Goal: Task Accomplishment & Management: Manage account settings

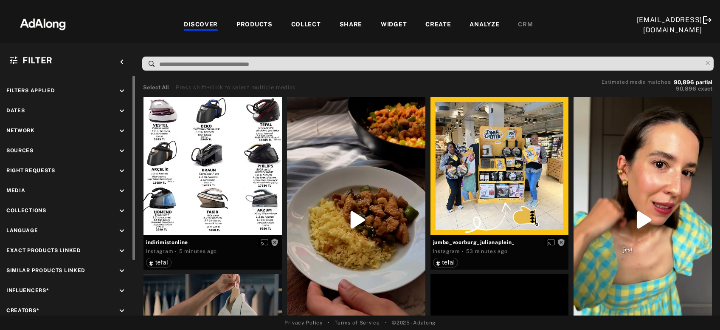
click at [121, 171] on icon "keyboard_arrow_down" at bounding box center [121, 170] width 9 height 9
click at [15, 191] on icon at bounding box center [15, 191] width 6 height 6
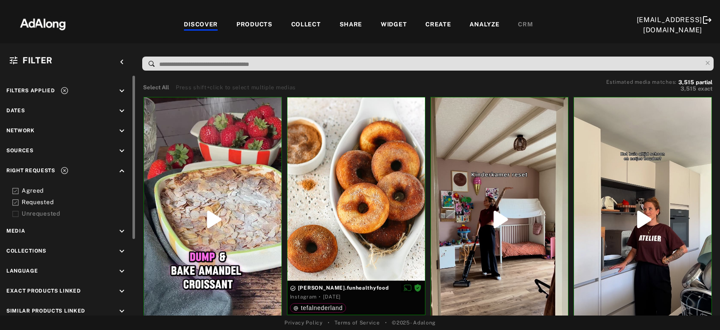
click at [65, 89] on icon at bounding box center [64, 90] width 8 height 8
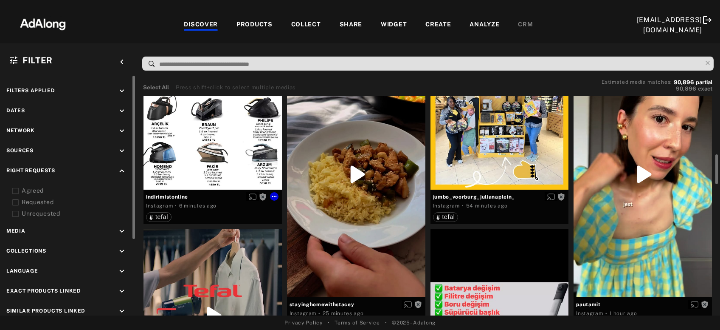
scroll to position [91, 0]
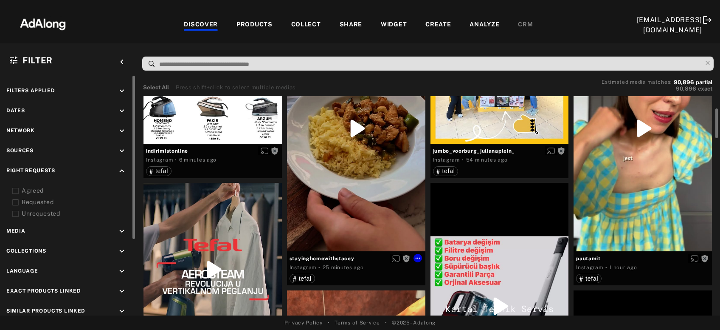
click at [346, 192] on div "Get rights" at bounding box center [356, 128] width 138 height 245
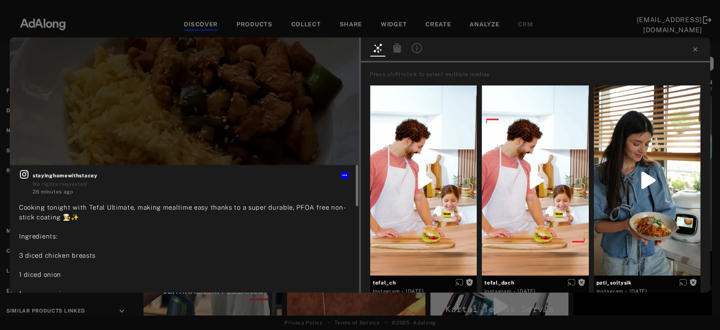
click at [28, 177] on icon at bounding box center [24, 174] width 8 height 8
click at [695, 48] on icon at bounding box center [695, 49] width 7 height 7
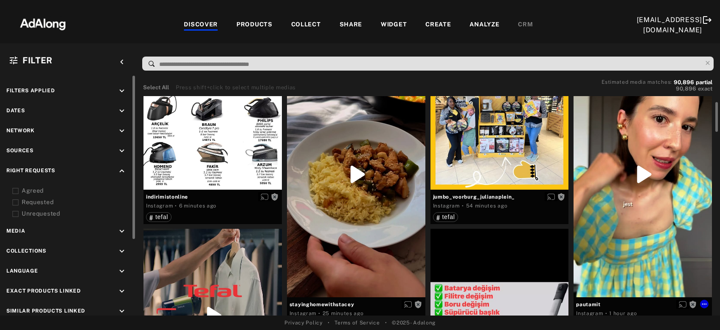
scroll to position [91, 0]
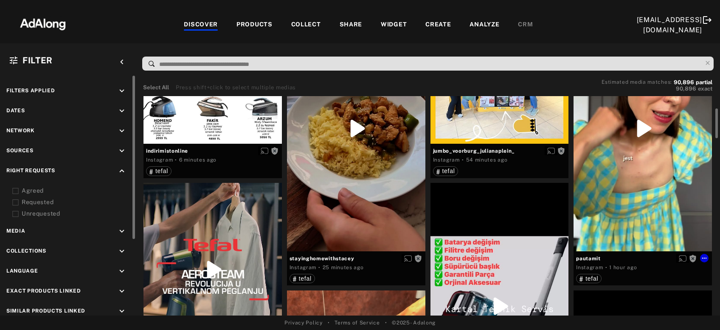
click at [667, 165] on div "Get rights" at bounding box center [643, 128] width 138 height 245
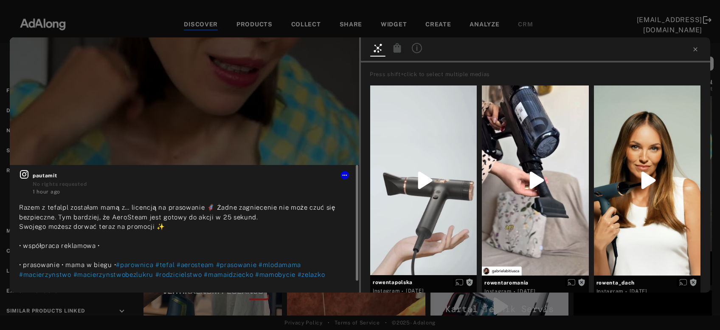
click at [26, 175] on icon at bounding box center [24, 174] width 8 height 8
click at [694, 51] on icon at bounding box center [696, 49] width 4 height 4
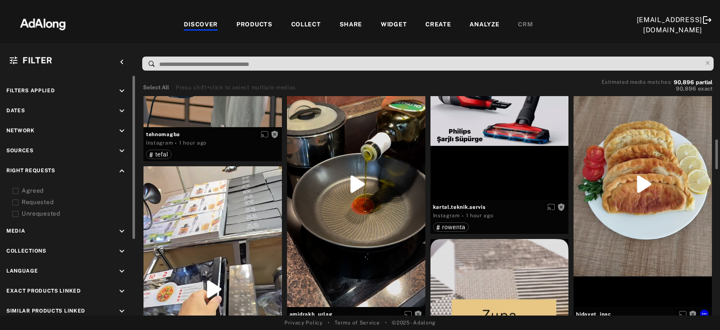
scroll to position [366, 0]
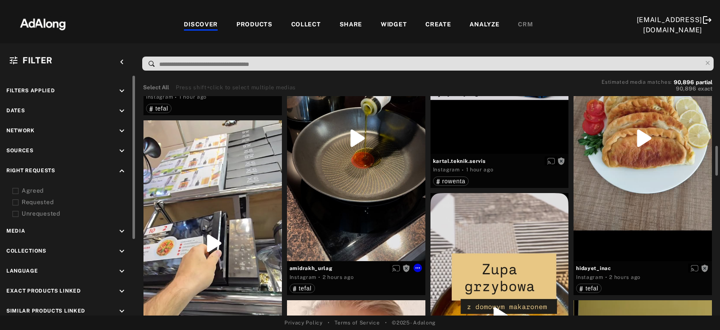
click at [342, 182] on div "Get rights" at bounding box center [356, 137] width 138 height 245
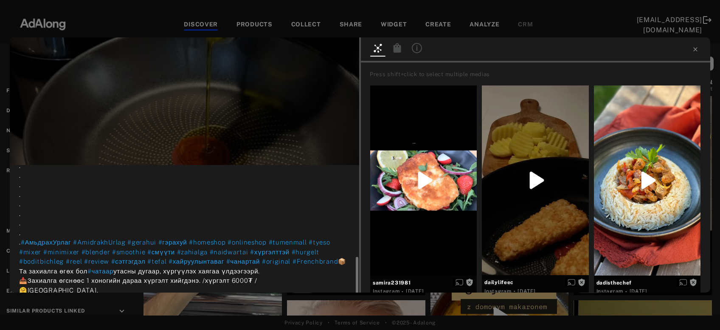
scroll to position [158, 0]
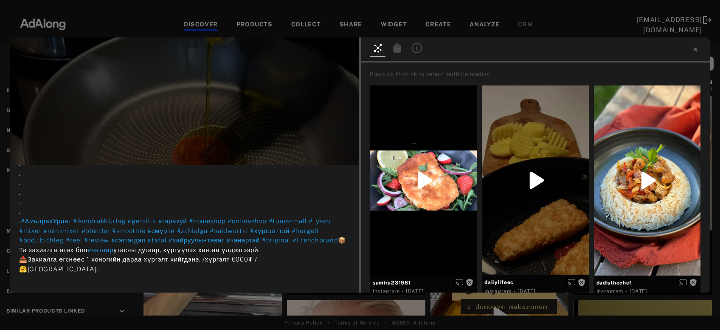
click at [237, 305] on div "Get rights amidrakh_urlag No rights requested 2 hours ago Франц брэнд #Tefal 💯 …" at bounding box center [360, 165] width 720 height 330
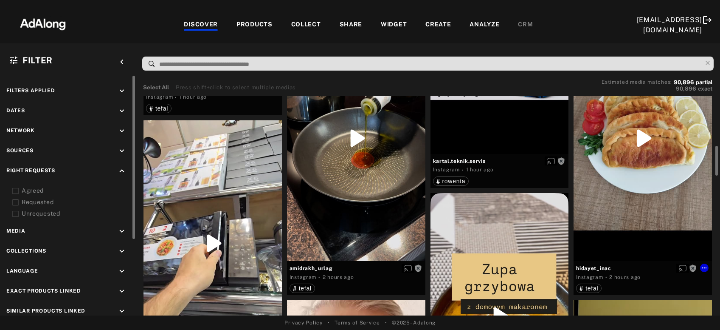
click at [673, 177] on div "Get rights" at bounding box center [643, 137] width 138 height 245
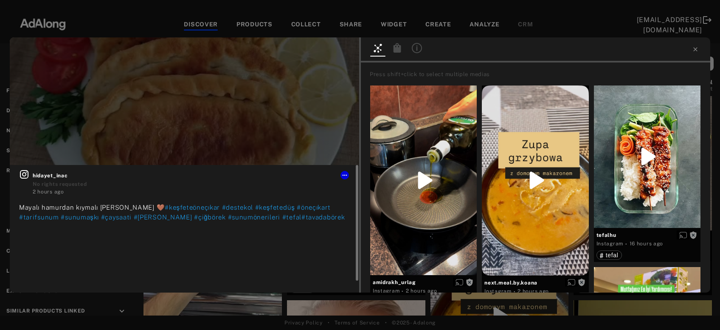
click at [28, 172] on icon at bounding box center [24, 174] width 10 height 10
click at [333, 52] on span "Get rights" at bounding box center [333, 51] width 30 height 4
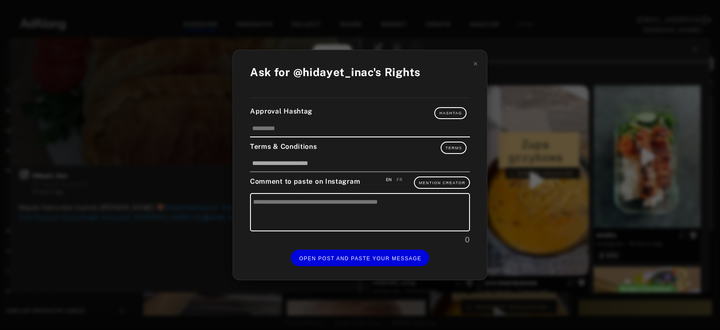
type input "********"
type textarea "**********"
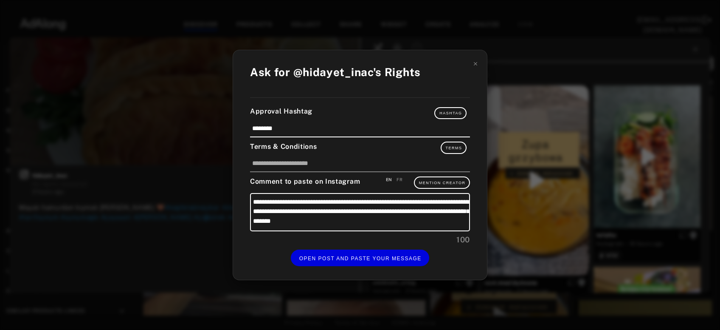
click at [399, 180] on div "FR" at bounding box center [400, 179] width 6 height 6
type textarea "**********"
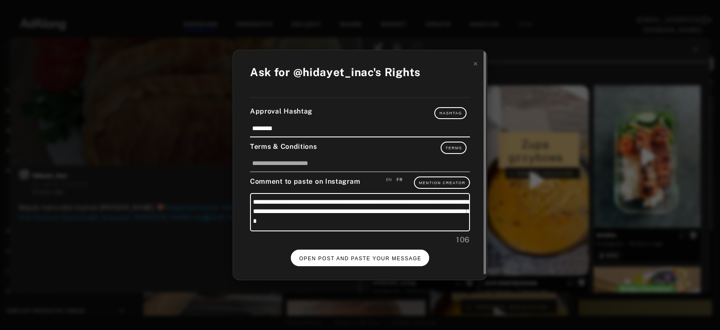
click at [379, 259] on span "OPEN POST AND PASTE YOUR MESSAGE" at bounding box center [360, 258] width 122 height 6
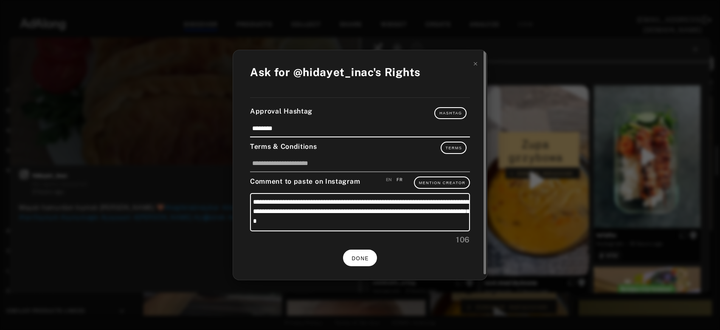
scroll to position [366, 0]
click at [374, 251] on button "DONE" at bounding box center [360, 257] width 34 height 17
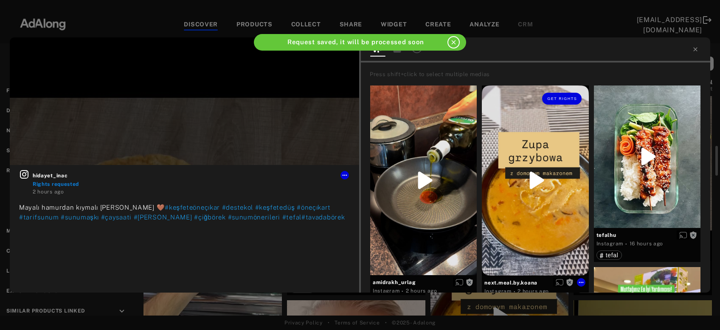
scroll to position [366, 0]
click at [694, 51] on icon at bounding box center [695, 49] width 7 height 7
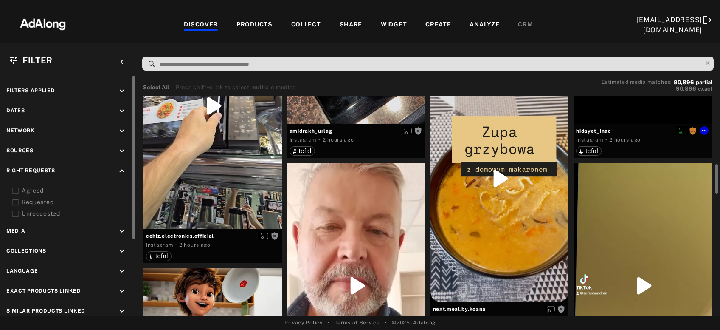
scroll to position [549, 0]
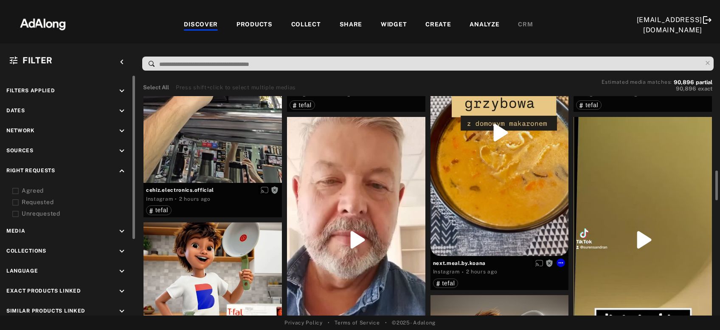
click at [501, 178] on div "Get rights" at bounding box center [500, 133] width 138 height 246
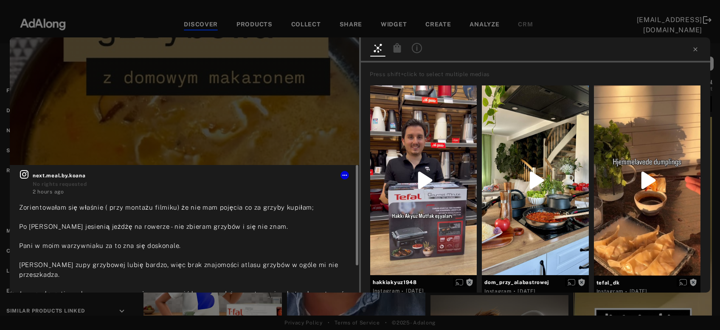
click at [20, 175] on icon at bounding box center [24, 174] width 10 height 10
click at [323, 53] on span "Get rights" at bounding box center [333, 51] width 30 height 4
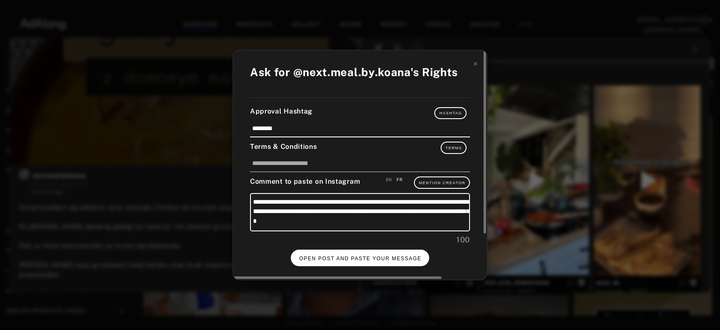
click at [357, 255] on span "OPEN POST AND PASTE YOUR MESSAGE" at bounding box center [360, 258] width 122 height 6
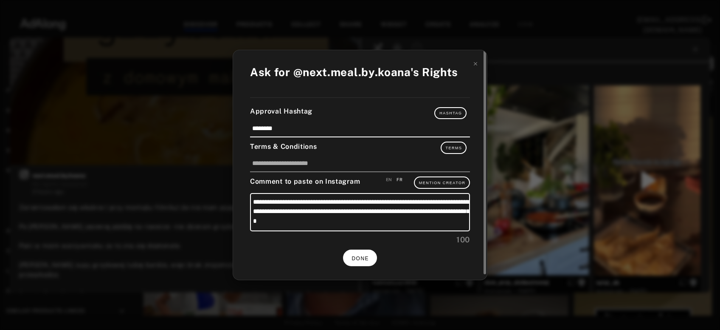
click at [358, 257] on span "DONE" at bounding box center [360, 258] width 17 height 6
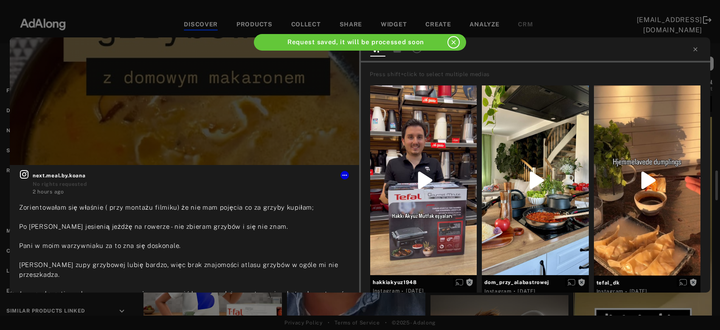
scroll to position [549, 0]
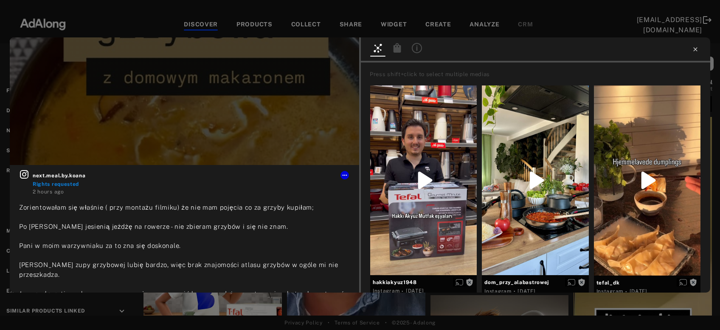
click at [697, 48] on icon at bounding box center [696, 49] width 4 height 4
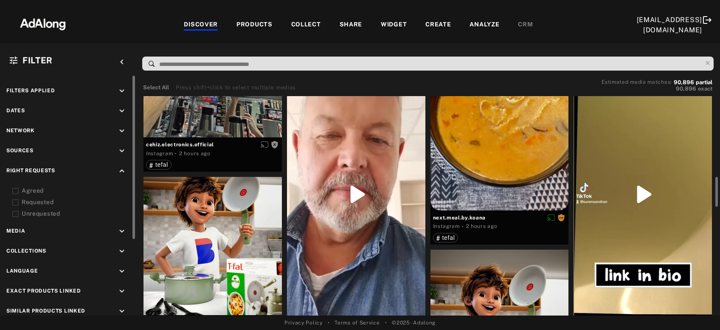
scroll to position [640, 0]
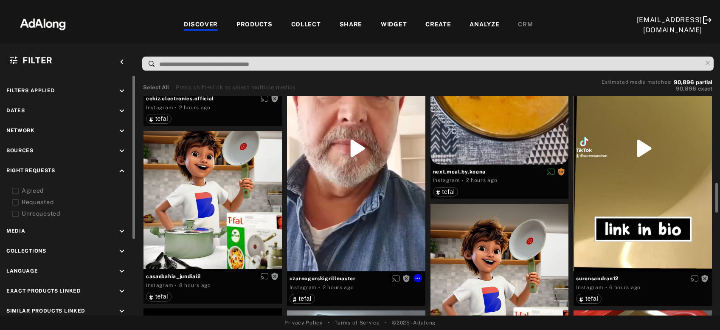
click at [338, 230] on div "Get rights" at bounding box center [356, 147] width 138 height 245
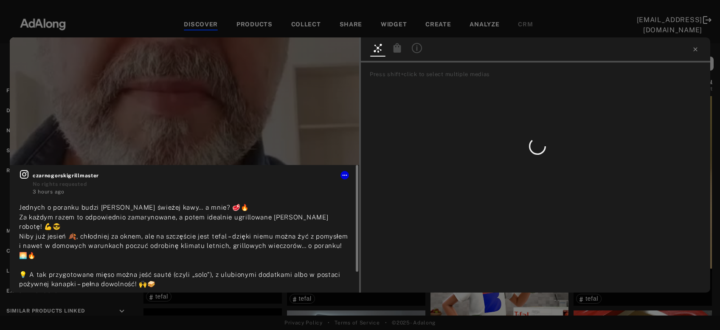
click at [27, 172] on icon at bounding box center [24, 174] width 10 height 10
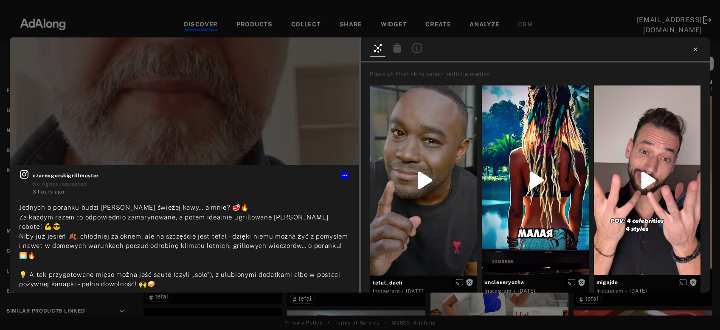
click at [698, 50] on icon at bounding box center [695, 49] width 7 height 7
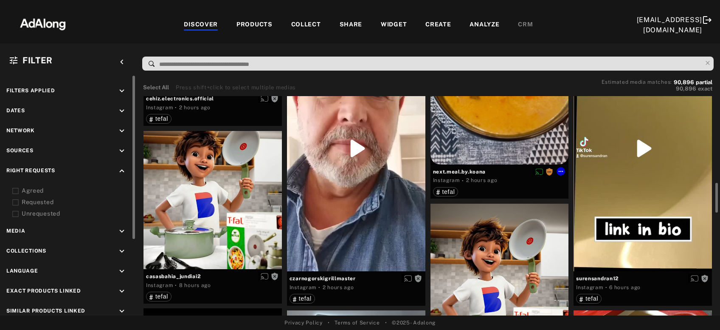
click at [524, 135] on div "Get rights" at bounding box center [500, 41] width 138 height 246
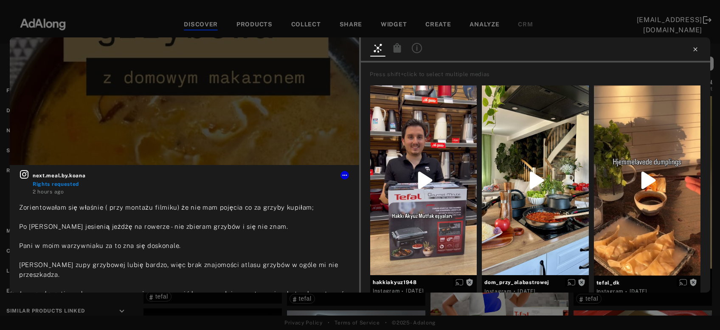
click at [694, 48] on icon at bounding box center [696, 49] width 4 height 4
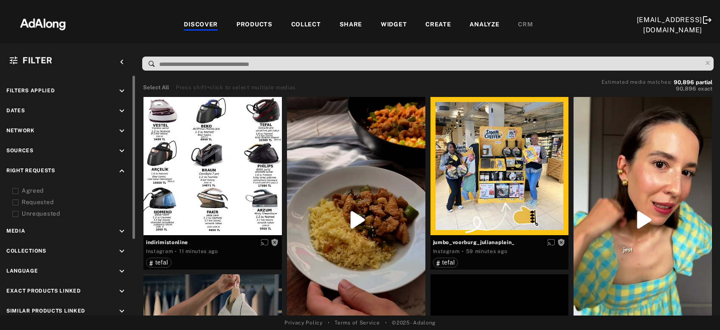
click at [121, 173] on icon "keyboard_arrow_up" at bounding box center [121, 170] width 9 height 9
click at [123, 227] on icon "keyboard_arrow_down" at bounding box center [121, 230] width 9 height 9
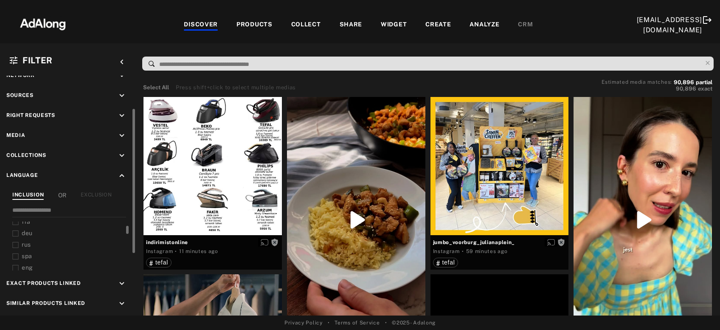
scroll to position [54, 0]
click at [28, 237] on span "eng" at bounding box center [27, 240] width 11 height 7
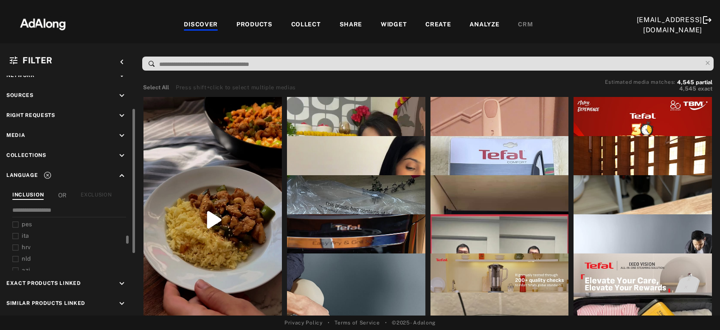
click at [24, 257] on span "nld" at bounding box center [26, 258] width 9 height 7
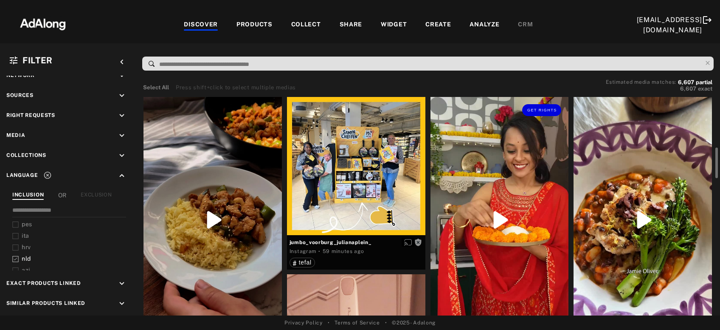
scroll to position [91, 0]
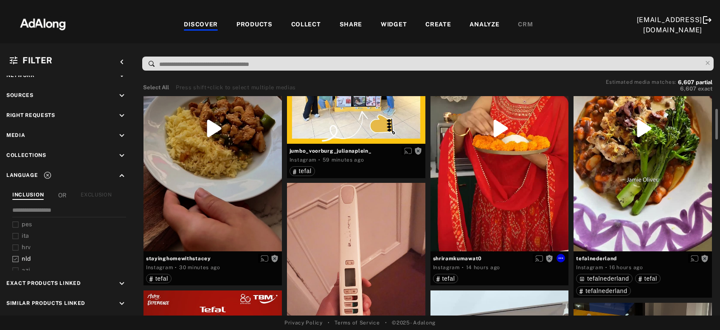
click at [487, 188] on div "Get rights" at bounding box center [500, 128] width 138 height 245
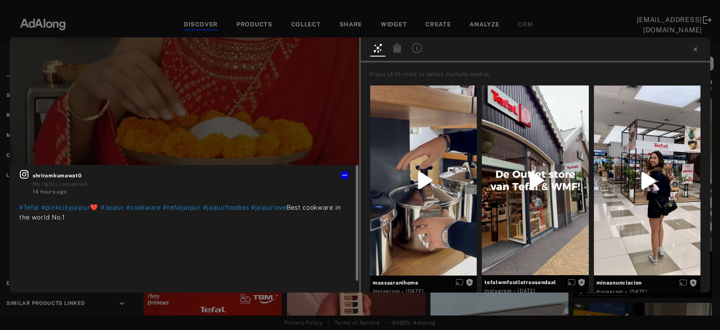
click at [26, 175] on icon at bounding box center [24, 174] width 8 height 8
click at [327, 53] on button "Get rights" at bounding box center [332, 51] width 39 height 12
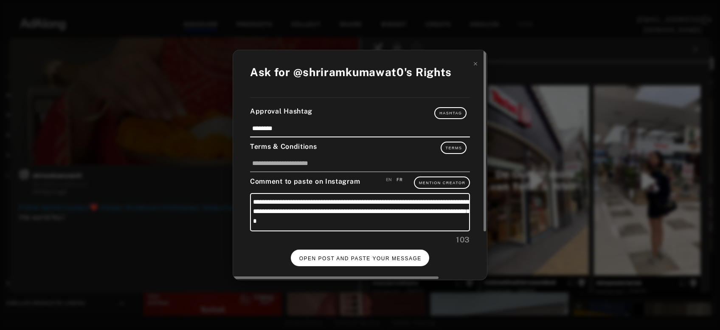
click at [360, 251] on button "OPEN POST AND PASTE YOUR MESSAGE" at bounding box center [360, 257] width 139 height 17
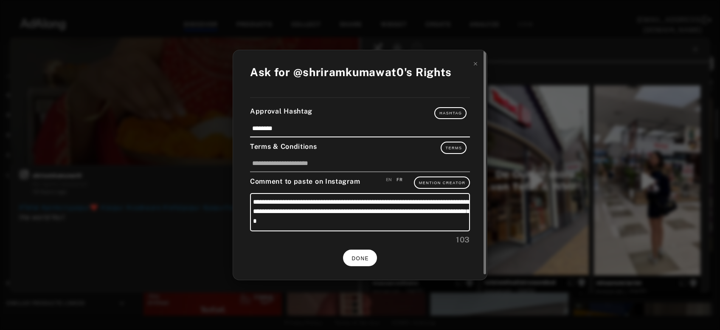
scroll to position [91, 0]
click at [358, 259] on button "DONE" at bounding box center [360, 257] width 34 height 17
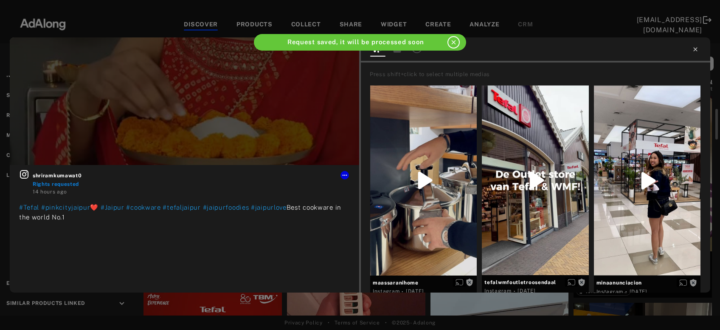
scroll to position [91, 0]
click at [696, 51] on icon at bounding box center [695, 49] width 7 height 7
click at [696, 51] on div "Filter keyboard_arrow_left Filters applied keyboard_arrow_down Dates keyboard_a…" at bounding box center [360, 179] width 720 height 272
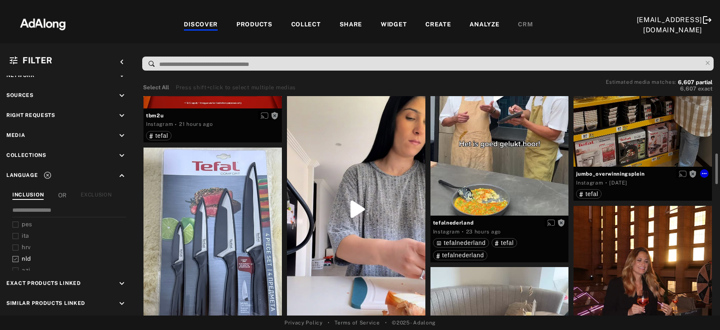
scroll to position [457, 0]
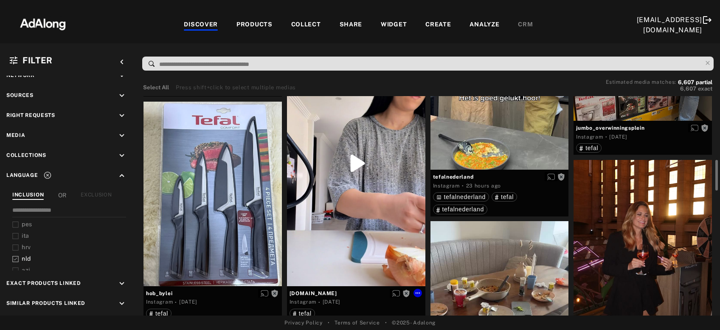
click at [347, 231] on div "Get rights" at bounding box center [356, 162] width 138 height 245
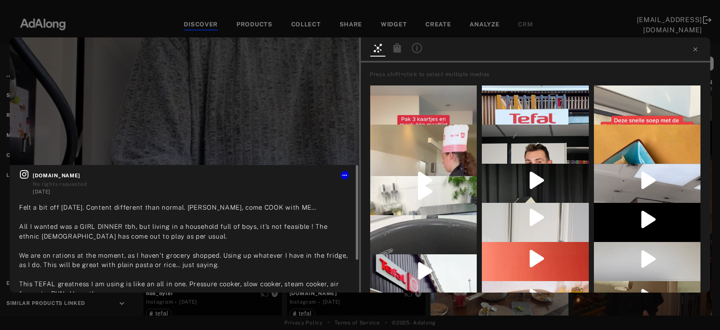
click at [26, 174] on icon at bounding box center [24, 174] width 8 height 8
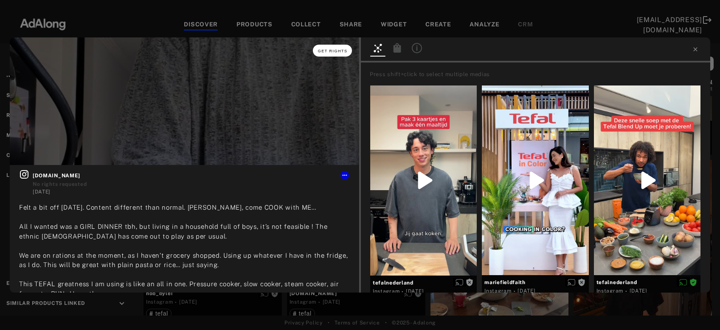
click at [346, 50] on span "Get rights" at bounding box center [333, 51] width 30 height 4
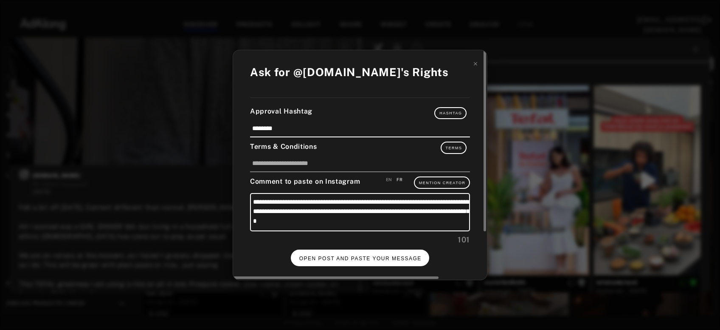
click at [348, 251] on button "OPEN POST AND PASTE YOUR MESSAGE" at bounding box center [360, 257] width 139 height 17
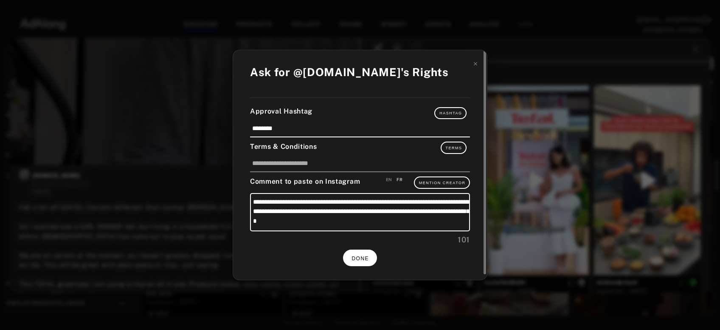
scroll to position [457, 0]
click at [362, 259] on span "DONE" at bounding box center [360, 258] width 17 height 6
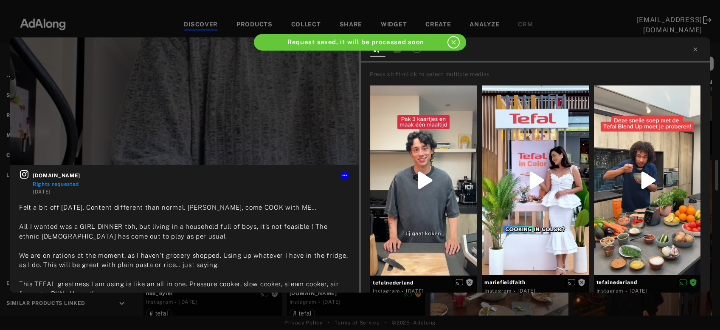
scroll to position [457, 0]
click at [696, 51] on icon at bounding box center [695, 49] width 7 height 7
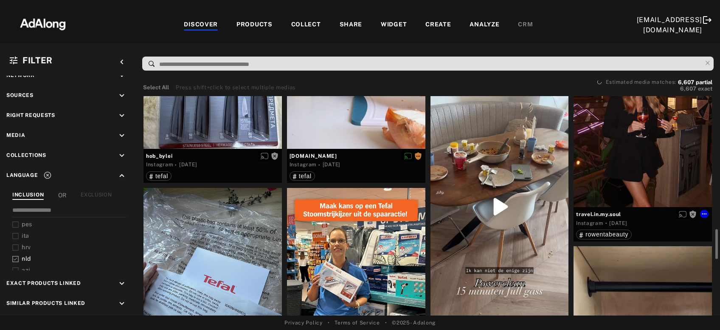
scroll to position [640, 0]
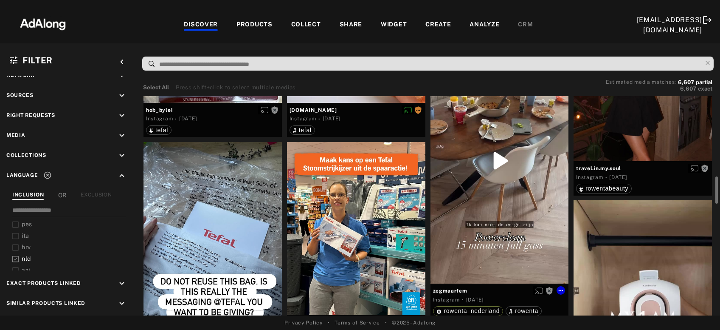
click at [519, 219] on div "Get rights" at bounding box center [500, 160] width 138 height 245
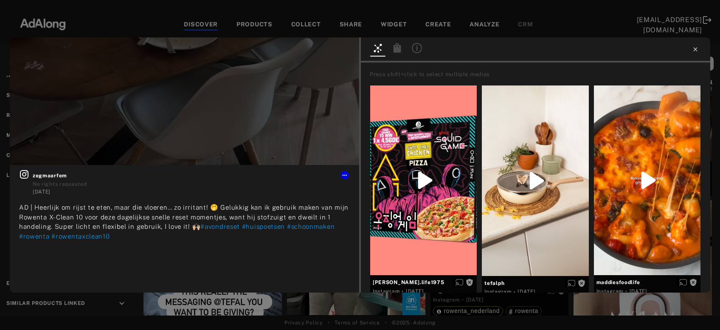
click at [696, 50] on icon at bounding box center [696, 49] width 4 height 4
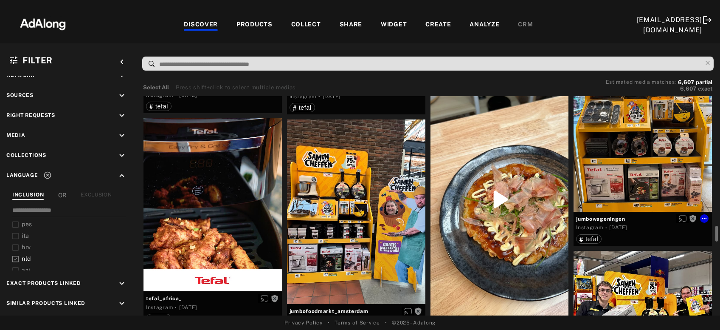
scroll to position [1144, 0]
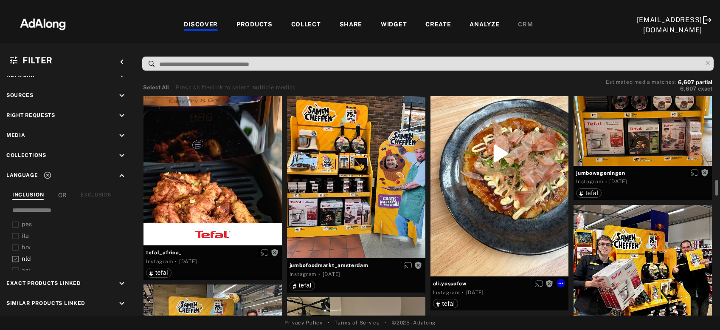
click at [507, 206] on div "Get rights" at bounding box center [500, 153] width 138 height 245
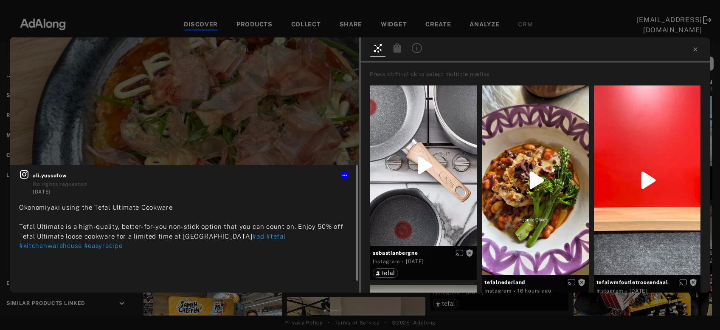
click at [23, 174] on icon at bounding box center [24, 174] width 10 height 10
click at [696, 48] on icon at bounding box center [696, 49] width 4 height 4
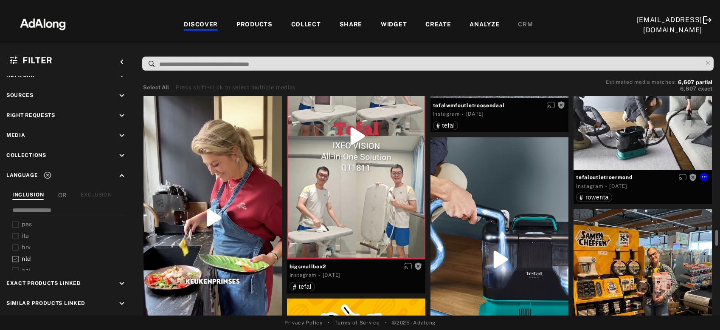
scroll to position [1876, 0]
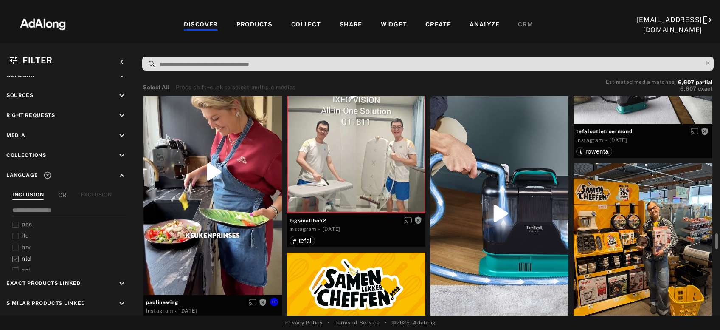
click at [243, 215] on div "Get rights" at bounding box center [213, 172] width 138 height 246
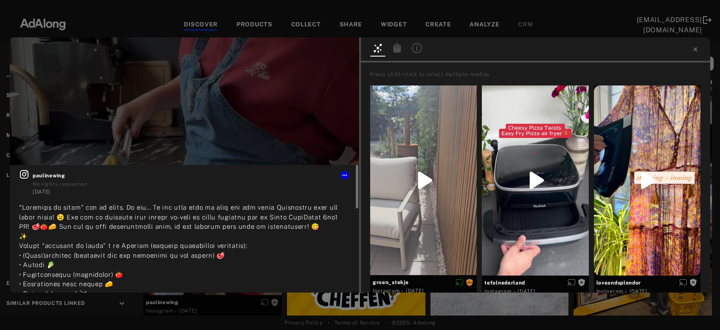
click at [21, 174] on icon at bounding box center [24, 174] width 8 height 8
click at [695, 51] on icon at bounding box center [695, 49] width 7 height 7
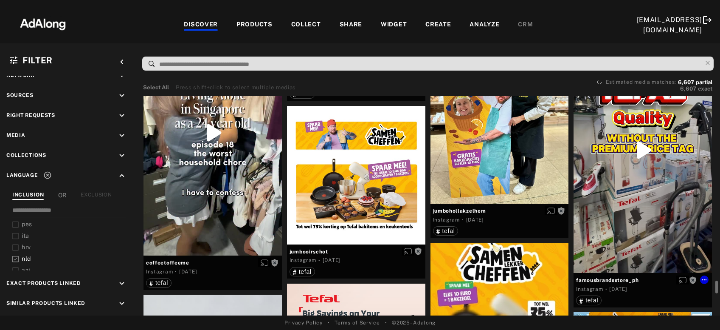
scroll to position [3753, 0]
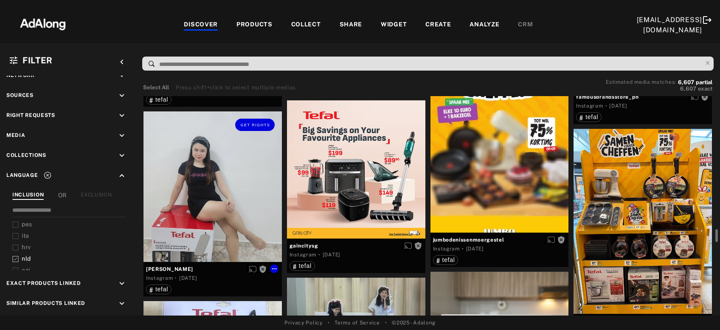
click at [201, 220] on div "Get rights" at bounding box center [213, 186] width 138 height 150
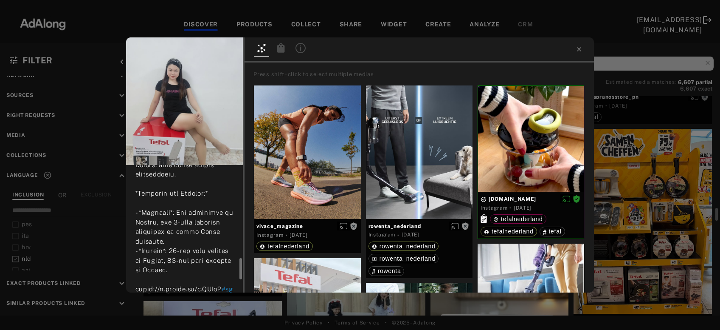
scroll to position [595, 0]
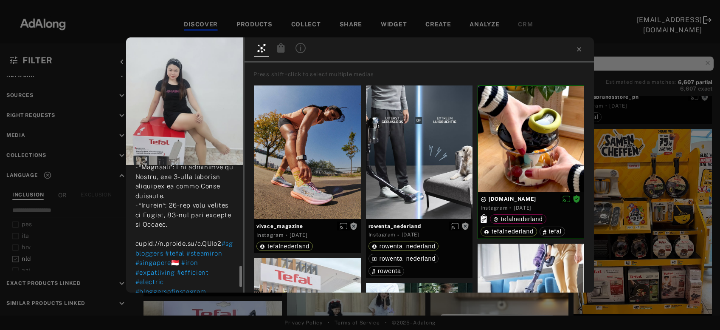
click at [656, 178] on div "Get rights gwendolyn_ysl No rights requested 4 days ago #sgbloggers #tefal #ste…" at bounding box center [360, 165] width 720 height 330
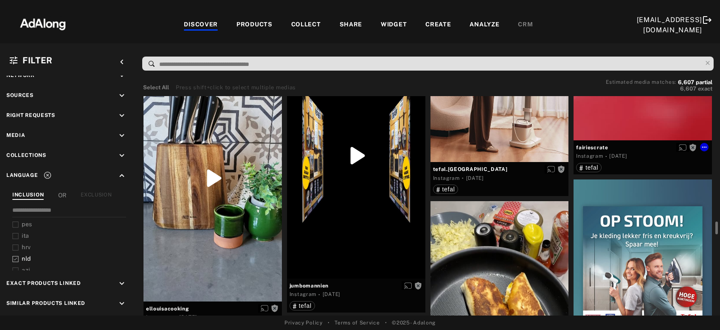
scroll to position [4256, 0]
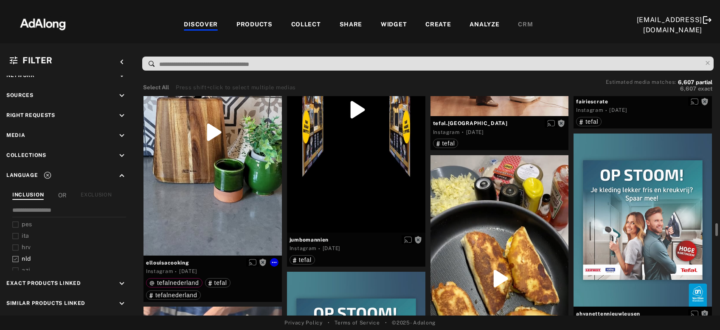
click at [229, 203] on div "Get rights" at bounding box center [213, 132] width 138 height 246
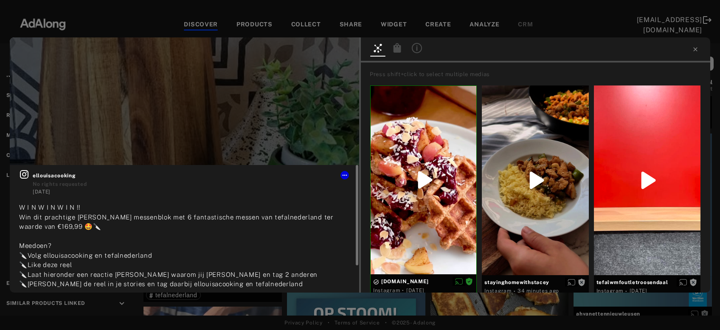
click at [23, 174] on icon at bounding box center [24, 174] width 8 height 8
click at [693, 52] on icon at bounding box center [695, 49] width 7 height 7
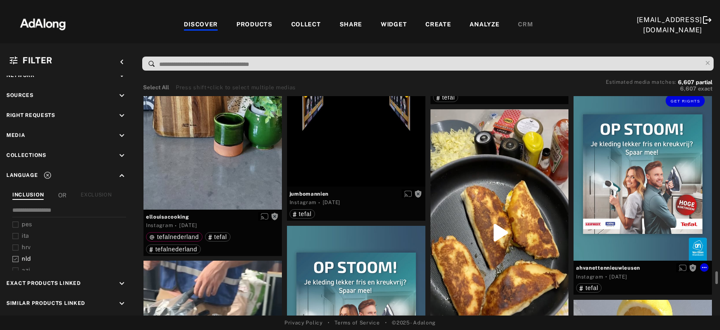
scroll to position [4393, 0]
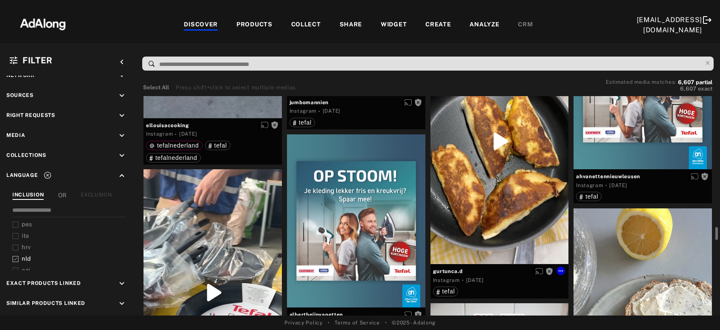
click at [539, 161] on div "Get rights" at bounding box center [500, 141] width 138 height 246
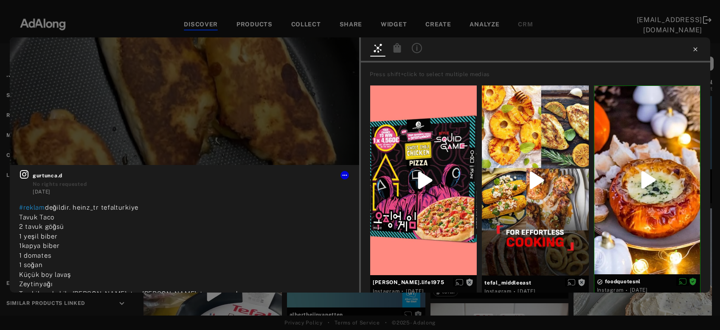
click at [694, 50] on icon at bounding box center [696, 49] width 4 height 4
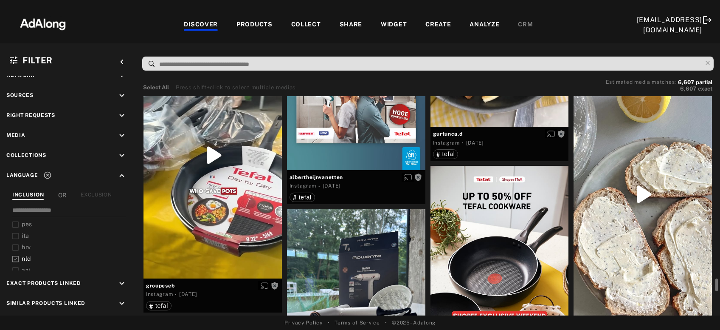
scroll to position [4577, 0]
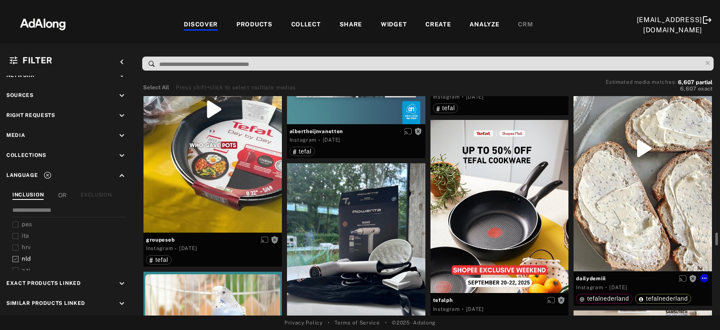
click at [667, 200] on div "Get rights" at bounding box center [643, 148] width 138 height 246
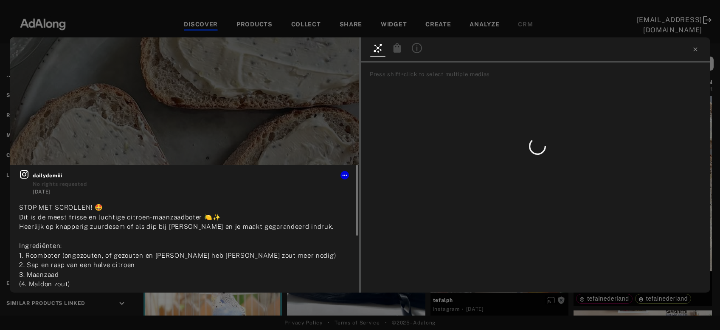
click at [20, 175] on icon at bounding box center [24, 174] width 8 height 8
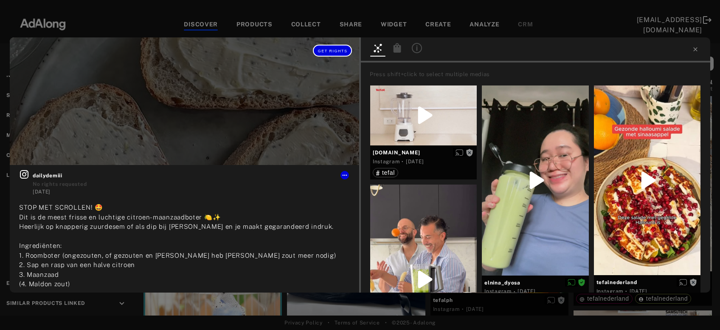
click at [343, 49] on span "Get rights" at bounding box center [333, 51] width 30 height 4
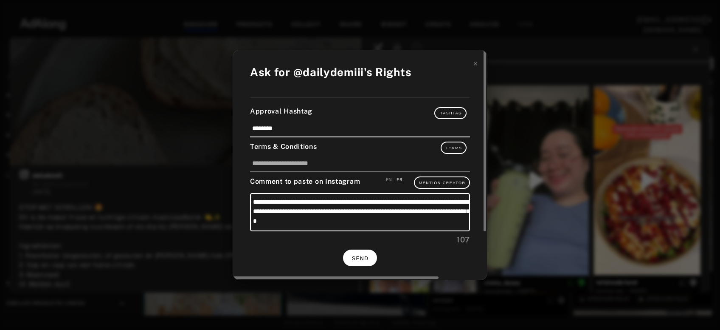
click at [367, 257] on span "SEND" at bounding box center [360, 258] width 17 height 6
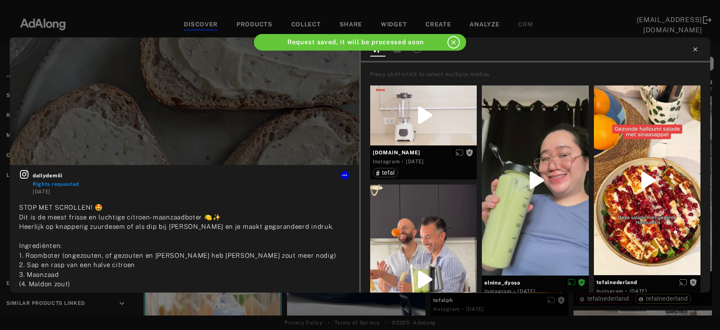
click at [693, 52] on icon at bounding box center [695, 49] width 7 height 7
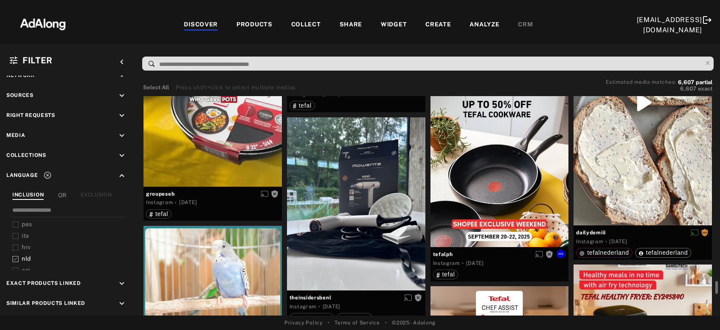
scroll to position [4668, 0]
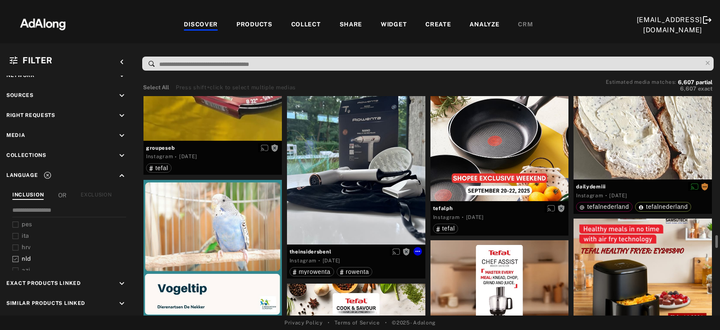
click at [371, 192] on div "Get rights" at bounding box center [356, 157] width 138 height 173
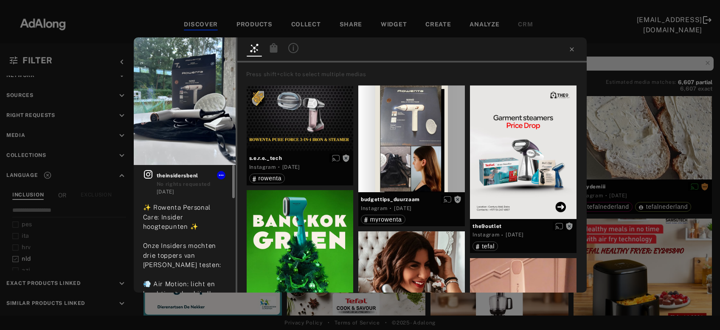
click at [147, 175] on icon at bounding box center [148, 174] width 8 height 8
click at [659, 133] on div "Get rights theinsidersbenl No rights requested 6 days ago ✨ Rowenta Personal Ca…" at bounding box center [360, 165] width 720 height 330
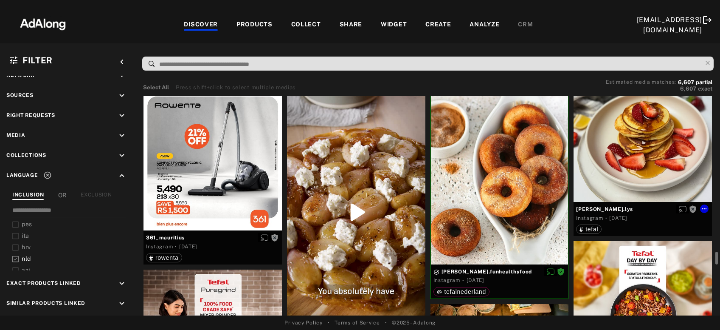
scroll to position [5172, 0]
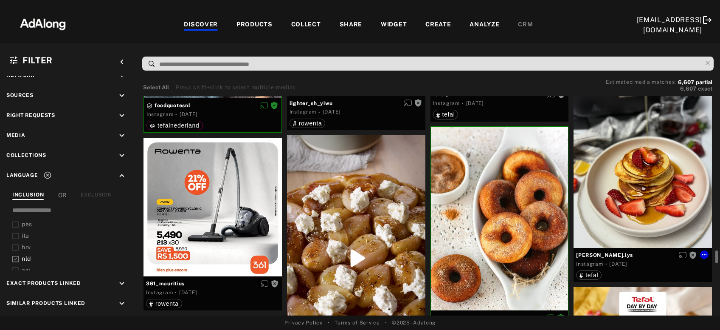
click at [632, 205] on div "Get rights" at bounding box center [643, 159] width 138 height 178
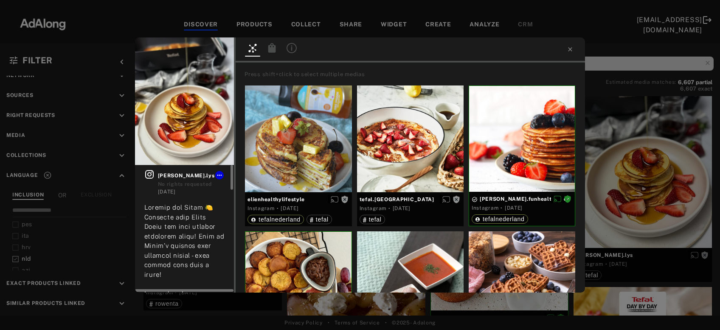
click at [149, 172] on icon at bounding box center [149, 174] width 8 height 8
click at [218, 49] on span "Get rights" at bounding box center [208, 51] width 30 height 4
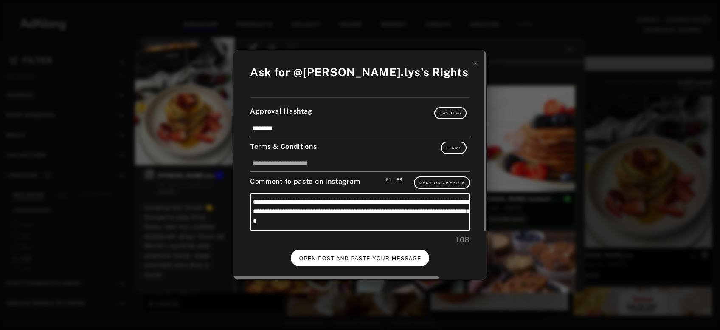
click at [375, 255] on span "OPEN POST AND PASTE YOUR MESSAGE" at bounding box center [360, 258] width 122 height 6
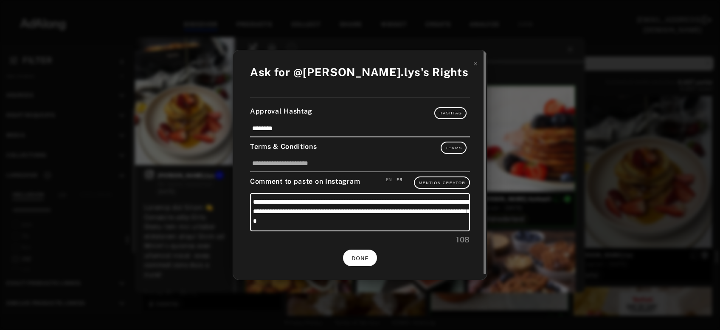
scroll to position [5172, 0]
click at [359, 255] on span "DONE" at bounding box center [360, 258] width 17 height 6
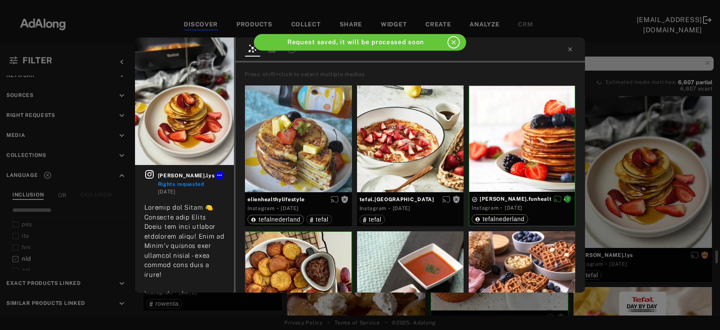
scroll to position [5172, 0]
click at [570, 50] on icon at bounding box center [571, 49] width 4 height 4
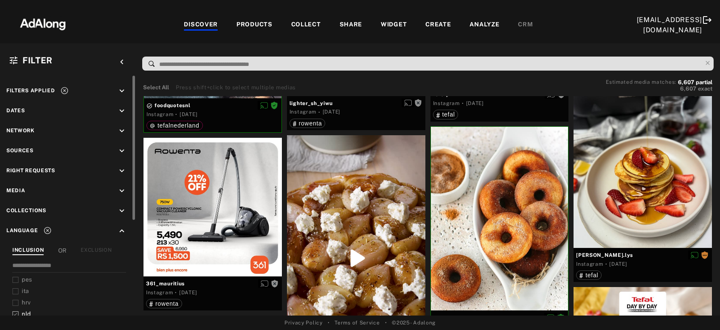
click at [66, 87] on icon at bounding box center [64, 90] width 8 height 8
click at [124, 169] on icon "keyboard_arrow_down" at bounding box center [121, 170] width 9 height 9
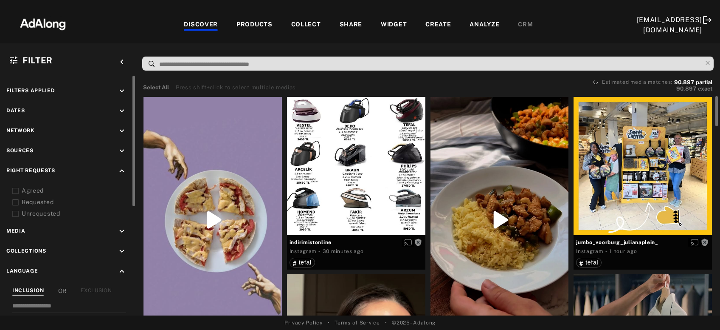
click at [34, 187] on div "Agreed" at bounding box center [76, 190] width 108 height 9
click at [31, 199] on div "Requested" at bounding box center [76, 201] width 108 height 9
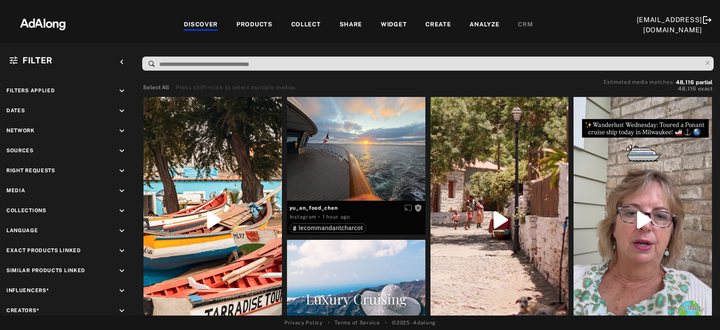
click at [257, 24] on div "PRODUCTS" at bounding box center [255, 25] width 36 height 10
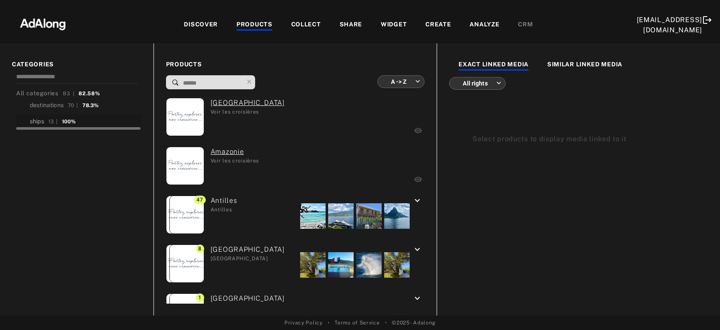
click at [43, 118] on div "ships" at bounding box center [37, 121] width 14 height 9
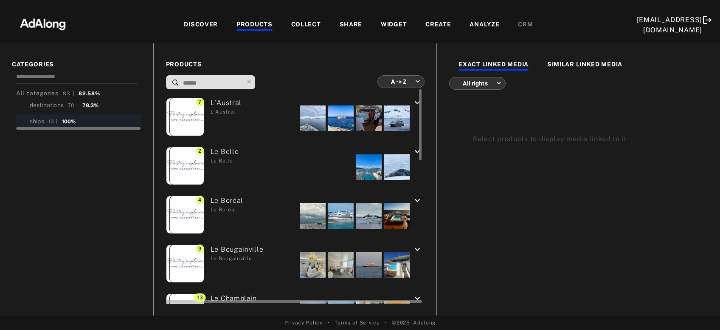
click at [310, 123] on div at bounding box center [312, 117] width 25 height 25
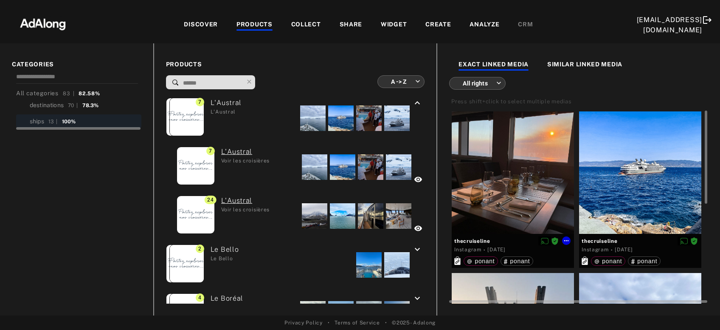
click at [502, 188] on div at bounding box center [513, 172] width 122 height 122
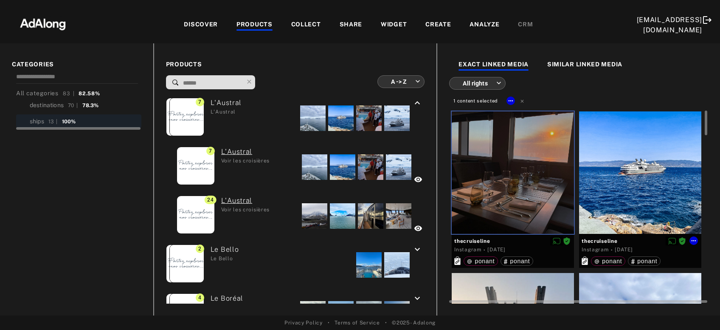
click at [647, 178] on div at bounding box center [640, 172] width 122 height 122
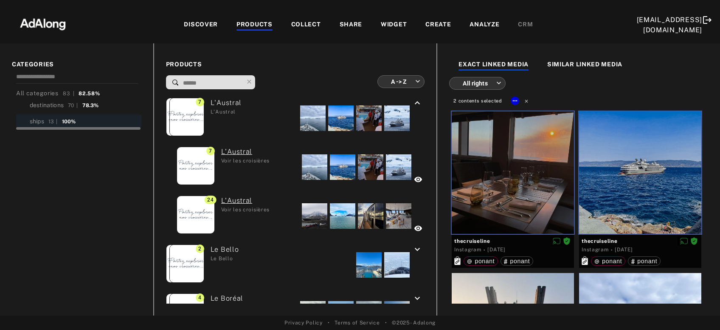
click at [527, 100] on icon at bounding box center [526, 101] width 3 height 3
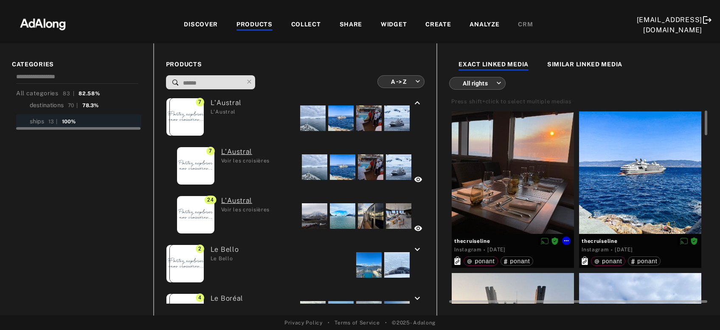
click at [493, 169] on div at bounding box center [513, 172] width 122 height 122
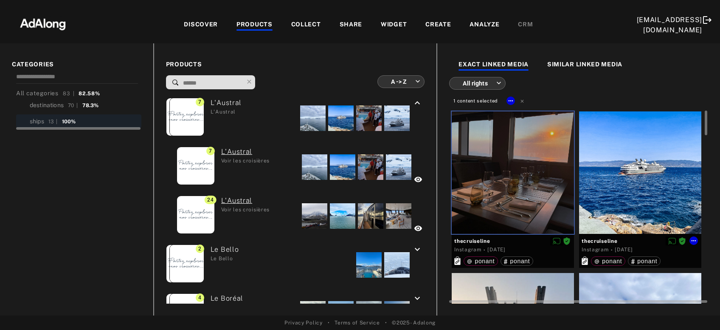
click at [634, 178] on div at bounding box center [640, 172] width 122 height 122
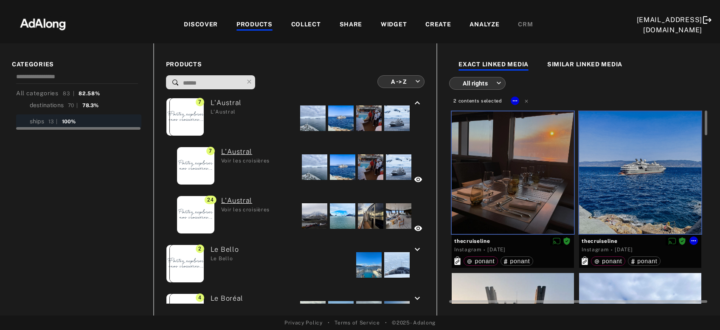
scroll to position [91, 0]
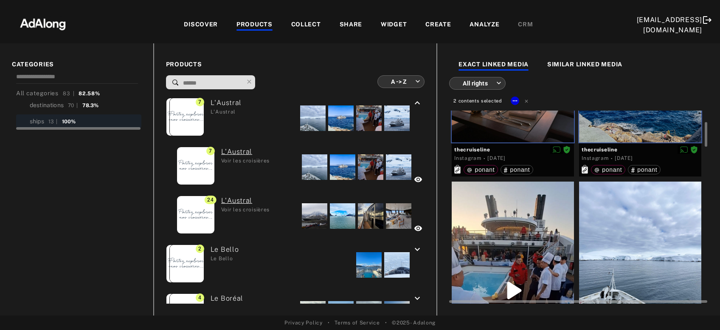
click at [530, 234] on div at bounding box center [513, 289] width 122 height 217
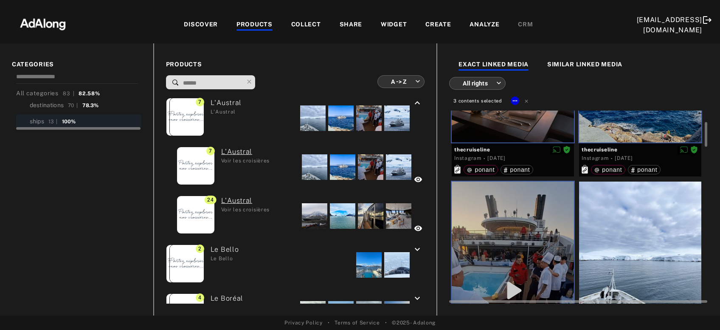
click at [626, 235] on div at bounding box center [640, 257] width 122 height 153
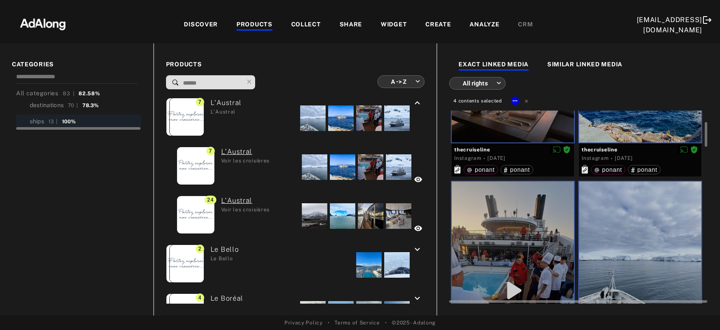
scroll to position [274, 0]
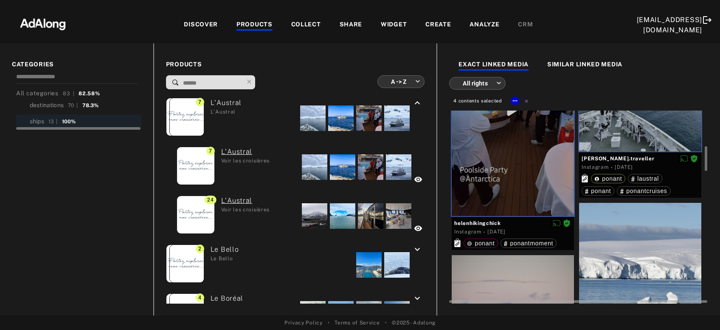
click at [627, 248] on div at bounding box center [640, 279] width 122 height 153
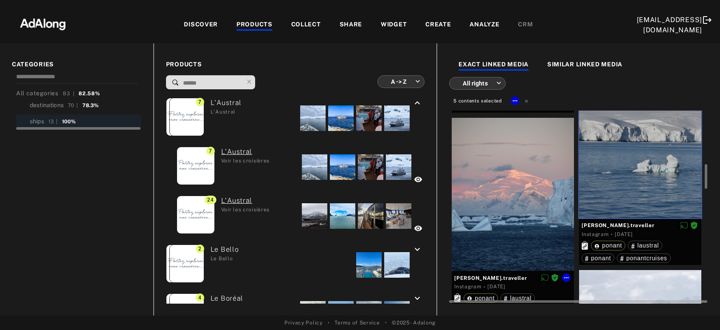
click at [530, 206] on div at bounding box center [513, 194] width 122 height 153
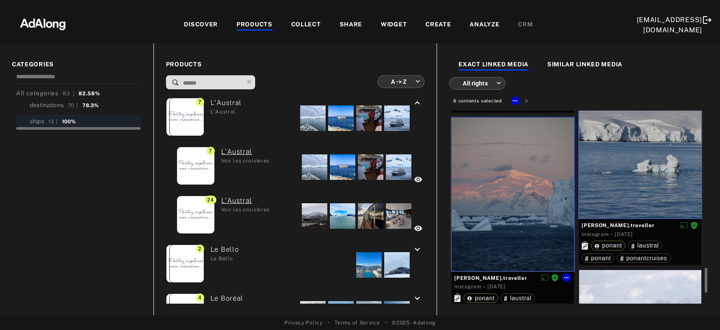
scroll to position [549, 0]
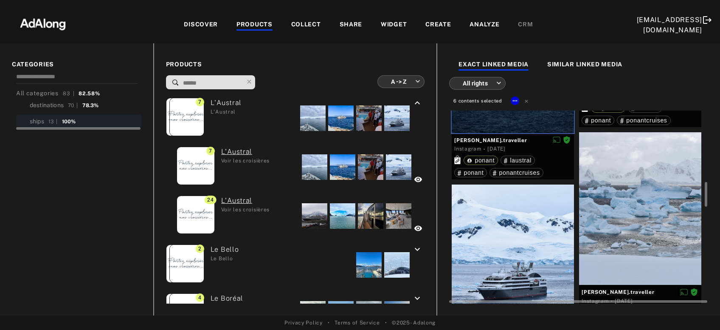
click at [513, 237] on div at bounding box center [513, 260] width 122 height 153
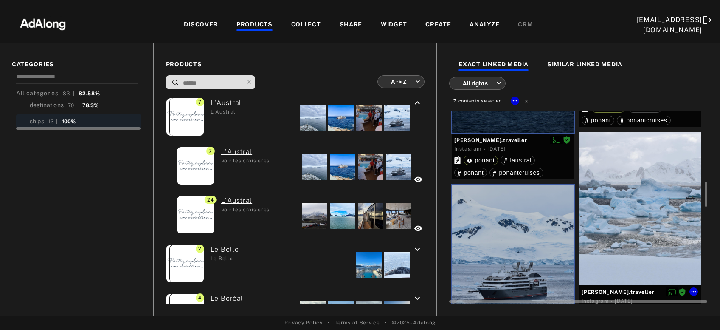
click at [645, 205] on div at bounding box center [640, 208] width 122 height 153
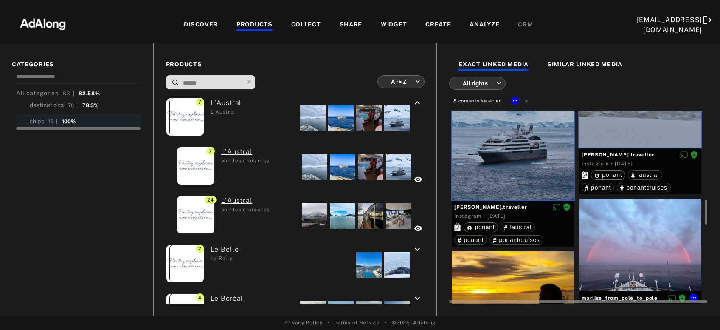
scroll to position [732, 0]
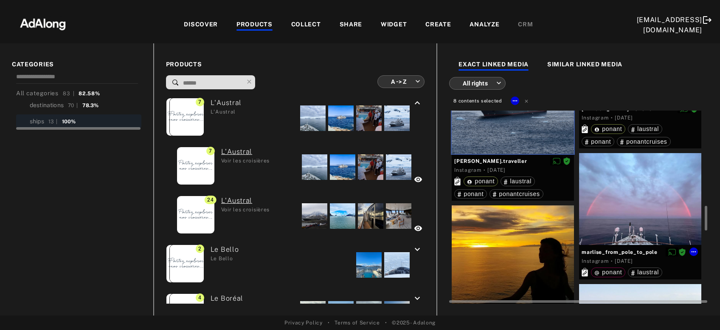
click at [645, 205] on div at bounding box center [640, 199] width 122 height 92
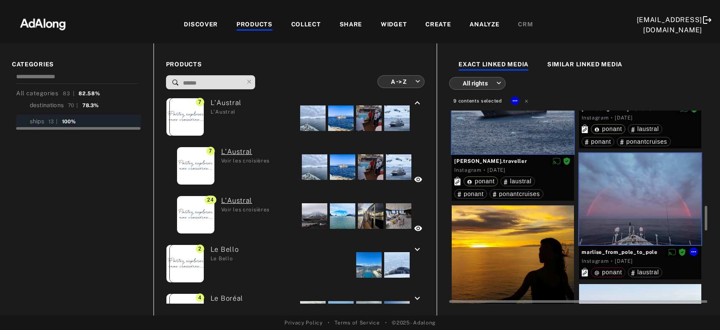
click at [553, 251] on div at bounding box center [513, 254] width 122 height 99
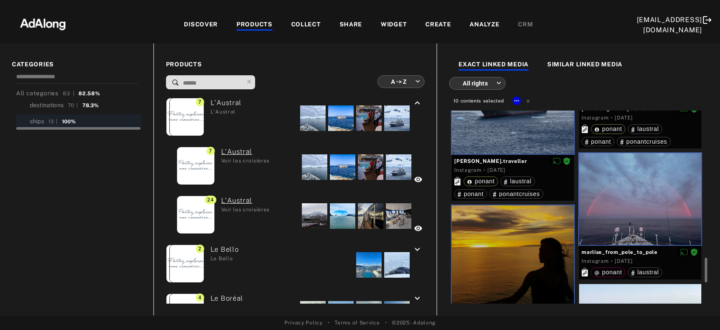
scroll to position [869, 0]
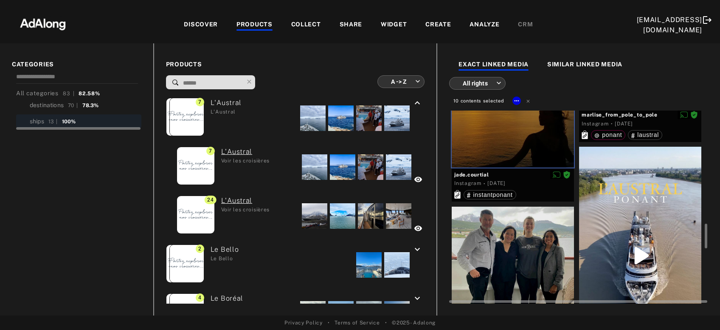
click at [627, 225] on div at bounding box center [640, 255] width 122 height 217
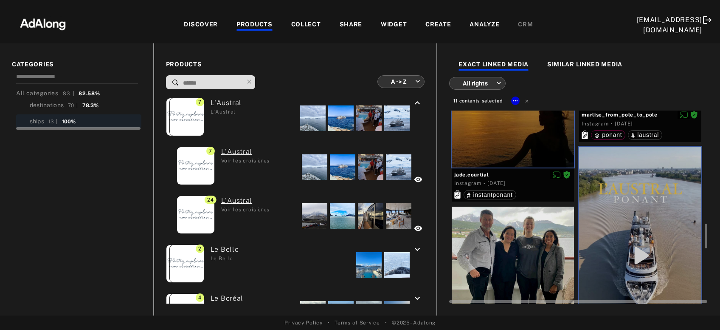
click at [544, 260] on div at bounding box center [513, 267] width 122 height 122
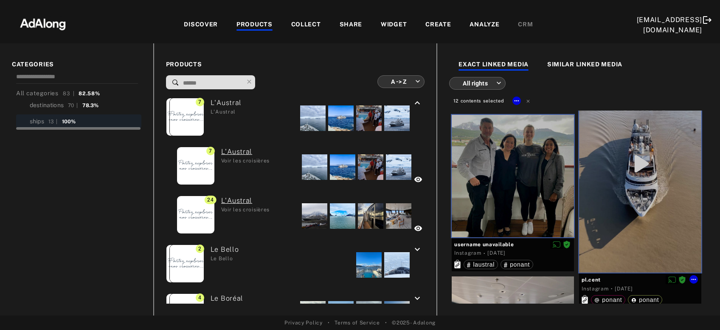
scroll to position [1098, 0]
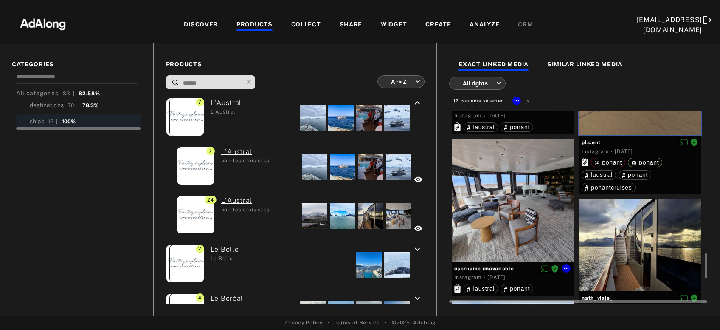
click at [523, 231] on div at bounding box center [513, 200] width 122 height 122
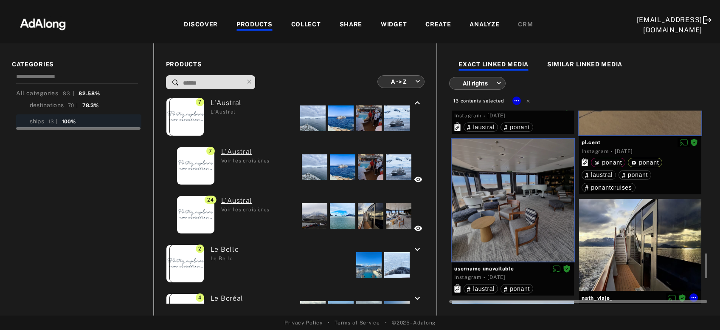
click at [633, 249] on div at bounding box center [640, 245] width 122 height 92
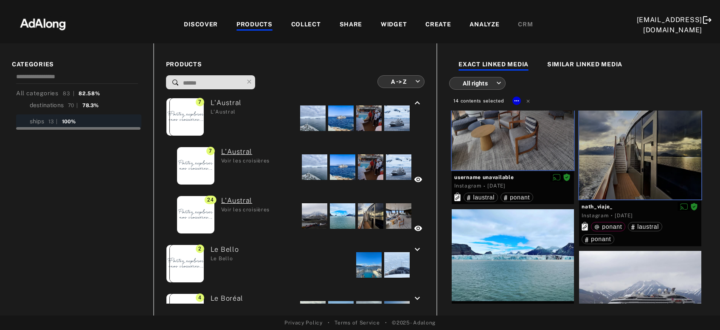
scroll to position [1281, 0]
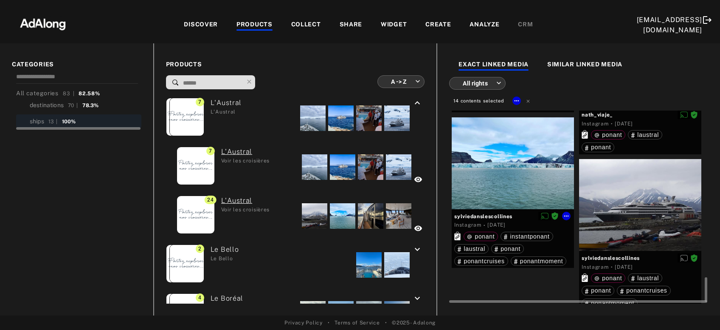
click at [525, 184] on div at bounding box center [513, 163] width 122 height 92
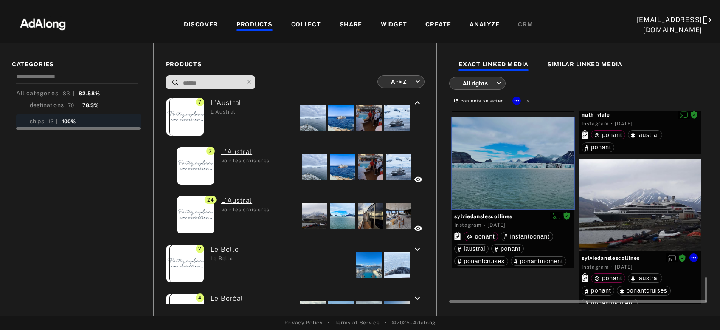
click at [653, 230] on div at bounding box center [640, 205] width 122 height 92
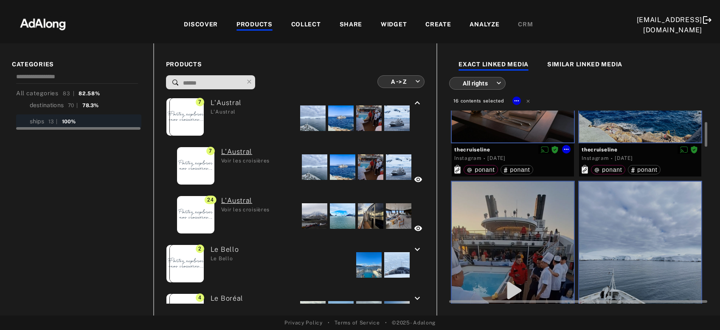
scroll to position [0, 0]
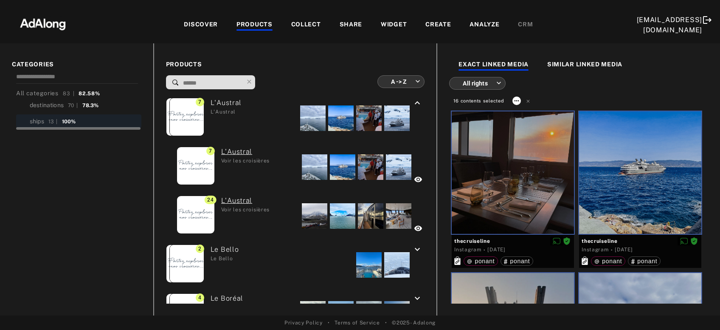
click at [517, 101] on icon at bounding box center [516, 100] width 7 height 7
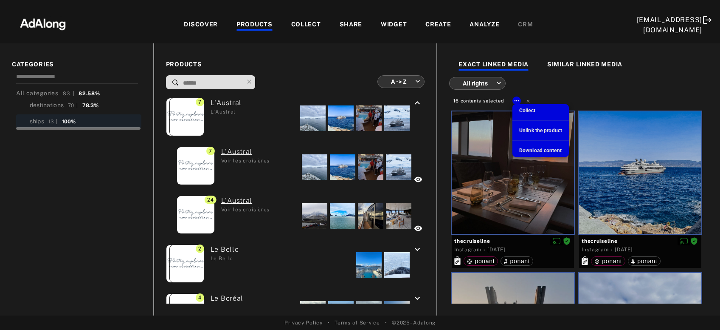
click at [529, 111] on span "Collect" at bounding box center [527, 110] width 16 height 6
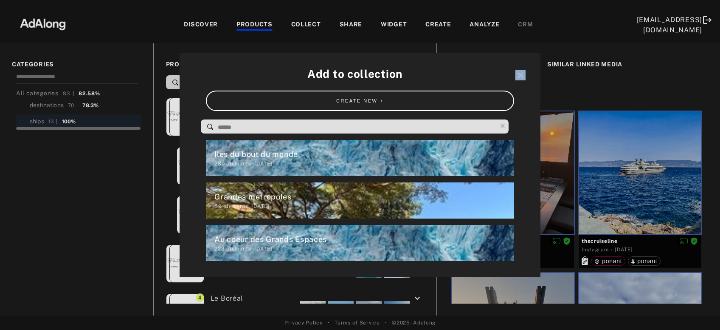
drag, startPoint x: 420, startPoint y: 60, endPoint x: 427, endPoint y: 85, distance: 26.5
click at [427, 85] on div "Add to collection close CREATE NEW + Iles du bout du monde 280 elements · [DATE…" at bounding box center [360, 165] width 361 height 224
click at [520, 74] on icon "close" at bounding box center [521, 75] width 10 height 10
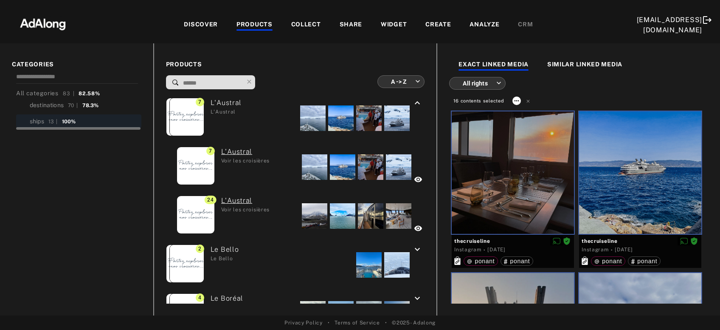
click at [515, 100] on icon at bounding box center [517, 100] width 5 height 1
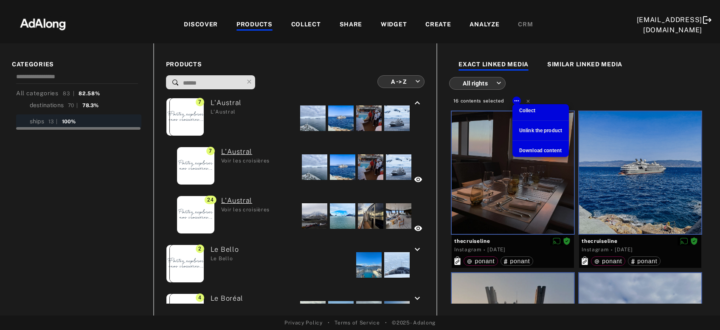
click at [521, 111] on span "Collect" at bounding box center [527, 110] width 16 height 6
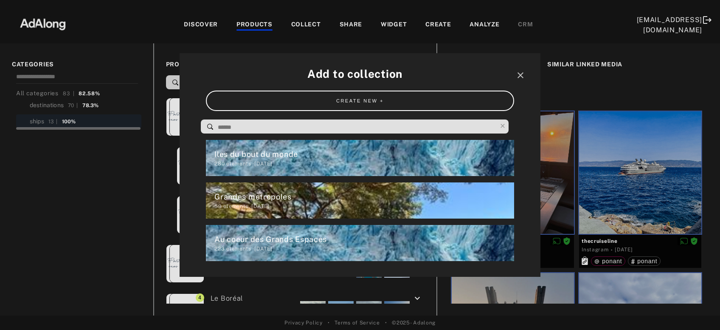
click at [408, 127] on input at bounding box center [357, 126] width 280 height 11
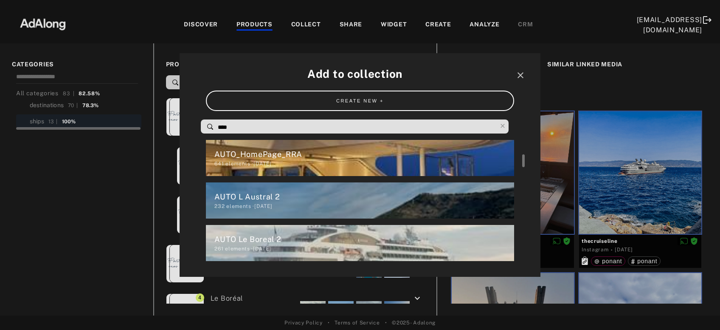
scroll to position [14, 0]
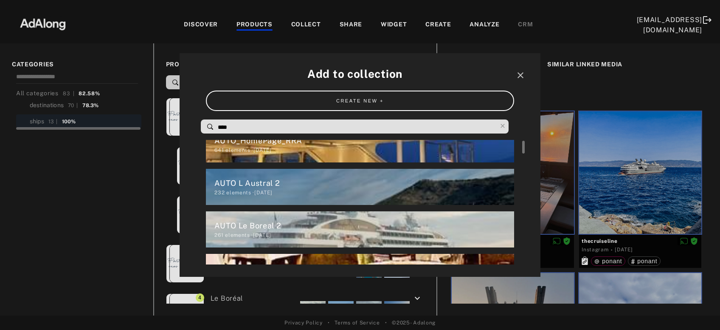
click at [304, 183] on div "AUTO L Austral 2" at bounding box center [363, 182] width 299 height 11
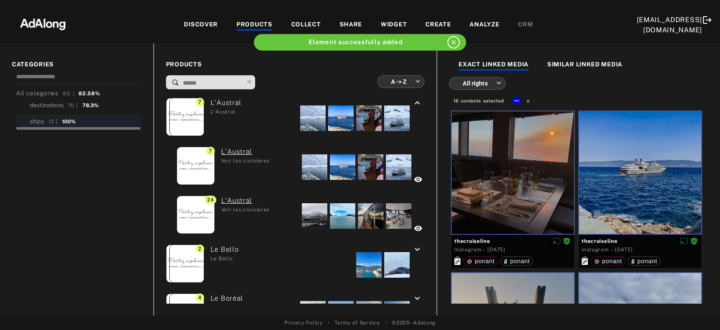
click at [529, 100] on icon at bounding box center [528, 101] width 6 height 6
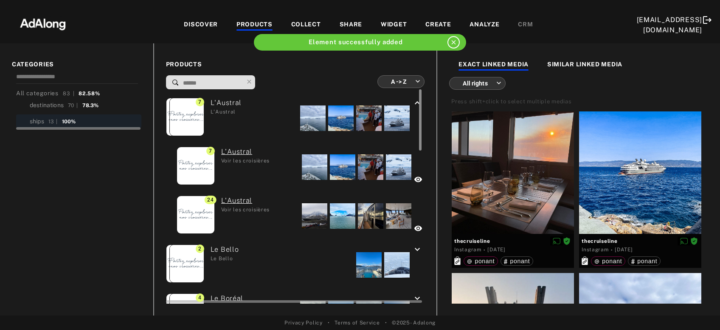
click at [418, 100] on div at bounding box center [419, 196] width 6 height 214
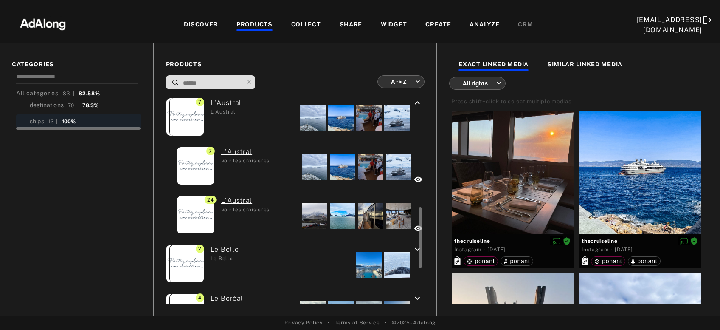
scroll to position [91, 0]
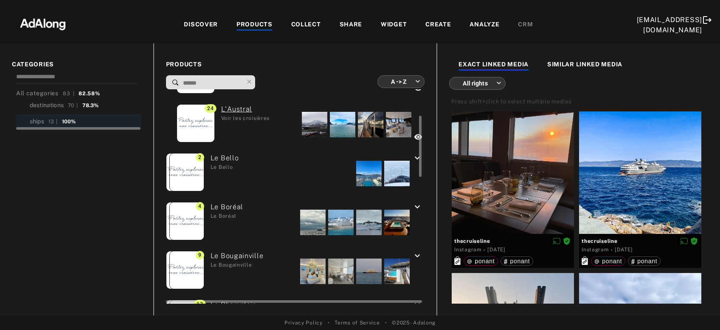
click at [367, 170] on div at bounding box center [368, 173] width 25 height 25
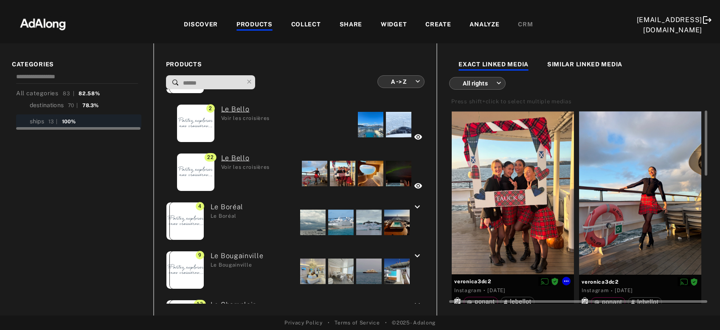
click at [516, 210] on div at bounding box center [513, 192] width 122 height 163
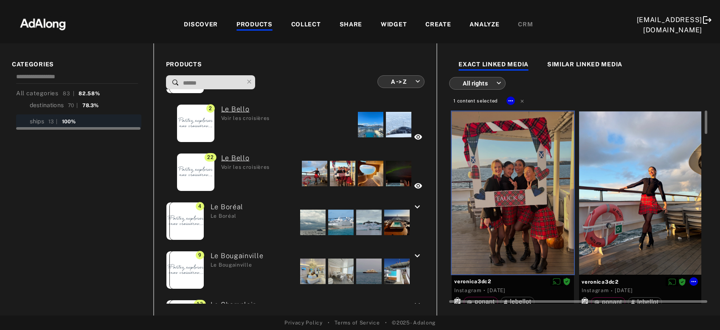
click at [609, 207] on div at bounding box center [640, 192] width 122 height 163
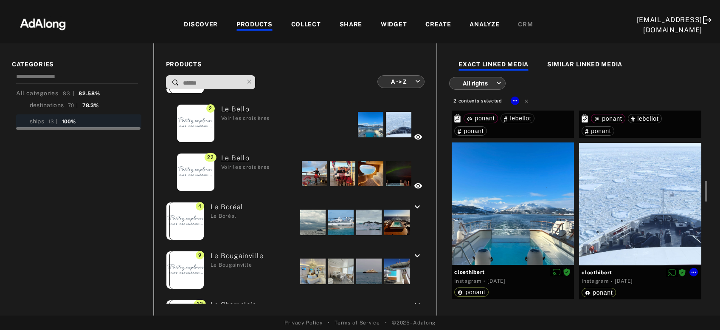
scroll to position [274, 0]
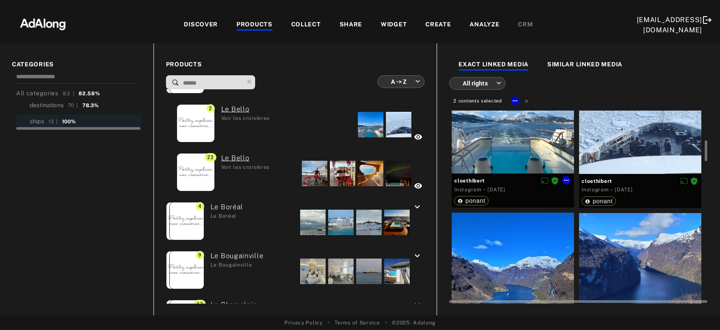
click at [525, 156] on div at bounding box center [513, 112] width 122 height 122
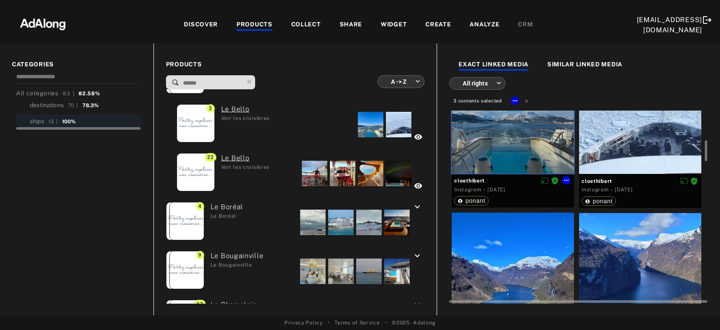
click at [645, 139] on div at bounding box center [640, 112] width 122 height 122
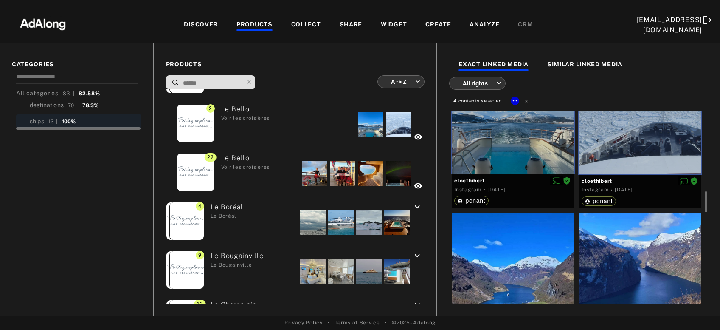
scroll to position [366, 0]
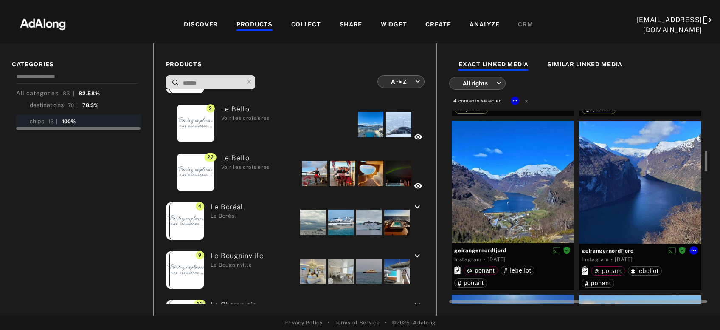
click at [619, 186] on div at bounding box center [640, 182] width 122 height 122
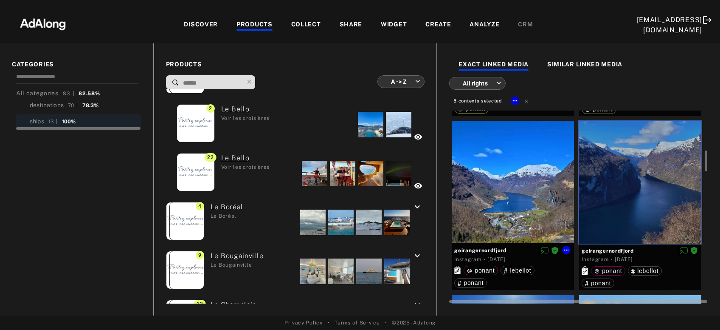
click at [542, 200] on div at bounding box center [513, 182] width 122 height 122
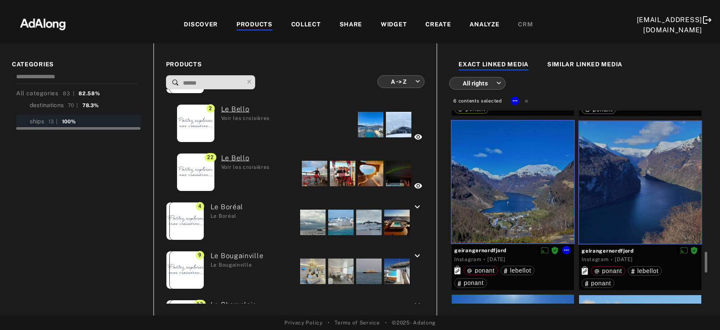
scroll to position [503, 0]
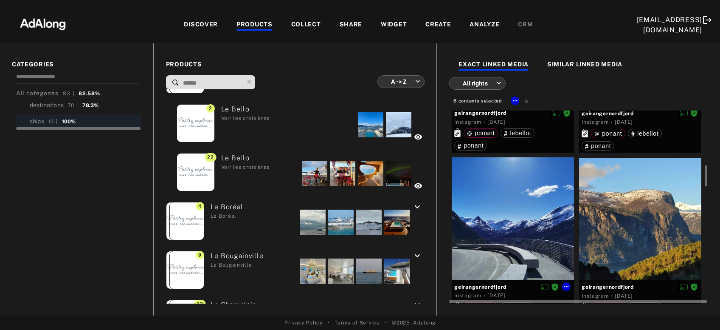
click at [532, 211] on div at bounding box center [513, 218] width 122 height 122
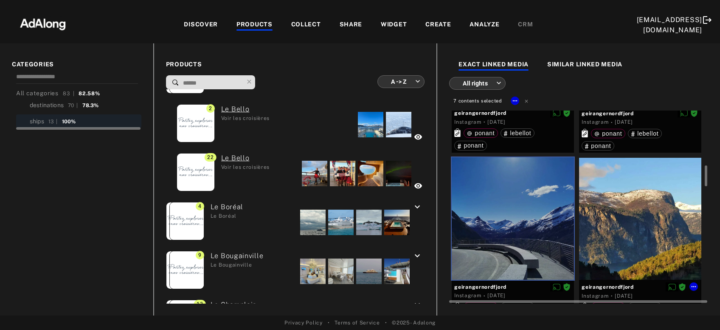
click at [631, 214] on div at bounding box center [640, 219] width 122 height 122
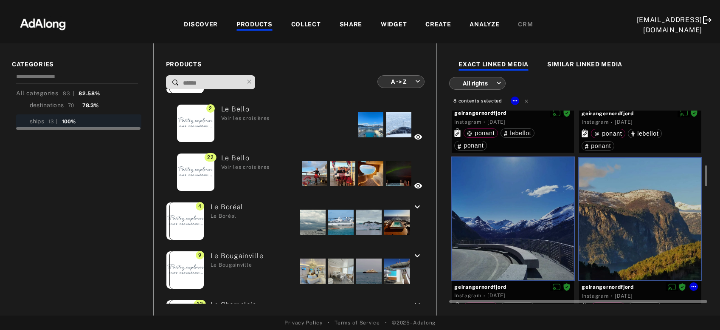
scroll to position [640, 0]
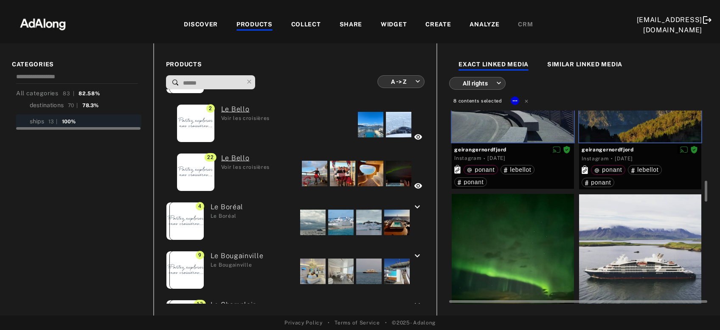
click at [625, 224] on div at bounding box center [640, 255] width 122 height 122
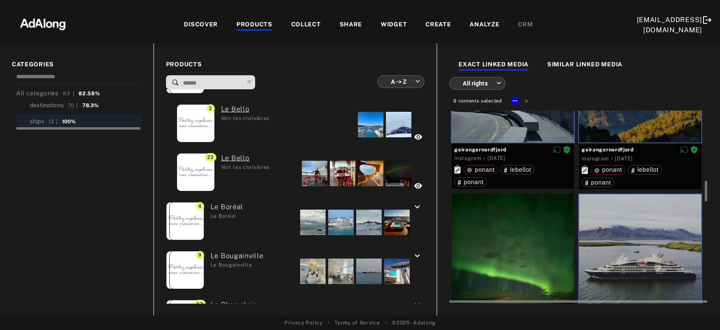
click at [529, 250] on div at bounding box center [513, 270] width 122 height 153
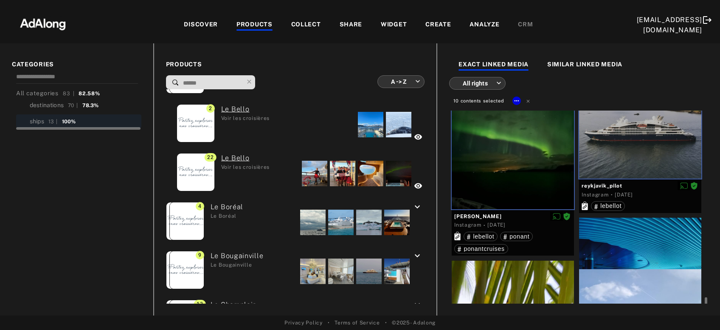
scroll to position [869, 0]
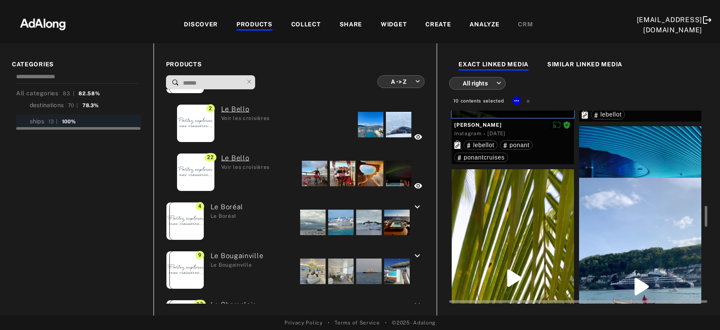
click at [539, 246] on div at bounding box center [513, 277] width 122 height 217
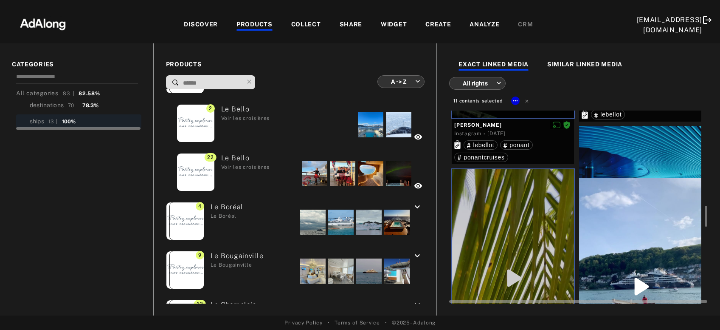
click at [612, 244] on div at bounding box center [640, 286] width 122 height 217
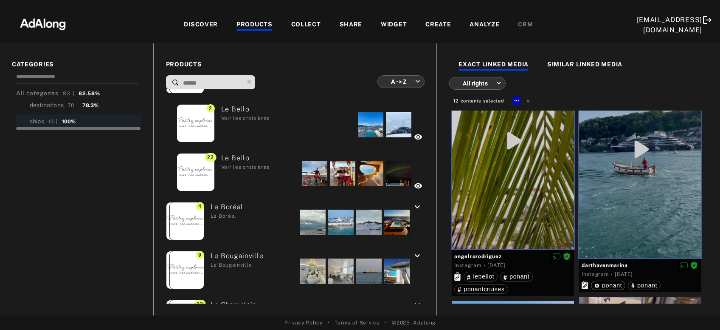
scroll to position [1144, 0]
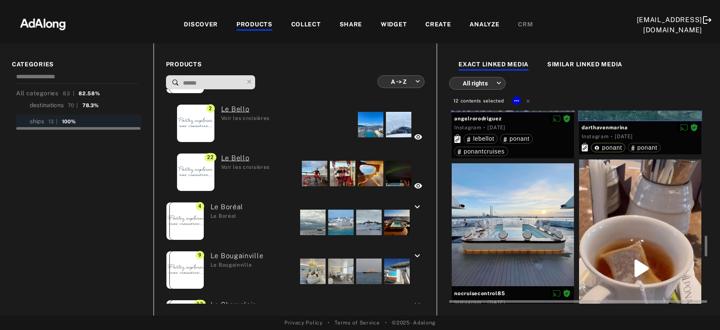
click at [619, 245] on div at bounding box center [640, 267] width 122 height 217
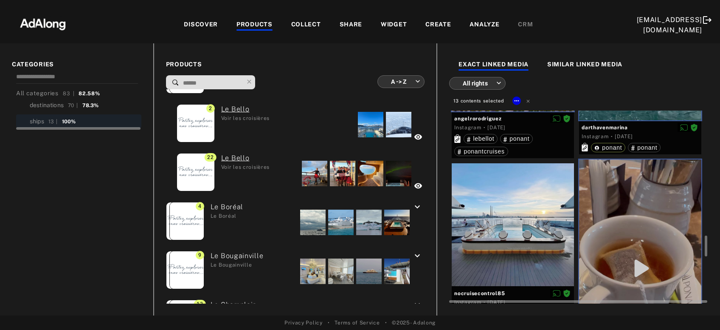
click at [544, 243] on div at bounding box center [513, 224] width 122 height 123
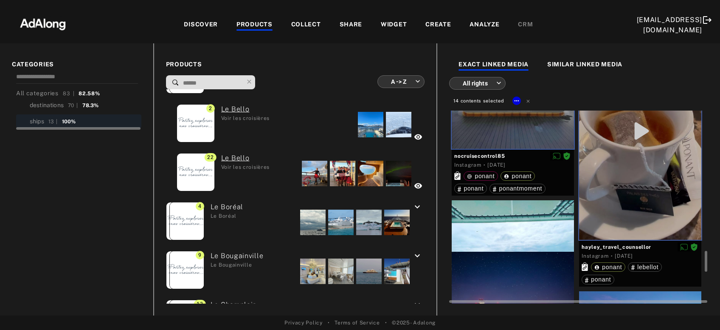
scroll to position [1373, 0]
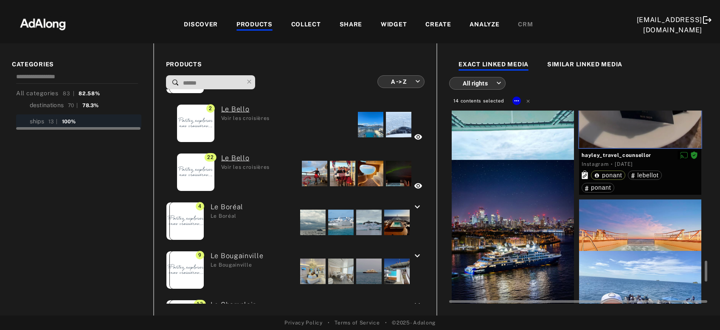
click at [543, 243] on div at bounding box center [513, 236] width 122 height 153
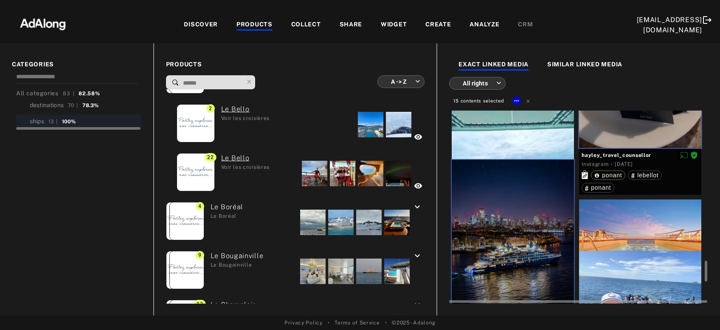
click at [639, 274] on div at bounding box center [640, 297] width 122 height 92
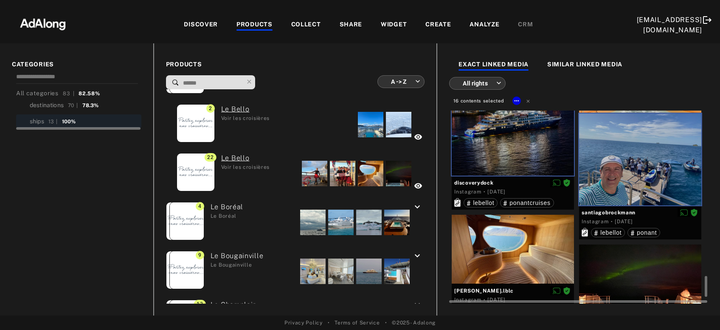
scroll to position [1571, 0]
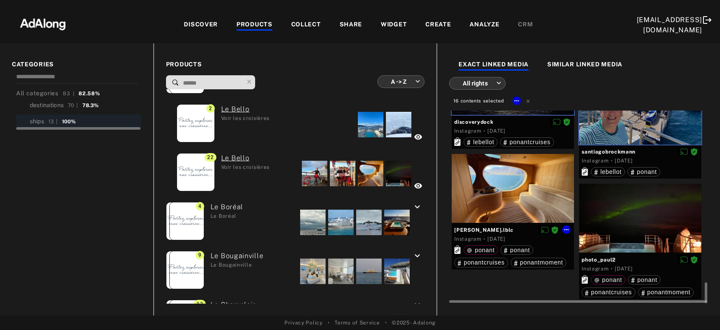
click at [518, 187] on div at bounding box center [513, 188] width 122 height 69
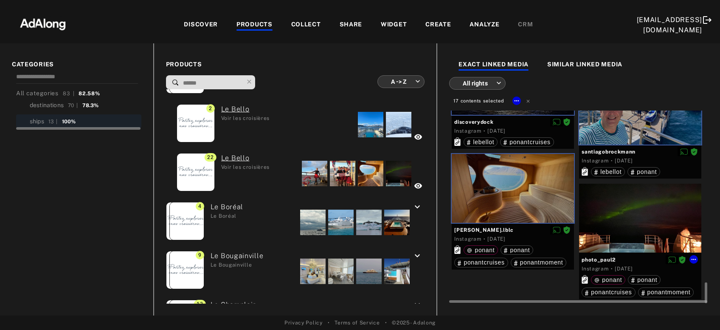
click at [604, 222] on div at bounding box center [640, 217] width 122 height 69
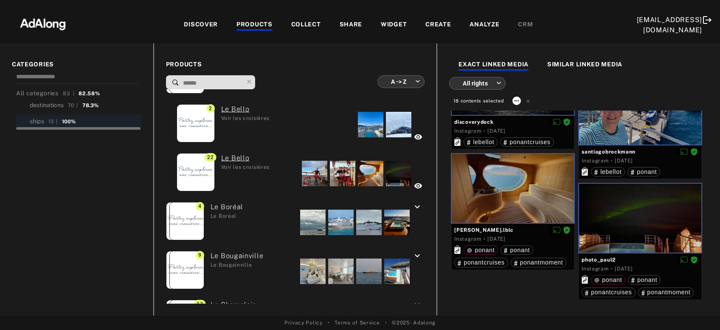
click at [520, 102] on icon at bounding box center [516, 100] width 7 height 7
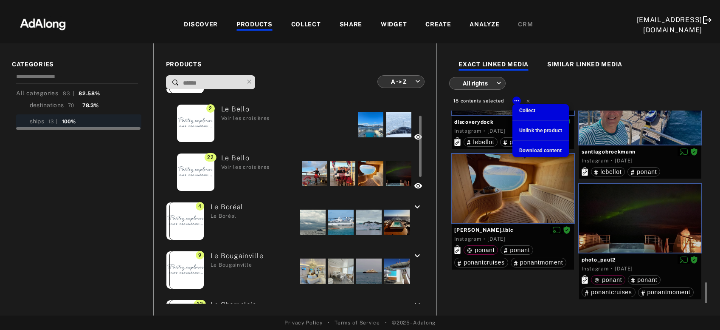
click at [532, 113] on span "Collect" at bounding box center [527, 110] width 16 height 6
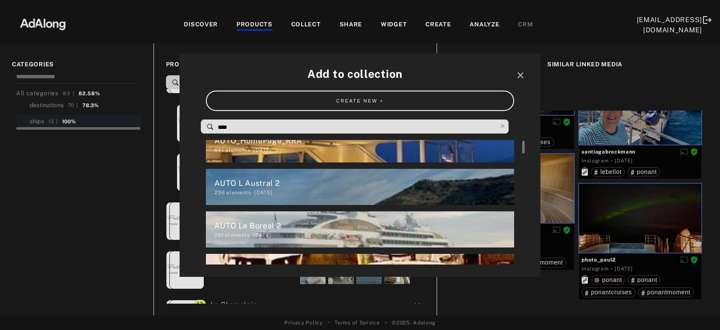
click at [276, 126] on input "****" at bounding box center [357, 126] width 280 height 11
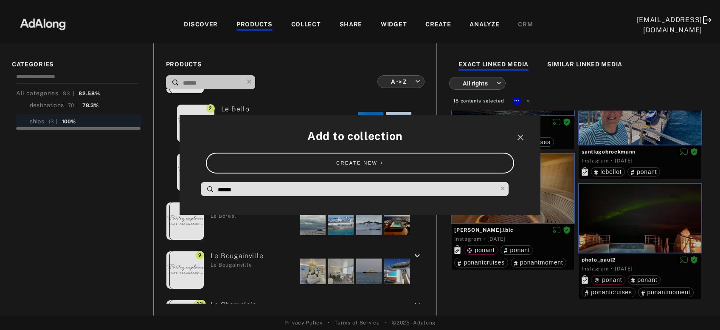
scroll to position [0, 0]
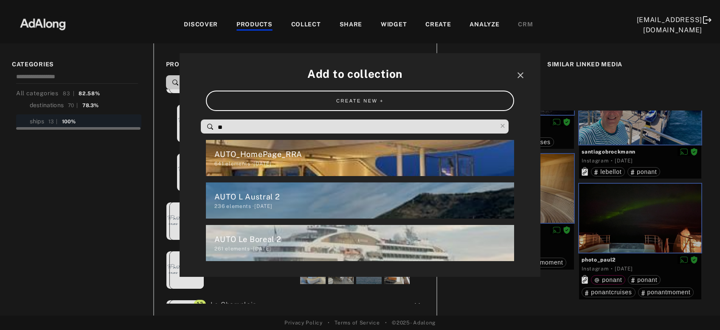
type input "*"
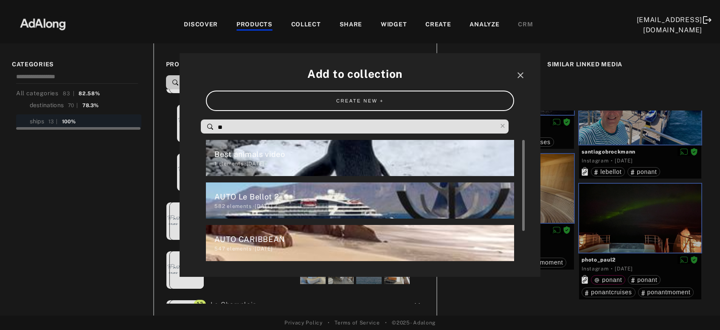
type input "**"
click at [274, 205] on div "582 elements · [DATE]" at bounding box center [363, 206] width 299 height 8
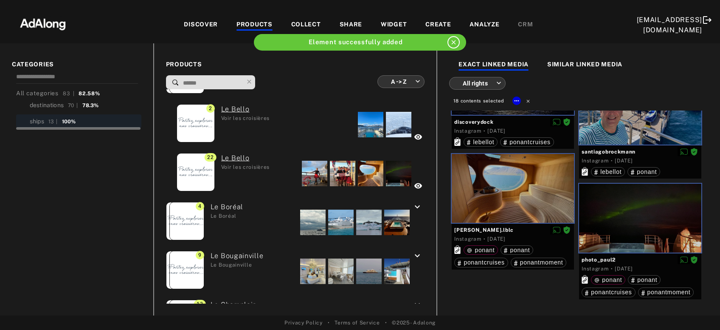
click at [527, 102] on icon at bounding box center [528, 101] width 3 height 3
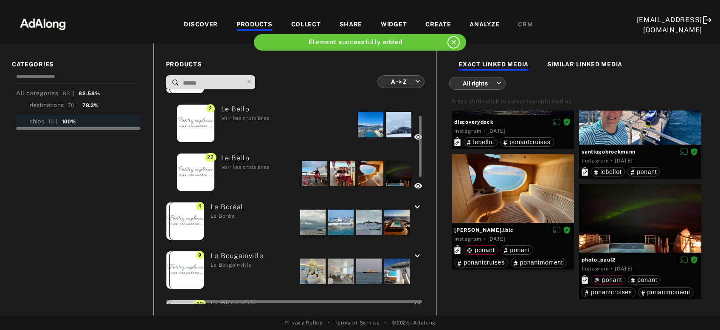
scroll to position [137, 0]
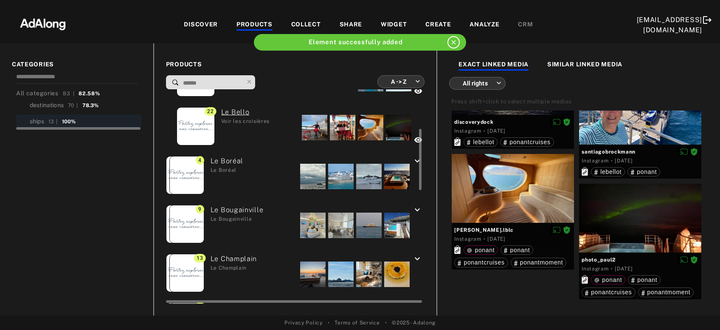
click at [311, 170] on div at bounding box center [312, 176] width 25 height 25
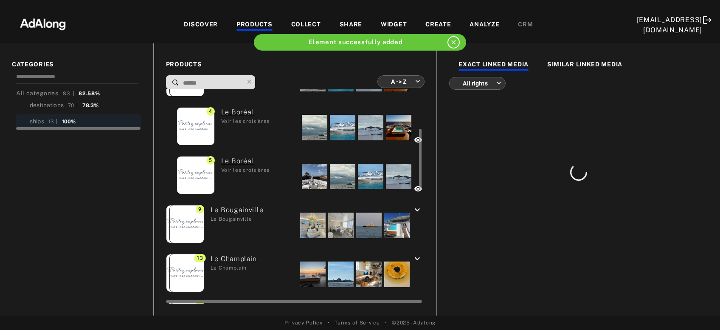
scroll to position [0, 0]
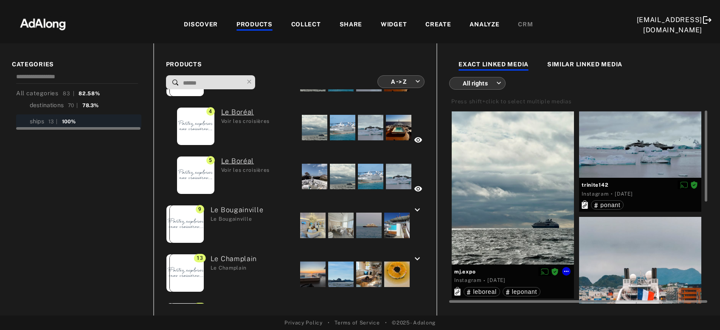
click at [539, 160] on div at bounding box center [513, 187] width 122 height 153
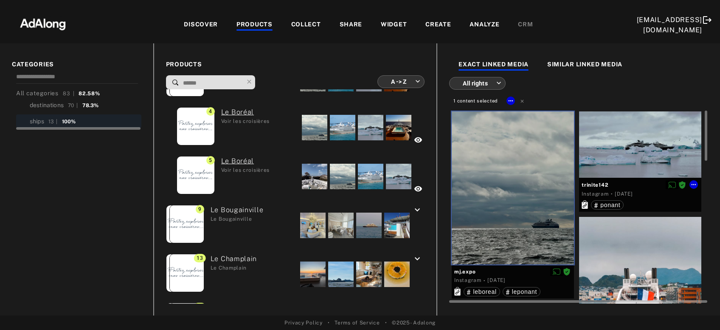
click at [600, 145] on div at bounding box center [640, 144] width 122 height 66
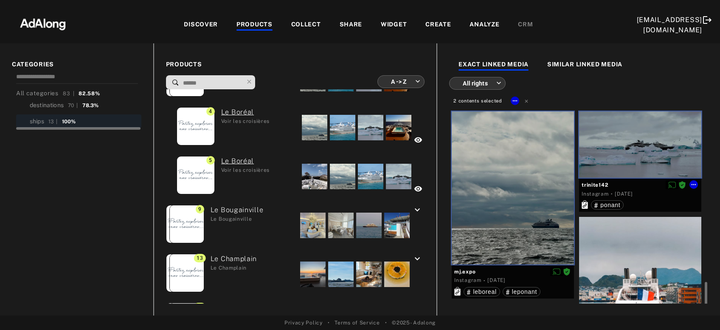
scroll to position [138, 0]
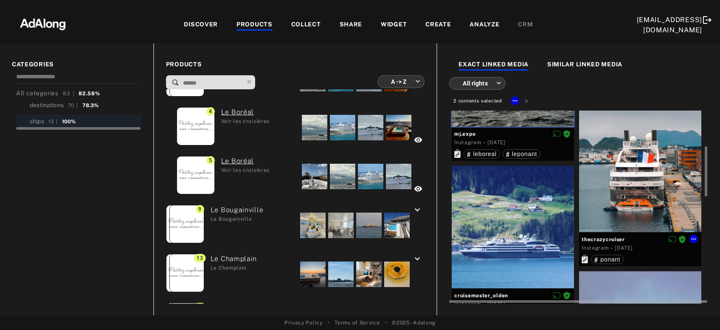
click at [632, 188] on div at bounding box center [640, 155] width 122 height 153
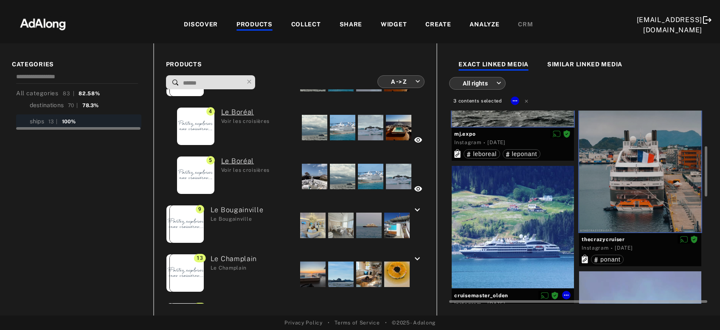
click at [538, 231] on div at bounding box center [513, 227] width 122 height 122
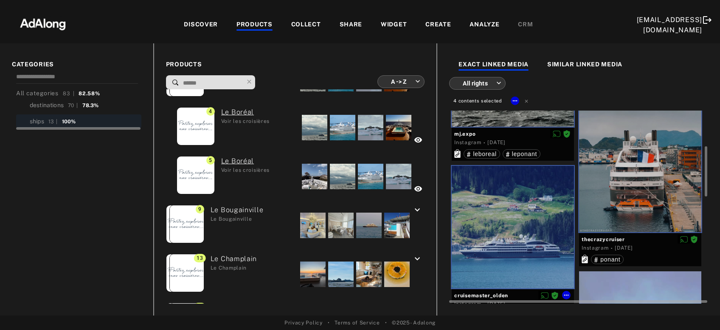
scroll to position [275, 0]
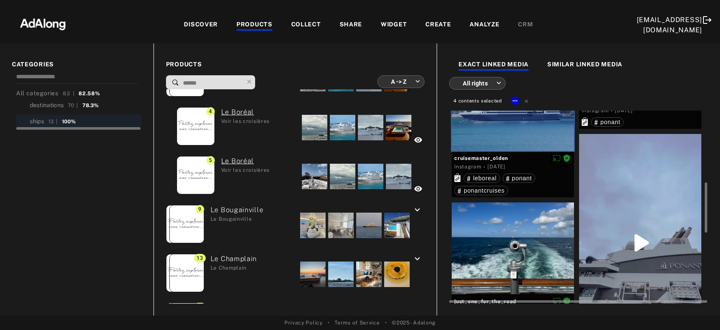
click at [657, 195] on div at bounding box center [640, 242] width 122 height 217
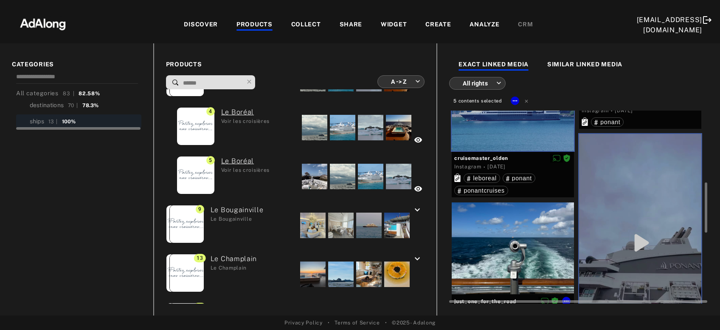
click at [530, 254] on div at bounding box center [513, 248] width 122 height 92
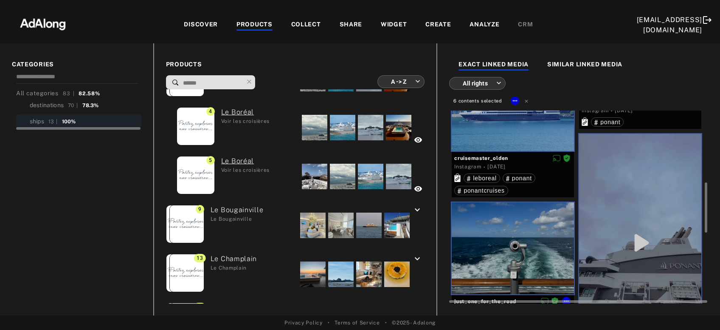
scroll to position [412, 0]
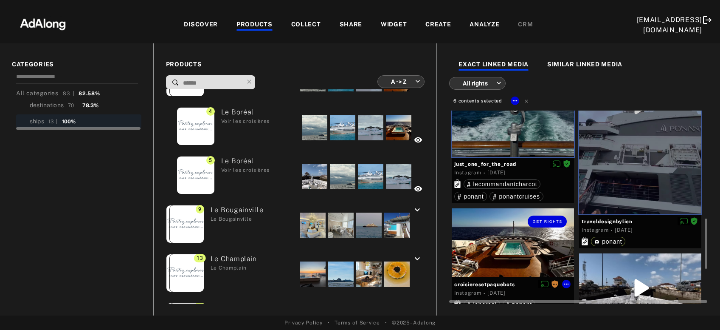
click at [530, 254] on div "Get rights" at bounding box center [513, 242] width 122 height 69
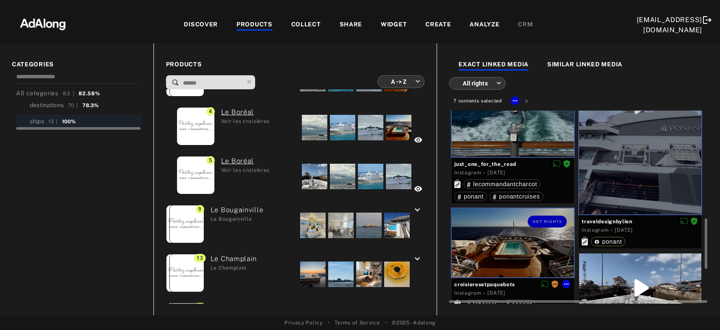
click at [626, 275] on div at bounding box center [640, 287] width 122 height 69
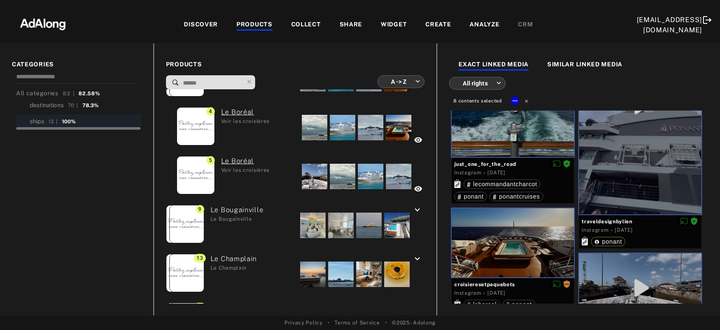
click at [526, 102] on icon at bounding box center [527, 101] width 6 height 6
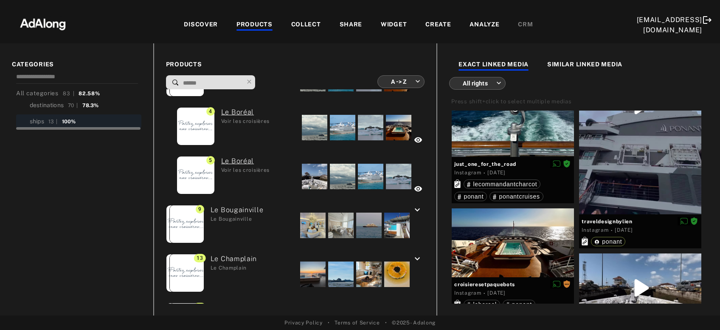
click at [502, 85] on div "All rights *** ​" at bounding box center [477, 83] width 56 height 13
click at [499, 82] on body "Add to collection close CREATE NEW + ** Best animals video 1 elements · [DATE] …" at bounding box center [360, 165] width 720 height 330
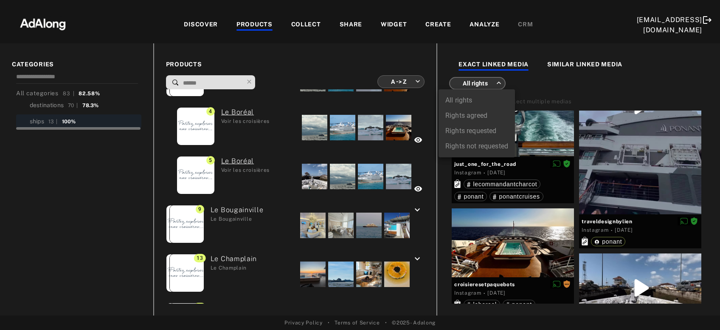
click at [487, 114] on li "Rights agreed" at bounding box center [477, 115] width 76 height 15
type input "******"
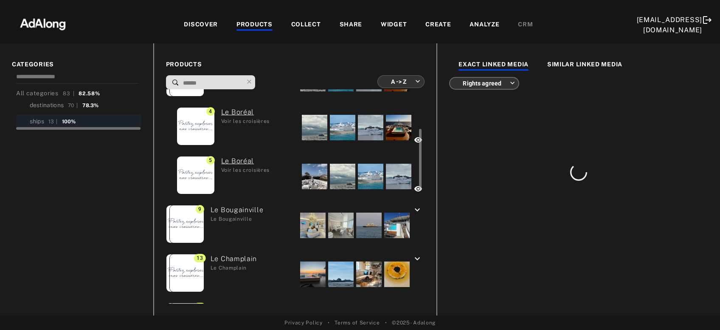
scroll to position [137, 0]
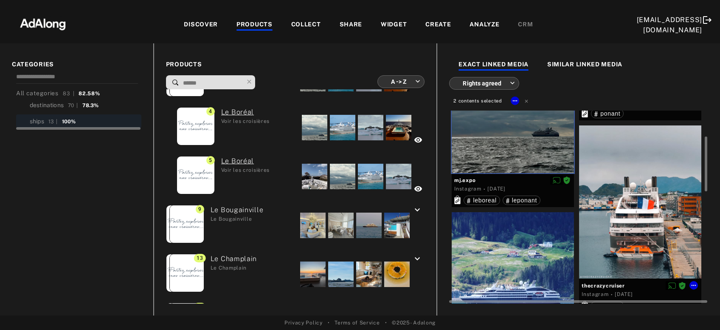
click at [624, 192] on div at bounding box center [640, 201] width 122 height 153
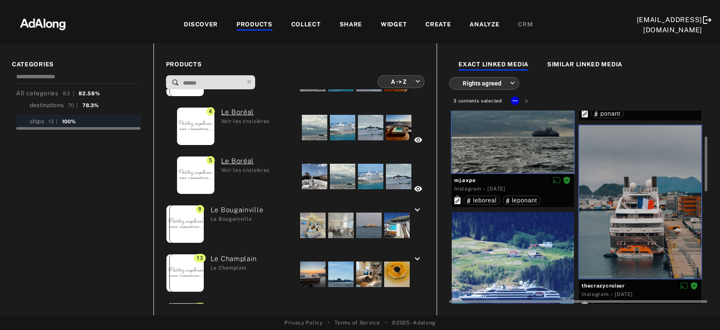
click at [531, 254] on div at bounding box center [513, 273] width 122 height 122
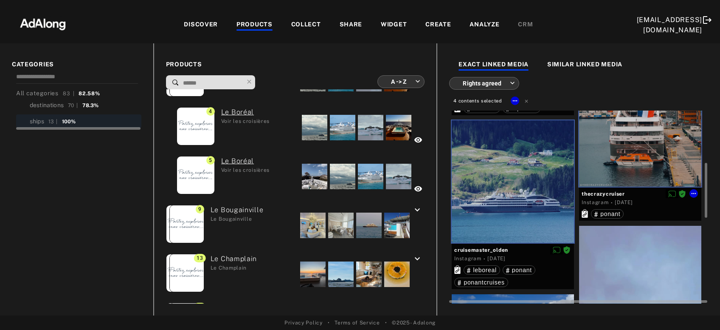
scroll to position [274, 0]
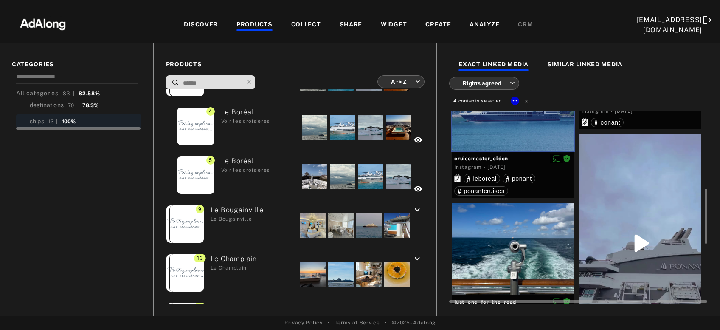
click at [637, 218] on div at bounding box center [640, 242] width 122 height 217
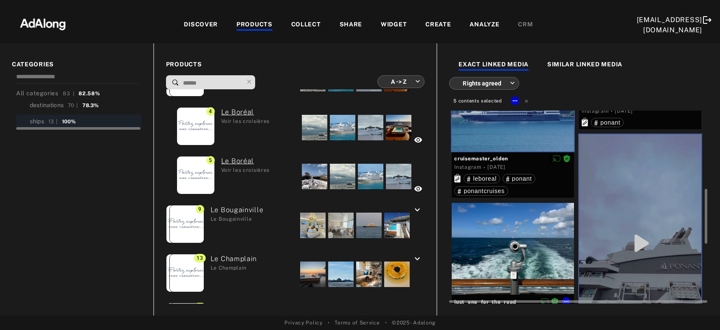
click at [548, 241] on div at bounding box center [513, 249] width 122 height 92
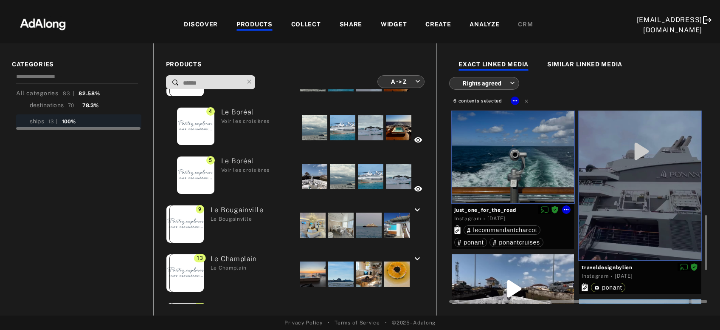
scroll to position [457, 0]
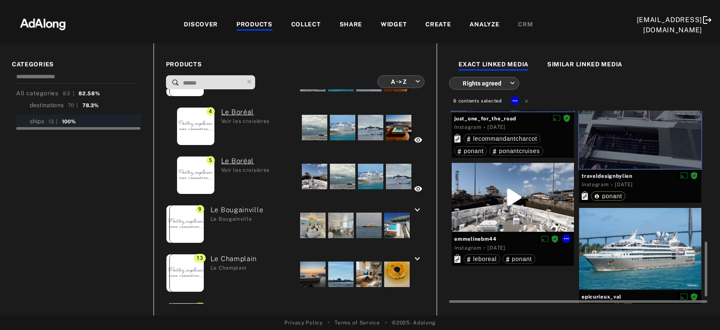
click at [544, 200] on div at bounding box center [513, 197] width 122 height 69
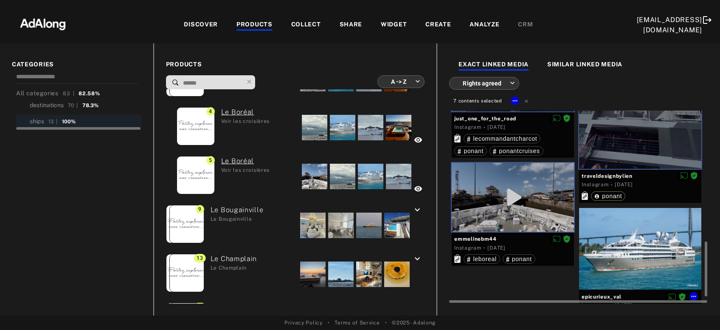
click at [605, 249] on div at bounding box center [640, 249] width 122 height 82
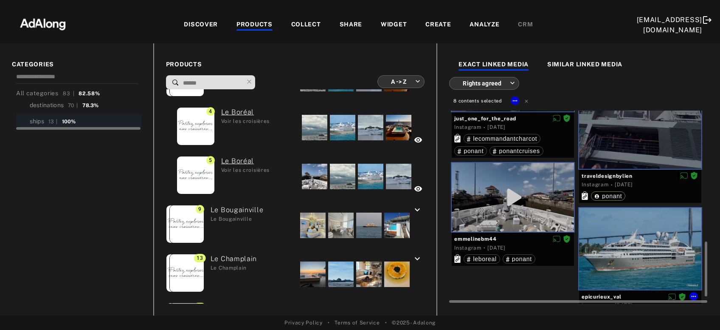
scroll to position [482, 0]
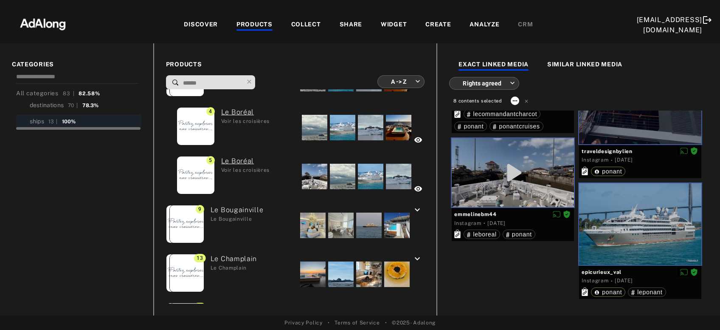
click at [516, 100] on icon at bounding box center [515, 100] width 7 height 7
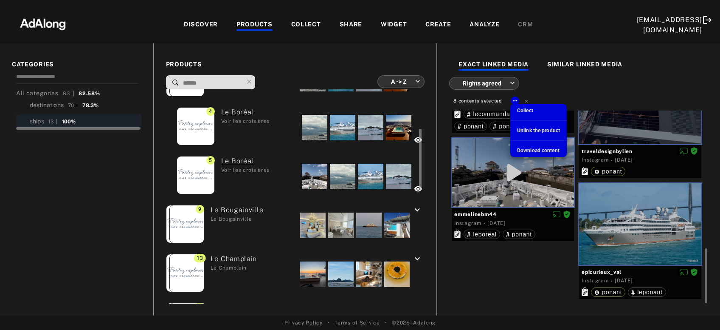
click at [516, 110] on li "Collect" at bounding box center [538, 110] width 56 height 13
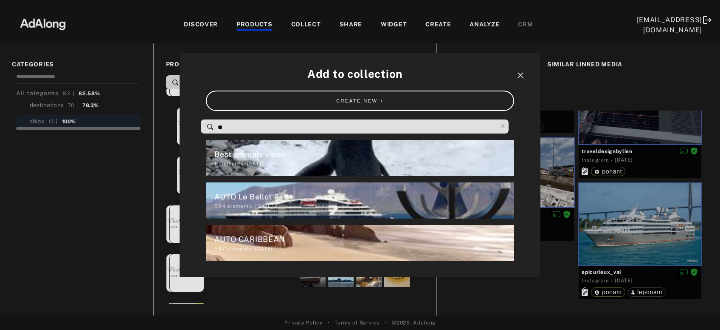
click at [294, 127] on input "**" at bounding box center [357, 126] width 280 height 11
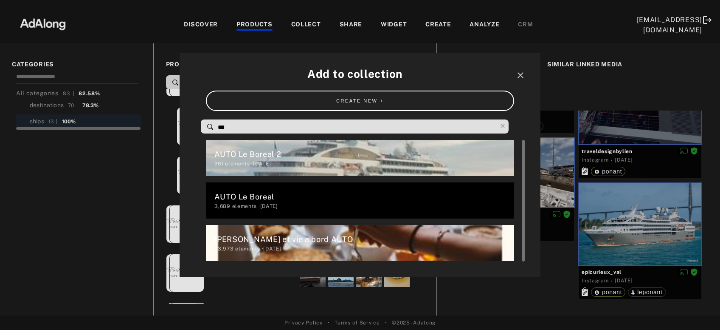
click at [282, 158] on div "AUTO Le Boreal 2" at bounding box center [363, 153] width 299 height 11
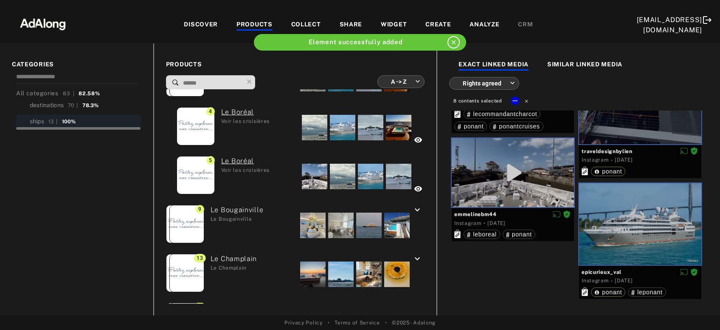
click at [526, 102] on icon at bounding box center [527, 101] width 6 height 6
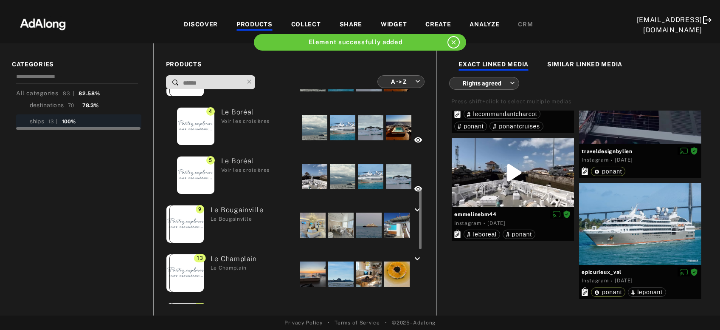
scroll to position [183, 0]
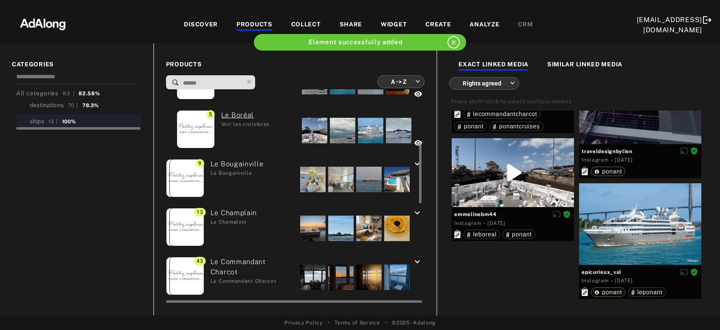
click at [312, 171] on div at bounding box center [312, 178] width 25 height 25
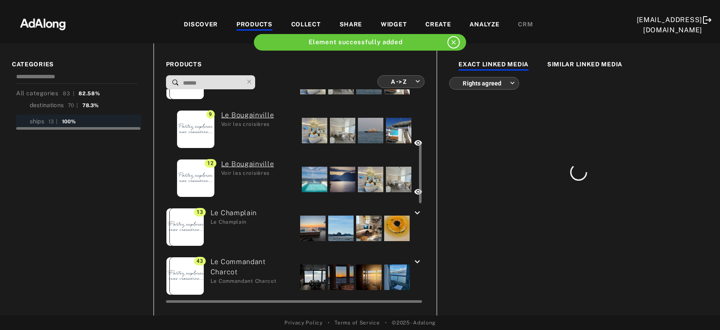
scroll to position [0, 0]
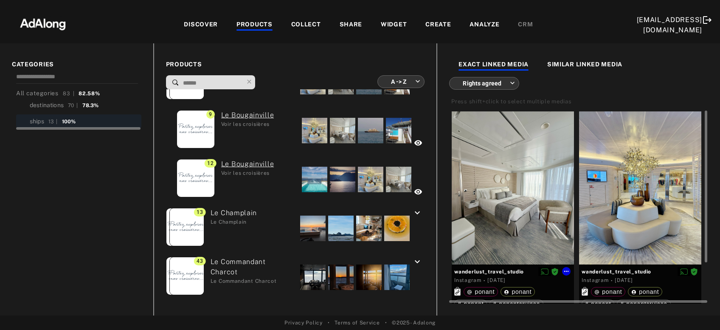
click at [512, 192] on div at bounding box center [513, 187] width 122 height 153
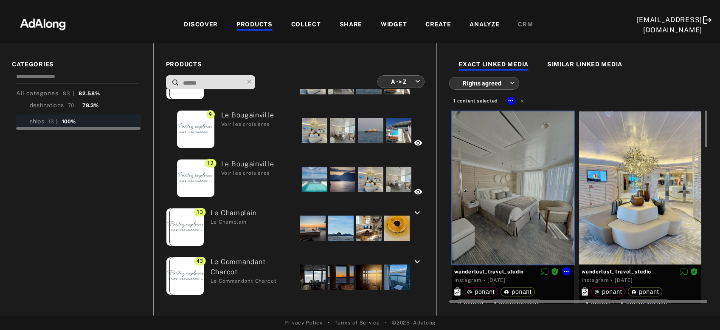
click at [606, 190] on div at bounding box center [640, 187] width 122 height 153
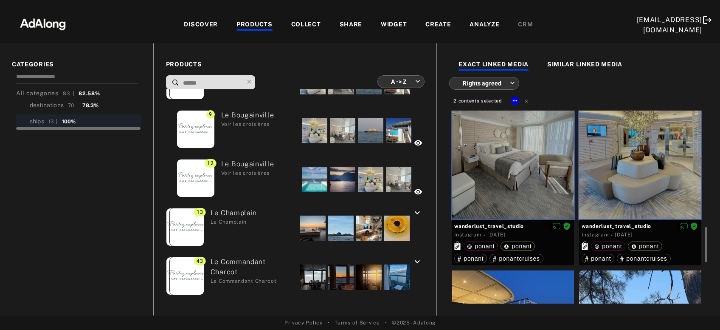
scroll to position [183, 0]
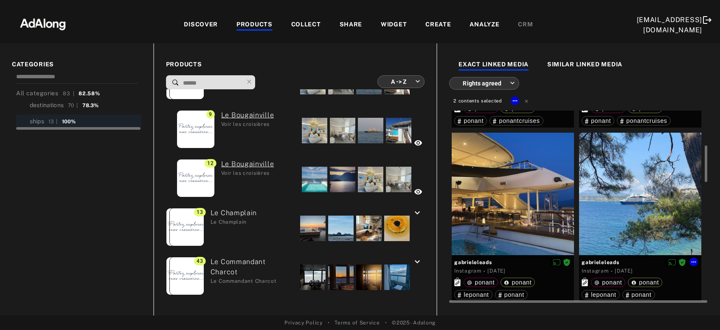
click at [608, 201] on div at bounding box center [640, 194] width 122 height 122
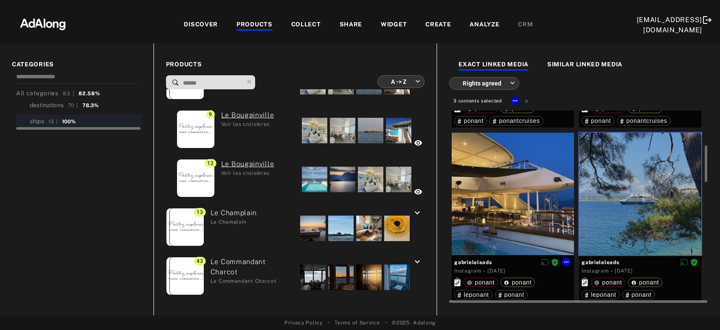
click at [528, 212] on div at bounding box center [513, 194] width 122 height 122
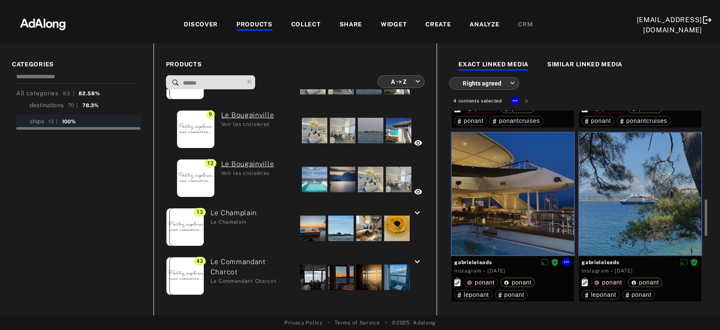
scroll to position [320, 0]
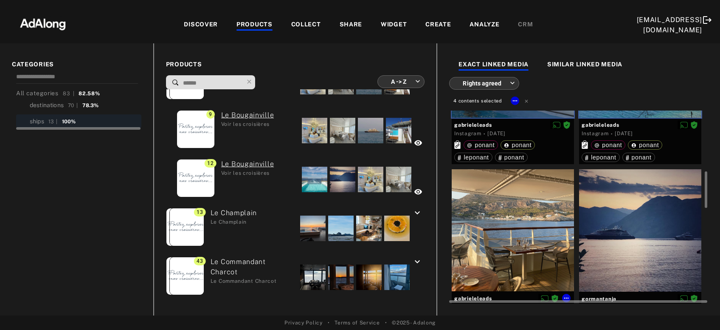
click at [527, 214] on div at bounding box center [513, 230] width 122 height 122
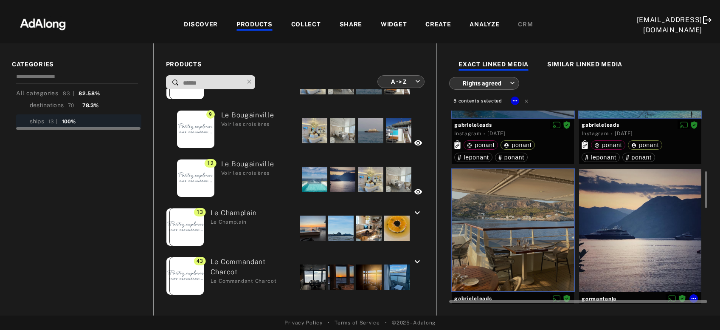
click at [616, 216] on div at bounding box center [640, 230] width 122 height 122
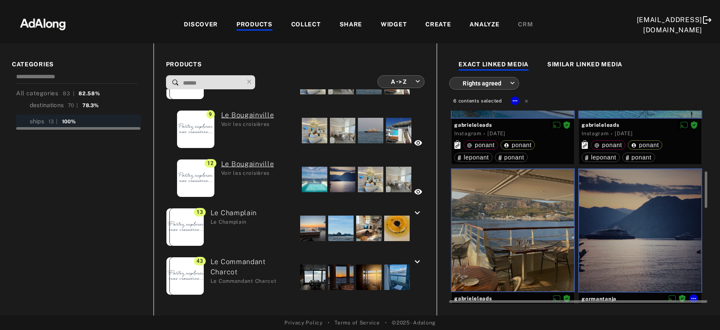
scroll to position [457, 0]
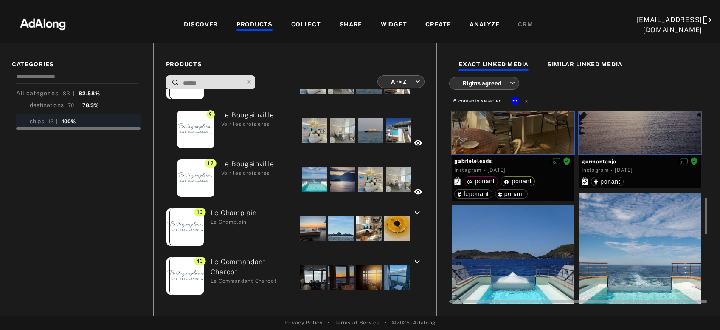
click at [616, 220] on div at bounding box center [640, 269] width 122 height 153
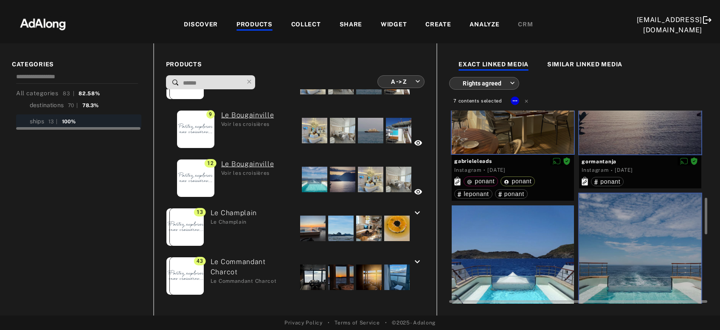
click at [505, 253] on div at bounding box center [513, 281] width 122 height 153
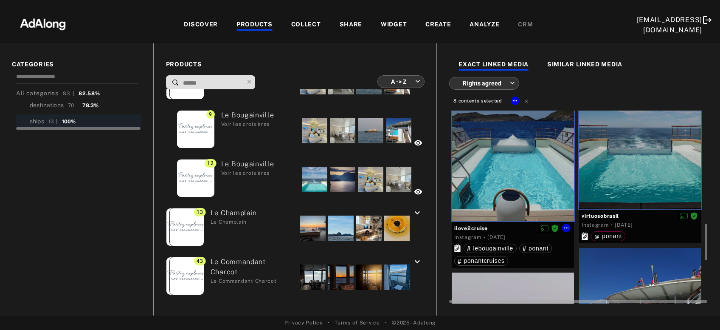
scroll to position [686, 0]
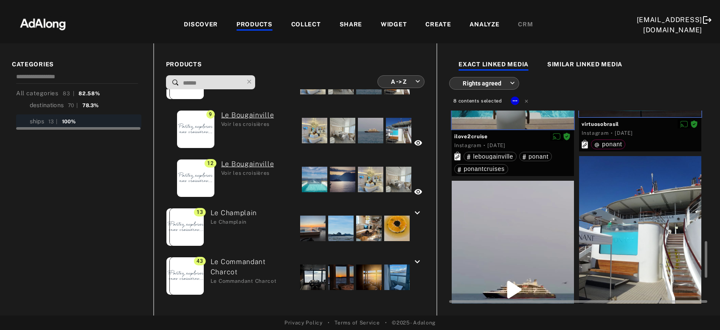
click at [504, 251] on div at bounding box center [513, 288] width 122 height 217
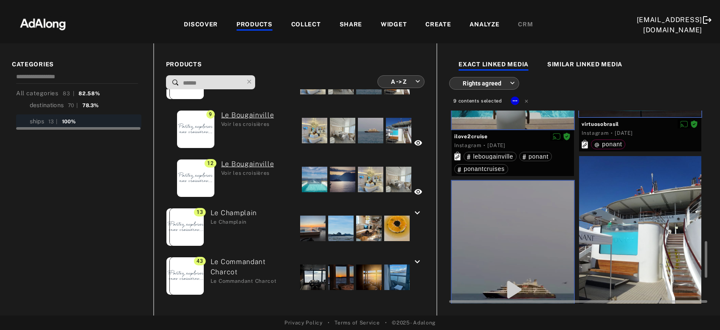
click at [598, 225] on div at bounding box center [640, 232] width 122 height 153
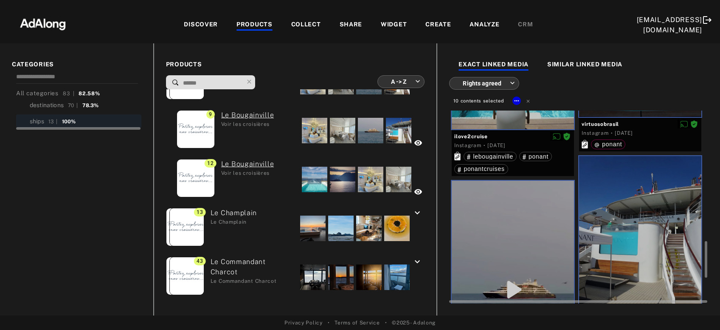
scroll to position [820, 0]
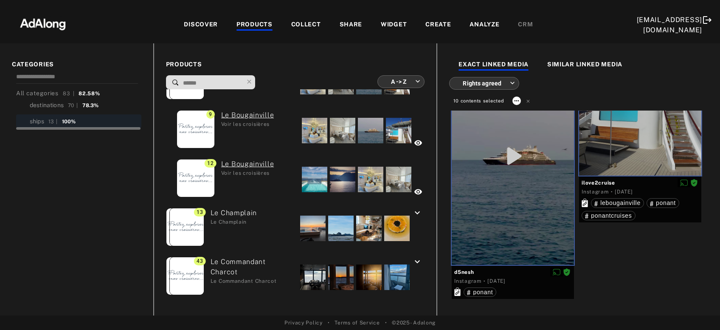
click at [515, 102] on icon at bounding box center [516, 100] width 7 height 7
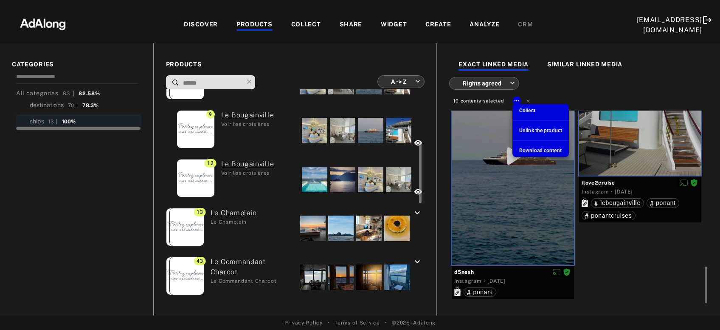
click at [534, 113] on span "Collect" at bounding box center [527, 110] width 16 height 6
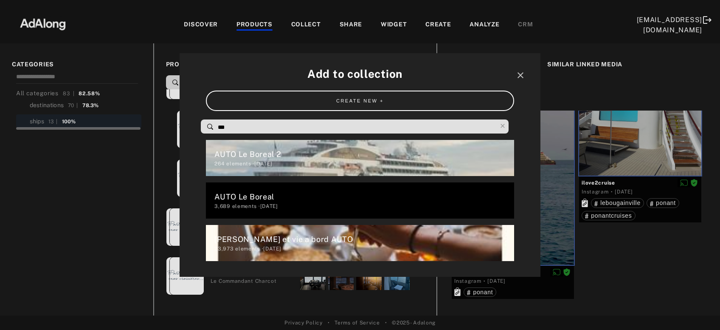
click at [242, 123] on input "***" at bounding box center [357, 126] width 280 height 11
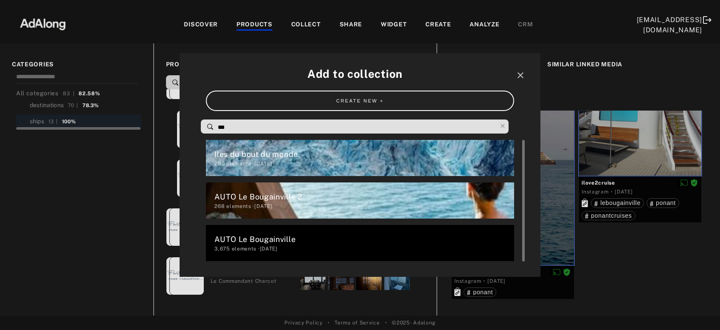
click at [245, 209] on div "268 elements · [DATE]" at bounding box center [363, 206] width 299 height 8
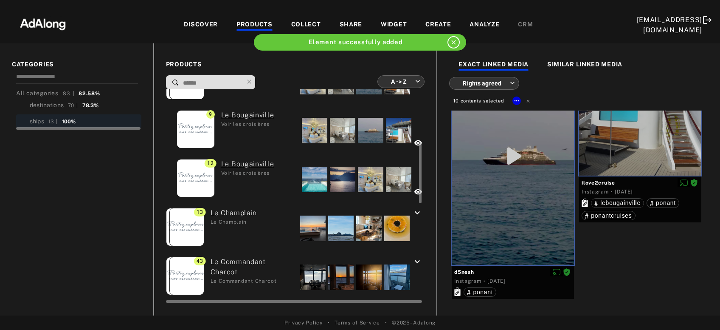
click at [315, 223] on div at bounding box center [312, 227] width 25 height 25
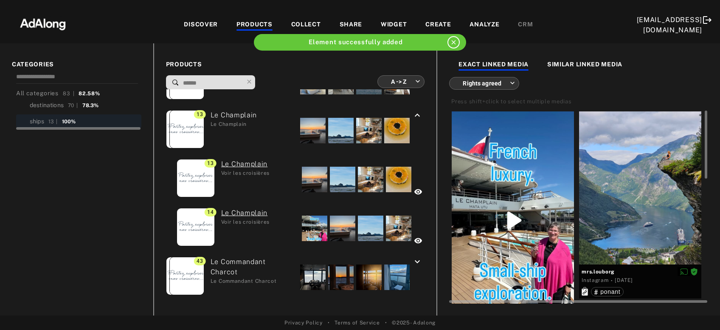
click at [502, 166] on div at bounding box center [513, 219] width 122 height 217
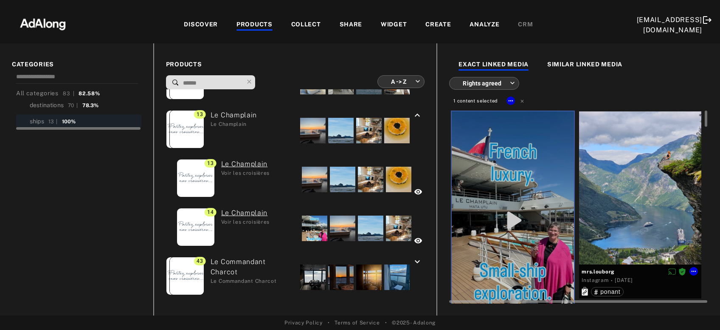
click at [635, 170] on div at bounding box center [640, 187] width 122 height 153
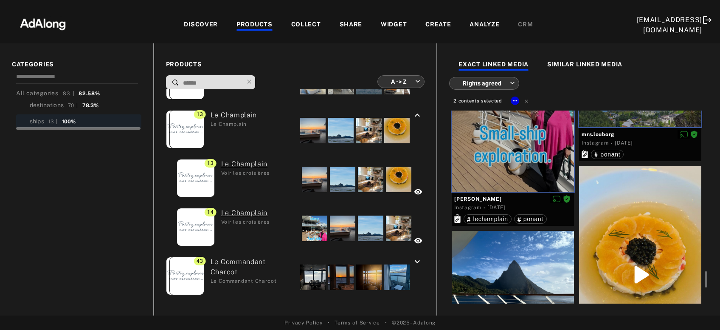
scroll to position [274, 0]
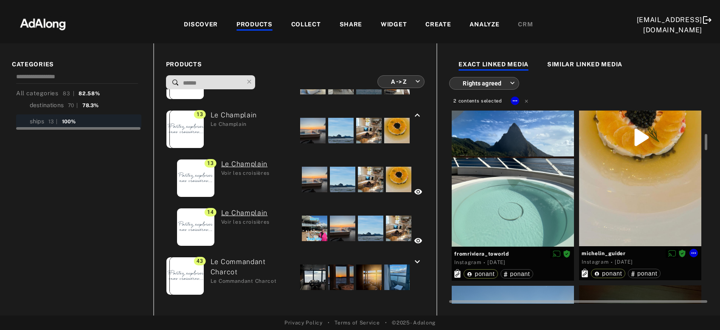
click at [635, 170] on div at bounding box center [640, 137] width 122 height 217
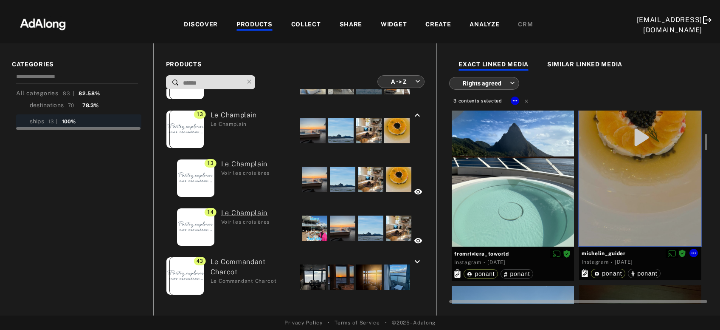
click at [558, 187] on div at bounding box center [513, 169] width 122 height 153
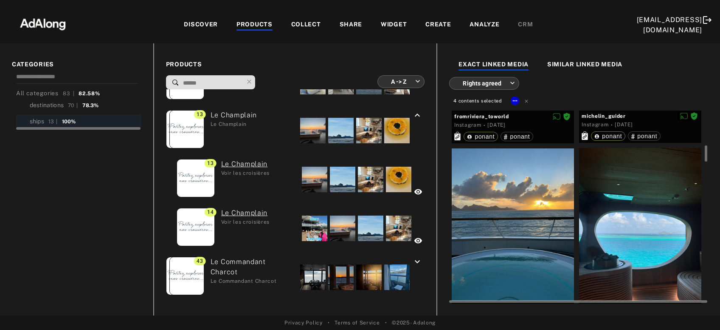
scroll to position [503, 0]
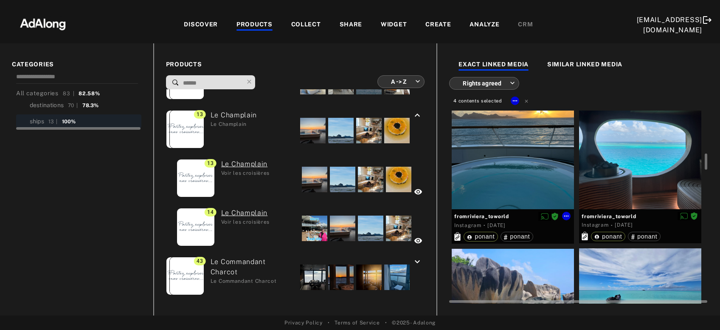
click at [539, 175] on div at bounding box center [513, 132] width 122 height 153
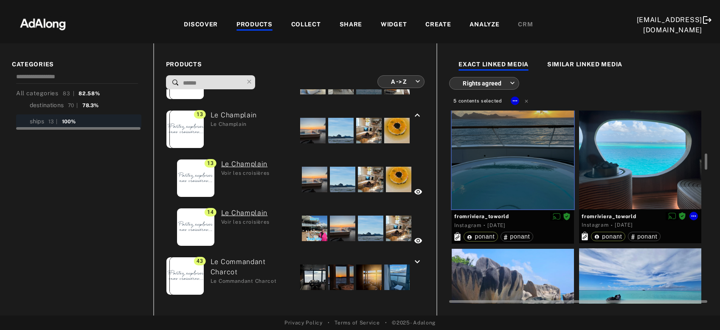
click at [648, 172] on div at bounding box center [640, 132] width 122 height 153
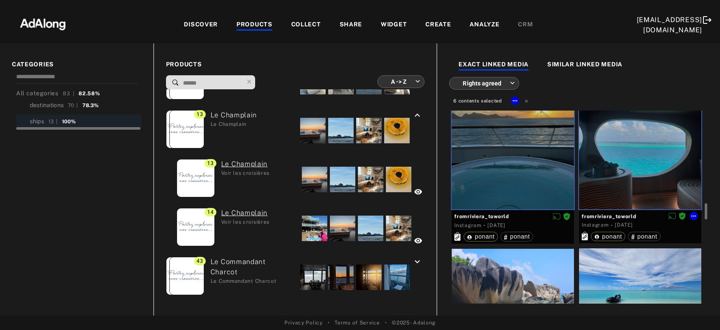
scroll to position [640, 0]
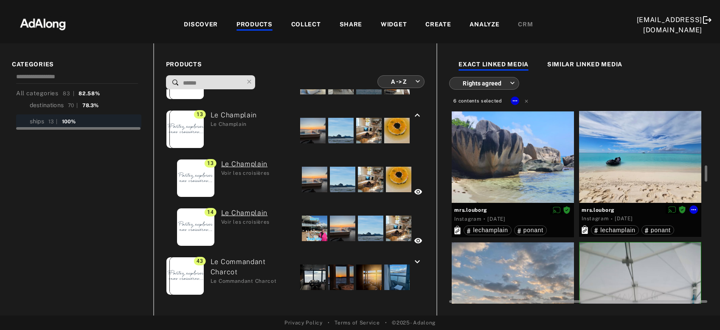
click at [649, 172] on div at bounding box center [640, 157] width 122 height 92
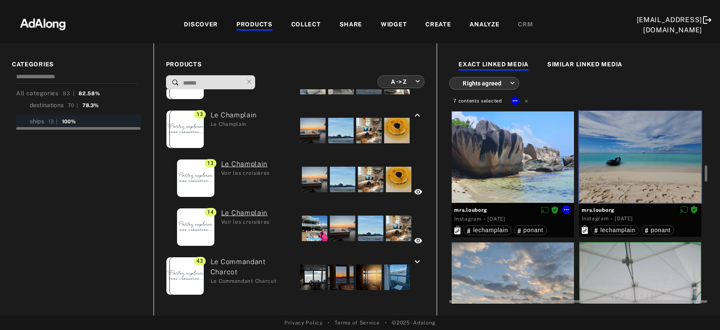
click at [515, 167] on div at bounding box center [513, 157] width 122 height 92
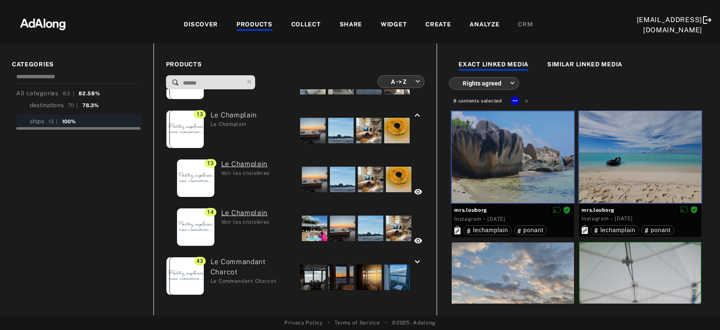
scroll to position [823, 0]
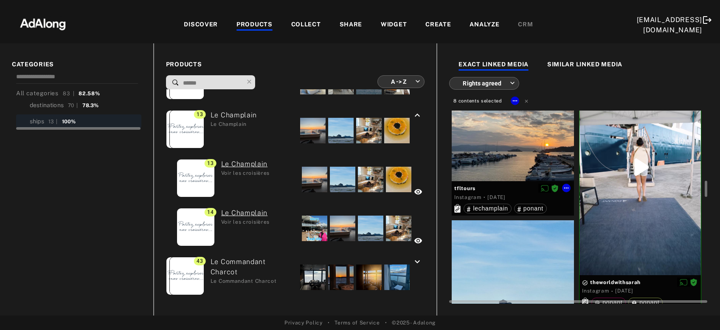
drag, startPoint x: 541, startPoint y: 147, endPoint x: 603, endPoint y: 164, distance: 63.5
click at [544, 148] on div at bounding box center [513, 120] width 122 height 122
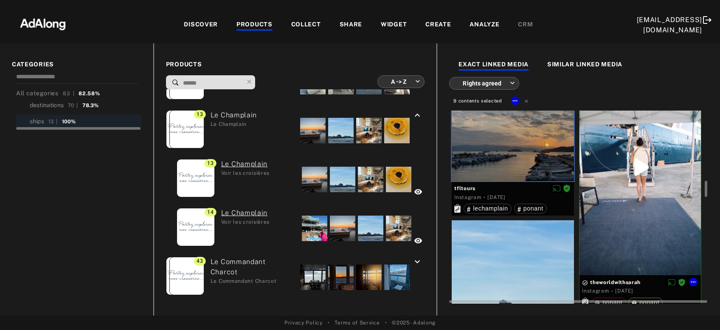
click at [637, 172] on div at bounding box center [640, 167] width 121 height 216
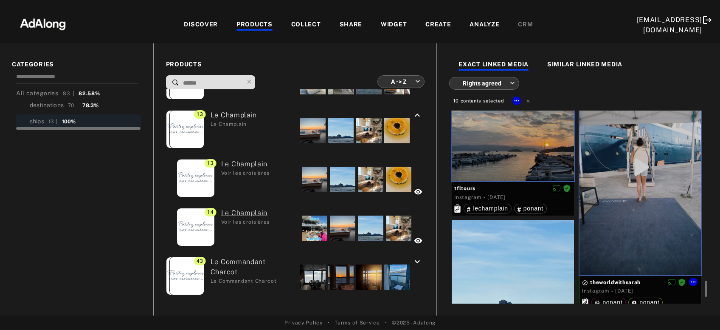
scroll to position [961, 0]
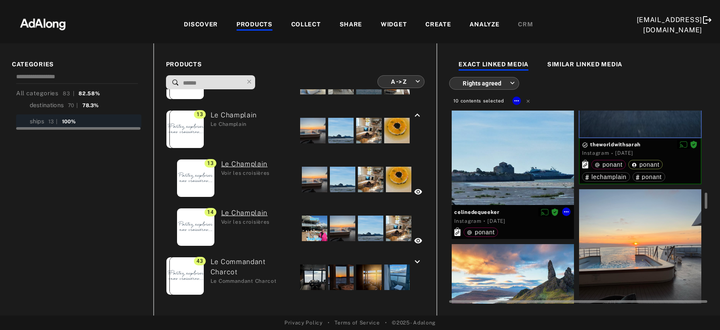
click at [529, 168] on div at bounding box center [513, 143] width 122 height 122
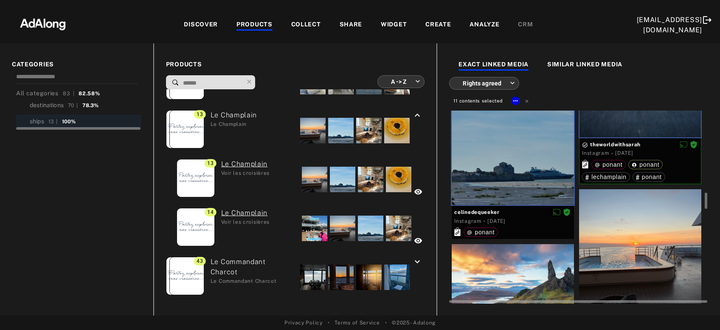
click at [620, 229] on div at bounding box center [640, 250] width 122 height 122
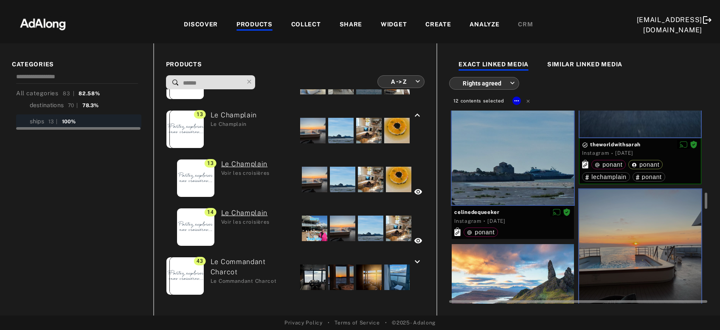
scroll to position [1098, 0]
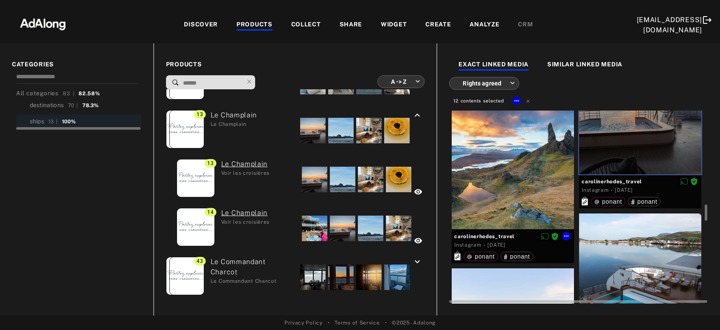
click at [536, 198] on div at bounding box center [513, 168] width 122 height 122
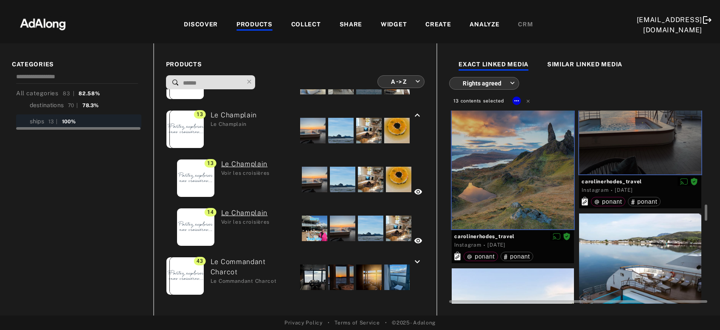
click at [623, 251] on div at bounding box center [640, 289] width 122 height 153
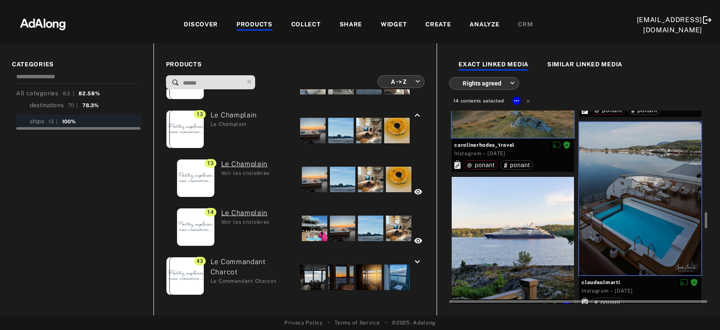
click at [541, 227] on div at bounding box center [513, 238] width 122 height 122
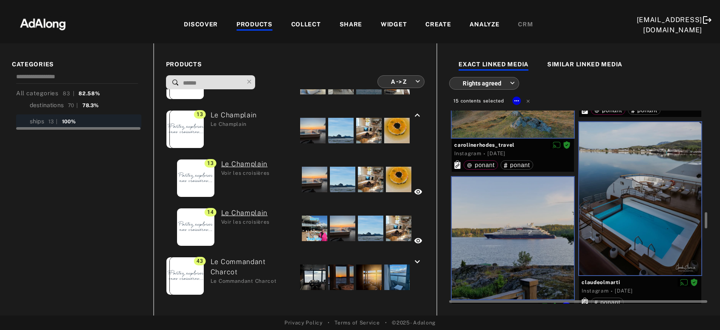
scroll to position [1327, 0]
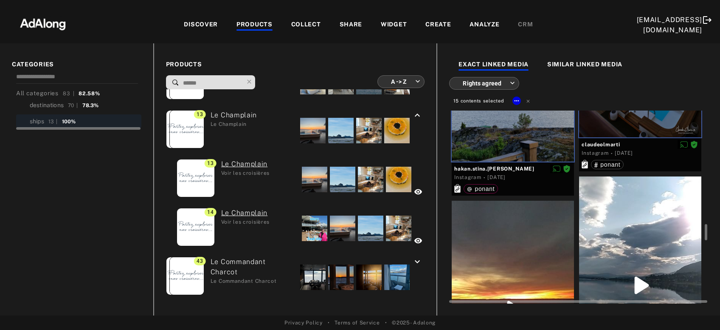
click at [539, 233] on div at bounding box center [513, 308] width 122 height 217
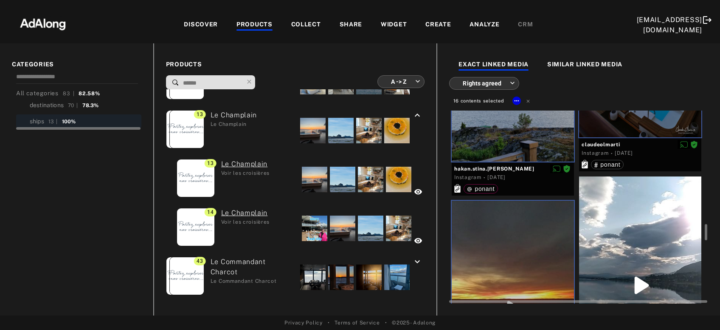
click at [617, 230] on div at bounding box center [640, 284] width 122 height 217
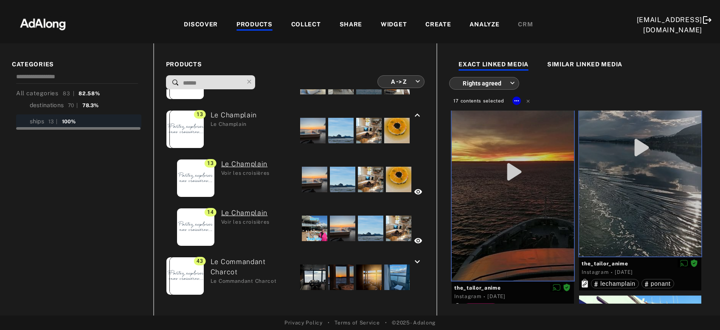
scroll to position [1556, 0]
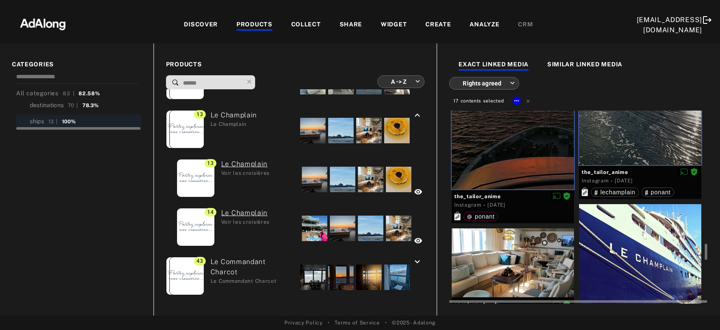
click at [617, 230] on div at bounding box center [640, 265] width 122 height 122
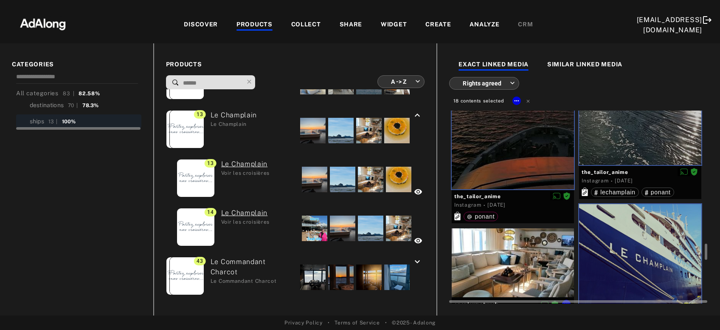
click at [526, 254] on div at bounding box center [513, 262] width 122 height 69
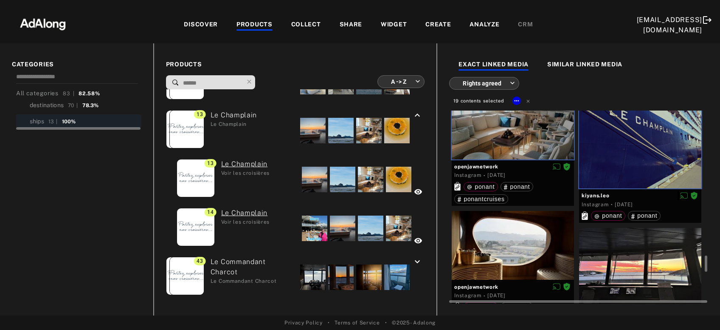
scroll to position [1785, 0]
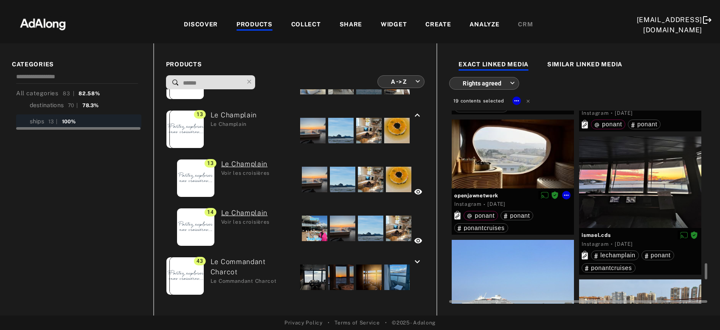
click at [527, 164] on div at bounding box center [513, 153] width 122 height 69
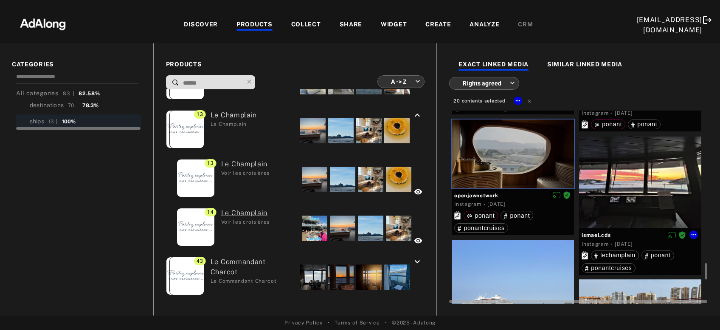
click at [659, 205] on div at bounding box center [640, 182] width 122 height 92
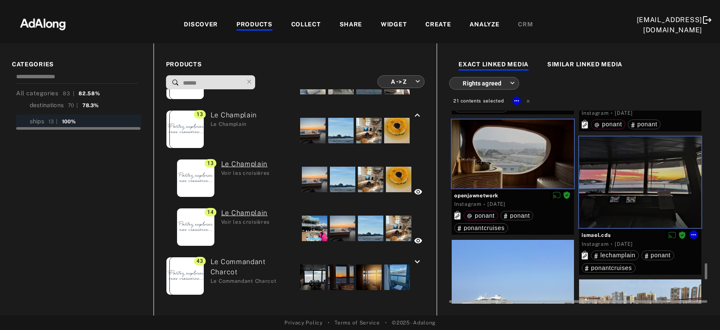
scroll to position [1923, 0]
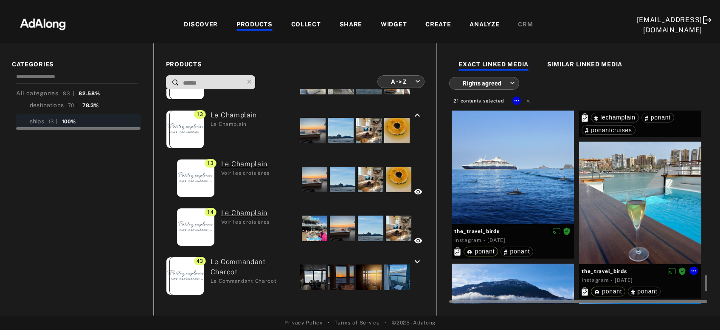
click at [642, 204] on div at bounding box center [640, 202] width 122 height 122
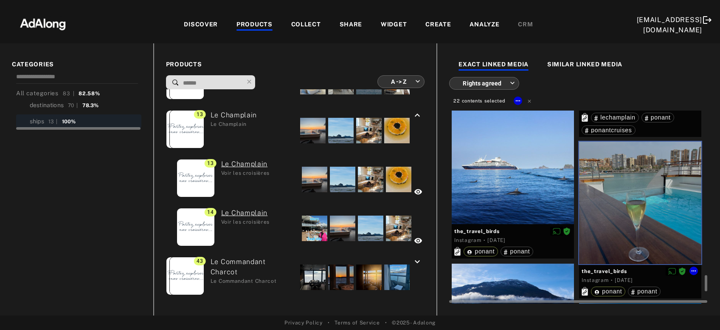
click at [522, 181] on div at bounding box center [513, 163] width 122 height 122
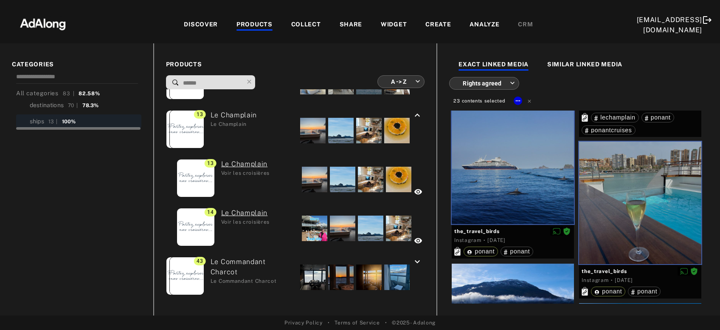
scroll to position [2060, 0]
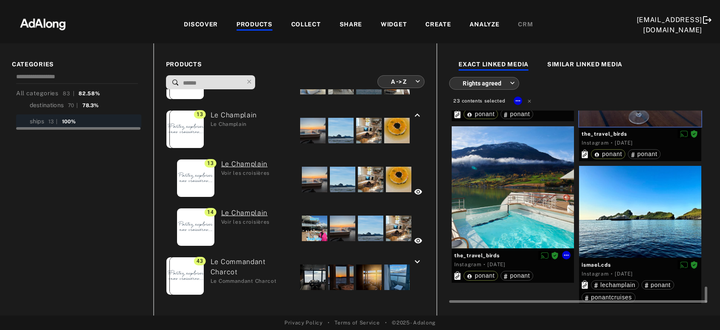
click at [519, 193] on div at bounding box center [513, 187] width 122 height 122
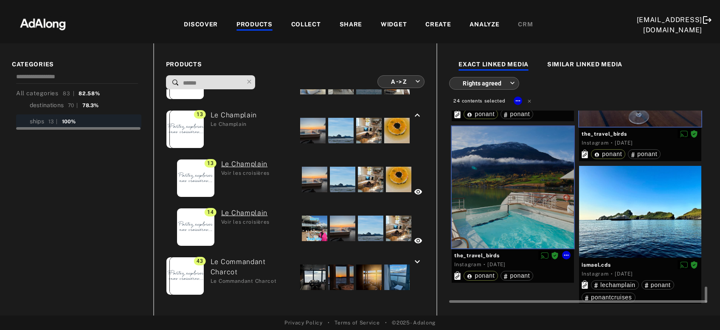
click at [621, 218] on div at bounding box center [640, 212] width 122 height 92
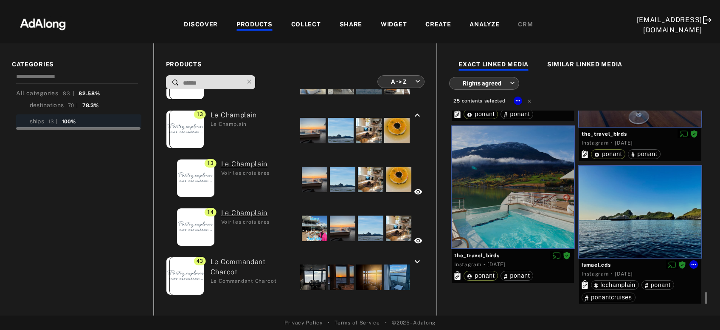
scroll to position [2065, 0]
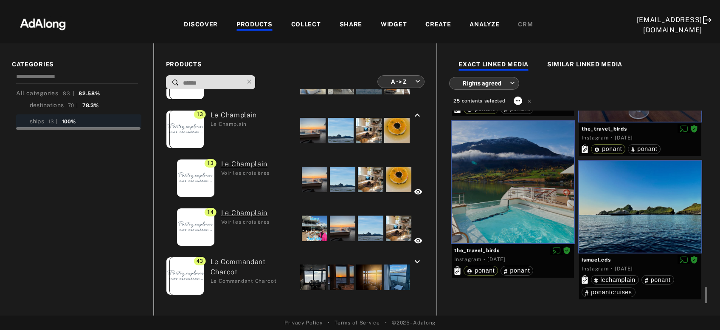
click at [518, 103] on icon at bounding box center [518, 100] width 7 height 7
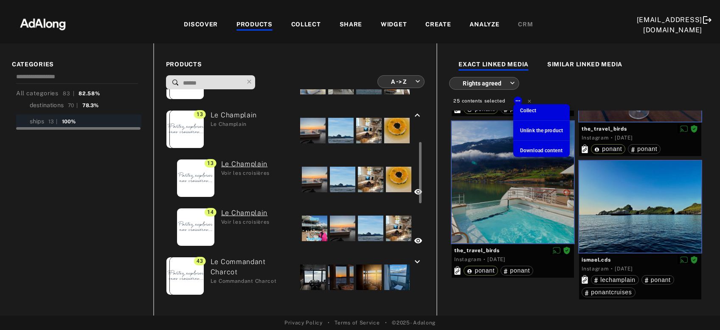
click at [531, 114] on div "Collect" at bounding box center [528, 111] width 16 height 8
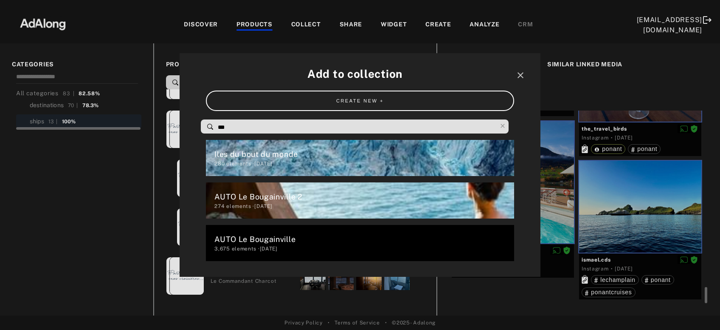
click at [361, 121] on span "***" at bounding box center [357, 126] width 280 height 13
click at [361, 126] on input "***" at bounding box center [357, 126] width 280 height 11
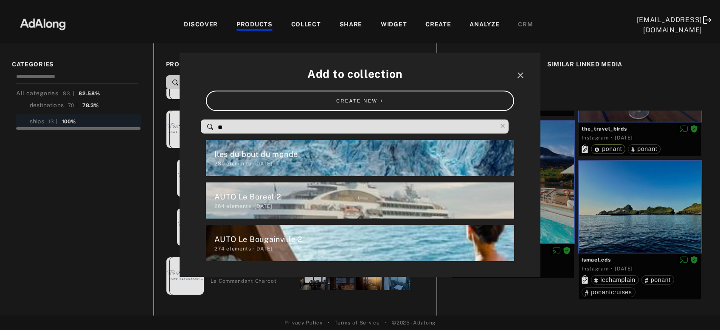
type input "*"
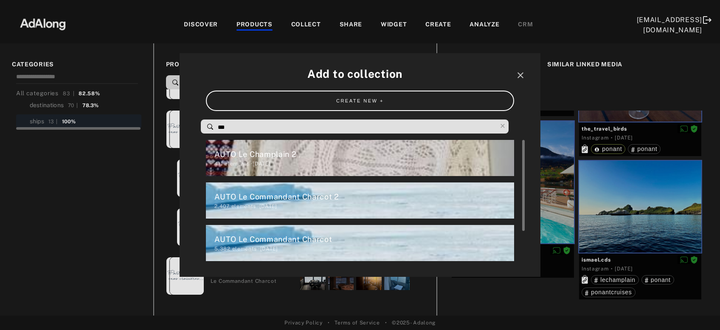
click at [300, 158] on div "AUTO Le Champlain 2" at bounding box center [363, 153] width 299 height 11
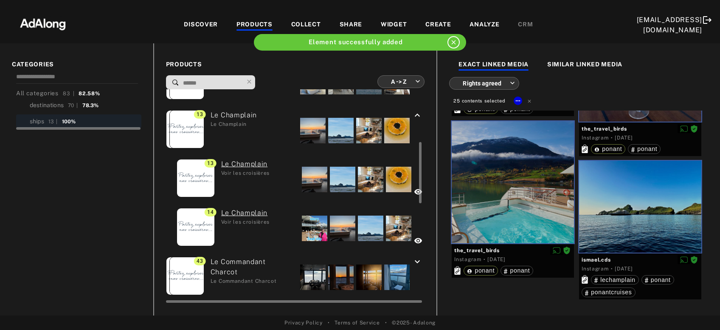
scroll to position [274, 0]
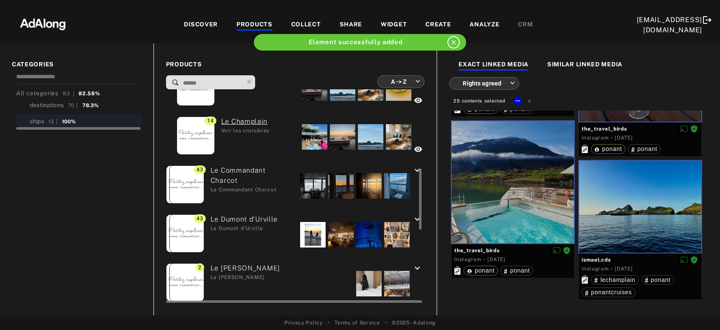
click at [321, 185] on div at bounding box center [312, 185] width 25 height 25
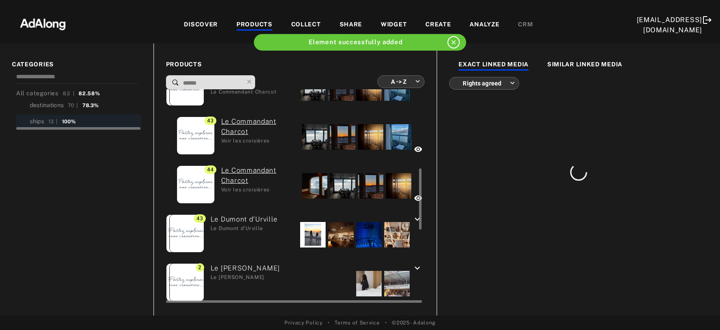
scroll to position [0, 0]
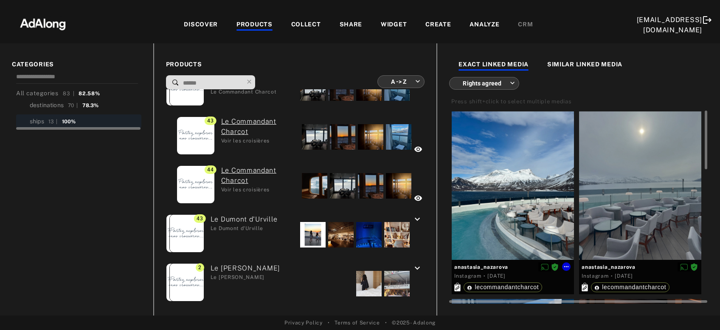
drag, startPoint x: 495, startPoint y: 195, endPoint x: 575, endPoint y: 188, distance: 80.6
click at [495, 195] on div at bounding box center [513, 185] width 122 height 148
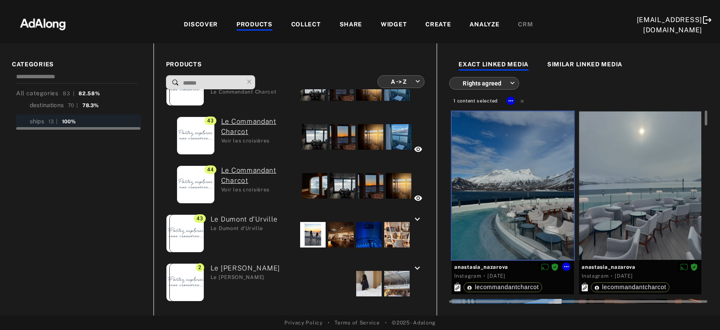
click at [623, 188] on div at bounding box center [640, 185] width 122 height 148
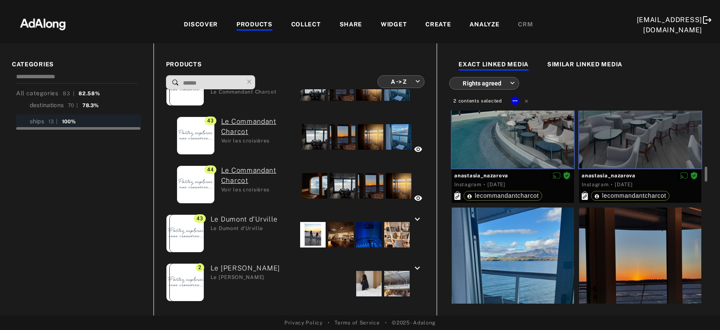
scroll to position [137, 0]
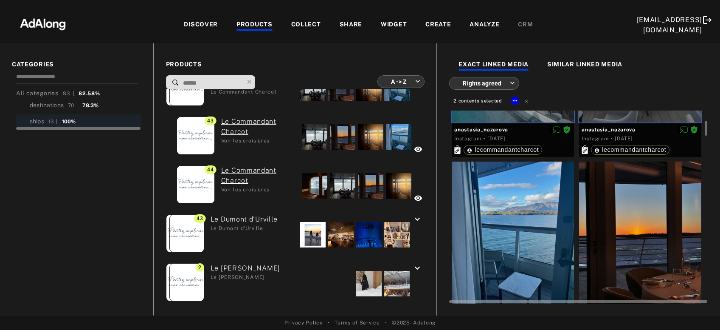
click at [628, 206] on div at bounding box center [640, 235] width 122 height 148
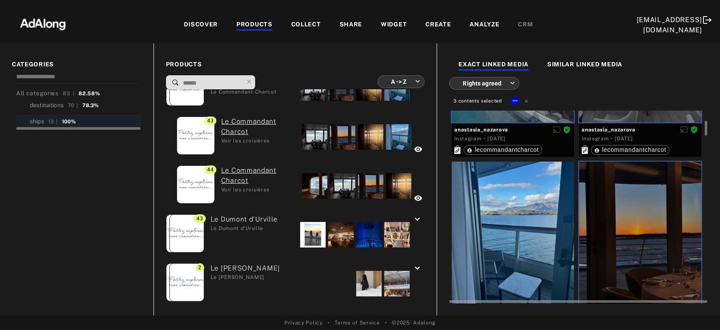
click at [545, 229] on div at bounding box center [513, 235] width 122 height 148
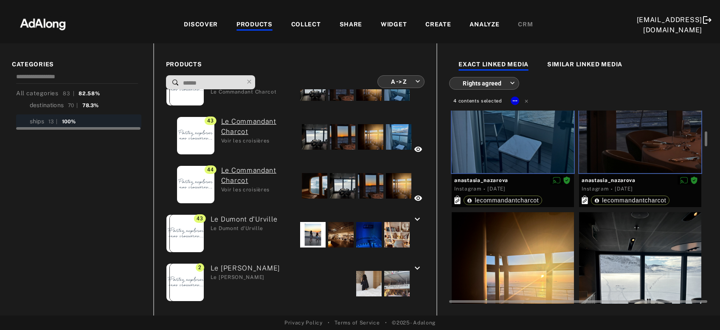
scroll to position [366, 0]
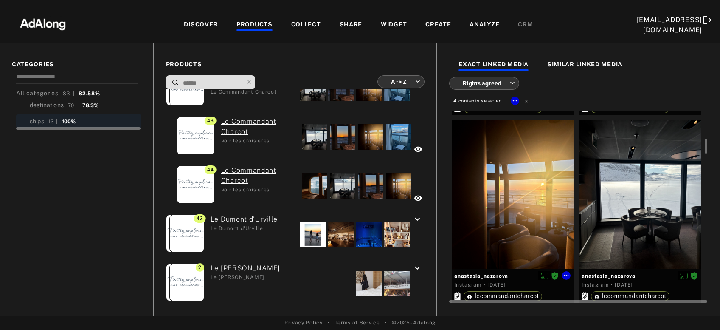
click at [535, 208] on div at bounding box center [513, 194] width 122 height 148
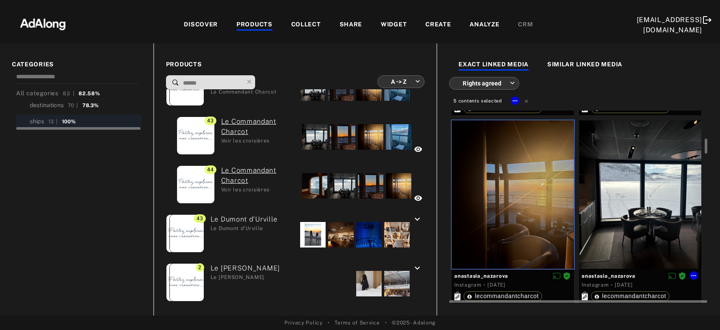
click at [653, 207] on div at bounding box center [640, 194] width 122 height 148
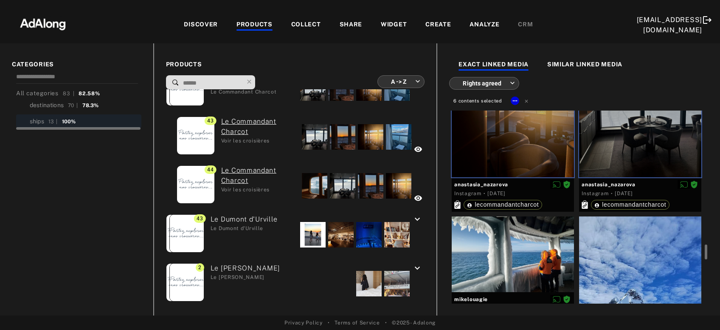
scroll to position [549, 0]
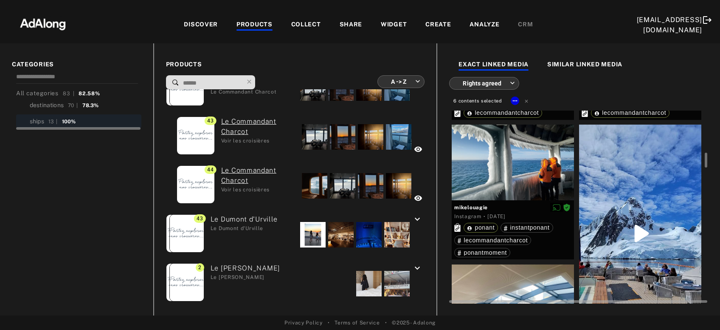
click at [653, 210] on div at bounding box center [640, 232] width 122 height 217
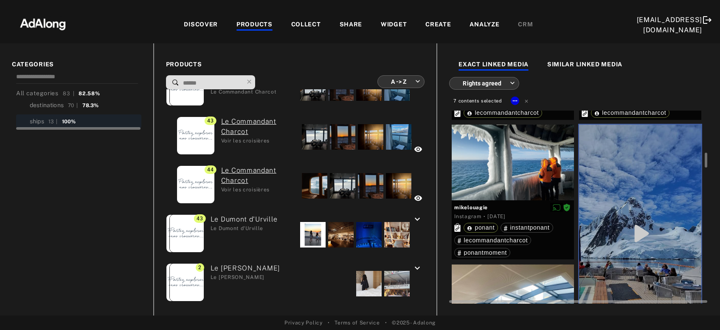
click at [545, 179] on div at bounding box center [513, 162] width 122 height 76
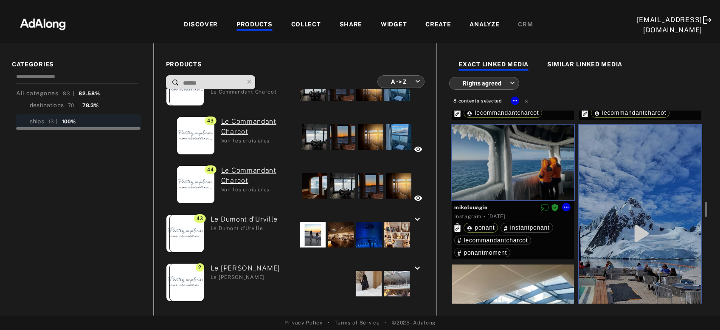
scroll to position [686, 0]
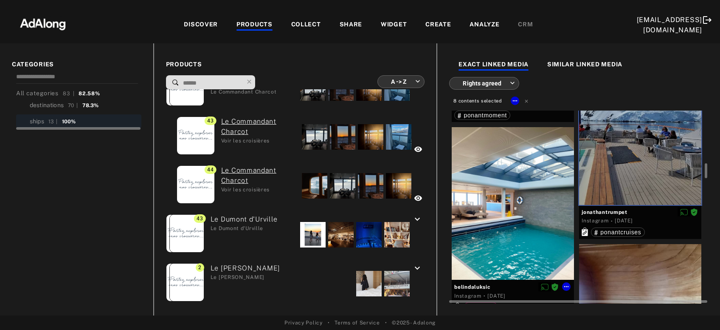
click at [539, 189] on div at bounding box center [513, 203] width 122 height 153
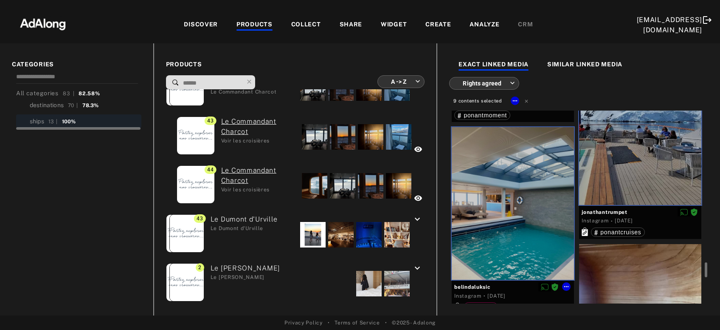
scroll to position [823, 0]
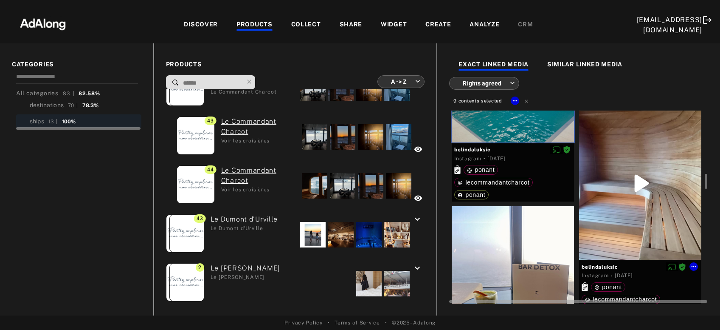
click at [646, 179] on div at bounding box center [640, 183] width 122 height 153
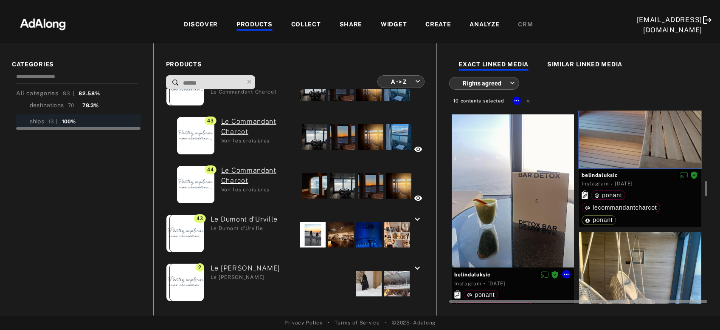
click at [513, 188] on div at bounding box center [513, 190] width 122 height 153
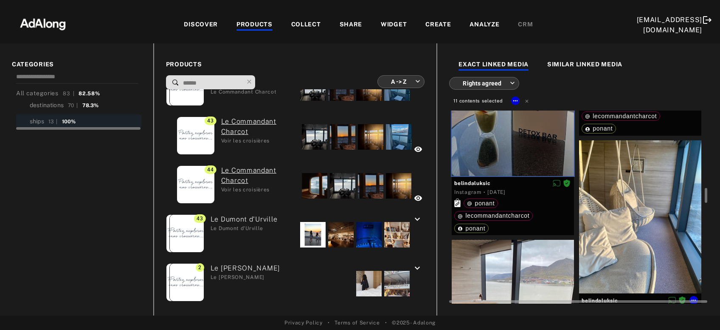
click at [645, 197] on div at bounding box center [640, 216] width 122 height 153
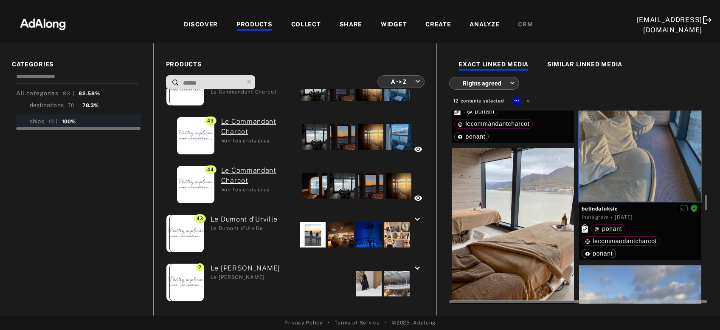
click at [516, 201] on div at bounding box center [513, 224] width 122 height 153
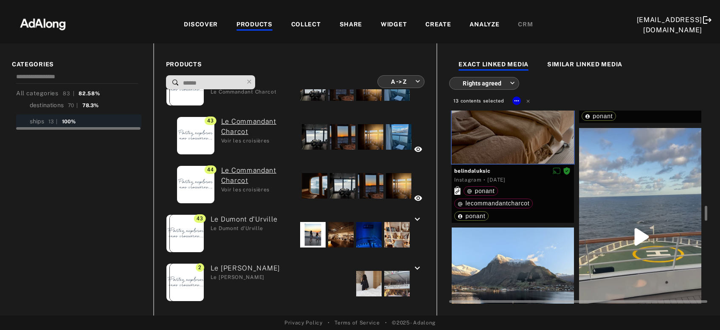
click at [651, 204] on div at bounding box center [640, 236] width 122 height 217
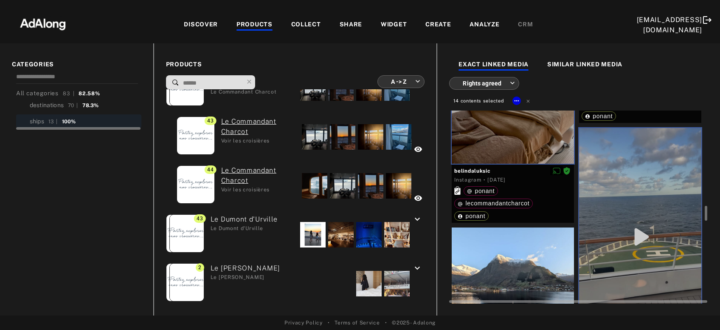
scroll to position [1373, 0]
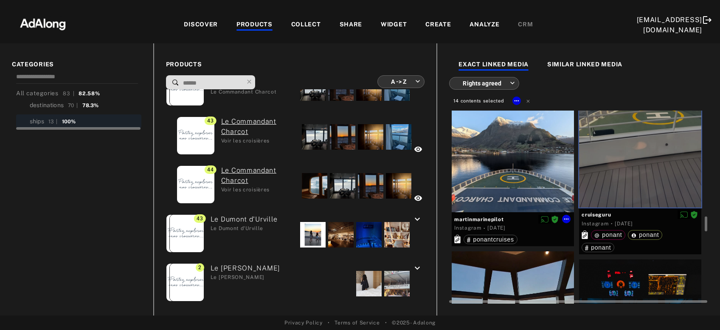
click at [522, 186] on div at bounding box center [513, 151] width 122 height 122
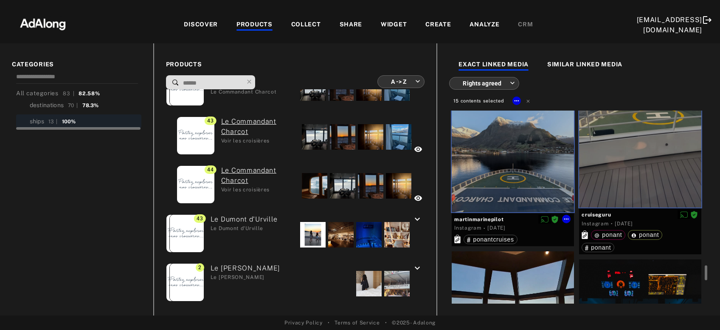
scroll to position [1464, 0]
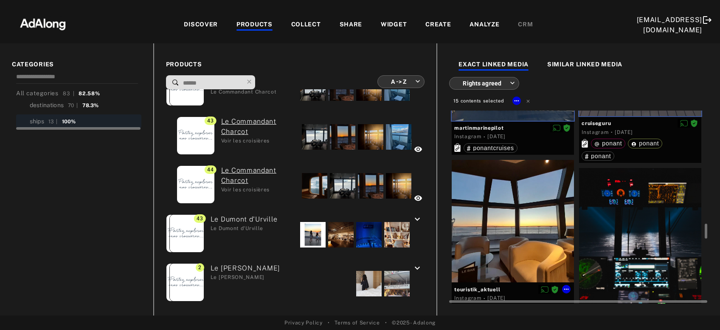
drag, startPoint x: 525, startPoint y: 205, endPoint x: 584, endPoint y: 222, distance: 61.1
click at [526, 205] on div at bounding box center [513, 221] width 122 height 122
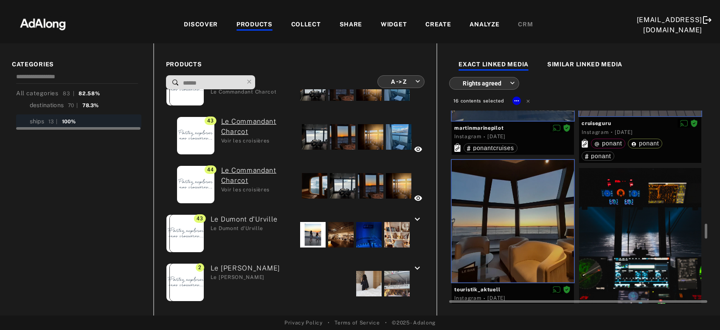
click at [630, 234] on div at bounding box center [640, 244] width 122 height 153
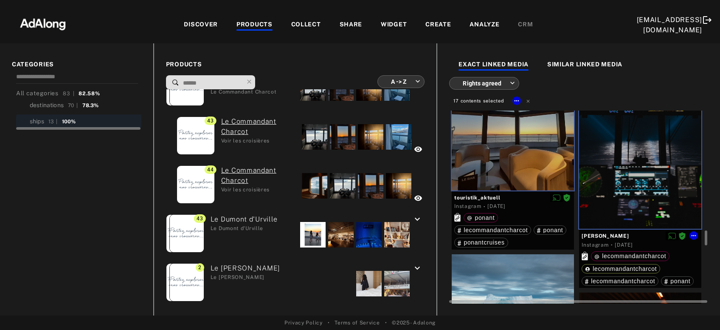
scroll to position [1602, 0]
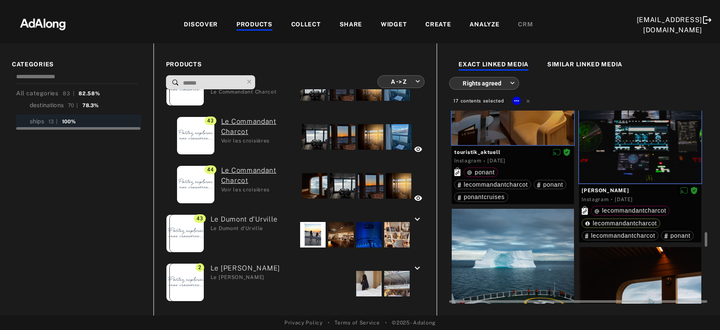
click at [544, 258] on div at bounding box center [513, 285] width 122 height 153
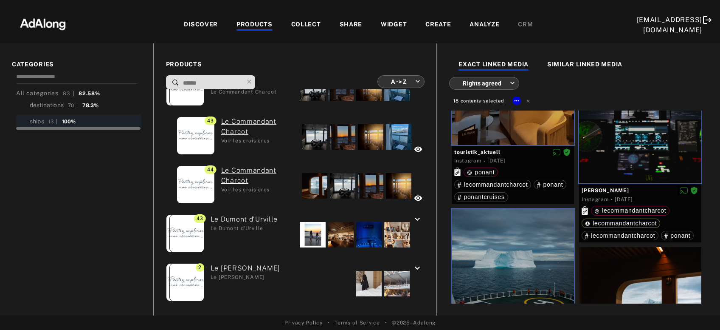
scroll to position [1693, 0]
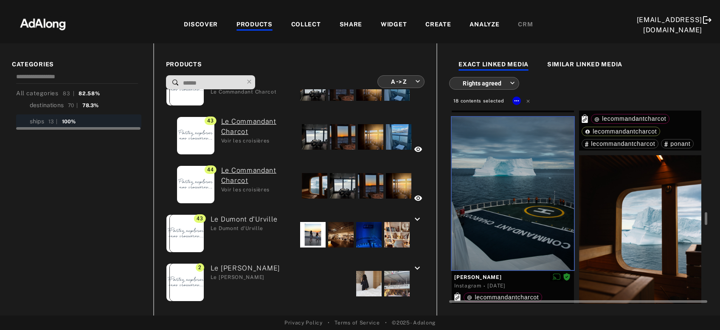
click at [629, 204] on div at bounding box center [640, 231] width 122 height 153
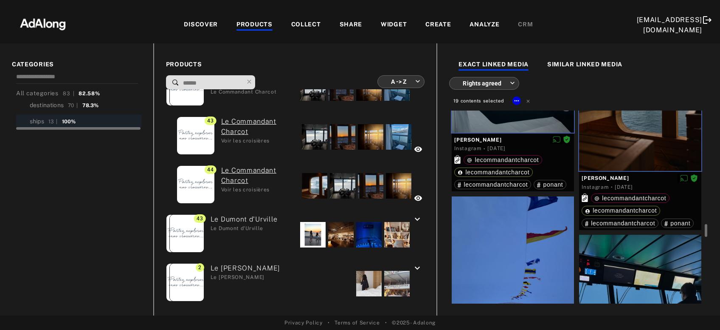
scroll to position [1876, 0]
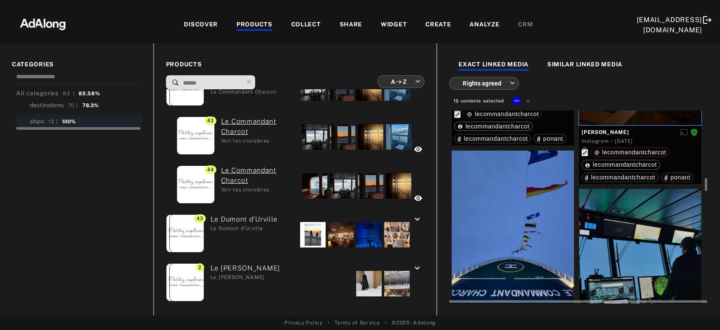
click at [525, 218] on div at bounding box center [513, 226] width 122 height 153
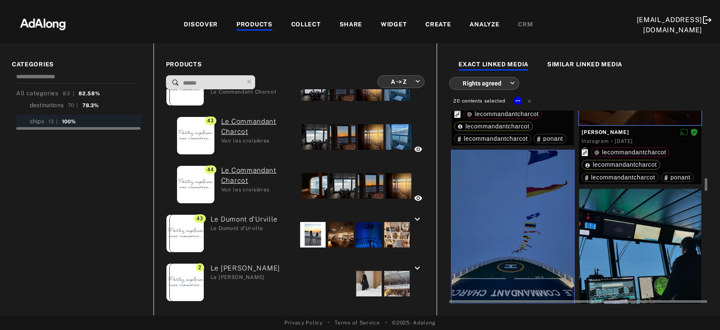
click at [637, 239] on div at bounding box center [640, 265] width 122 height 152
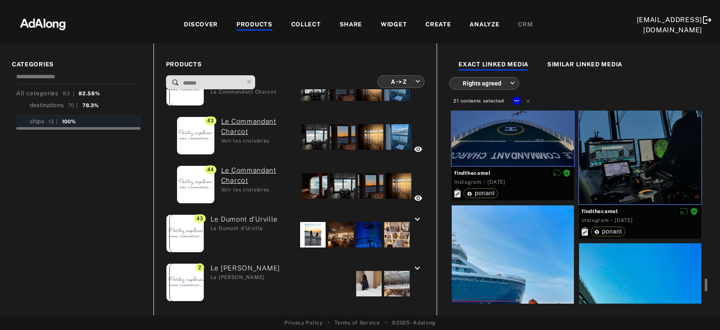
scroll to position [2105, 0]
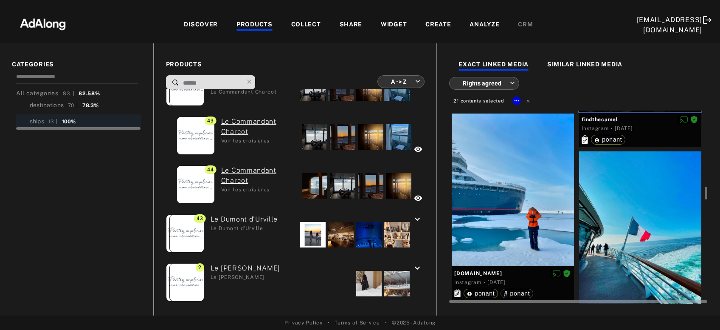
click at [637, 230] on div at bounding box center [640, 227] width 122 height 153
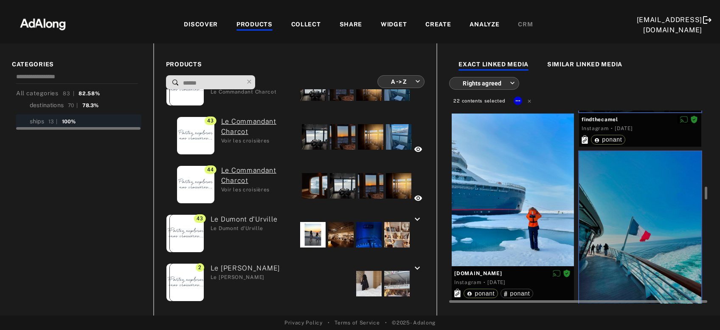
click at [535, 226] on div at bounding box center [513, 189] width 122 height 153
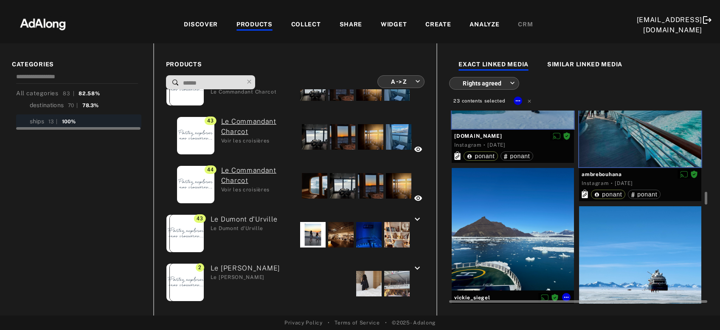
scroll to position [2334, 0]
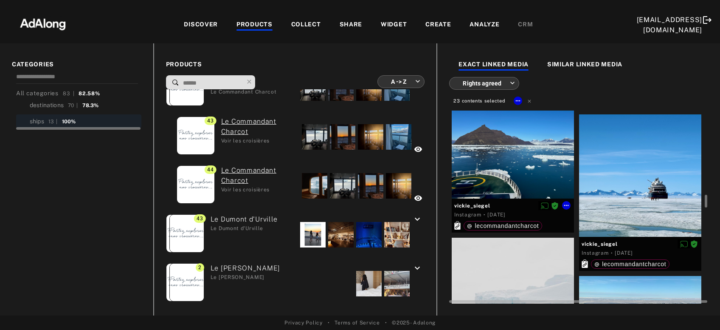
click at [522, 170] on div at bounding box center [513, 137] width 122 height 122
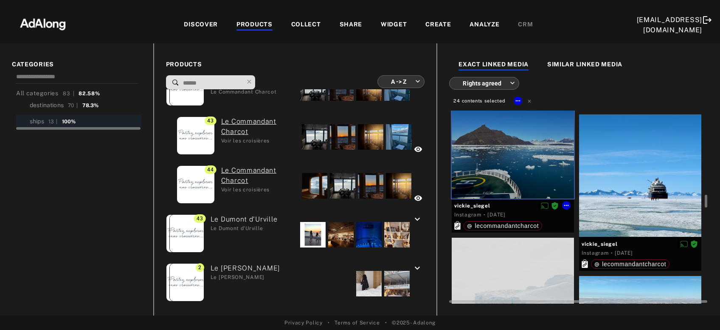
click at [642, 197] on div at bounding box center [640, 175] width 122 height 122
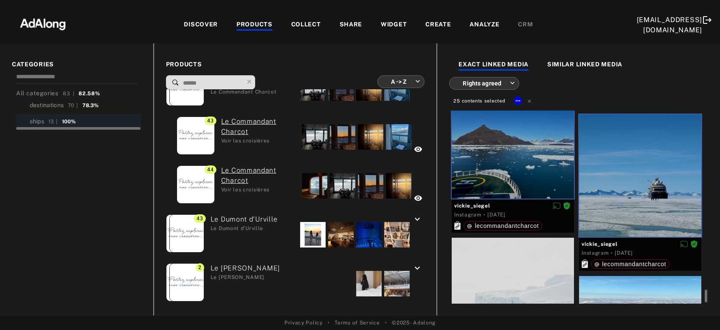
scroll to position [0, 0]
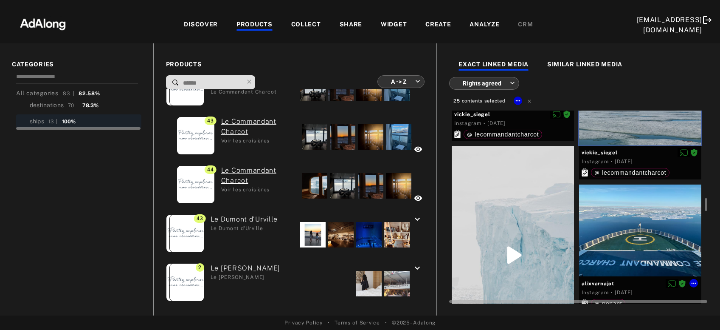
click at [639, 209] on div at bounding box center [640, 230] width 122 height 92
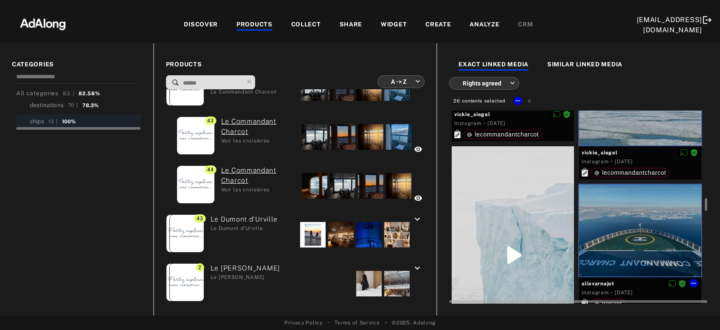
click at [512, 232] on div at bounding box center [513, 254] width 122 height 217
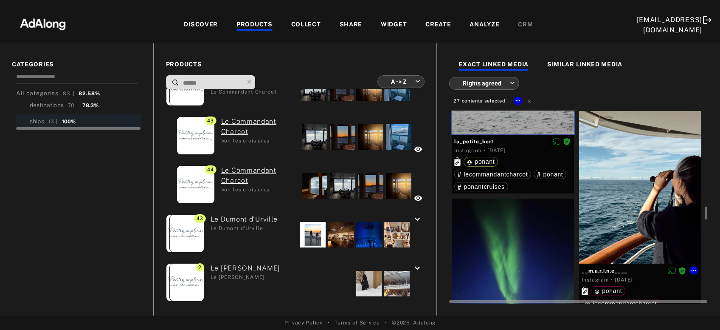
click at [649, 197] on div at bounding box center [640, 187] width 122 height 152
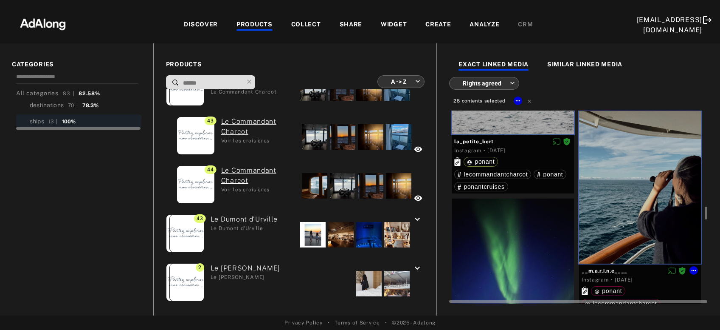
click at [530, 258] on div at bounding box center [513, 274] width 122 height 152
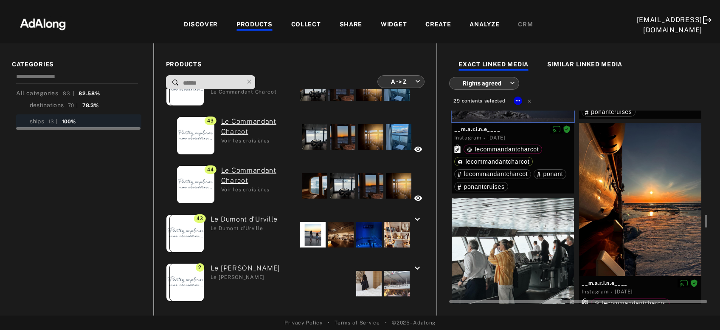
click at [527, 260] on div at bounding box center [513, 274] width 122 height 152
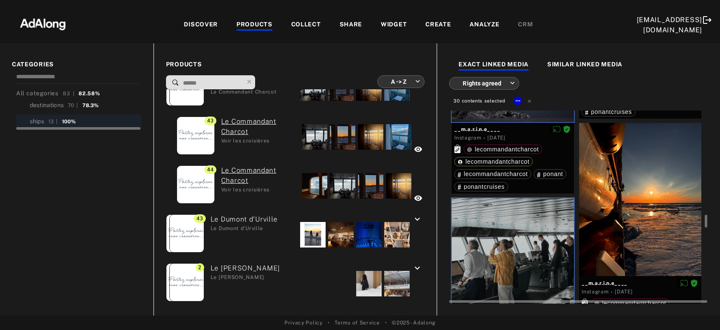
click at [616, 217] on div at bounding box center [640, 199] width 122 height 152
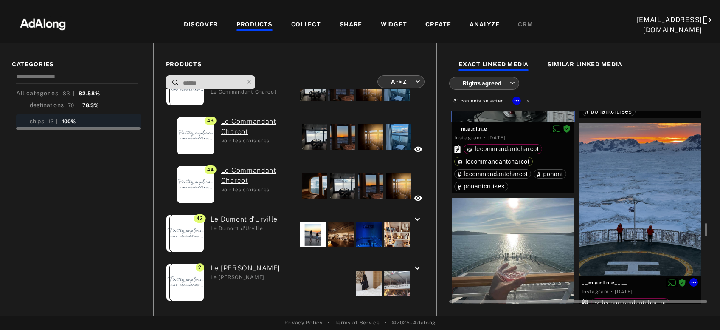
click at [621, 223] on div at bounding box center [640, 199] width 122 height 152
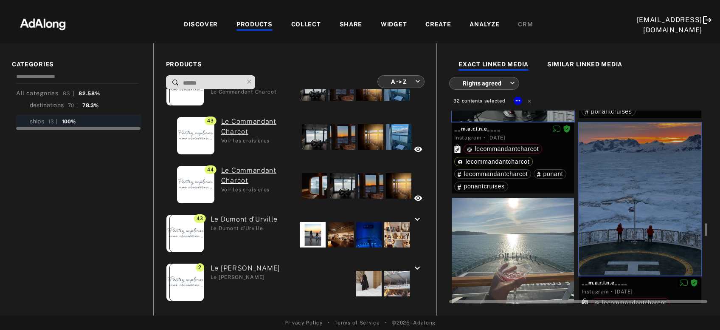
click at [547, 253] on div at bounding box center [513, 273] width 122 height 153
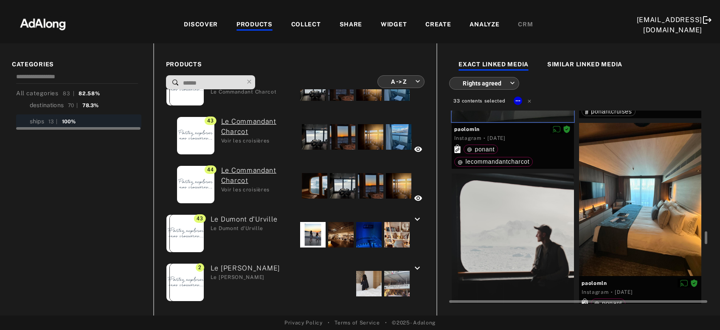
click at [530, 237] on div at bounding box center [513, 249] width 122 height 153
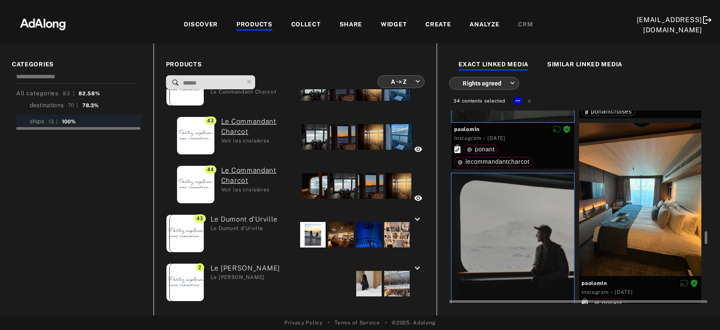
click at [657, 200] on div at bounding box center [640, 199] width 122 height 153
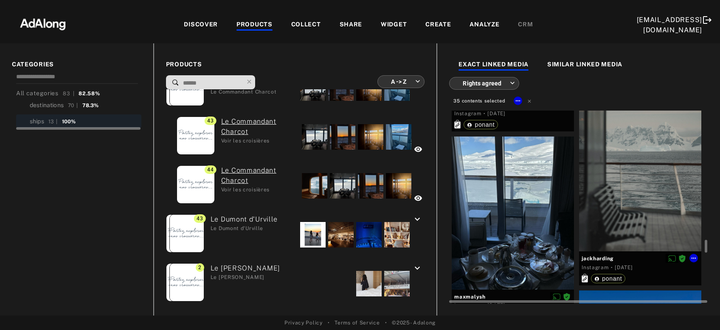
click at [637, 197] on div at bounding box center [640, 174] width 122 height 153
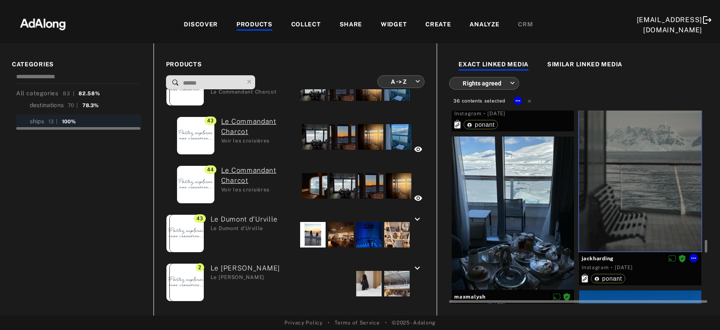
click at [543, 221] on div at bounding box center [513, 212] width 122 height 153
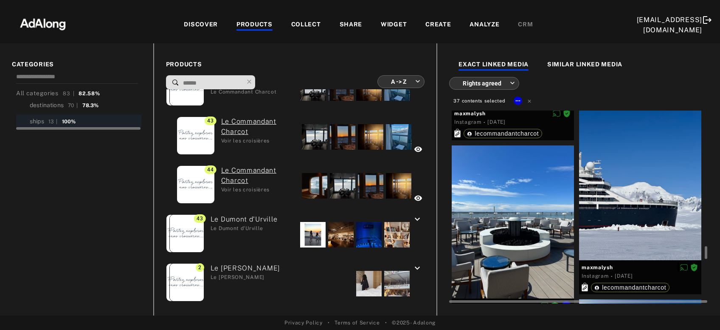
drag, startPoint x: 535, startPoint y: 224, endPoint x: 577, endPoint y: 214, distance: 43.6
click at [534, 224] on div at bounding box center [513, 221] width 122 height 153
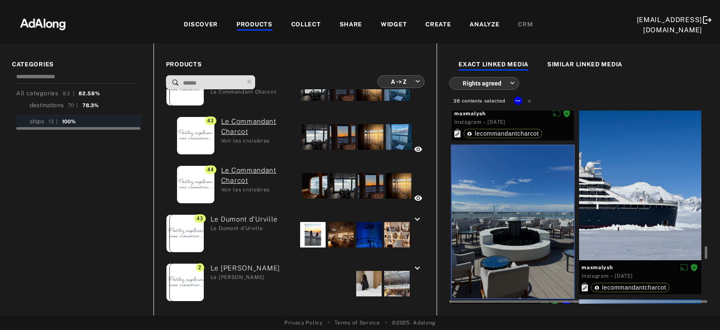
click at [599, 209] on div at bounding box center [640, 183] width 122 height 153
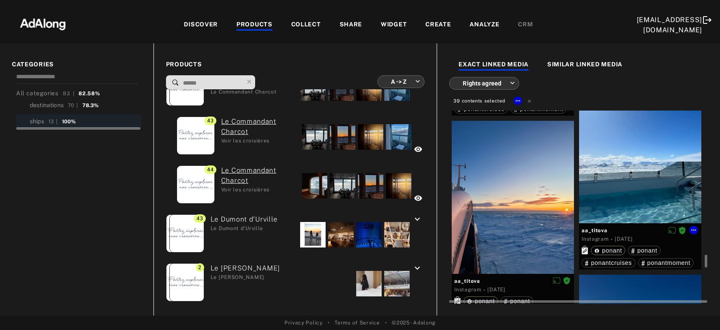
click at [612, 198] on div at bounding box center [640, 146] width 122 height 153
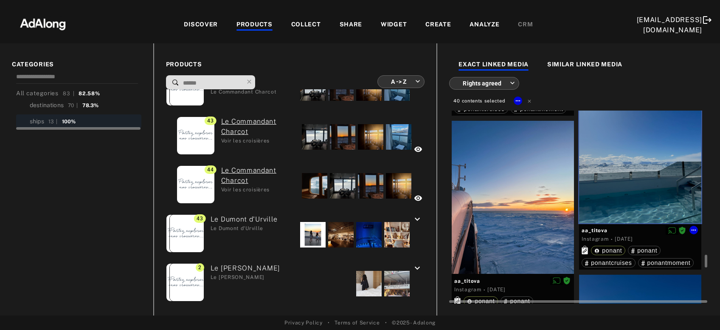
click at [529, 220] on div at bounding box center [513, 197] width 122 height 153
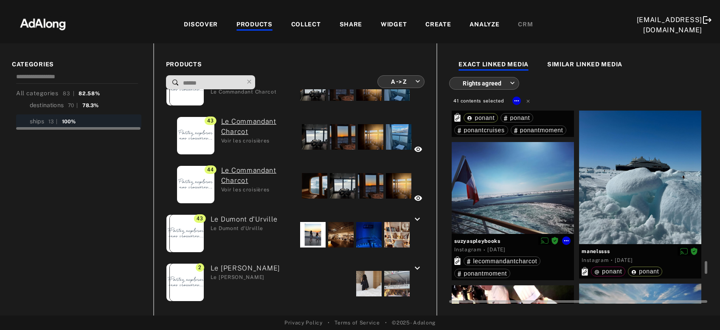
drag, startPoint x: 540, startPoint y: 214, endPoint x: 629, endPoint y: 197, distance: 91.2
click at [542, 214] on div at bounding box center [513, 188] width 122 height 92
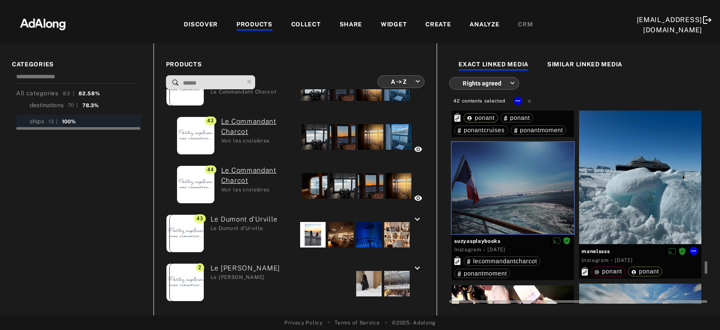
click at [629, 197] on div at bounding box center [640, 167] width 122 height 153
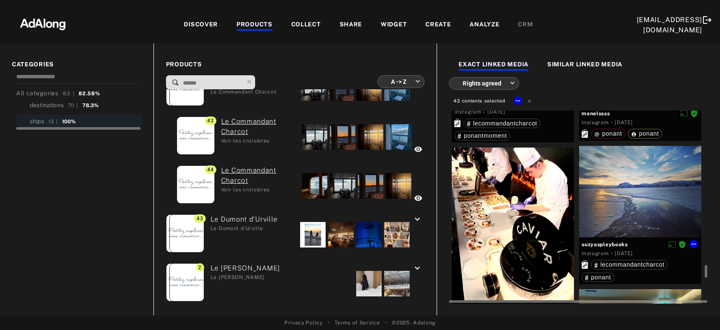
drag, startPoint x: 620, startPoint y: 207, endPoint x: 539, endPoint y: 227, distance: 83.8
click at [620, 208] on div at bounding box center [640, 192] width 122 height 92
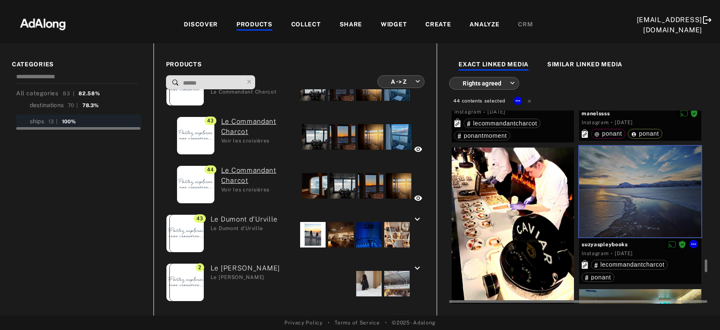
click at [539, 227] on div at bounding box center [513, 223] width 122 height 153
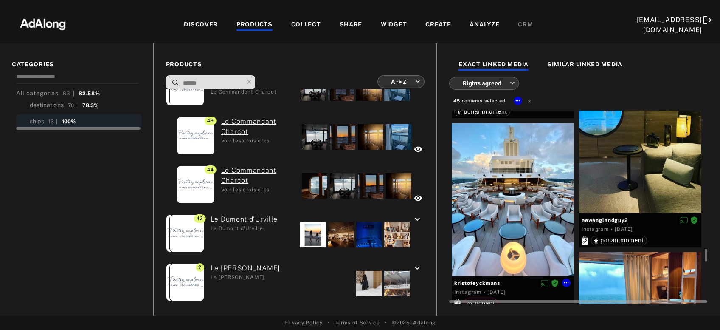
click at [525, 212] on div at bounding box center [513, 199] width 122 height 153
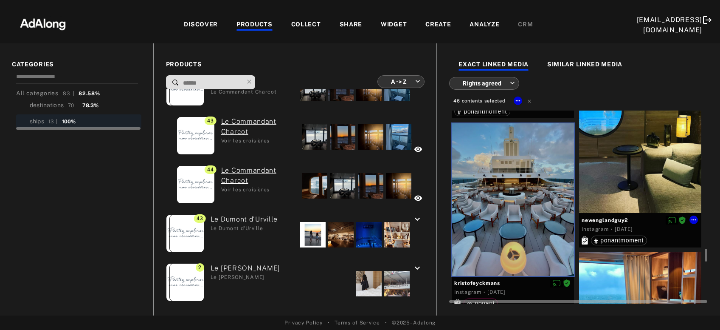
click at [659, 163] on div at bounding box center [640, 136] width 122 height 153
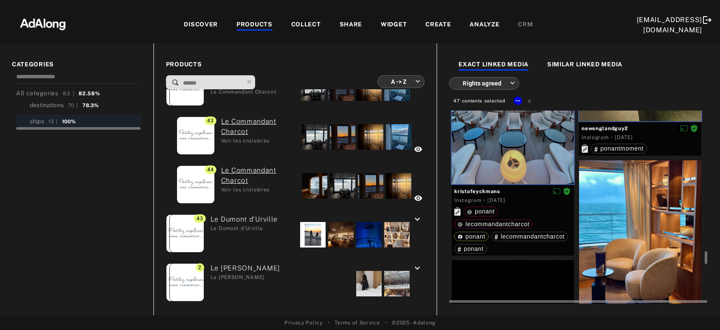
click at [635, 209] on div at bounding box center [640, 236] width 122 height 153
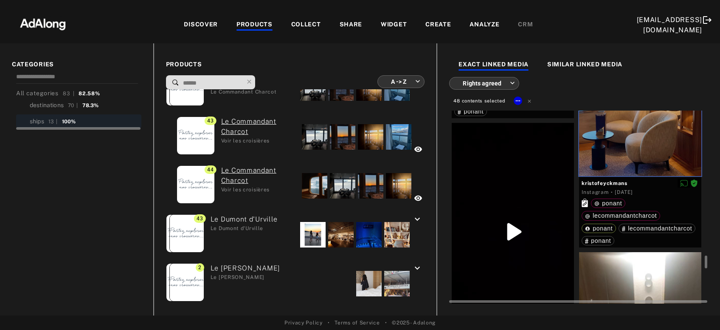
click at [526, 225] on div at bounding box center [513, 231] width 122 height 217
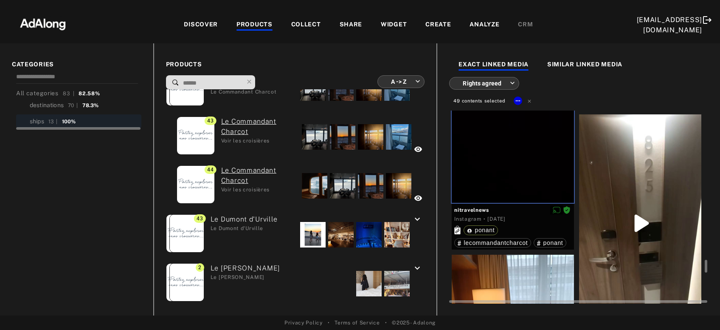
click at [636, 203] on div at bounding box center [640, 222] width 122 height 217
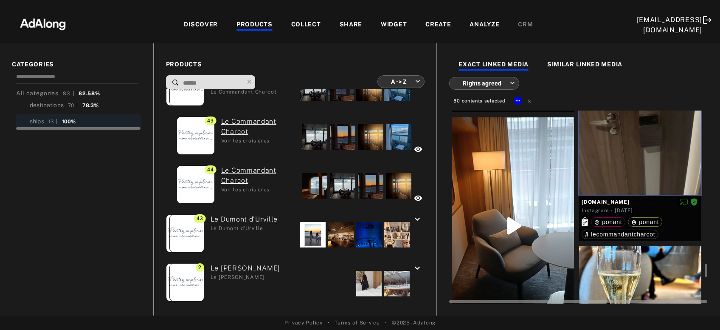
click at [527, 214] on div at bounding box center [513, 225] width 122 height 217
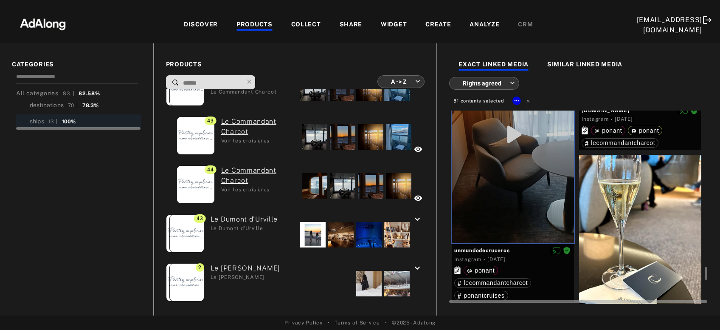
click at [611, 214] on div at bounding box center [640, 231] width 122 height 153
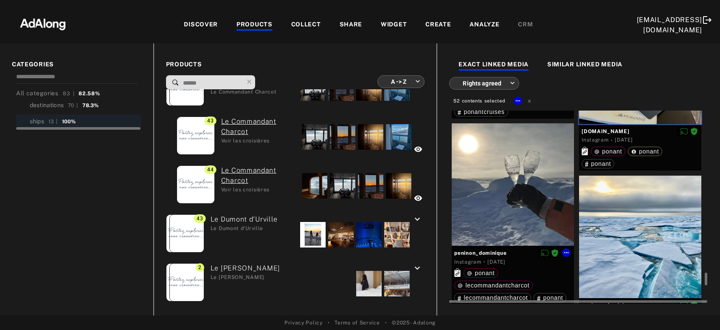
click at [519, 211] on div at bounding box center [513, 184] width 122 height 122
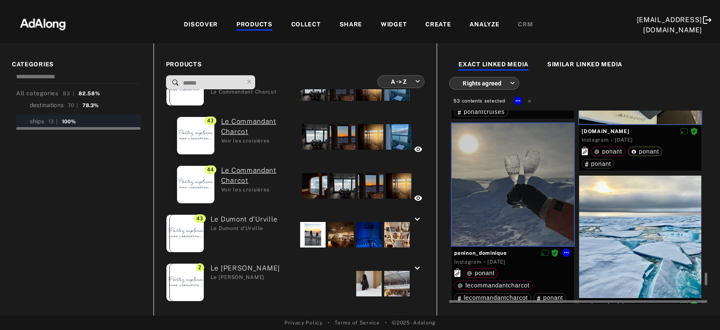
click at [620, 232] on div at bounding box center [640, 236] width 122 height 122
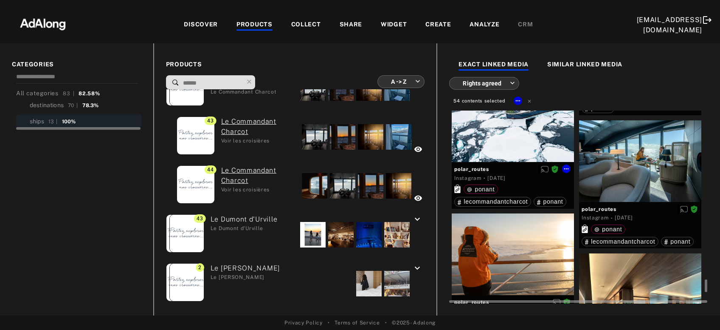
click at [538, 137] on div at bounding box center [513, 121] width 122 height 82
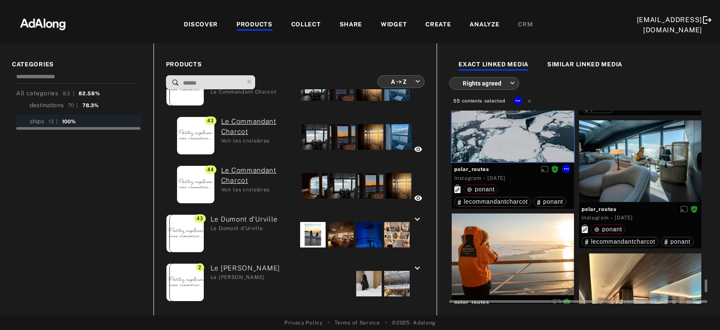
drag, startPoint x: 658, startPoint y: 172, endPoint x: 635, endPoint y: 184, distance: 26.0
click at [658, 172] on div at bounding box center [640, 161] width 122 height 82
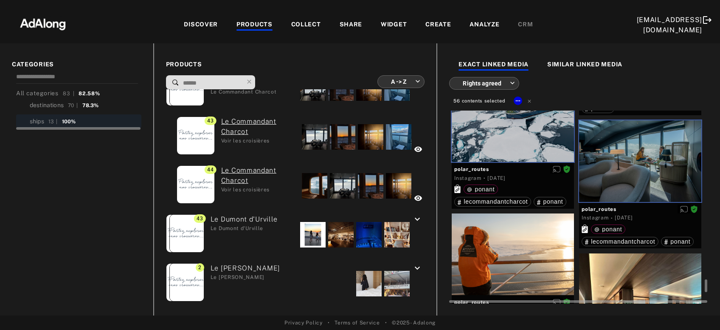
click at [608, 276] on div at bounding box center [640, 314] width 122 height 122
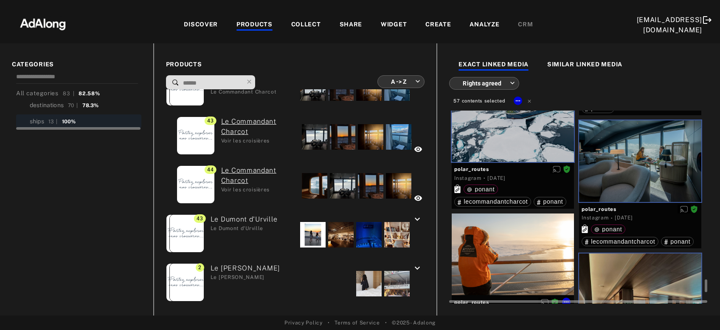
click at [547, 256] on div at bounding box center [513, 254] width 122 height 82
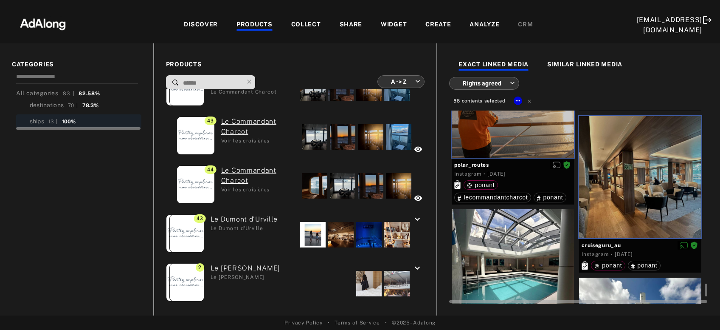
scroll to position [5767, 0]
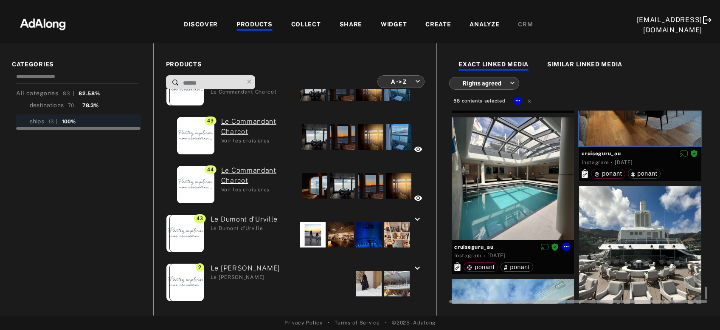
click at [541, 185] on div at bounding box center [513, 178] width 122 height 122
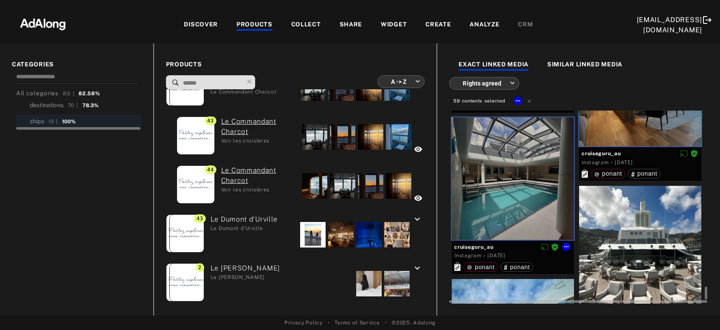
click at [626, 245] on div at bounding box center [640, 247] width 122 height 122
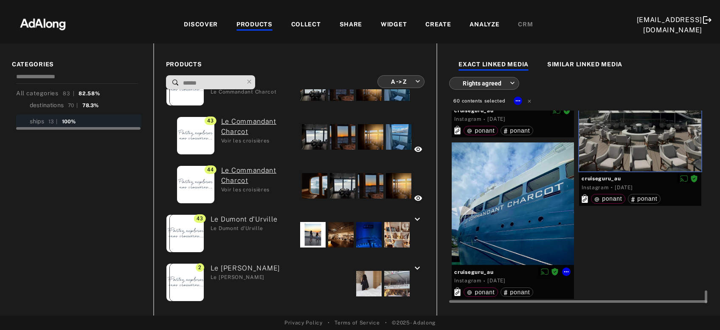
click at [554, 204] on div at bounding box center [513, 203] width 122 height 122
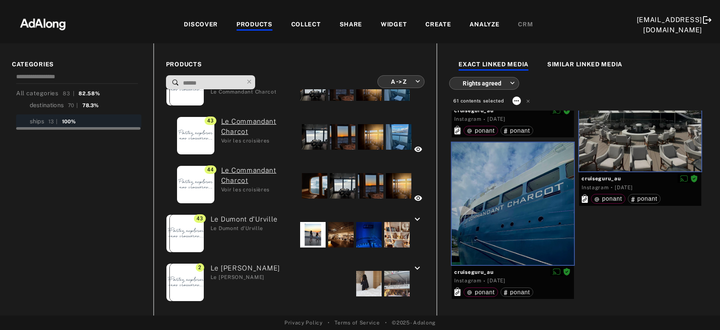
click at [516, 100] on icon at bounding box center [516, 100] width 7 height 7
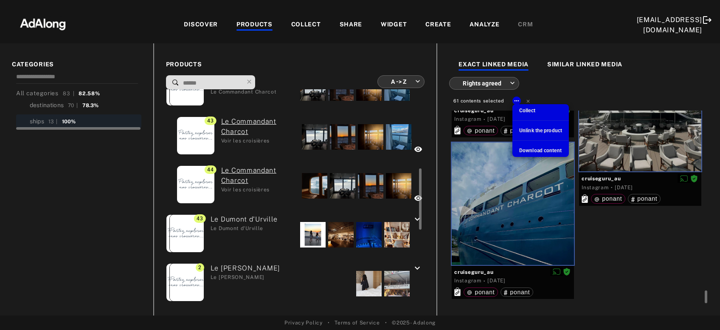
click at [522, 111] on span "Collect" at bounding box center [527, 110] width 16 height 6
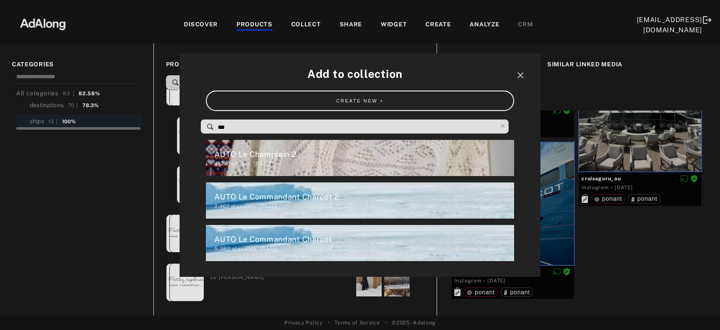
click at [287, 130] on input "***" at bounding box center [357, 126] width 280 height 11
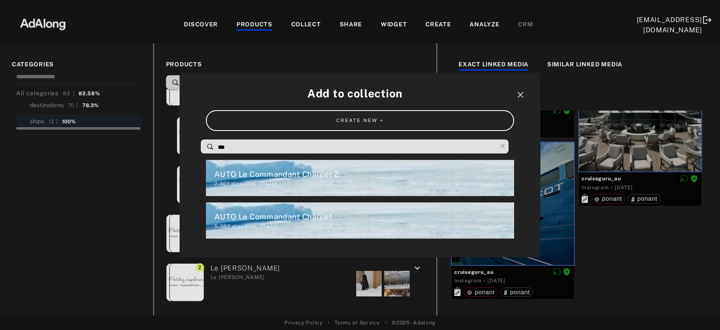
click at [325, 180] on div "2,407 elements · [DATE]" at bounding box center [363, 184] width 299 height 8
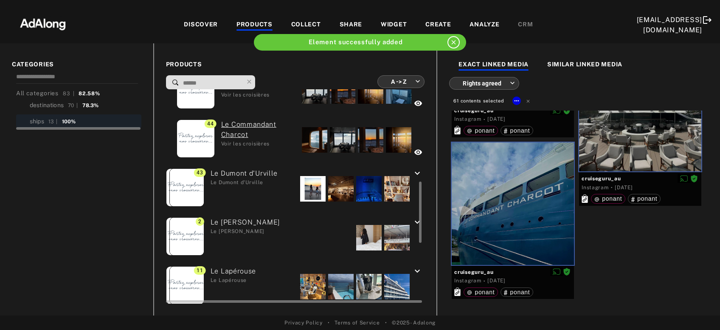
click at [311, 192] on div at bounding box center [312, 188] width 25 height 25
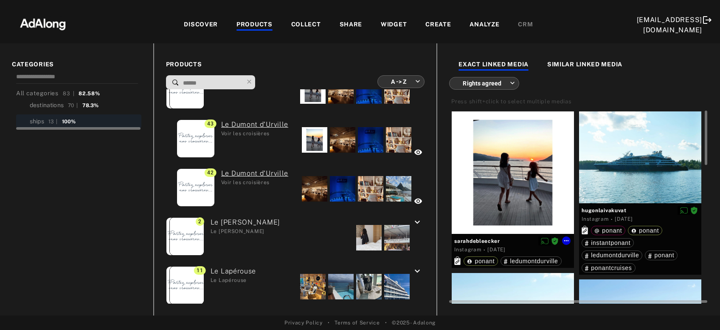
drag, startPoint x: 510, startPoint y: 179, endPoint x: 535, endPoint y: 184, distance: 25.5
click at [509, 180] on div at bounding box center [513, 172] width 122 height 122
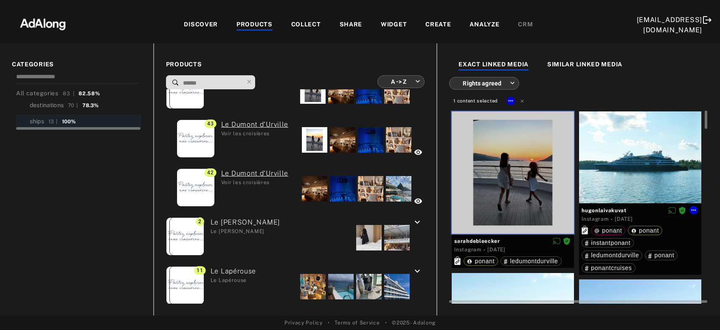
click at [650, 180] on div at bounding box center [640, 157] width 122 height 92
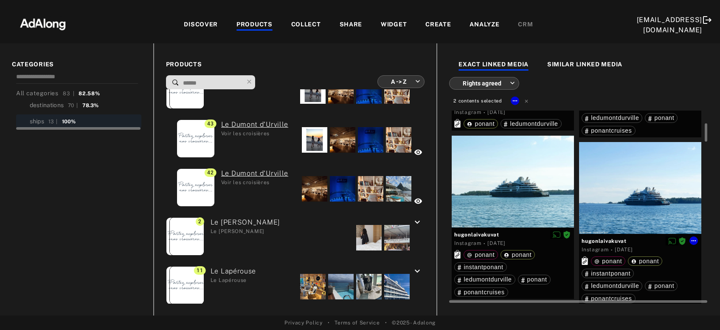
click at [648, 189] on div at bounding box center [640, 188] width 122 height 92
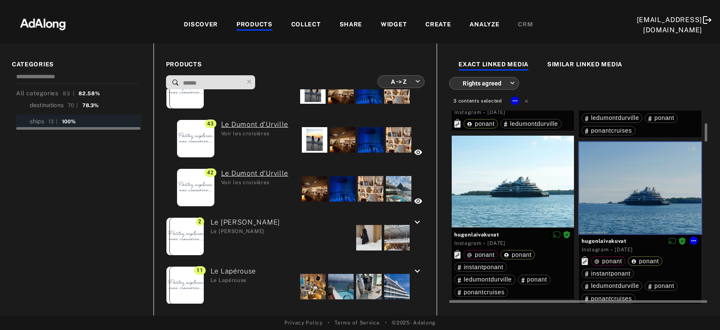
click at [516, 200] on div at bounding box center [513, 181] width 122 height 92
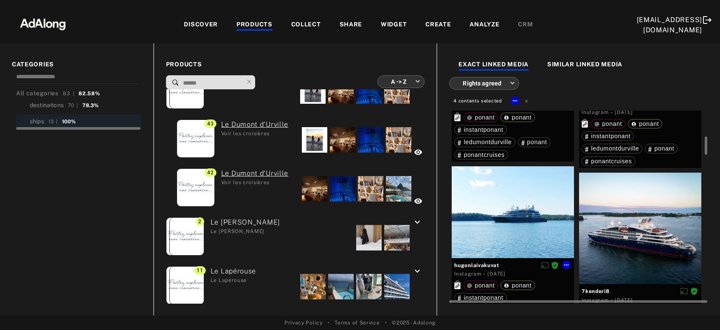
click at [515, 212] on div at bounding box center [513, 212] width 122 height 92
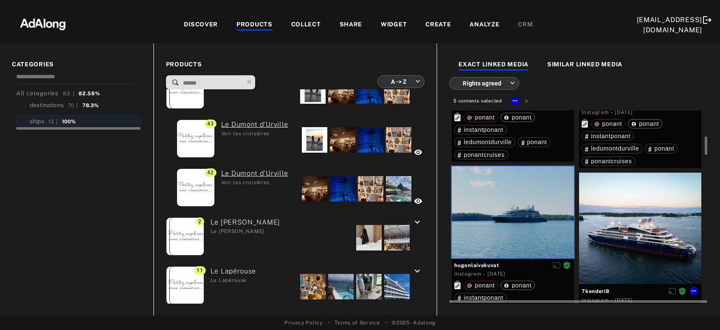
click at [622, 233] on div at bounding box center [640, 228] width 122 height 112
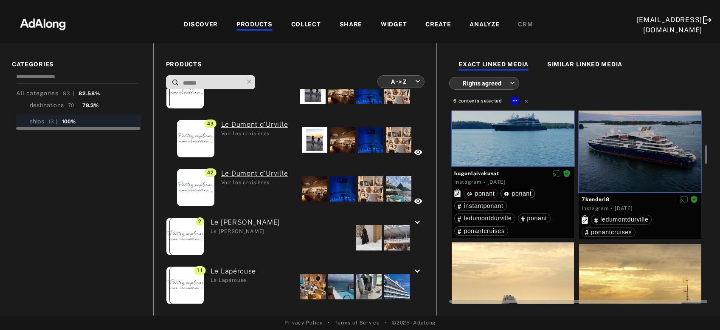
drag, startPoint x: 524, startPoint y: 274, endPoint x: 643, endPoint y: 275, distance: 118.9
click at [524, 274] on div at bounding box center [513, 303] width 122 height 122
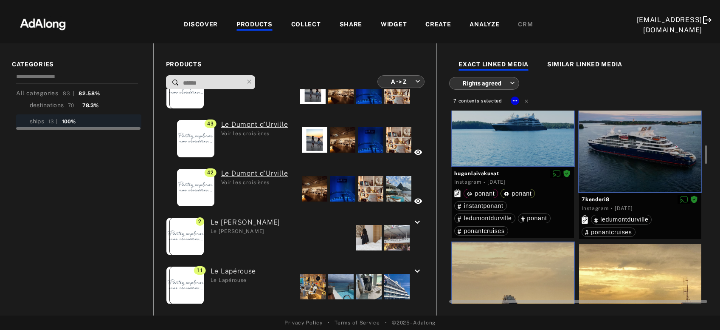
click at [657, 276] on div at bounding box center [640, 305] width 122 height 122
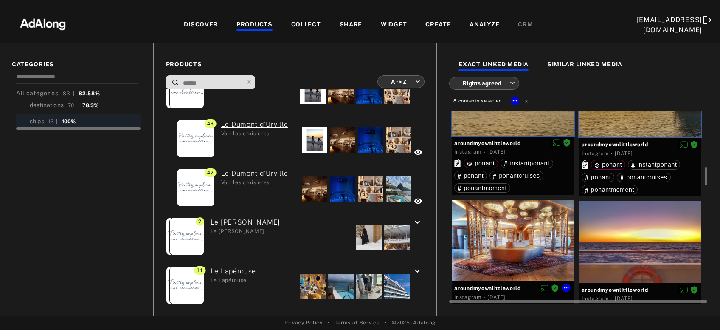
click at [505, 232] on div at bounding box center [513, 241] width 122 height 82
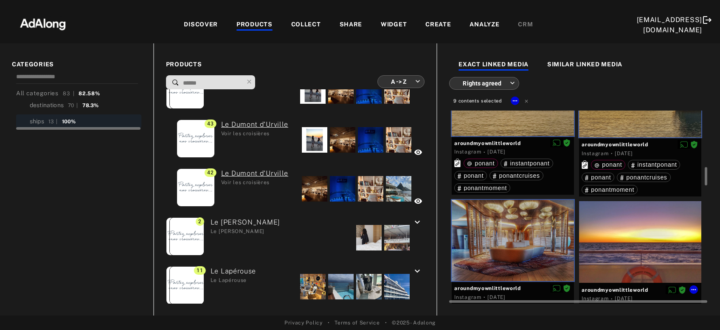
click at [618, 237] on div at bounding box center [640, 241] width 122 height 81
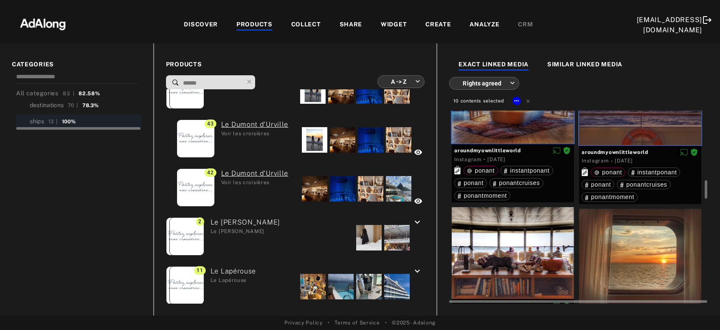
click at [620, 237] on div at bounding box center [640, 258] width 122 height 98
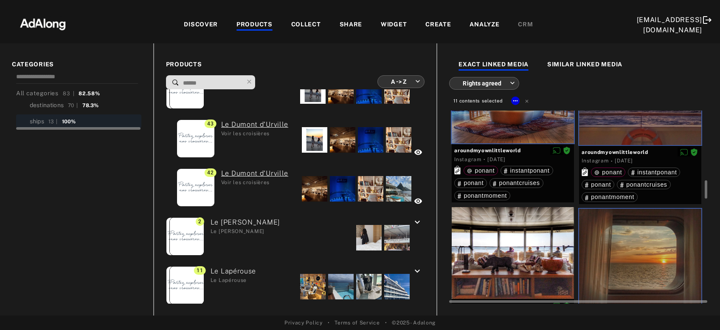
click at [533, 257] on div at bounding box center [513, 253] width 122 height 92
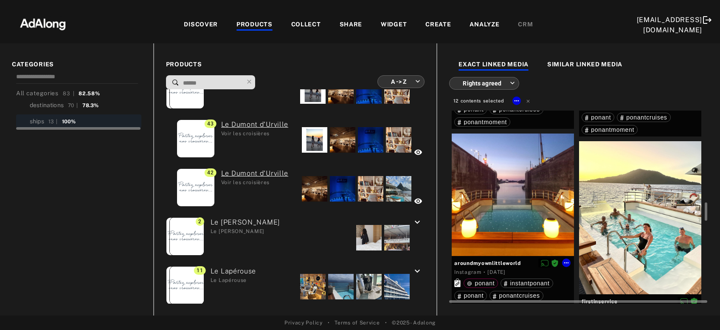
click at [530, 200] on div at bounding box center [513, 194] width 122 height 122
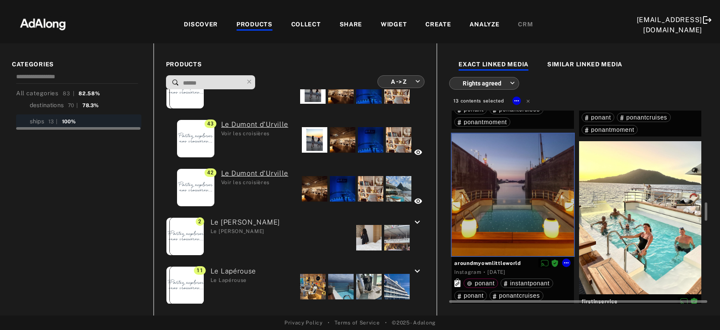
click at [612, 223] on div at bounding box center [640, 217] width 122 height 153
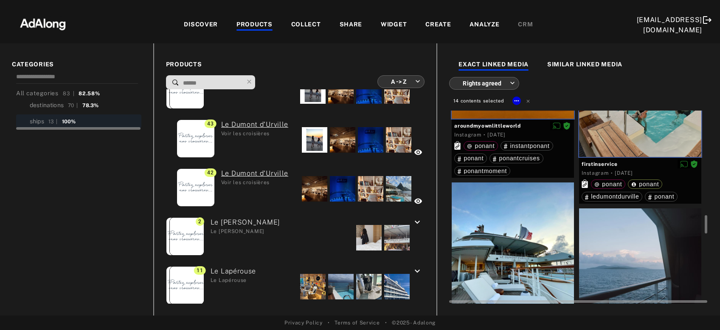
drag, startPoint x: 612, startPoint y: 231, endPoint x: 571, endPoint y: 243, distance: 43.5
click at [612, 231] on div at bounding box center [640, 284] width 122 height 153
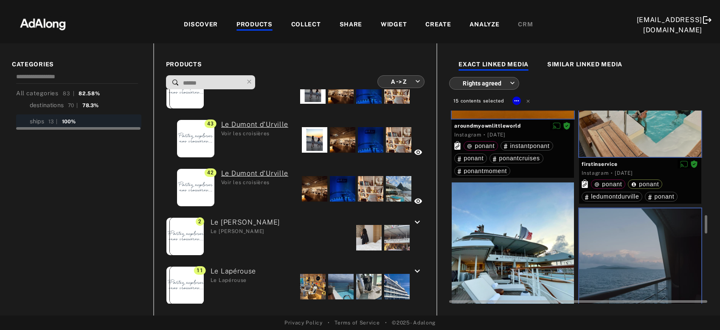
click at [538, 249] on div at bounding box center [513, 258] width 122 height 153
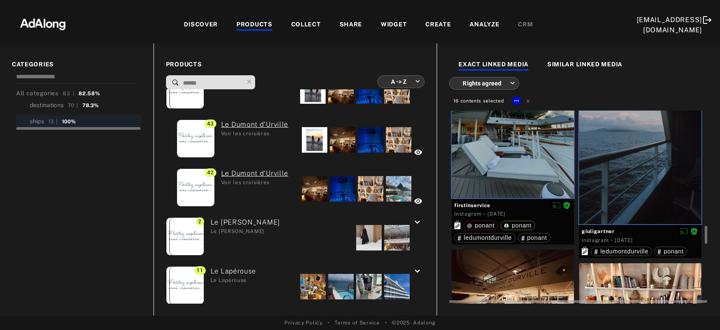
scroll to position [1281, 0]
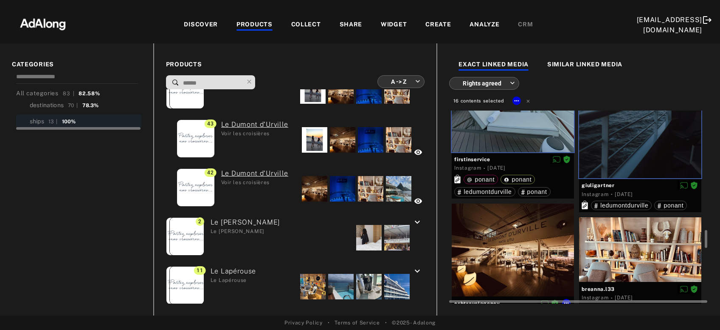
click at [536, 250] on div at bounding box center [513, 249] width 122 height 93
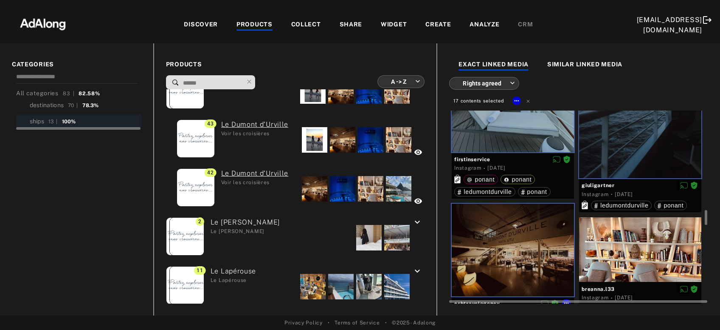
click at [633, 252] on div at bounding box center [640, 249] width 122 height 65
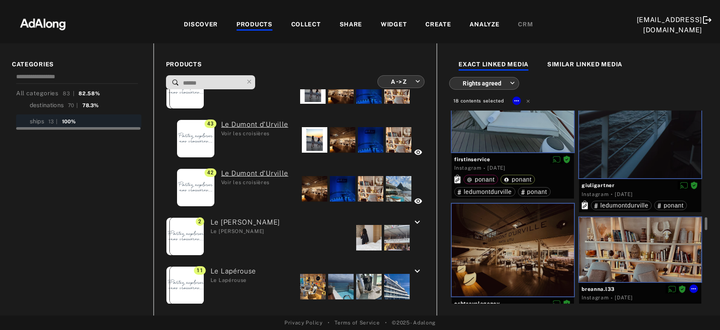
scroll to position [1418, 0]
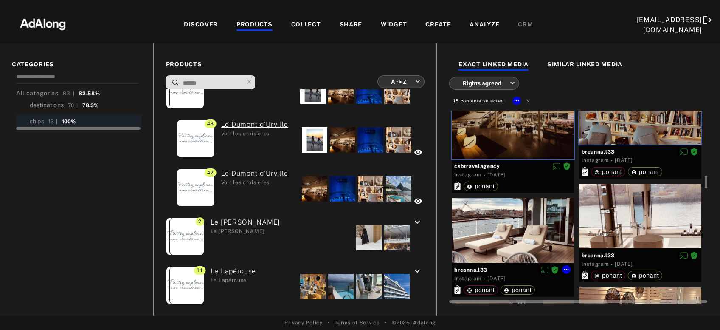
click at [519, 231] on div at bounding box center [513, 230] width 122 height 65
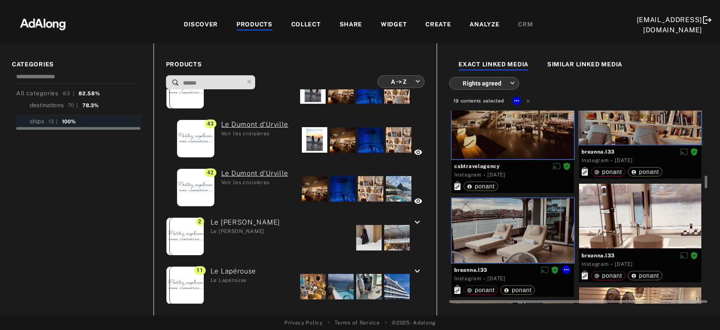
click at [627, 209] on div at bounding box center [640, 215] width 122 height 65
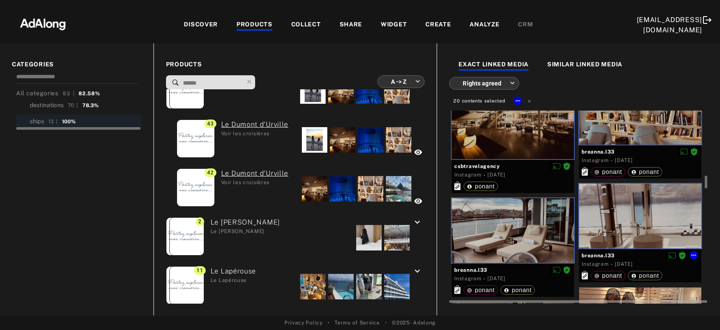
scroll to position [1510, 0]
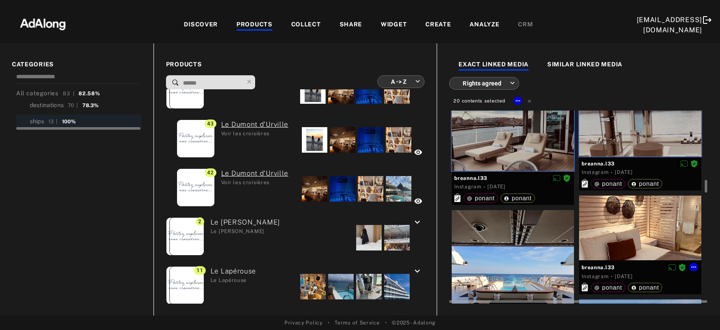
click at [627, 220] on div at bounding box center [640, 227] width 122 height 65
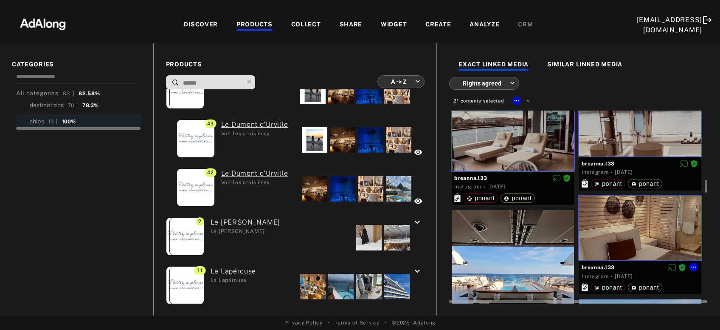
click at [513, 256] on div at bounding box center [513, 271] width 122 height 122
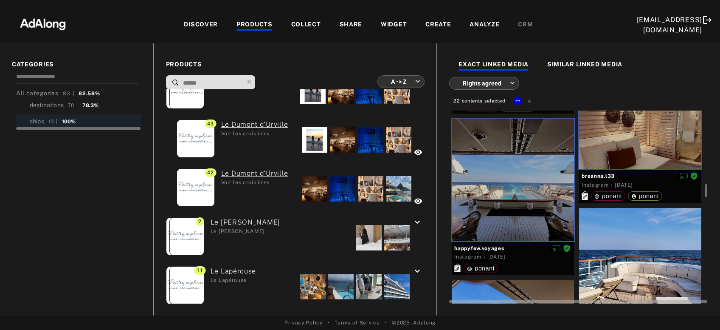
click at [646, 257] on div at bounding box center [640, 269] width 122 height 122
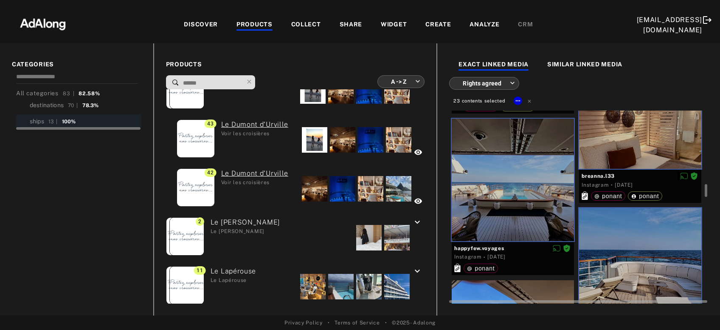
scroll to position [1739, 0]
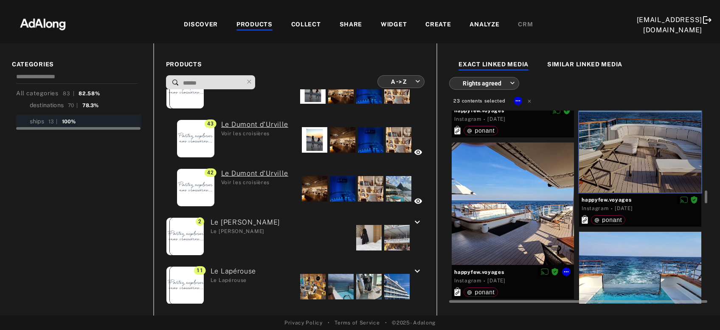
click at [502, 211] on div at bounding box center [513, 203] width 122 height 122
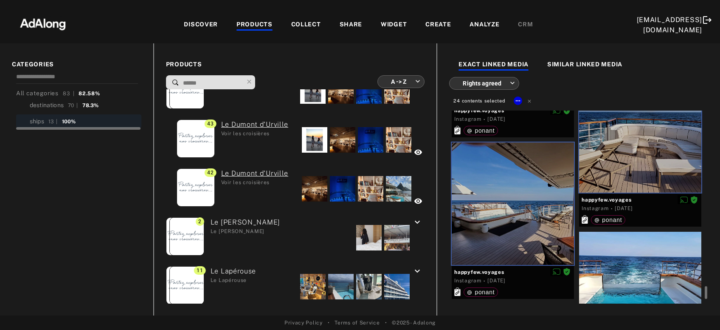
scroll to position [1830, 0]
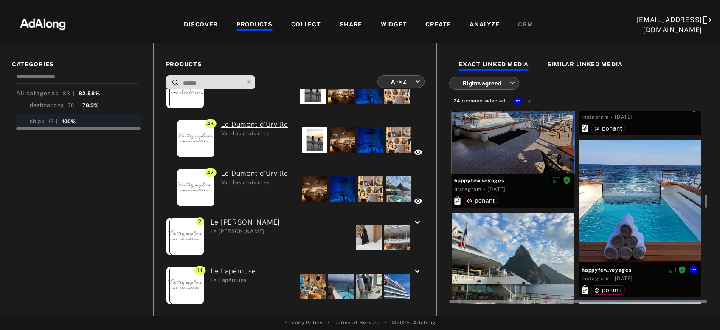
click at [635, 212] on div at bounding box center [640, 201] width 122 height 122
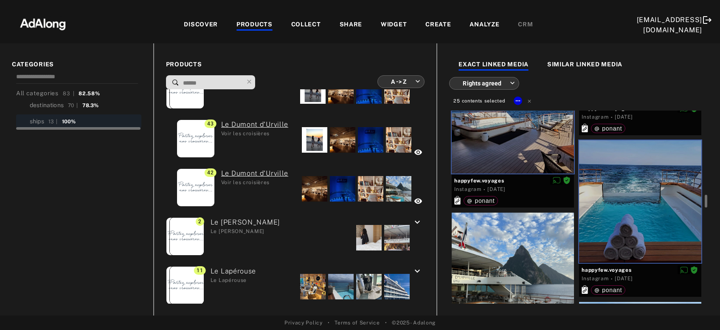
click at [515, 255] on div at bounding box center [513, 273] width 122 height 122
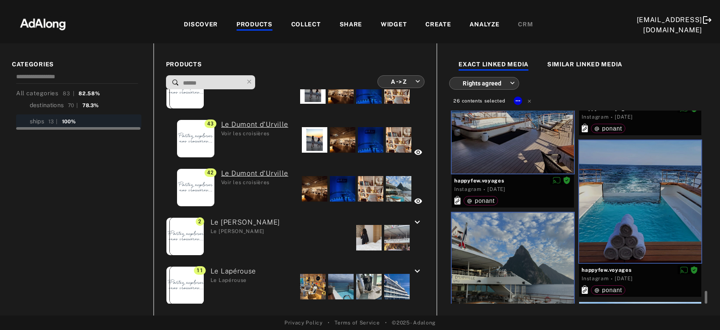
scroll to position [1968, 0]
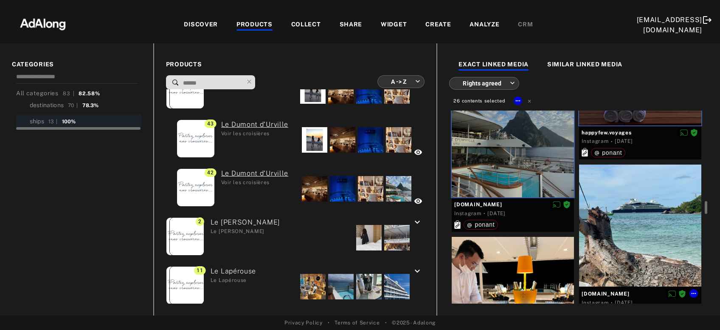
click at [625, 230] on div at bounding box center [640, 225] width 122 height 122
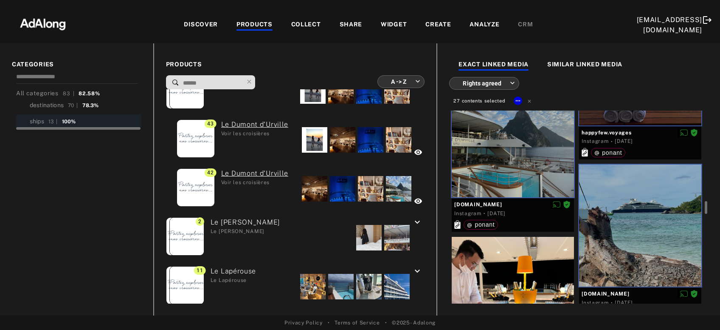
click at [517, 258] on div at bounding box center [513, 298] width 122 height 122
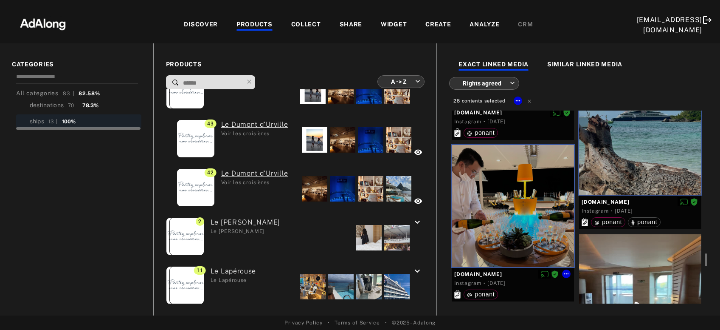
scroll to position [2151, 0]
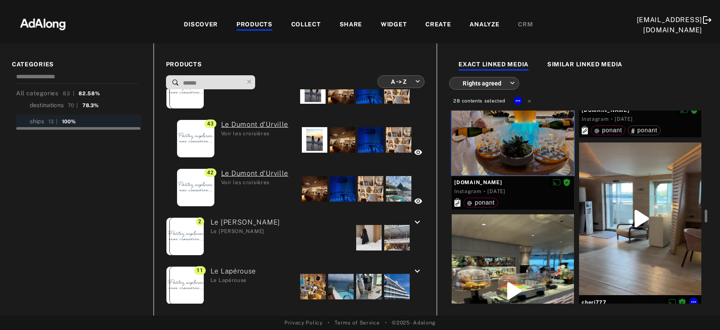
click at [629, 219] on div at bounding box center [640, 218] width 122 height 153
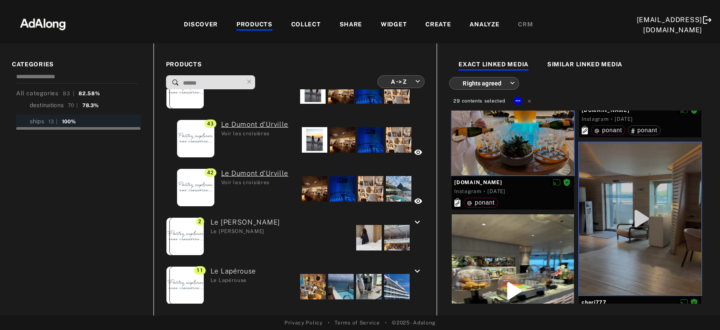
click at [540, 262] on div at bounding box center [513, 290] width 122 height 153
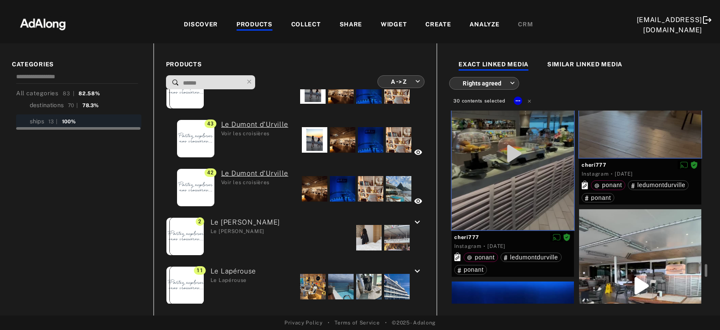
scroll to position [2380, 0]
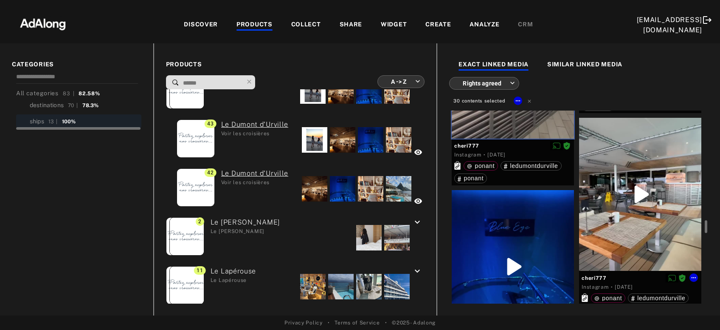
click at [639, 216] on div at bounding box center [640, 194] width 122 height 153
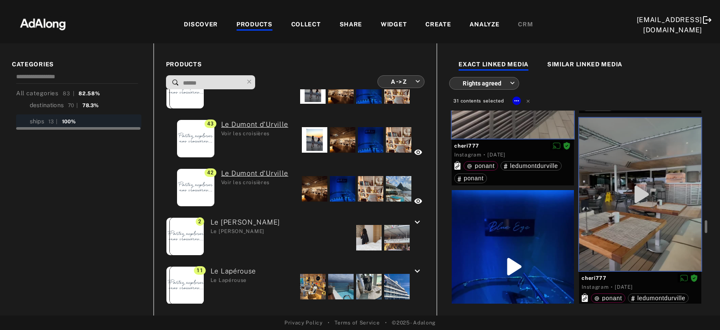
click at [539, 245] on div at bounding box center [513, 266] width 122 height 153
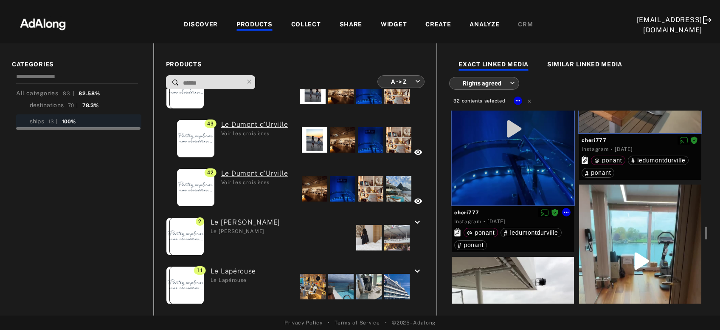
scroll to position [2563, 0]
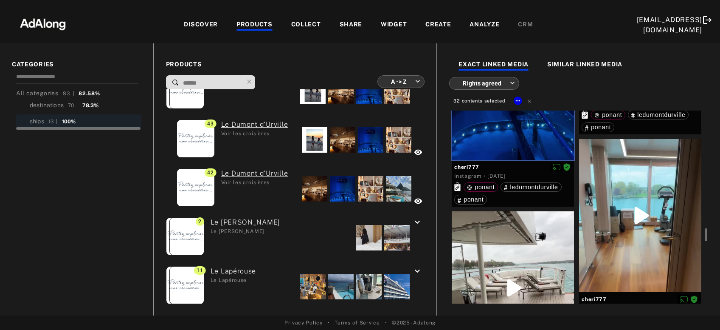
click at [523, 254] on div at bounding box center [513, 287] width 122 height 153
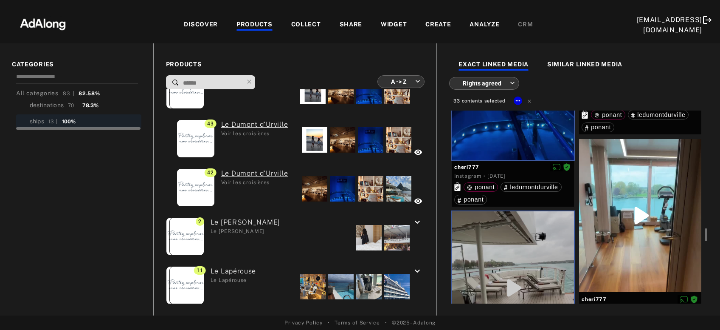
click at [626, 245] on div at bounding box center [640, 215] width 122 height 153
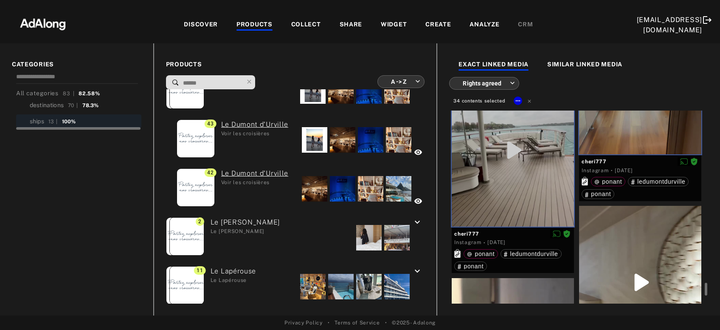
scroll to position [2792, 0]
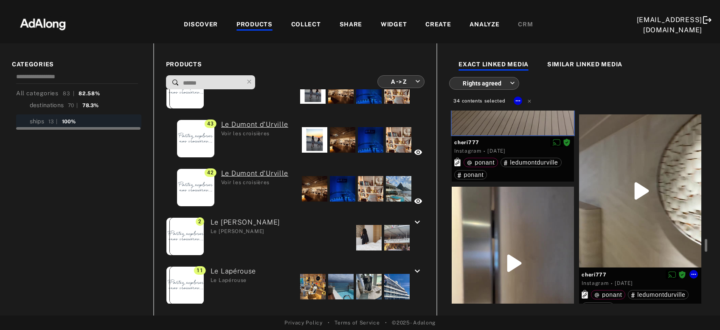
click at [619, 242] on div at bounding box center [640, 190] width 122 height 153
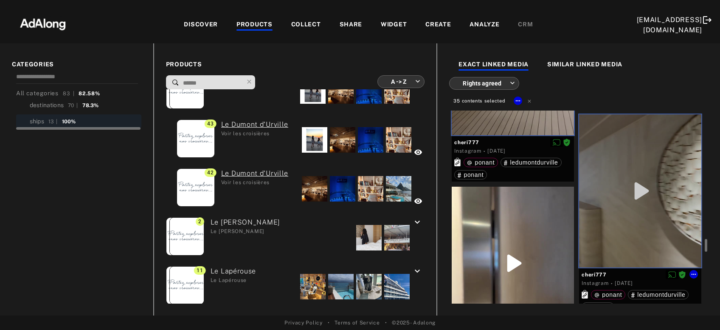
click at [543, 262] on div at bounding box center [513, 262] width 122 height 153
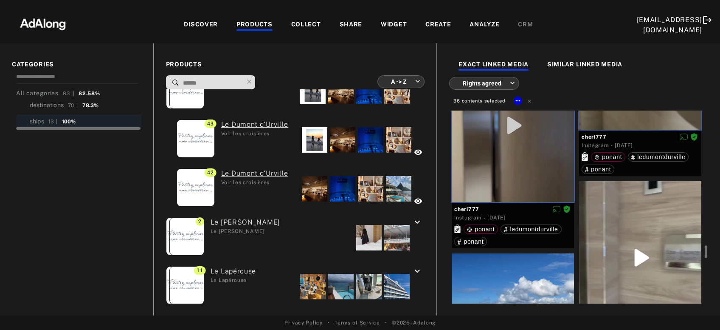
scroll to position [3020, 0]
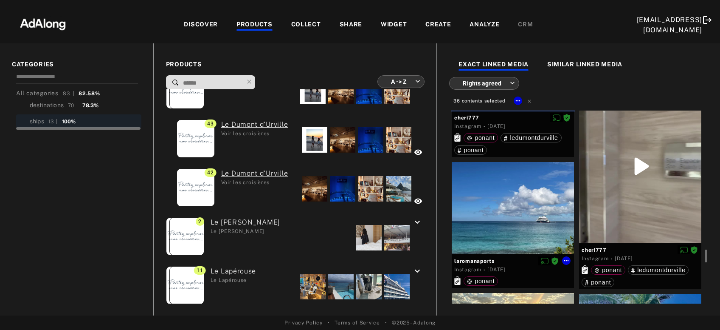
click at [531, 233] on div at bounding box center [513, 208] width 122 height 92
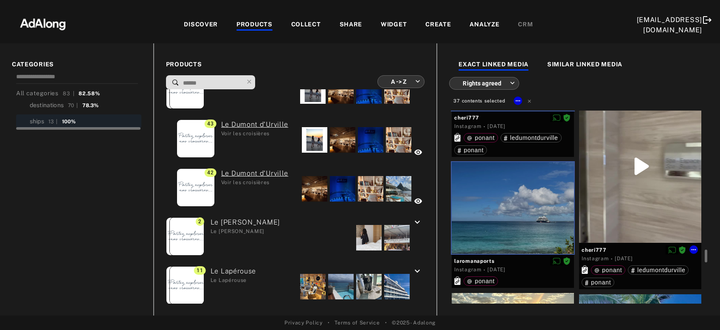
click at [619, 211] on div at bounding box center [640, 166] width 122 height 153
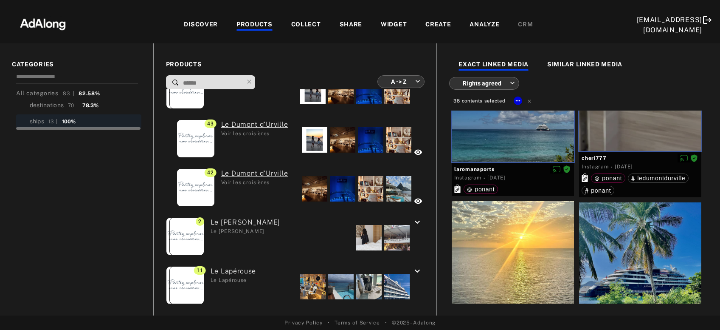
scroll to position [3203, 0]
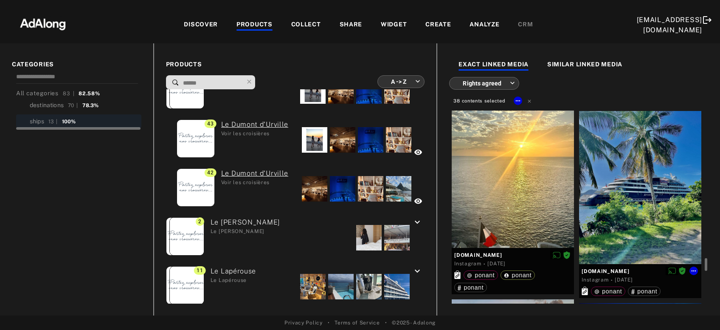
click at [617, 213] on div at bounding box center [640, 187] width 122 height 153
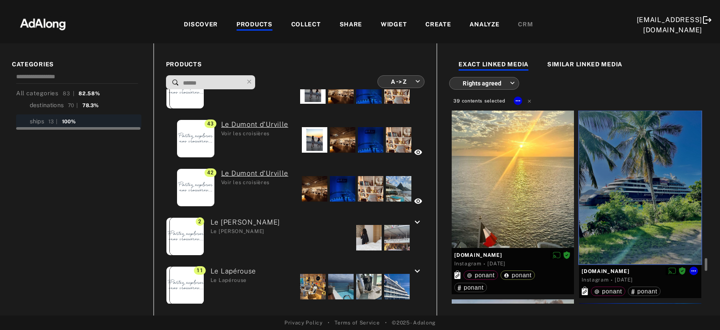
click at [545, 214] on div at bounding box center [513, 179] width 122 height 138
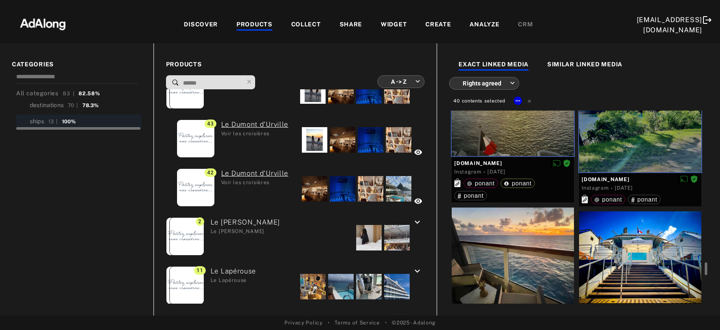
scroll to position [3387, 0]
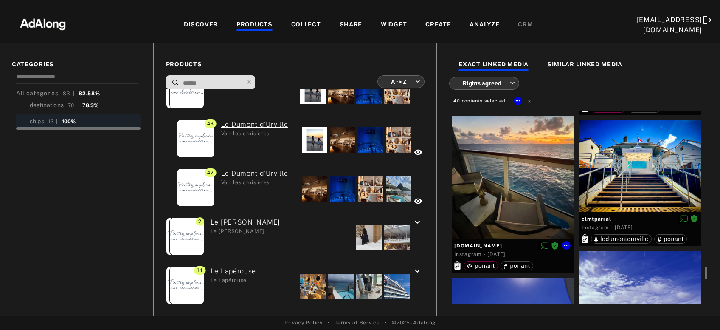
click at [528, 214] on div at bounding box center [513, 177] width 122 height 122
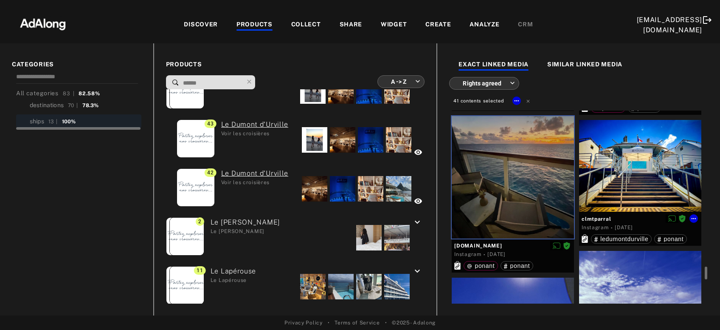
click at [637, 189] on div at bounding box center [640, 166] width 122 height 92
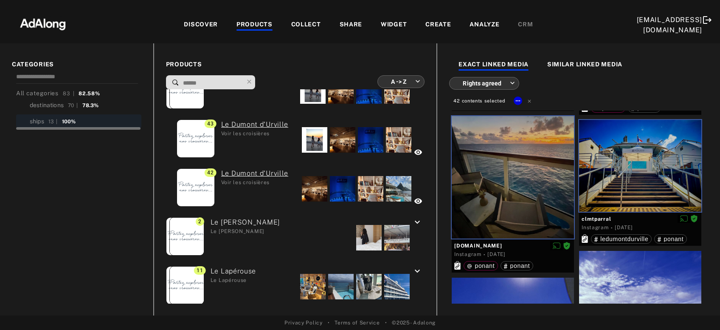
scroll to position [3524, 0]
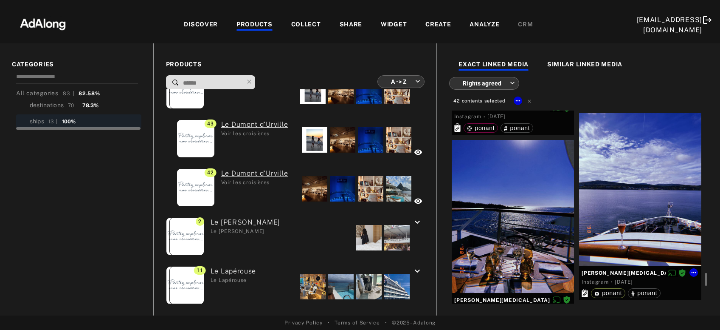
click at [623, 214] on div at bounding box center [640, 189] width 122 height 153
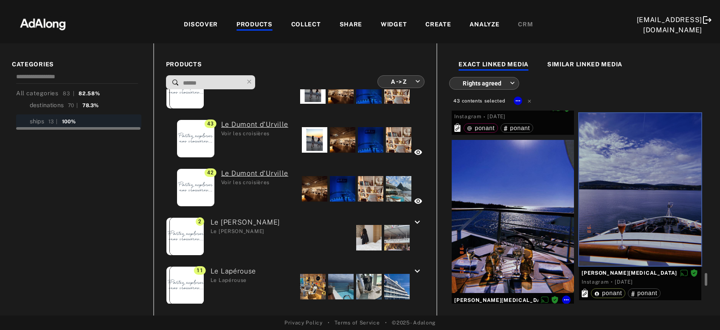
click at [532, 238] on div at bounding box center [513, 216] width 122 height 153
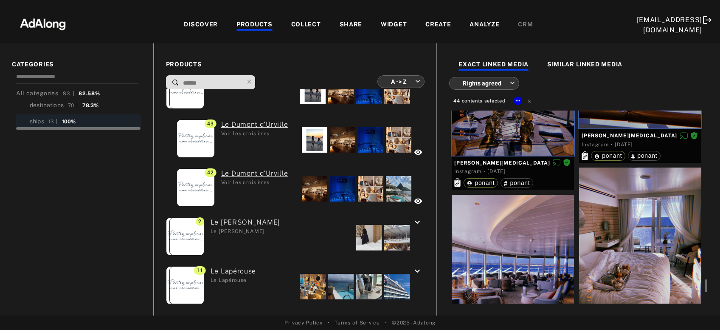
scroll to position [3707, 0]
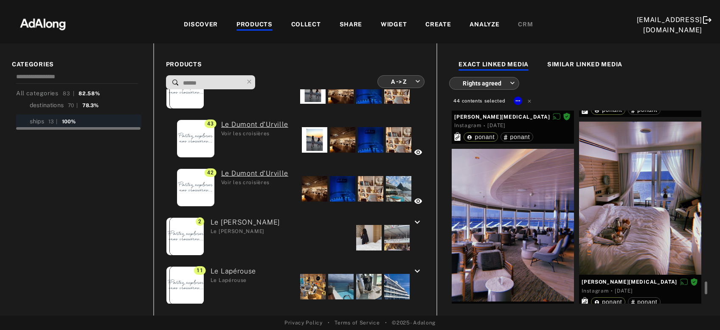
click at [536, 229] on div at bounding box center [513, 225] width 122 height 153
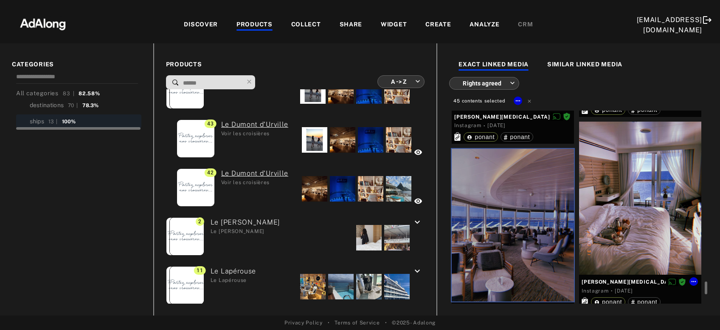
click at [638, 204] on div at bounding box center [640, 197] width 122 height 153
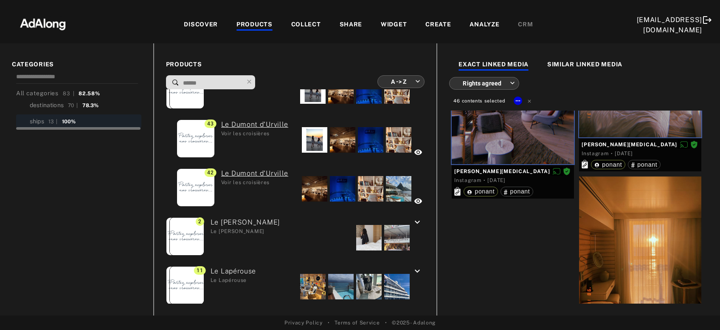
scroll to position [3909, 0]
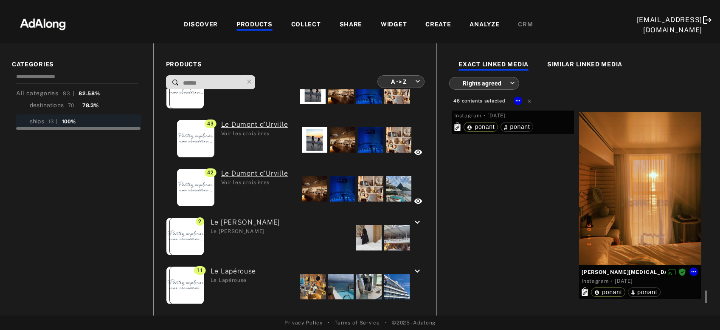
click at [638, 204] on div at bounding box center [640, 188] width 122 height 153
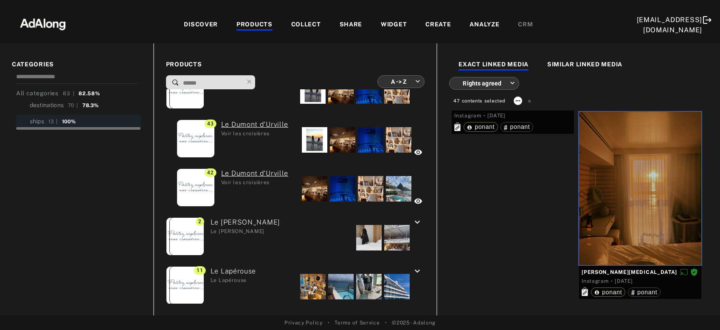
click at [516, 102] on icon at bounding box center [518, 100] width 7 height 7
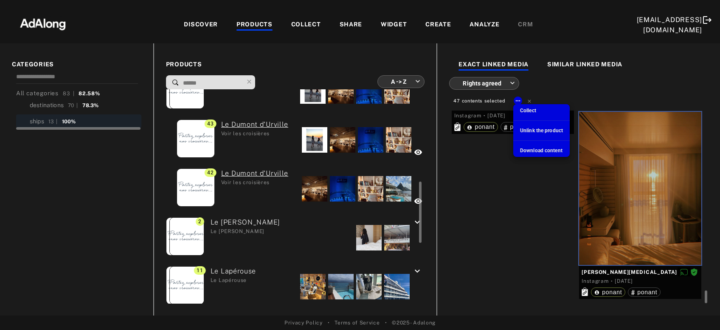
click at [532, 109] on span "Collect" at bounding box center [528, 110] width 16 height 6
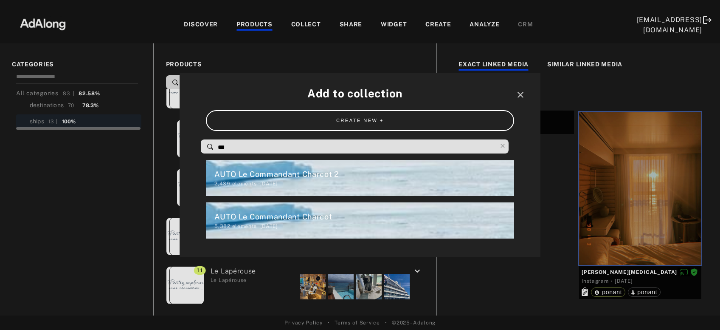
drag, startPoint x: 252, startPoint y: 145, endPoint x: 192, endPoint y: 158, distance: 62.0
click at [217, 153] on input "***" at bounding box center [357, 146] width 280 height 11
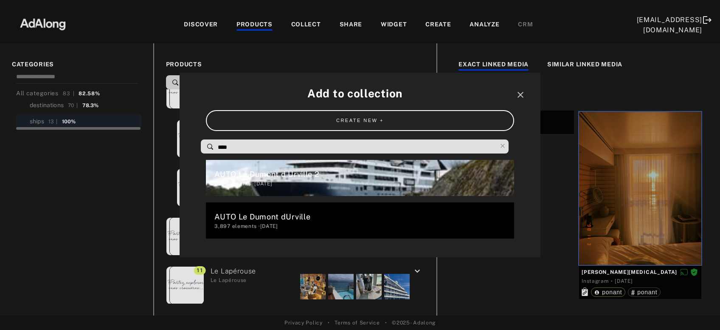
click at [263, 182] on div "750 elements · [DATE]" at bounding box center [363, 184] width 299 height 8
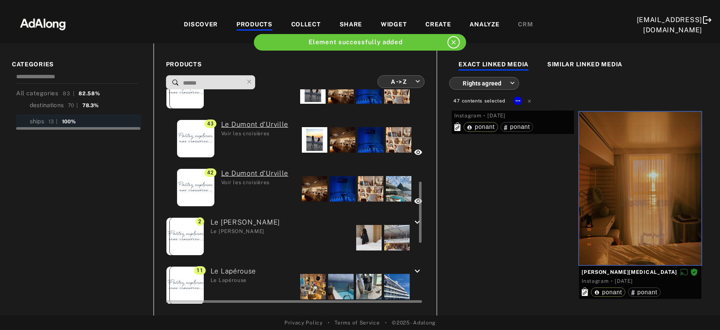
click at [370, 234] on div at bounding box center [368, 237] width 25 height 25
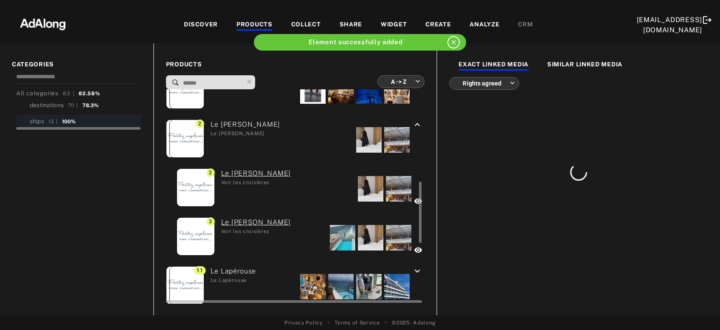
scroll to position [0, 0]
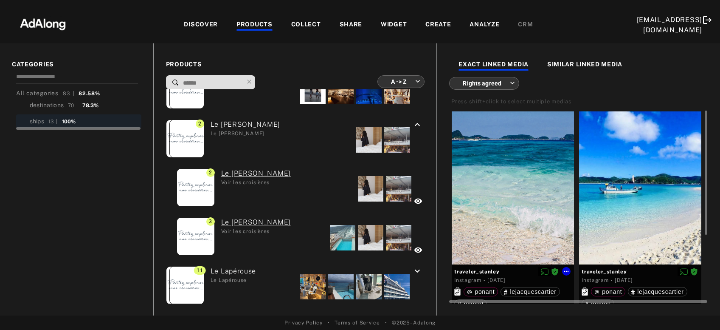
click at [517, 203] on div at bounding box center [513, 187] width 122 height 153
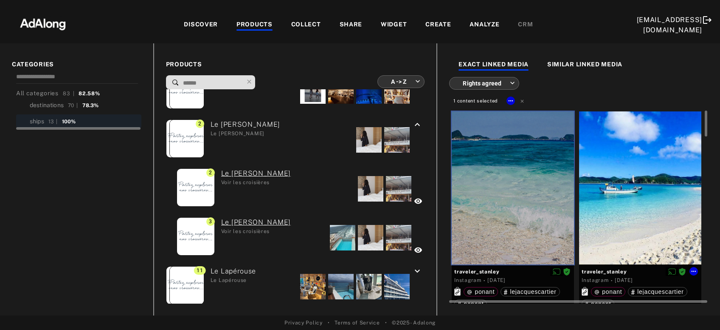
click at [600, 203] on div at bounding box center [640, 187] width 122 height 153
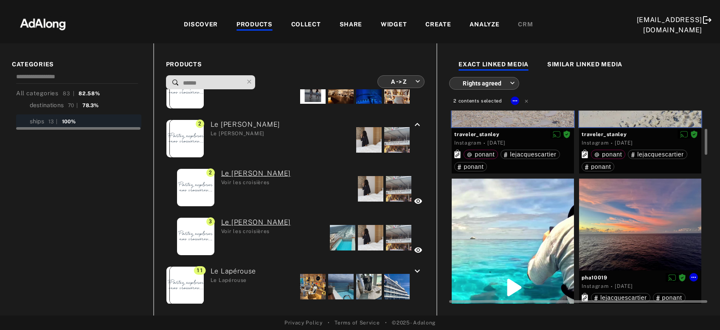
scroll to position [183, 0]
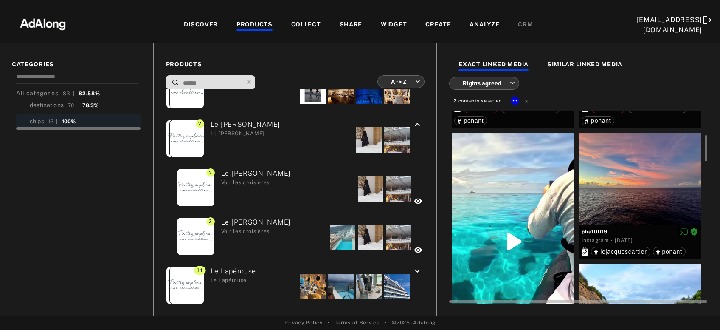
click at [548, 206] on div at bounding box center [513, 241] width 122 height 217
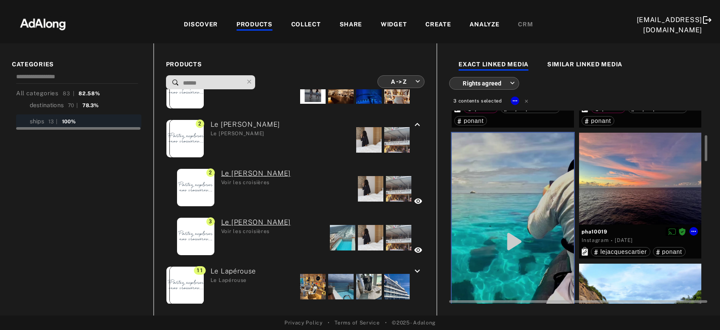
click at [611, 195] on div at bounding box center [640, 179] width 122 height 92
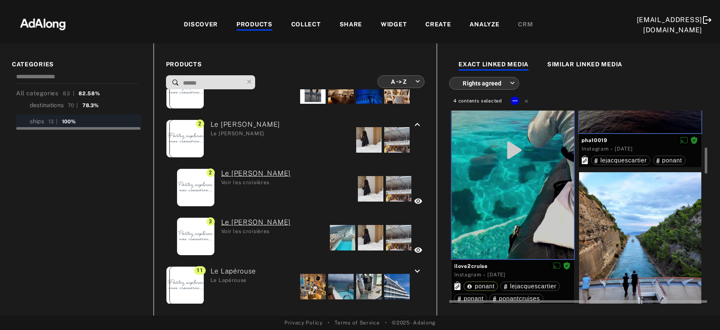
click at [609, 224] on div at bounding box center [640, 248] width 122 height 153
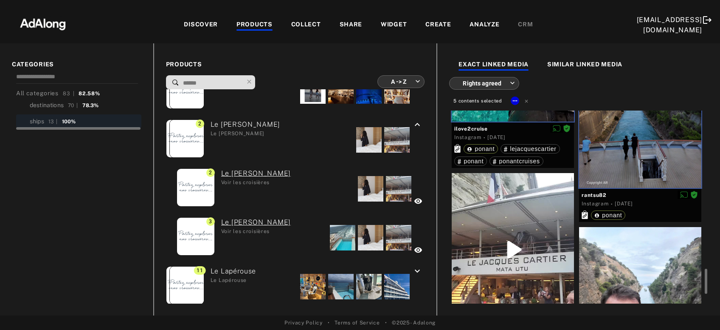
scroll to position [503, 0]
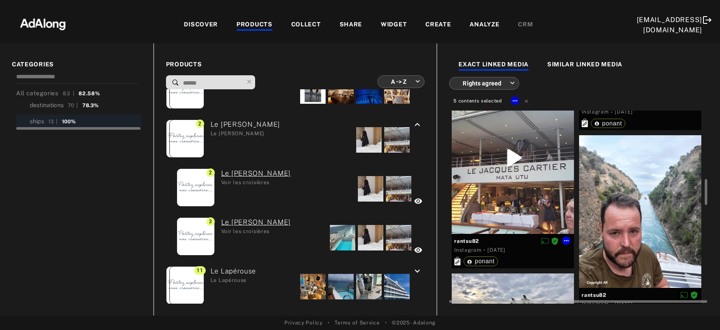
click at [509, 164] on div at bounding box center [513, 157] width 122 height 153
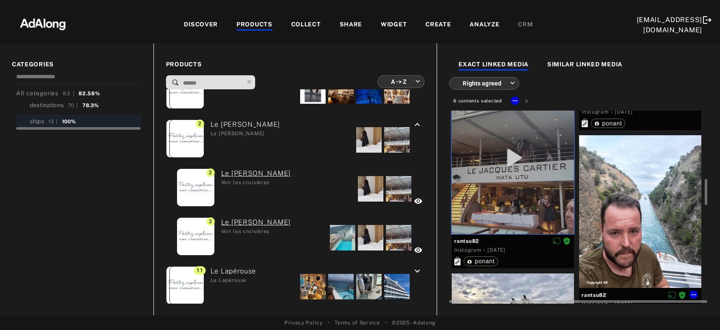
click at [596, 213] on div at bounding box center [640, 211] width 122 height 153
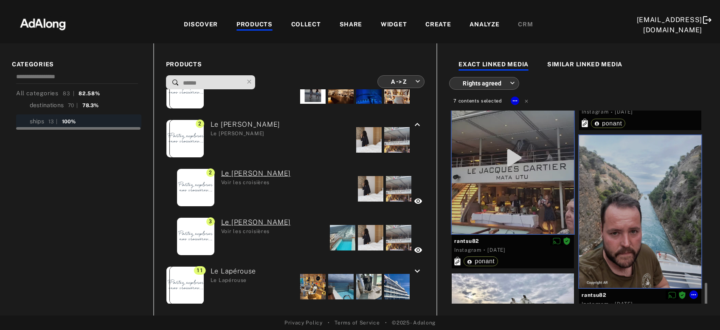
scroll to position [595, 0]
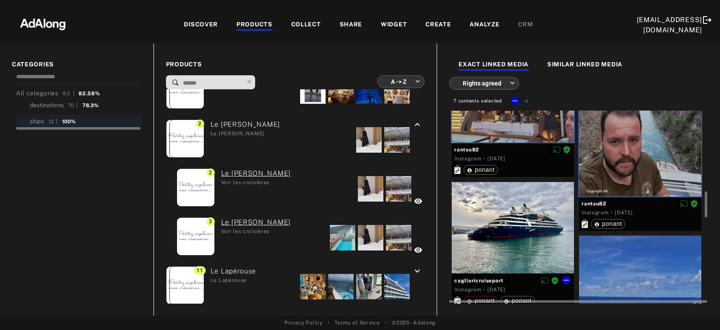
click at [540, 217] on div at bounding box center [513, 228] width 122 height 92
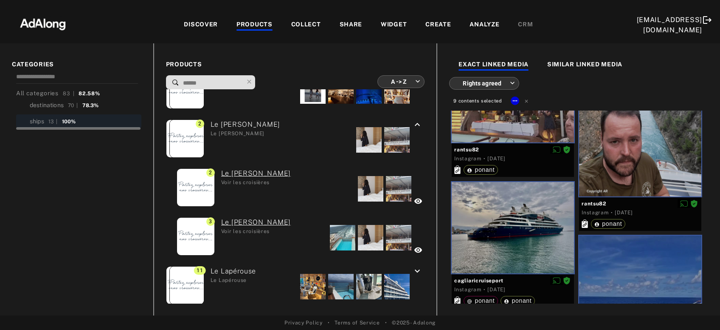
scroll to position [732, 0]
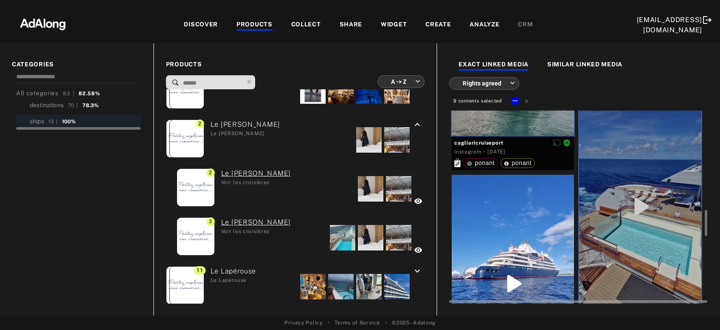
click at [539, 242] on div at bounding box center [513, 283] width 122 height 217
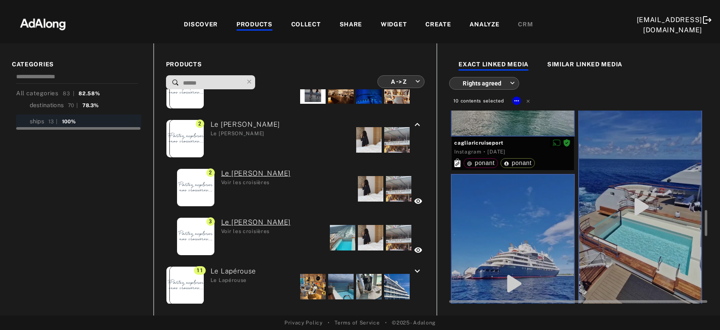
click at [633, 243] on div at bounding box center [640, 206] width 122 height 217
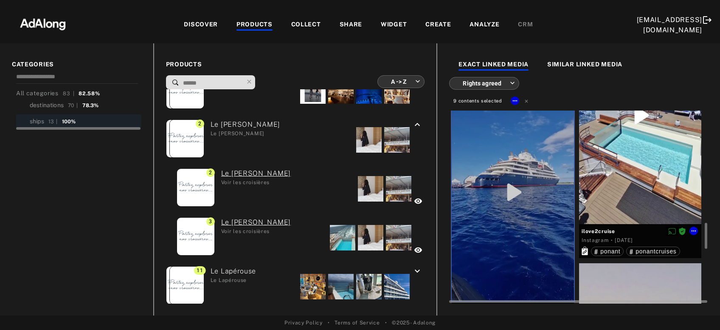
click at [632, 175] on div at bounding box center [640, 114] width 122 height 217
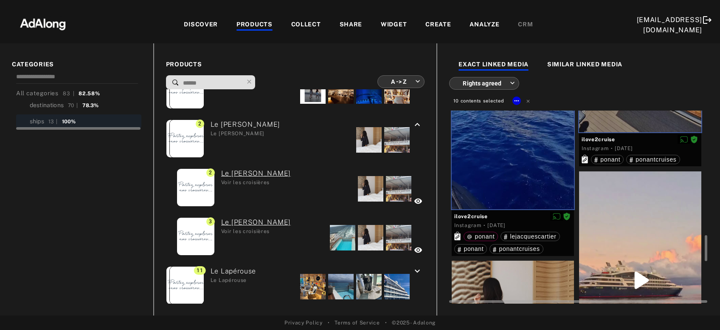
click at [630, 220] on div at bounding box center [640, 279] width 122 height 217
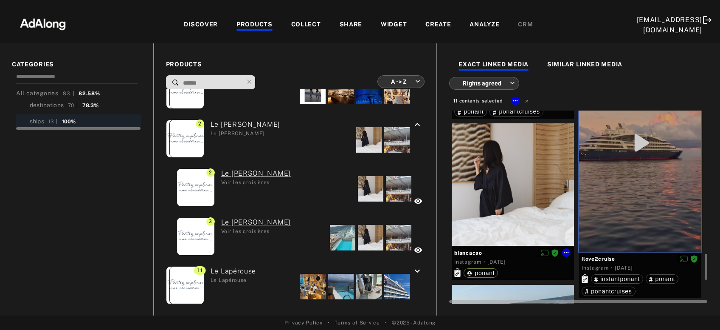
click at [518, 206] on div at bounding box center [513, 184] width 122 height 122
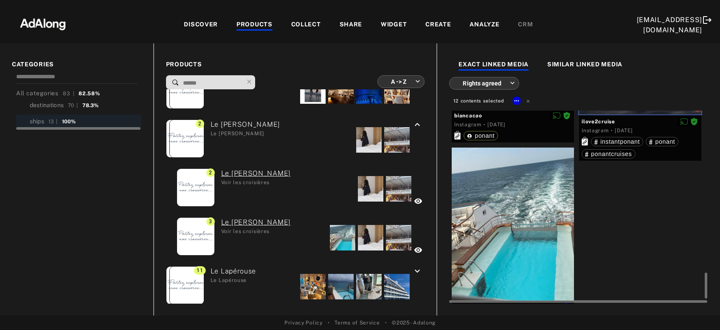
click at [518, 206] on div at bounding box center [513, 223] width 122 height 153
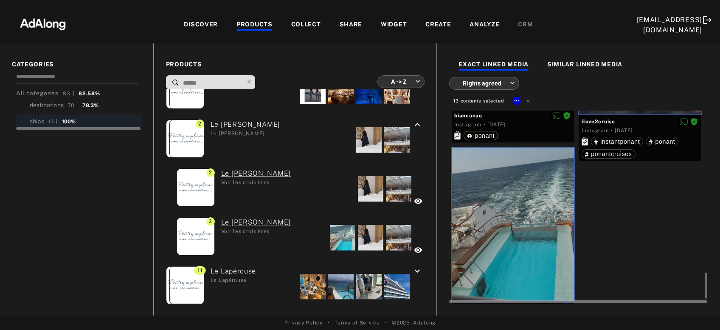
scroll to position [1225, 0]
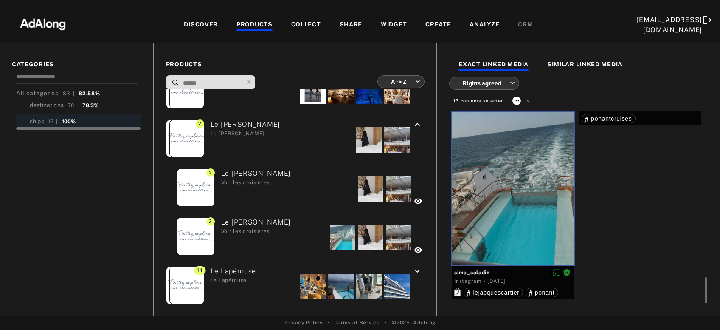
click at [515, 100] on icon at bounding box center [516, 100] width 7 height 7
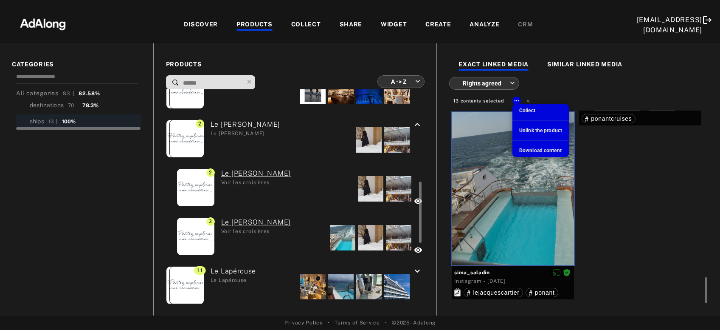
click at [522, 107] on li "Collect" at bounding box center [541, 110] width 56 height 13
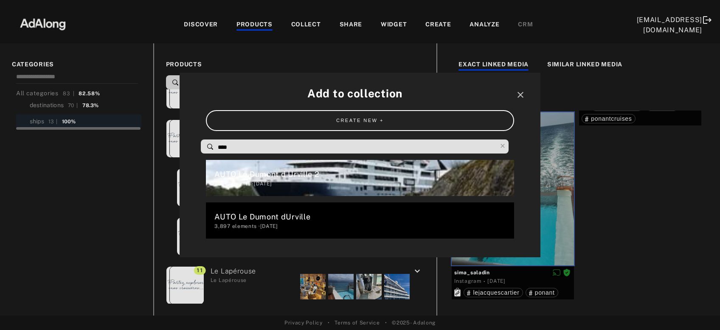
drag, startPoint x: 350, startPoint y: 145, endPoint x: 186, endPoint y: 160, distance: 164.1
click at [217, 153] on input "****" at bounding box center [357, 146] width 280 height 11
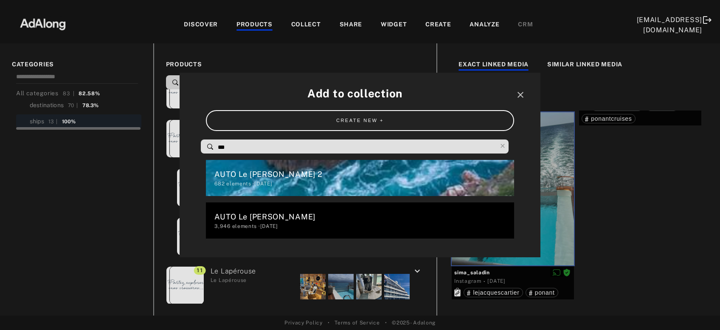
click at [256, 178] on div "AUTO Le [PERSON_NAME] 2" at bounding box center [363, 173] width 299 height 11
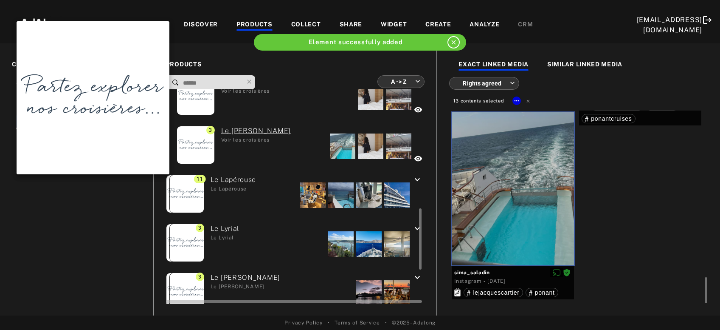
click at [183, 192] on img at bounding box center [186, 193] width 37 height 37
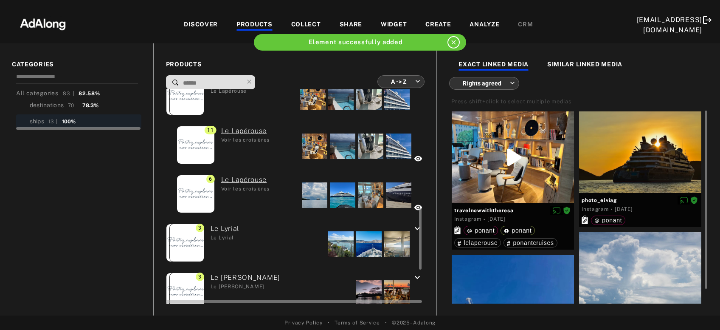
scroll to position [412, 0]
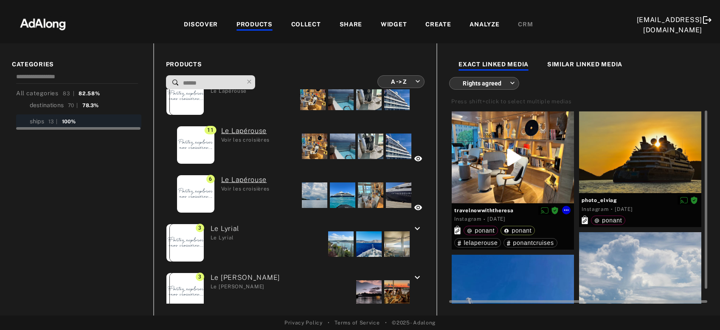
click at [490, 152] on div at bounding box center [513, 157] width 122 height 92
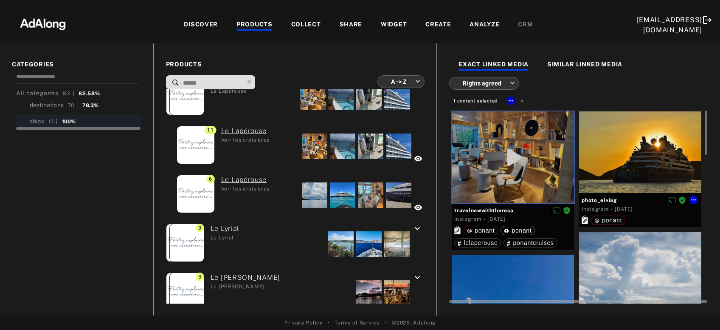
click at [619, 153] on div at bounding box center [640, 152] width 122 height 82
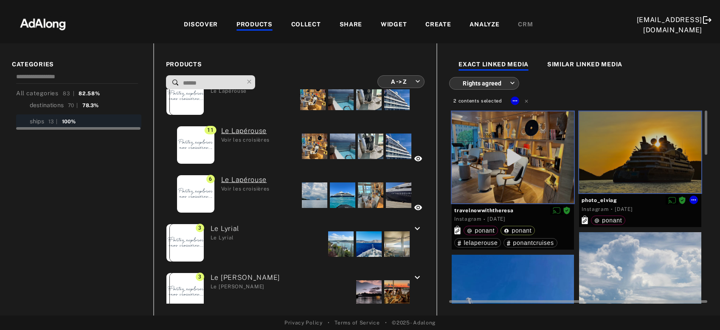
scroll to position [91, 0]
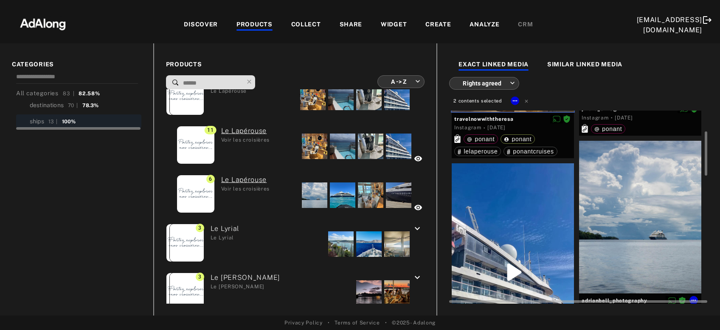
click at [618, 184] on div at bounding box center [640, 217] width 122 height 152
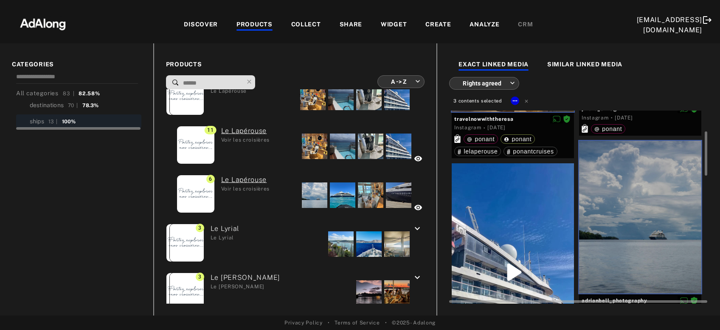
click at [535, 215] on div at bounding box center [513, 271] width 122 height 217
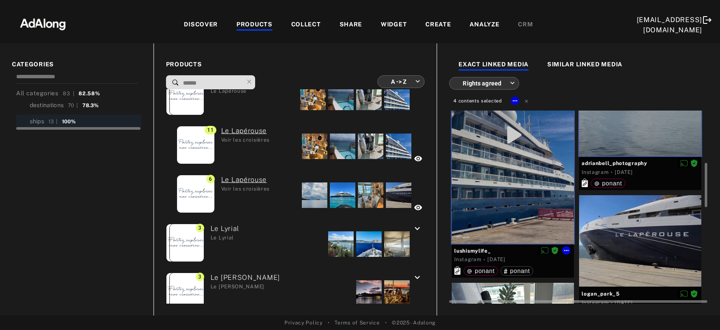
scroll to position [274, 0]
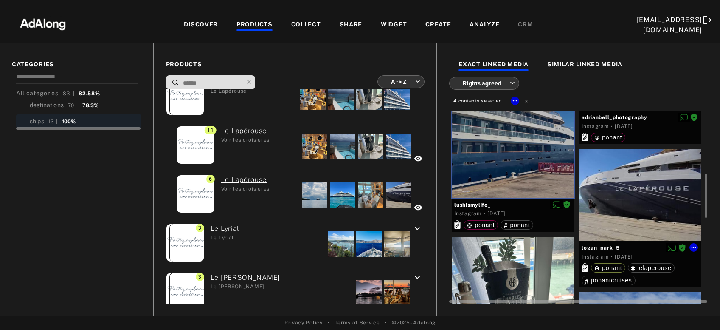
click at [632, 192] on div at bounding box center [640, 194] width 122 height 91
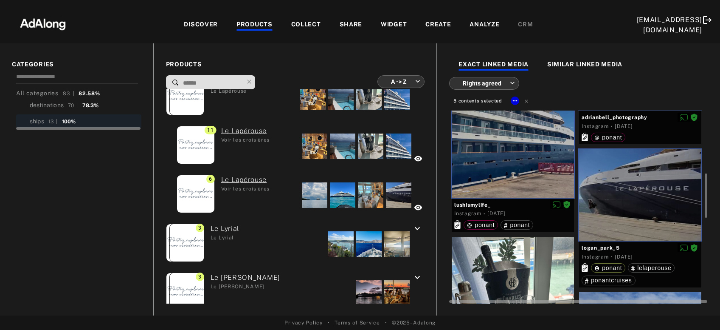
click at [510, 272] on div at bounding box center [513, 313] width 122 height 153
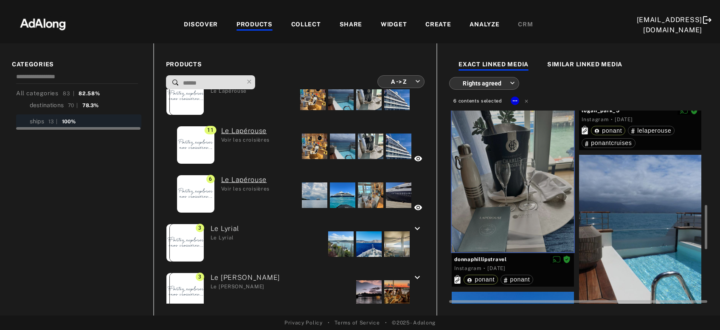
click at [645, 226] on div at bounding box center [640, 231] width 122 height 153
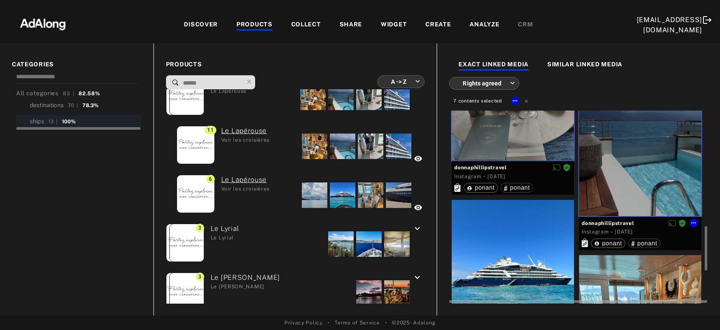
click at [526, 250] on div at bounding box center [513, 276] width 122 height 153
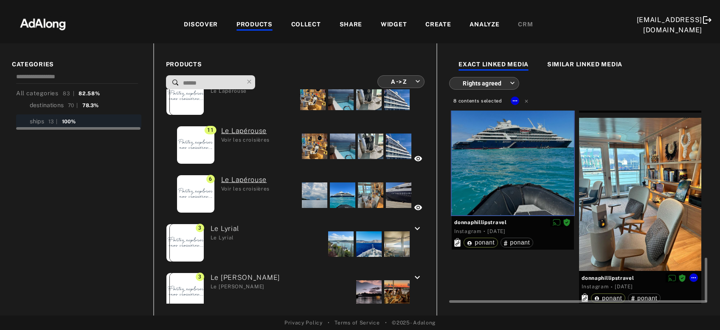
click at [631, 228] on div at bounding box center [640, 194] width 122 height 153
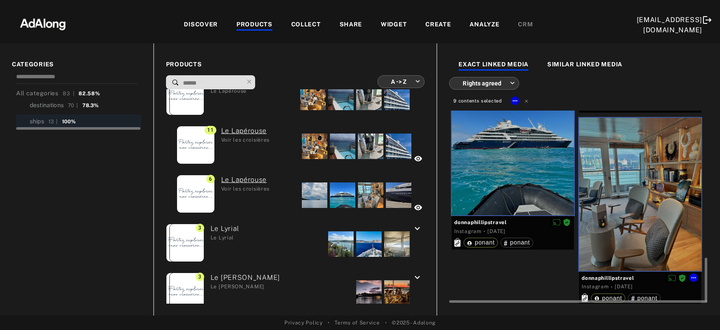
scroll to position [646, 0]
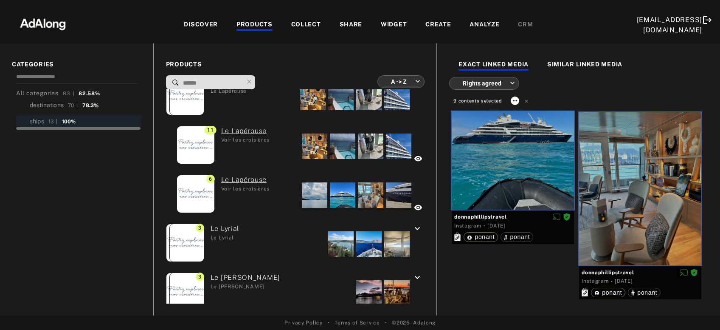
click at [514, 99] on icon at bounding box center [515, 100] width 7 height 7
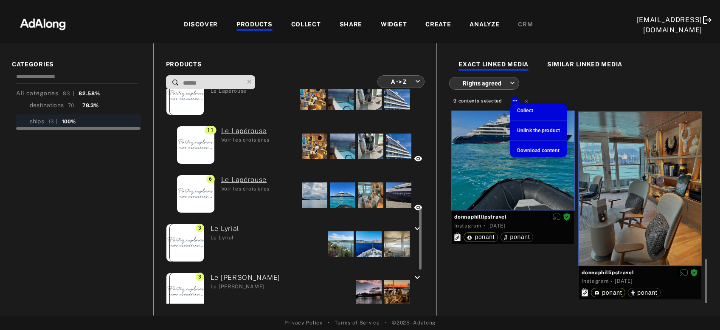
click at [535, 110] on li "Collect" at bounding box center [538, 110] width 56 height 13
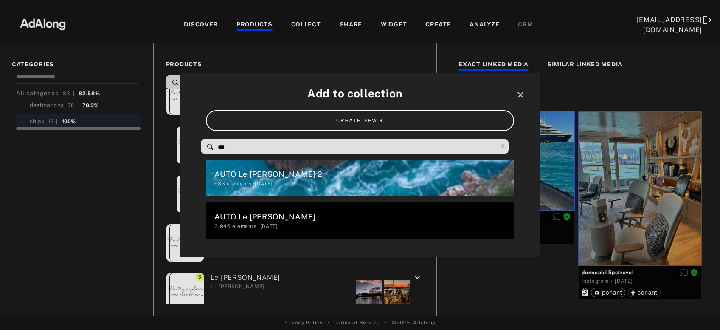
drag, startPoint x: 268, startPoint y: 150, endPoint x: 206, endPoint y: 149, distance: 61.6
click at [217, 149] on input "***" at bounding box center [357, 146] width 280 height 11
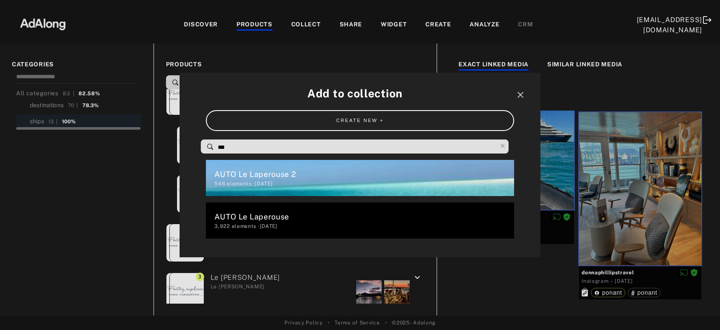
click at [250, 182] on div "546 elements · [DATE]" at bounding box center [363, 184] width 299 height 8
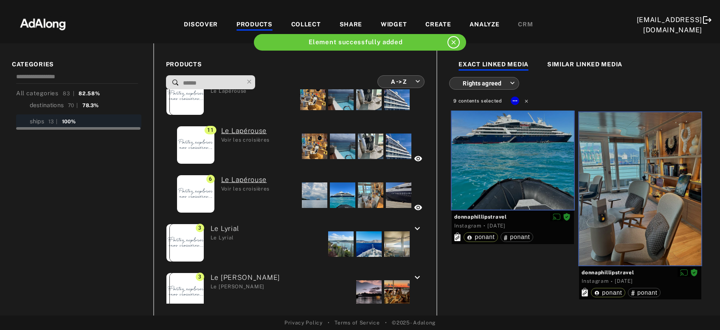
click at [528, 99] on icon at bounding box center [527, 101] width 6 height 6
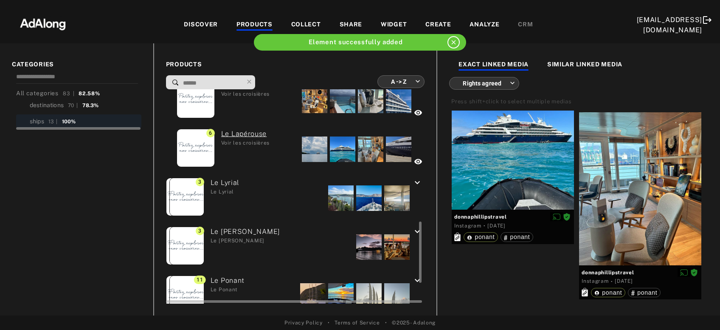
scroll to position [503, 0]
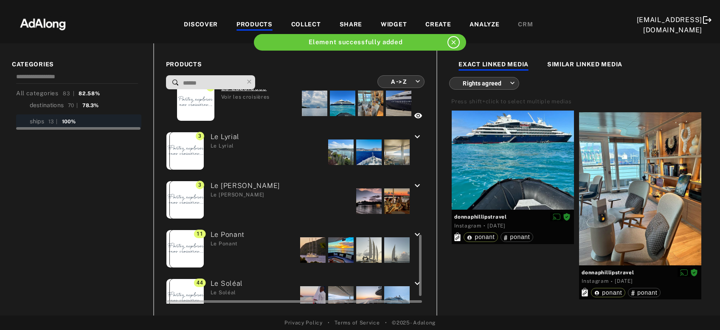
click at [336, 152] on div at bounding box center [340, 151] width 25 height 25
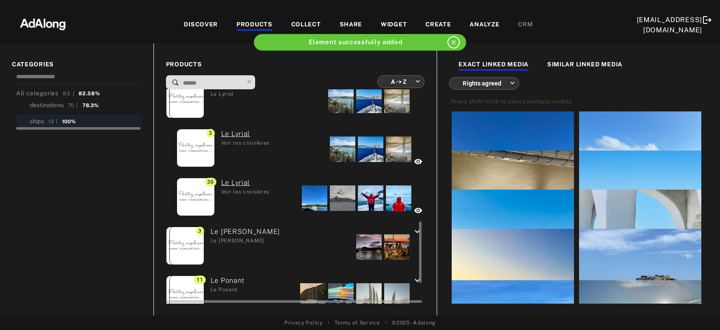
scroll to position [366, 0]
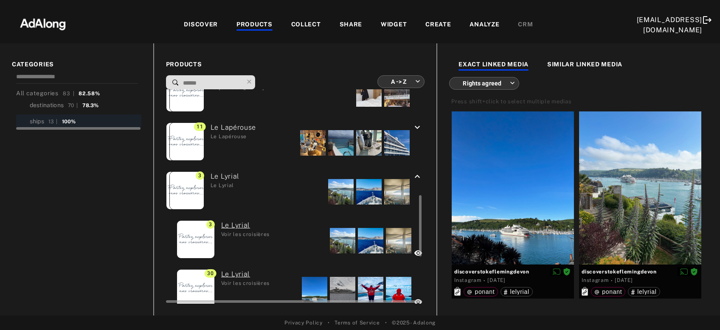
click at [335, 192] on div at bounding box center [340, 191] width 25 height 25
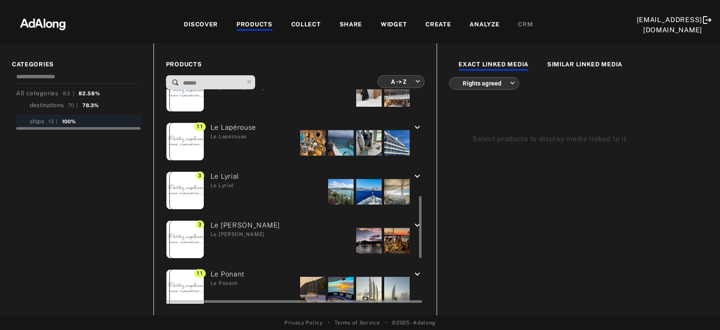
click at [335, 192] on div at bounding box center [340, 191] width 25 height 25
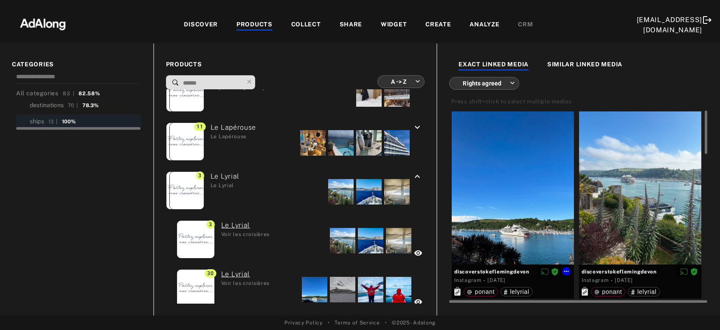
click at [500, 176] on div at bounding box center [513, 187] width 122 height 153
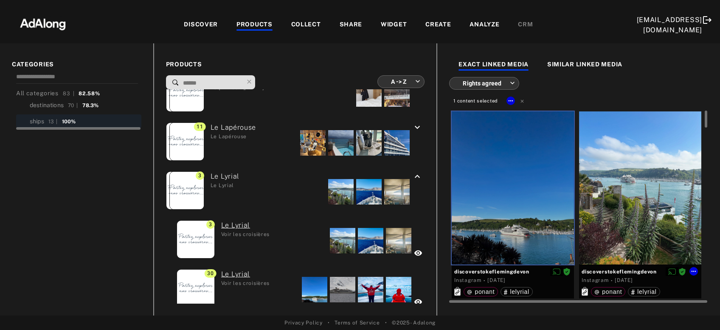
click at [656, 180] on div at bounding box center [640, 187] width 122 height 153
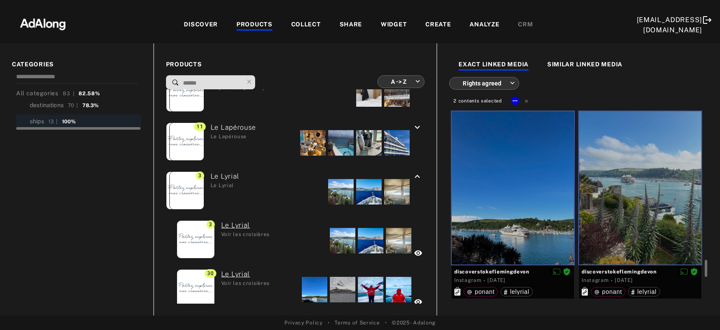
scroll to position [137, 0]
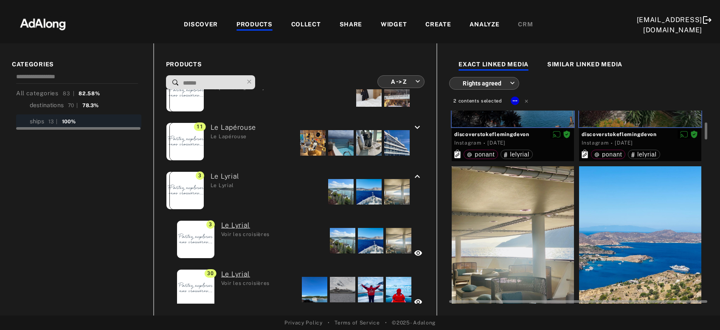
click at [647, 207] on div at bounding box center [640, 242] width 122 height 152
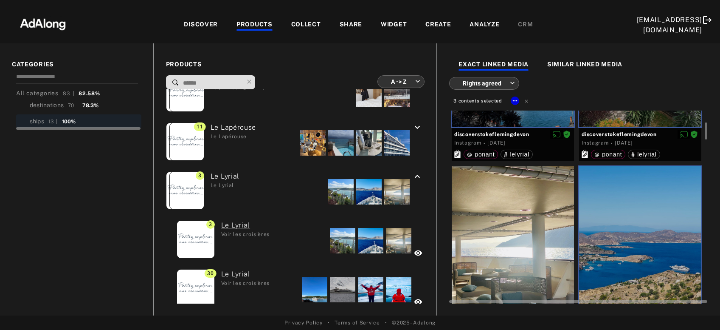
click at [536, 232] on div at bounding box center [513, 242] width 122 height 153
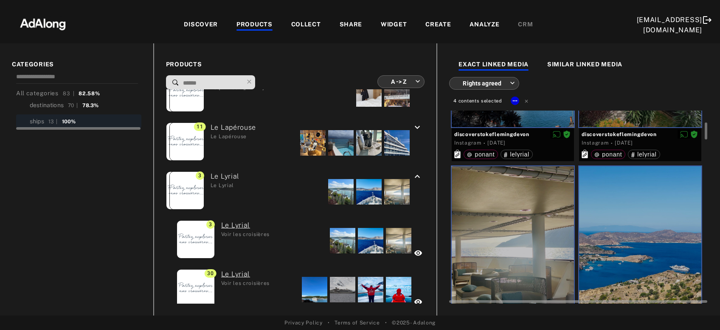
scroll to position [320, 0]
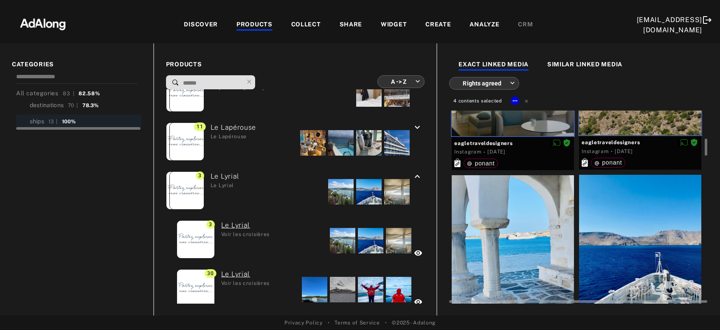
click at [536, 232] on div at bounding box center [513, 251] width 122 height 153
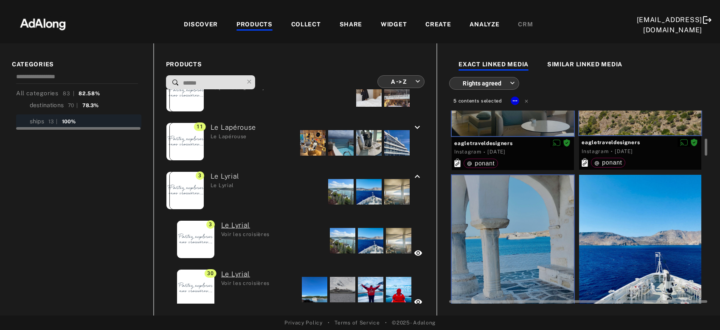
click at [626, 233] on div at bounding box center [640, 251] width 122 height 153
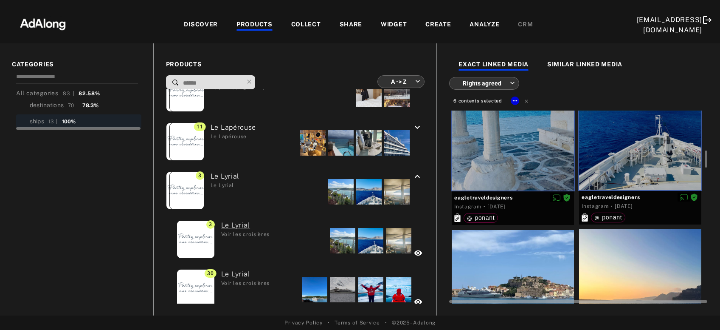
click at [623, 251] on div at bounding box center [640, 290] width 122 height 122
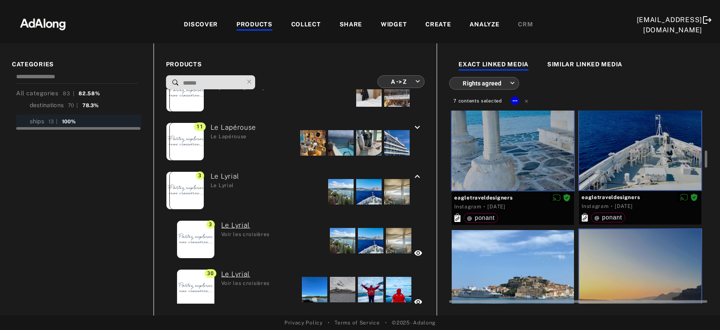
click at [536, 268] on div at bounding box center [513, 291] width 122 height 122
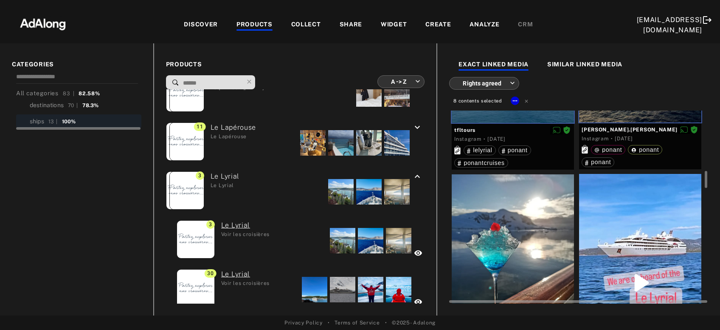
click at [530, 258] on div at bounding box center [513, 250] width 122 height 153
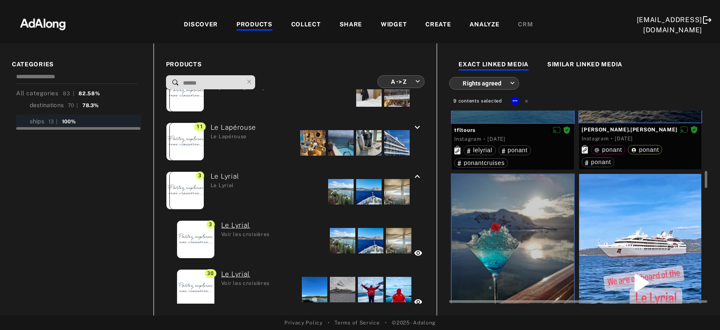
click at [587, 255] on div at bounding box center [640, 282] width 122 height 217
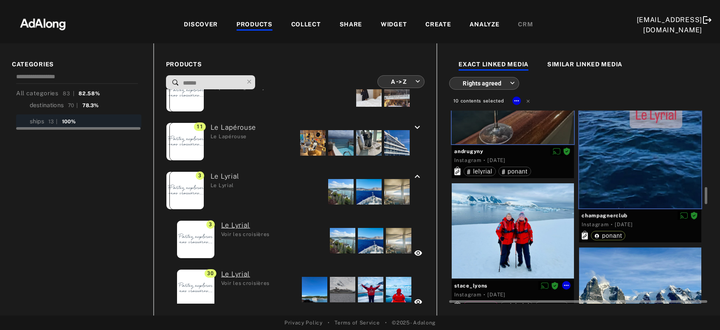
click at [526, 243] on div at bounding box center [513, 230] width 122 height 95
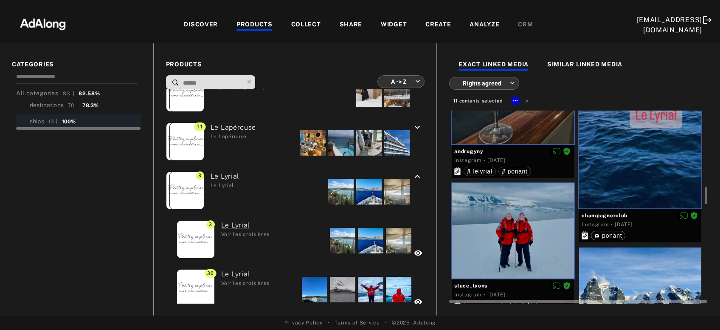
click at [620, 271] on div at bounding box center [640, 294] width 122 height 95
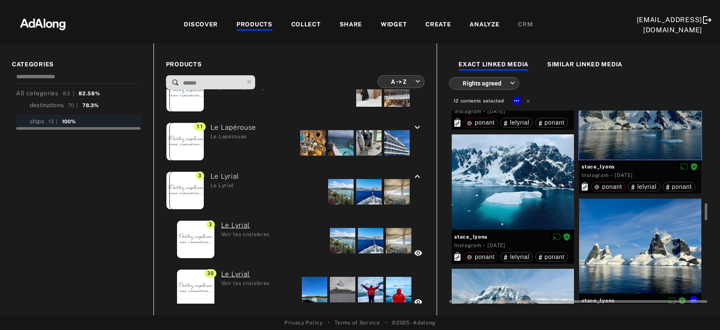
click at [617, 258] on div at bounding box center [640, 245] width 122 height 95
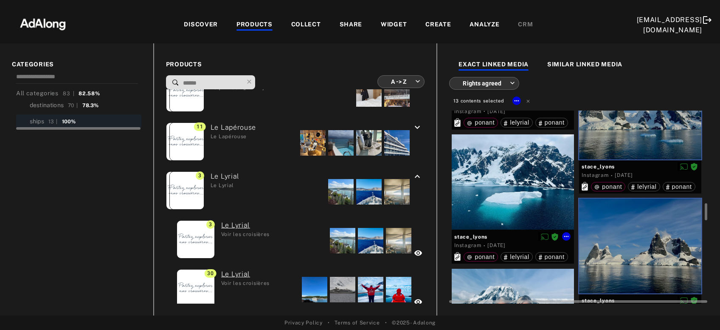
click at [532, 198] on div at bounding box center [513, 181] width 122 height 95
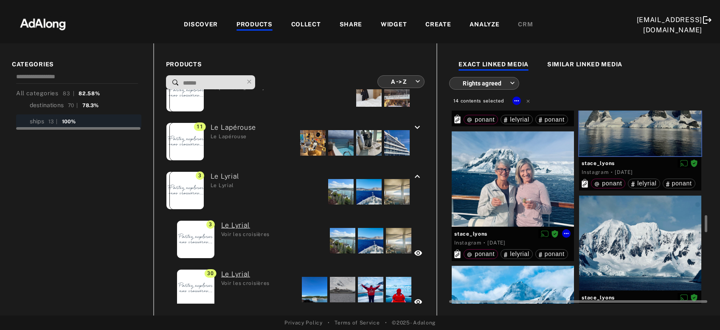
click at [532, 198] on div at bounding box center [513, 178] width 122 height 95
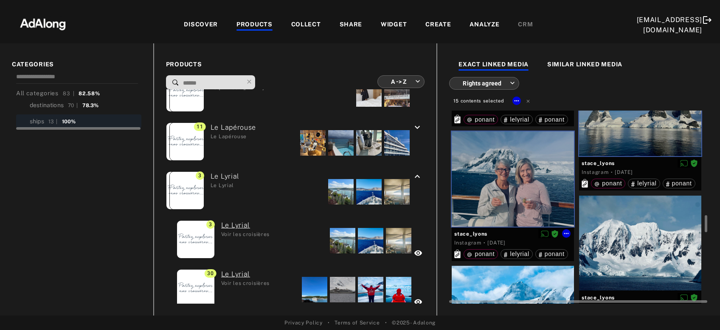
click at [595, 233] on div at bounding box center [640, 242] width 122 height 95
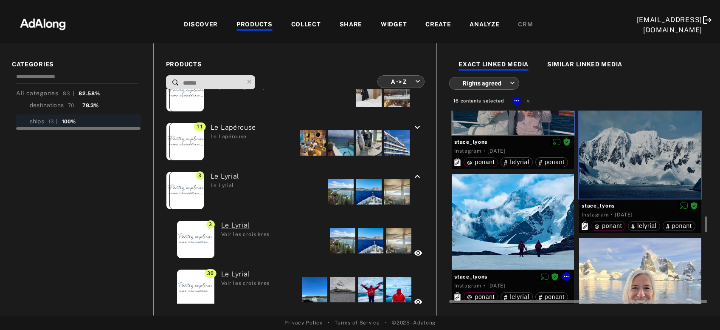
click at [533, 230] on div at bounding box center [513, 221] width 122 height 95
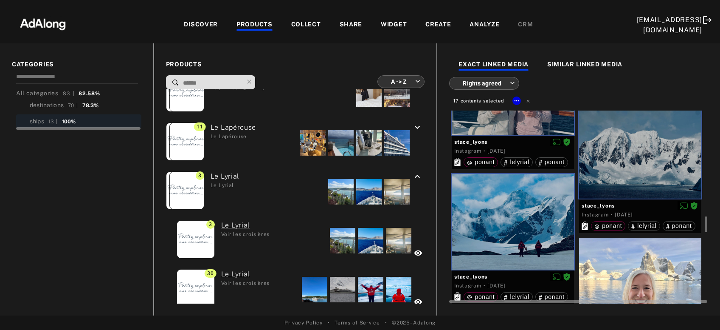
click at [616, 272] on div at bounding box center [640, 284] width 122 height 95
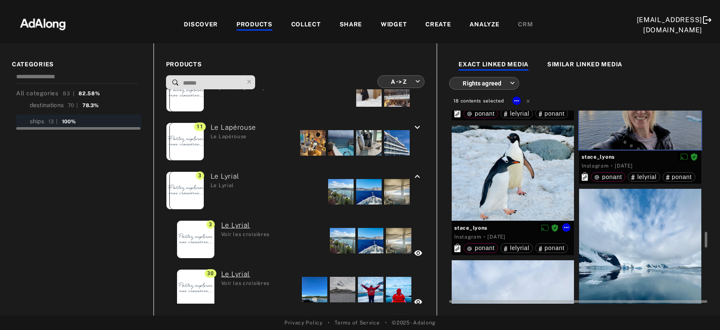
click at [496, 189] on div at bounding box center [513, 172] width 122 height 95
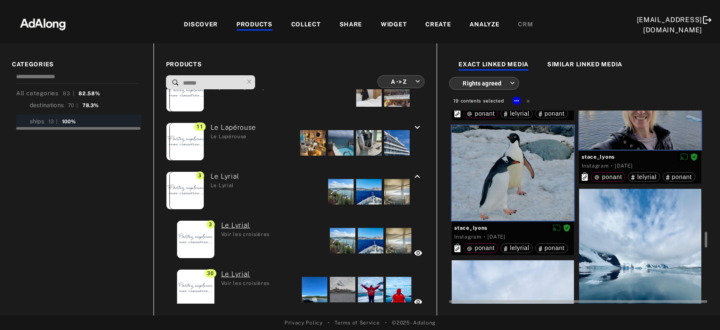
click at [607, 236] on div at bounding box center [640, 265] width 122 height 153
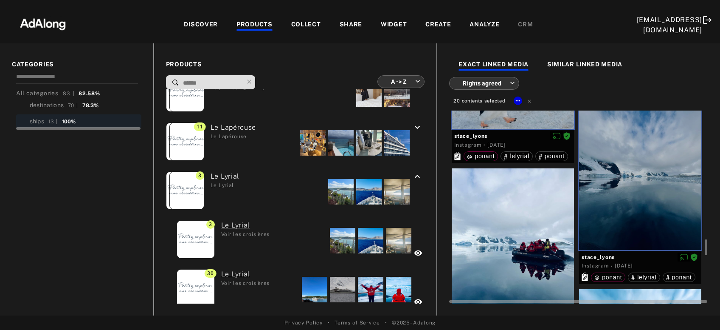
click at [533, 223] on div at bounding box center [513, 244] width 122 height 153
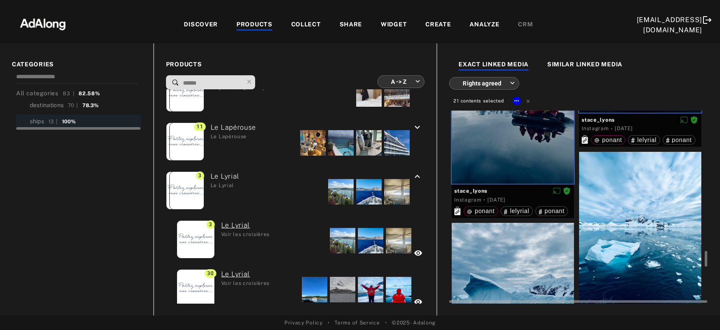
click at [624, 229] on div at bounding box center [640, 228] width 122 height 153
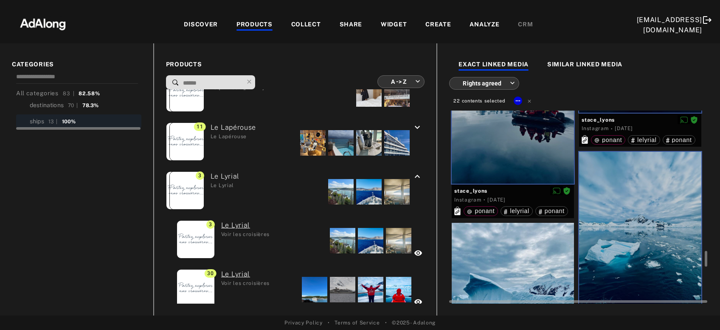
click at [559, 261] on div at bounding box center [513, 299] width 122 height 152
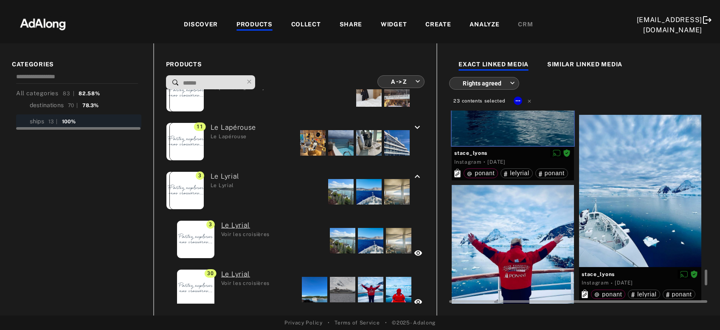
click at [541, 252] on div at bounding box center [513, 261] width 122 height 152
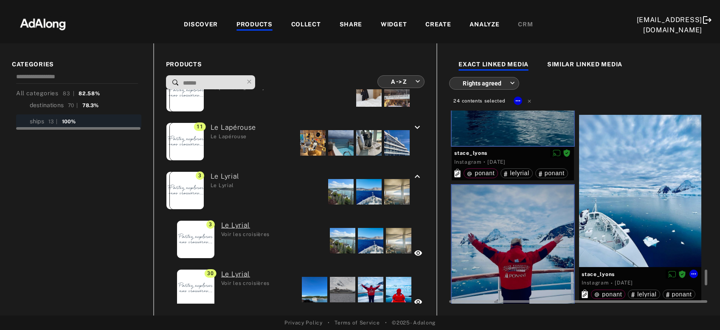
click at [615, 212] on div at bounding box center [640, 191] width 122 height 152
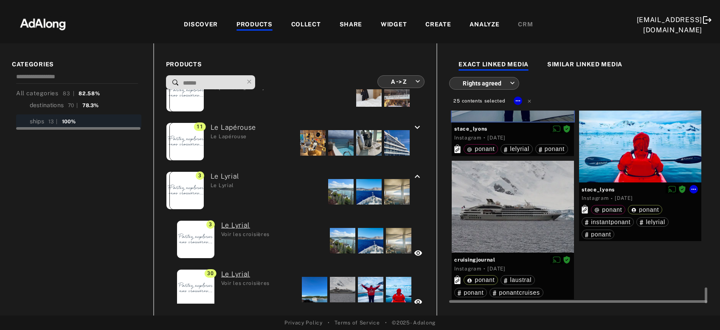
click at [619, 159] on div at bounding box center [640, 136] width 122 height 92
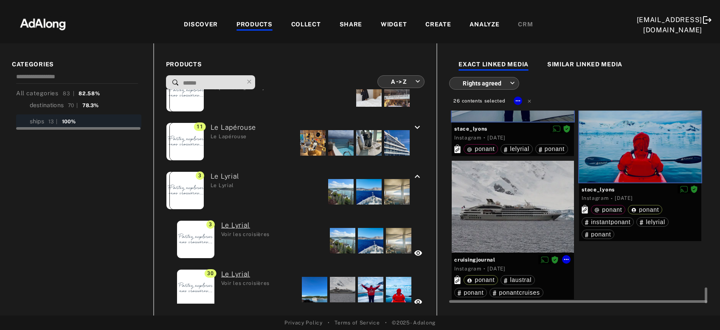
click at [531, 216] on div at bounding box center [513, 207] width 122 height 92
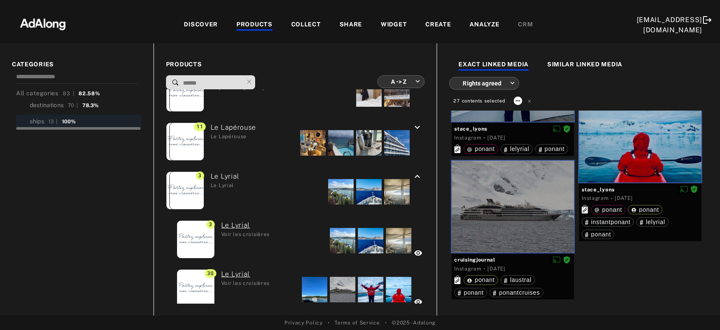
click at [520, 99] on icon at bounding box center [518, 100] width 7 height 7
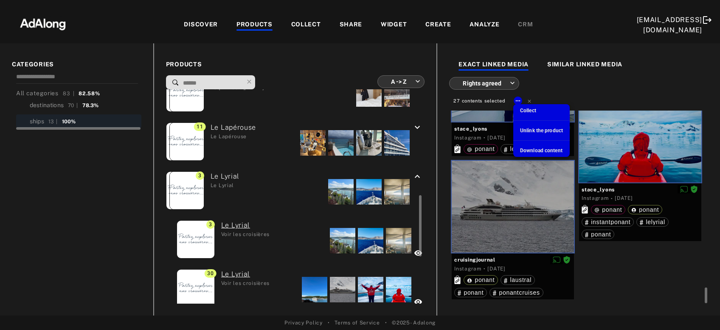
click at [522, 110] on span "Collect" at bounding box center [528, 110] width 16 height 6
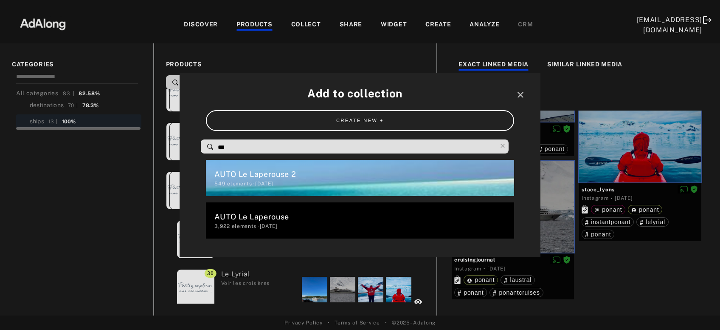
drag, startPoint x: 340, startPoint y: 147, endPoint x: 160, endPoint y: 149, distance: 179.7
click at [217, 149] on input "***" at bounding box center [357, 146] width 280 height 11
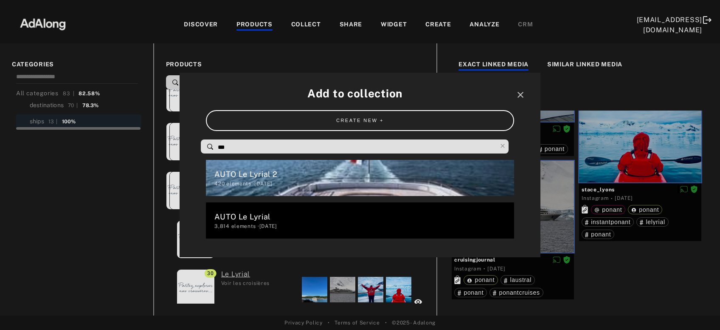
click at [252, 182] on div "420 elements · [DATE]" at bounding box center [363, 184] width 299 height 8
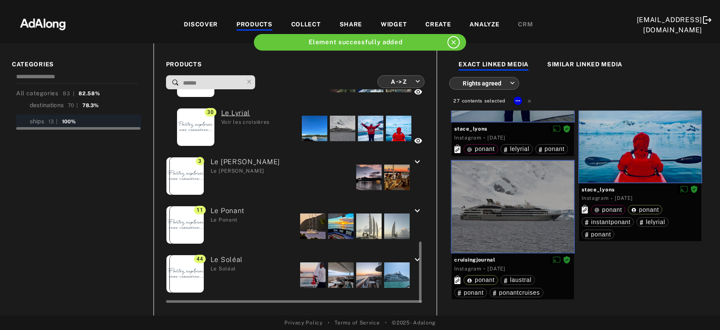
click at [365, 178] on div at bounding box center [368, 176] width 25 height 25
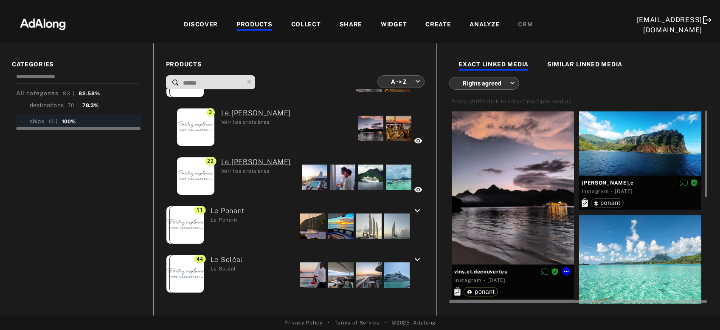
click at [510, 189] on div at bounding box center [513, 187] width 122 height 153
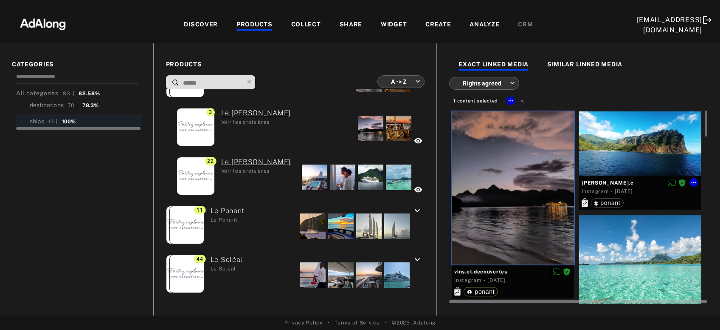
click at [630, 159] on div at bounding box center [640, 143] width 122 height 64
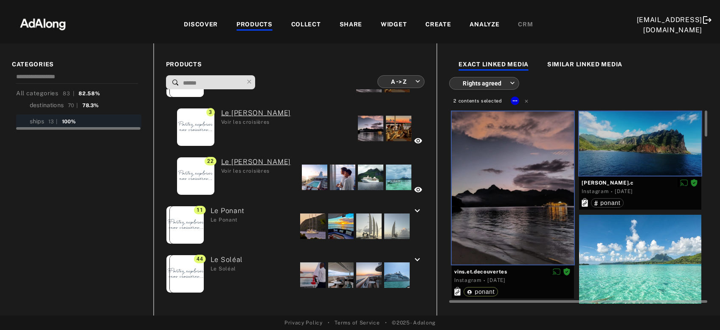
click at [632, 243] on div at bounding box center [640, 275] width 122 height 122
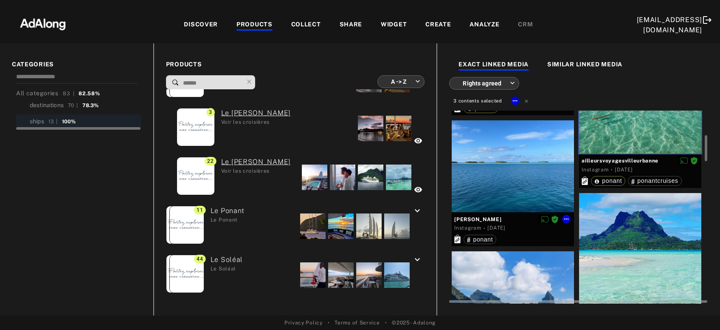
click at [532, 182] on div at bounding box center [513, 166] width 122 height 92
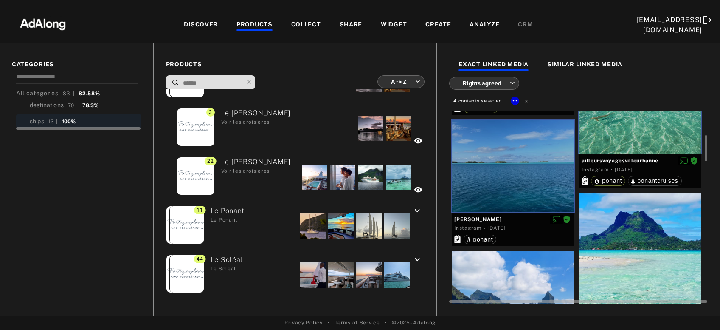
click at [630, 246] on div at bounding box center [640, 254] width 122 height 122
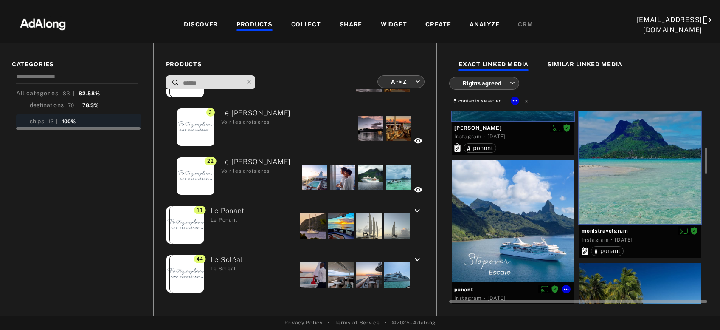
click at [502, 227] on div at bounding box center [513, 221] width 122 height 122
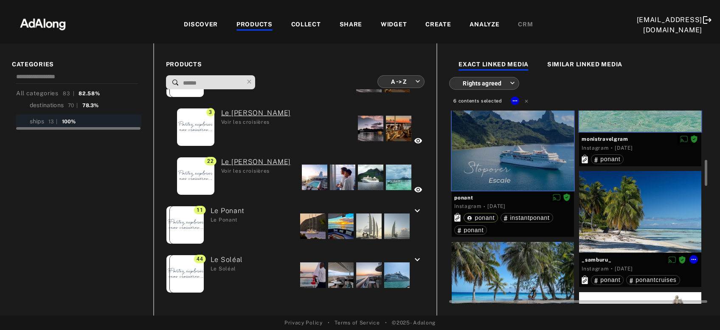
click at [659, 212] on div at bounding box center [640, 212] width 122 height 82
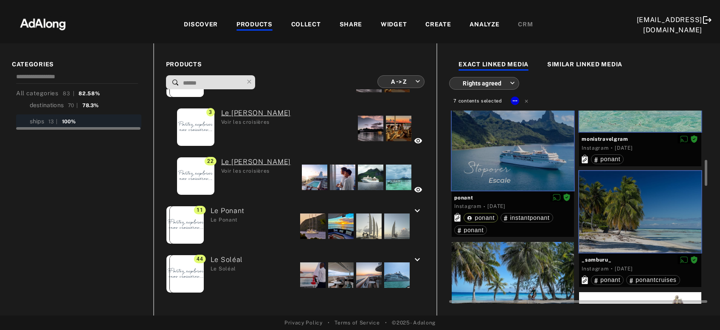
click at [531, 273] on div at bounding box center [513, 276] width 122 height 69
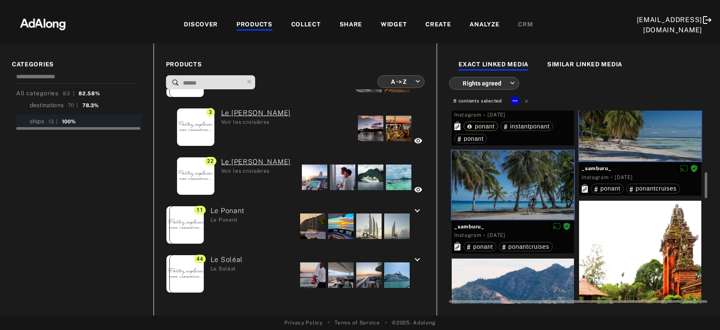
click at [643, 240] on div at bounding box center [640, 261] width 122 height 122
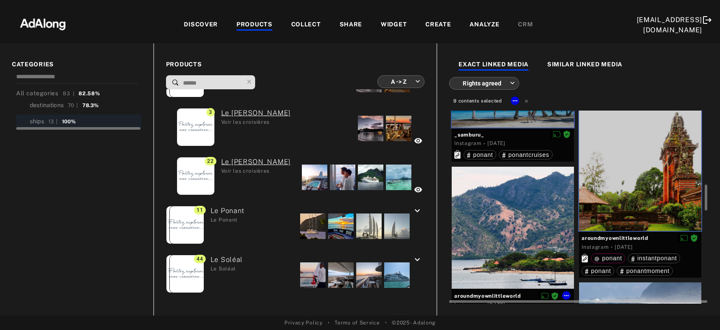
click at [530, 225] on div at bounding box center [513, 227] width 122 height 122
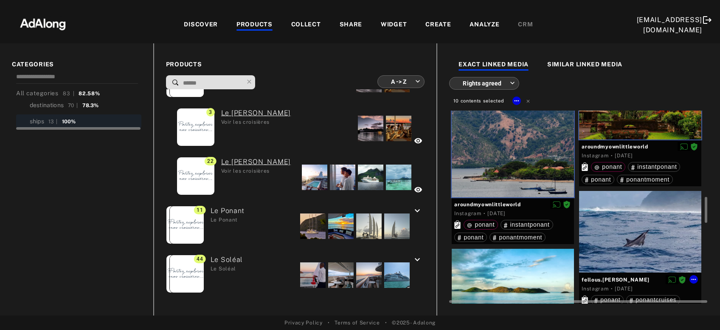
click at [619, 228] on div at bounding box center [640, 232] width 122 height 82
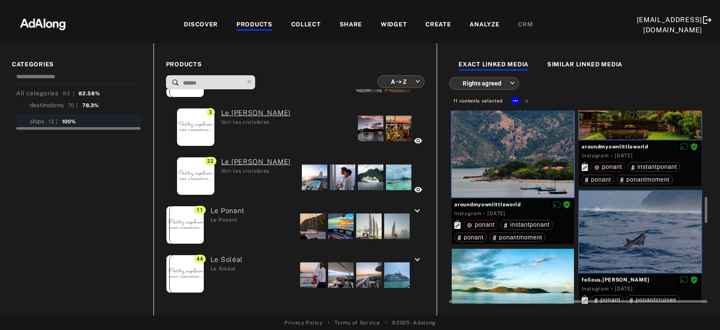
click at [501, 282] on div at bounding box center [513, 282] width 122 height 69
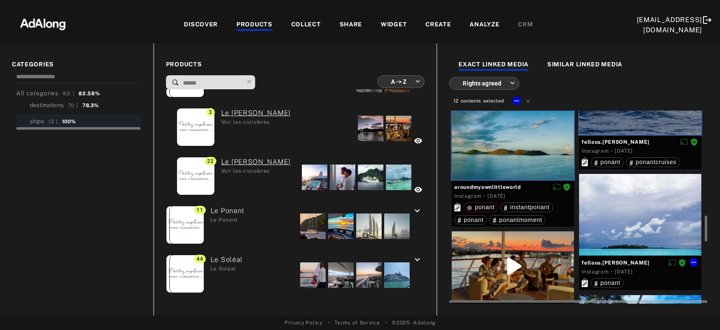
click at [629, 243] on div at bounding box center [640, 215] width 122 height 82
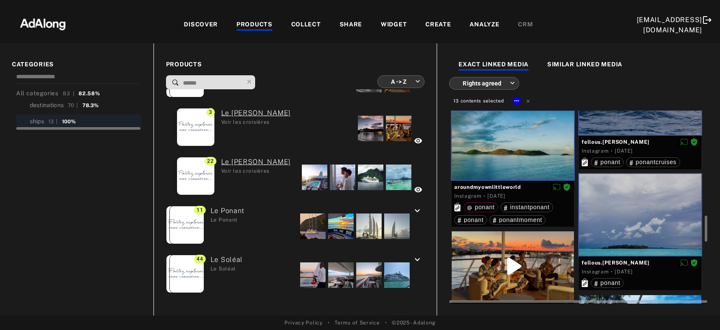
click at [527, 275] on div at bounding box center [513, 265] width 122 height 69
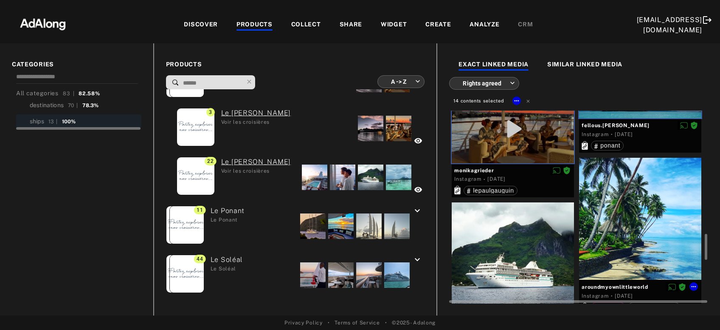
click at [626, 247] on div at bounding box center [640, 219] width 122 height 122
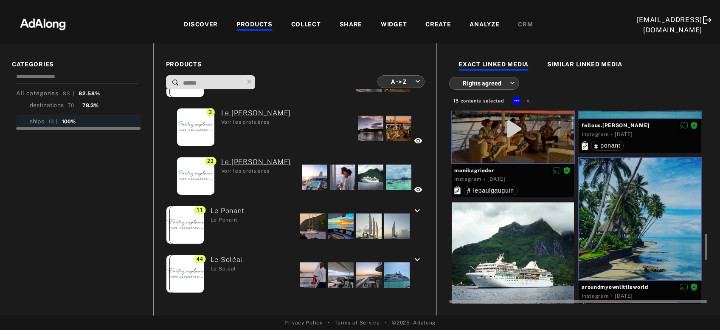
click at [540, 268] on div at bounding box center [513, 263] width 122 height 122
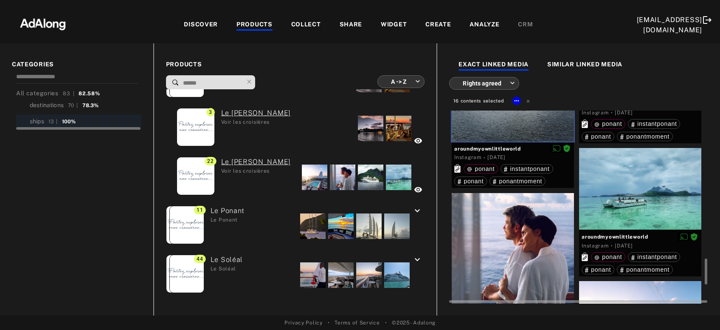
click at [528, 257] on div at bounding box center [513, 254] width 122 height 122
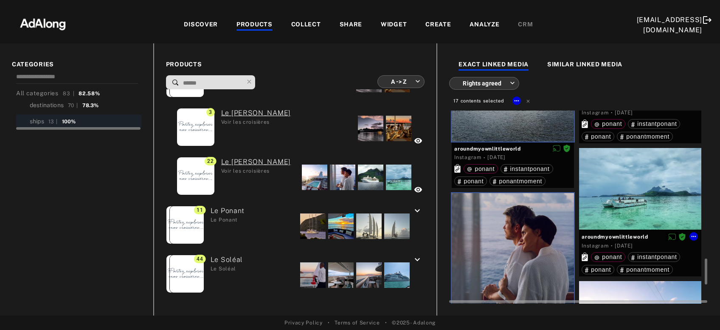
click at [624, 198] on div at bounding box center [640, 189] width 122 height 82
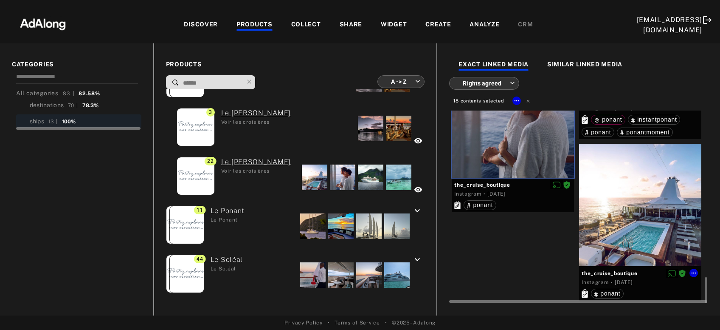
click at [620, 229] on div at bounding box center [640, 205] width 122 height 122
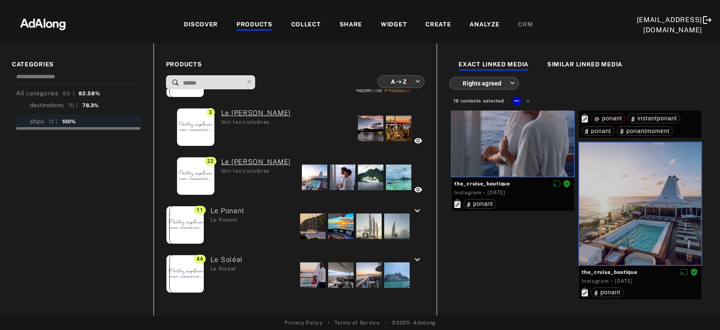
click at [518, 104] on div at bounding box center [517, 101] width 8 height 11
click at [514, 102] on icon at bounding box center [516, 100] width 7 height 7
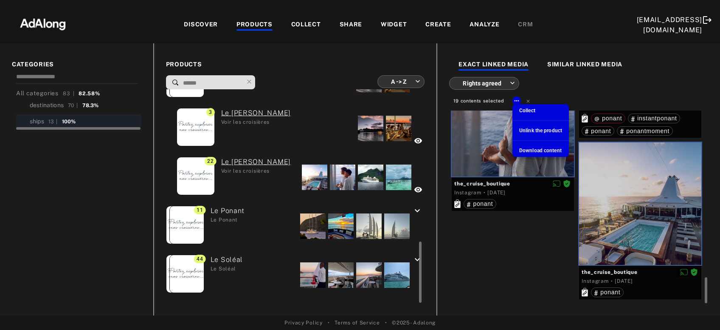
click at [535, 111] on span "Collect" at bounding box center [527, 110] width 16 height 6
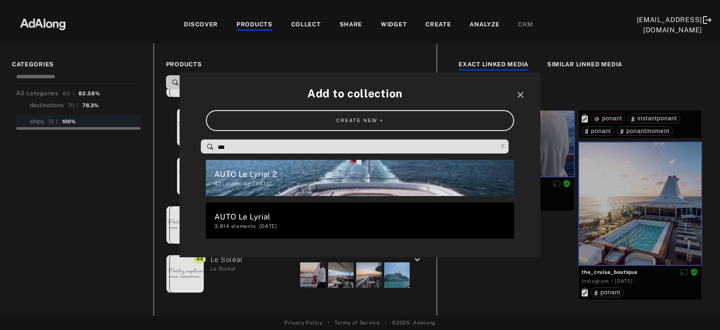
drag, startPoint x: 222, startPoint y: 154, endPoint x: 211, endPoint y: 152, distance: 11.2
click at [217, 152] on input "***" at bounding box center [357, 146] width 280 height 11
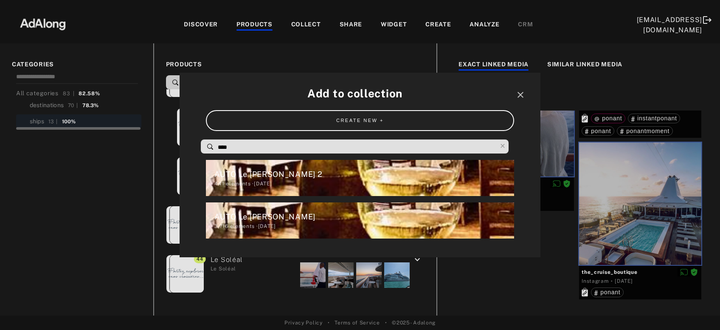
click at [265, 179] on div "AUTO Le [PERSON_NAME] 2" at bounding box center [363, 173] width 299 height 11
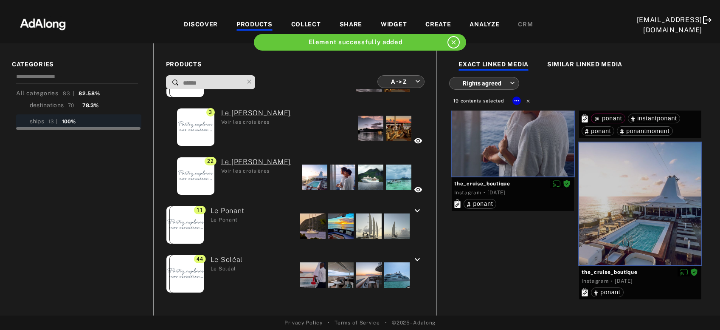
click at [527, 103] on icon at bounding box center [528, 101] width 6 height 6
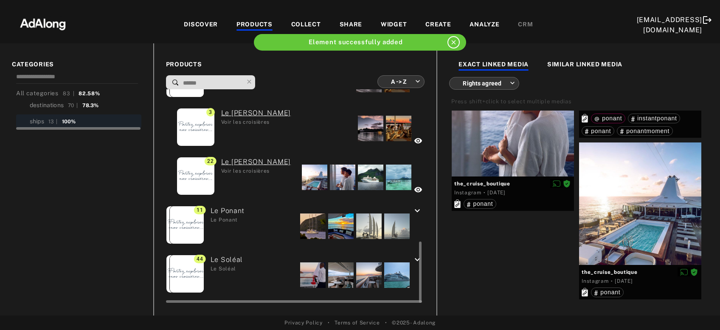
click at [319, 224] on div at bounding box center [312, 225] width 25 height 25
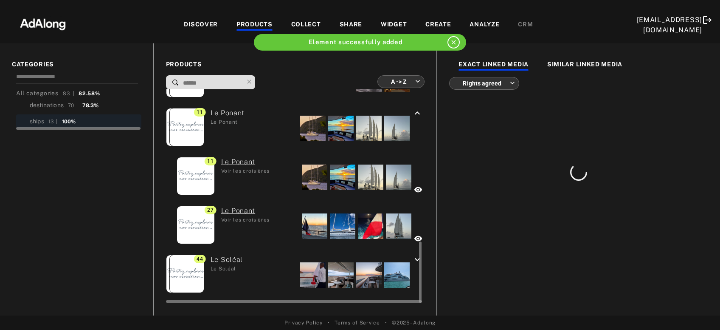
scroll to position [0, 0]
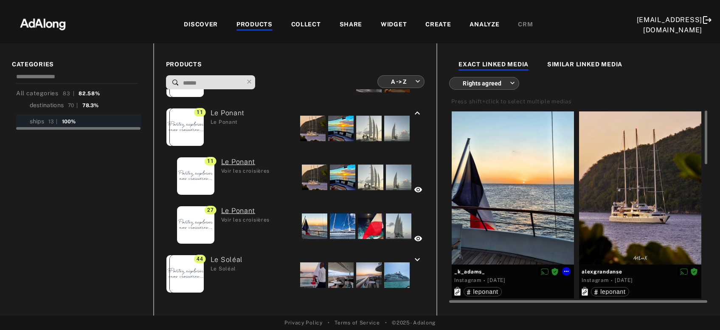
click at [510, 166] on div at bounding box center [513, 187] width 122 height 153
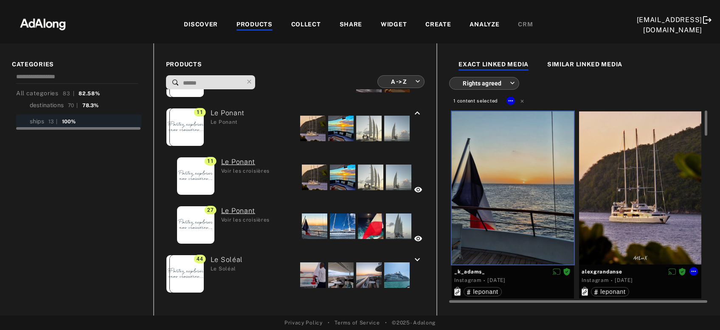
click at [642, 173] on div at bounding box center [640, 187] width 122 height 153
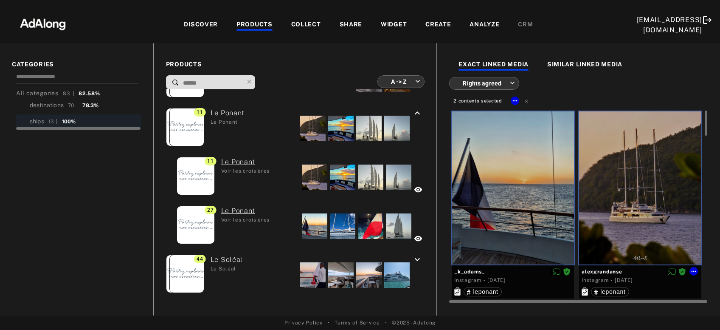
scroll to position [137, 0]
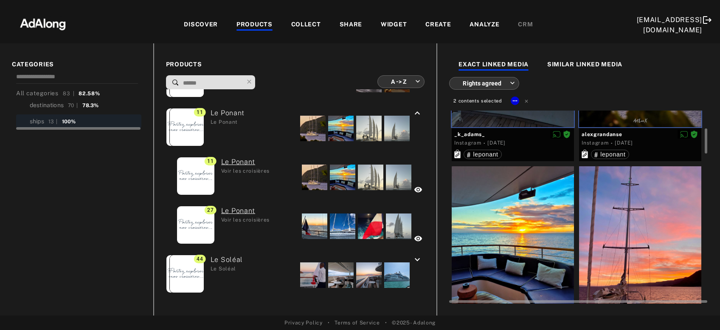
click at [635, 211] on div at bounding box center [640, 242] width 122 height 153
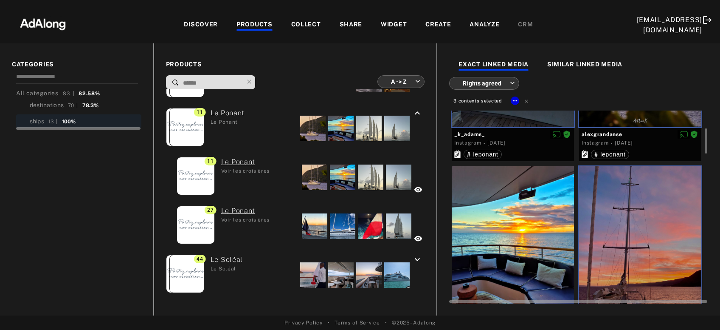
click at [547, 236] on div at bounding box center [513, 242] width 122 height 153
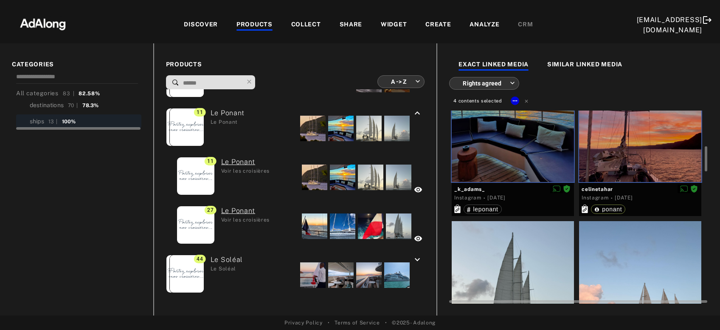
scroll to position [366, 0]
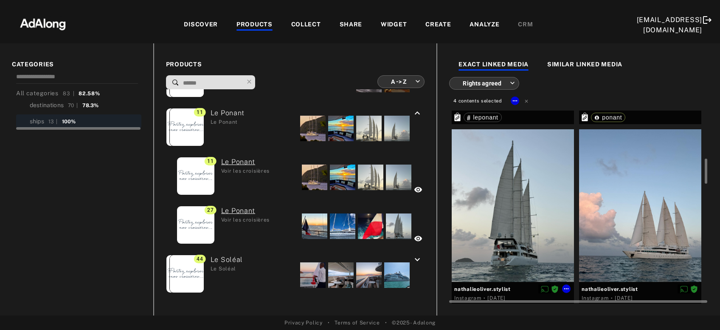
click at [536, 215] on div at bounding box center [513, 205] width 122 height 153
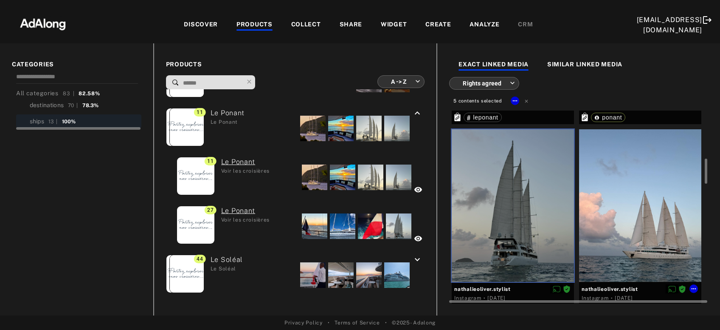
click at [619, 213] on div at bounding box center [640, 205] width 122 height 153
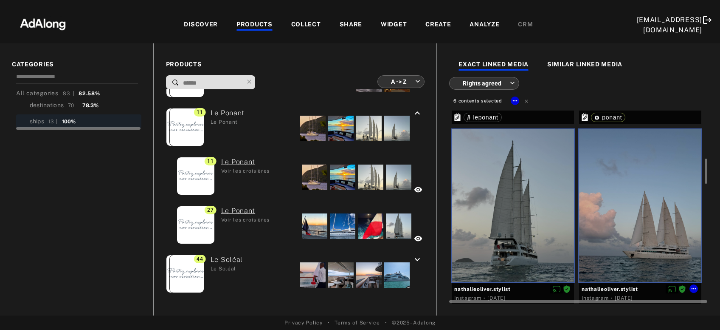
scroll to position [503, 0]
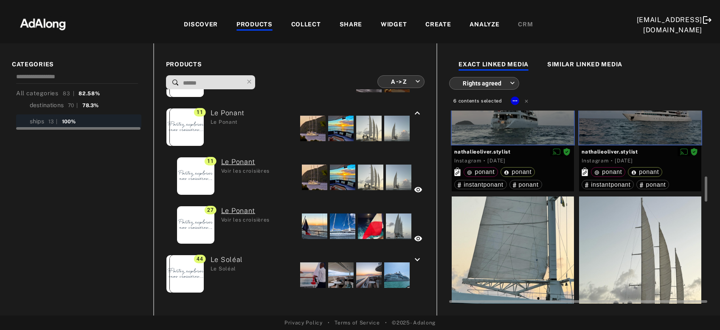
click at [620, 230] on div at bounding box center [640, 272] width 122 height 153
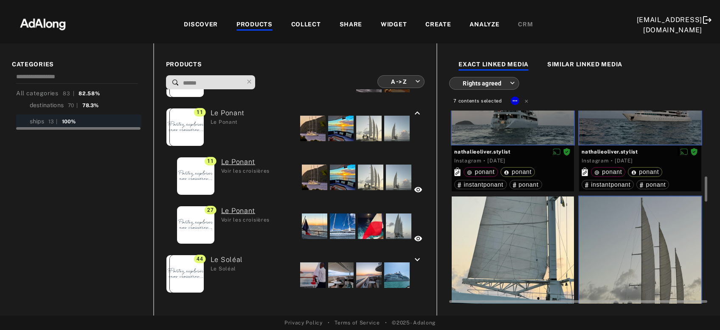
click at [539, 243] on div at bounding box center [513, 272] width 122 height 153
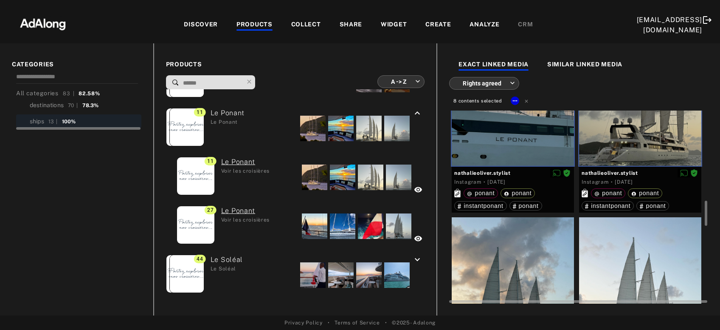
scroll to position [778, 0]
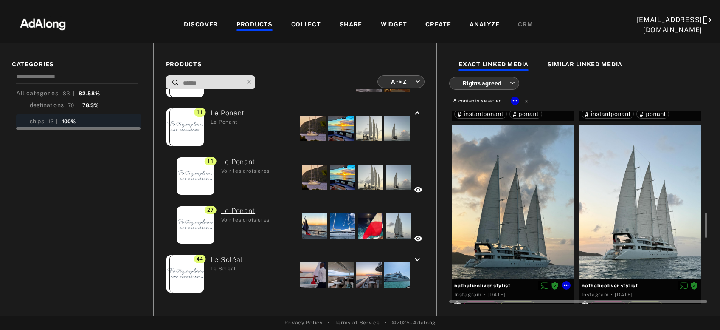
click at [533, 226] on div at bounding box center [513, 201] width 122 height 153
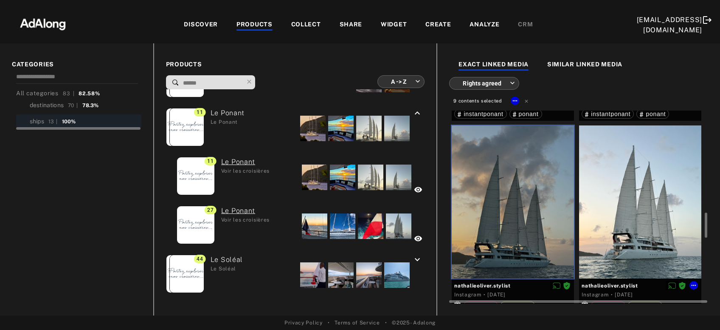
click at [623, 223] on div at bounding box center [640, 201] width 122 height 153
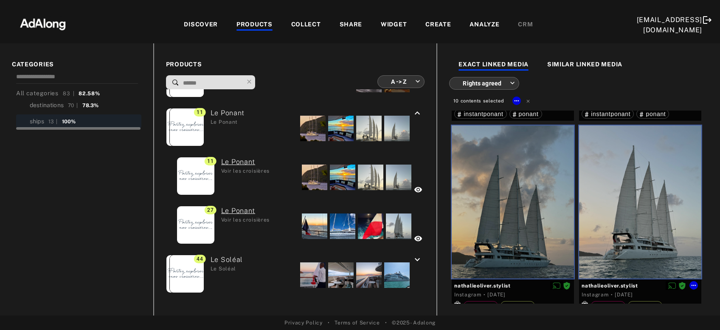
scroll to position [915, 0]
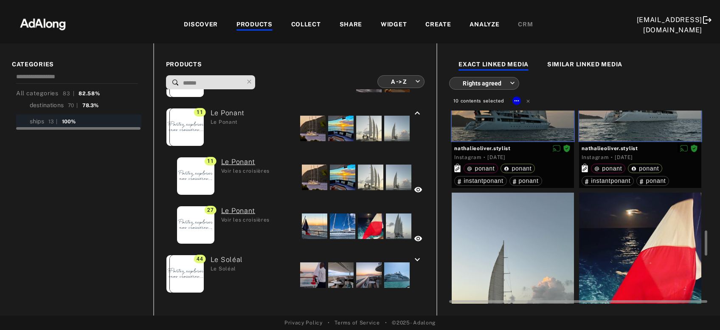
drag, startPoint x: 623, startPoint y: 223, endPoint x: 521, endPoint y: 254, distance: 107.4
click at [623, 223] on div at bounding box center [640, 268] width 122 height 153
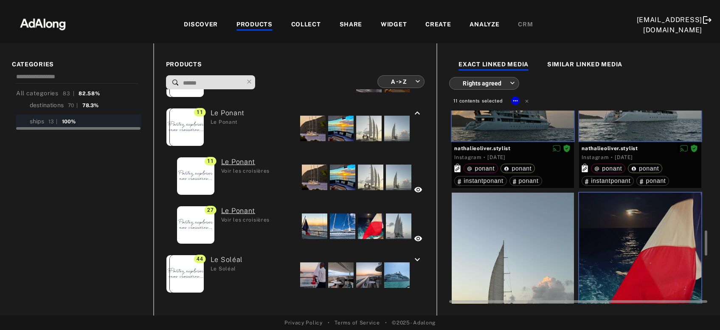
click at [521, 254] on div at bounding box center [513, 268] width 122 height 153
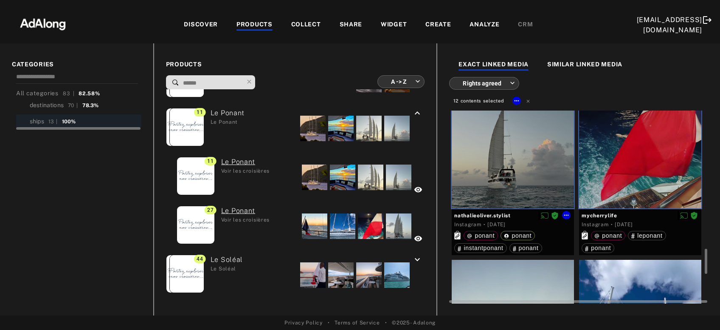
scroll to position [1144, 0]
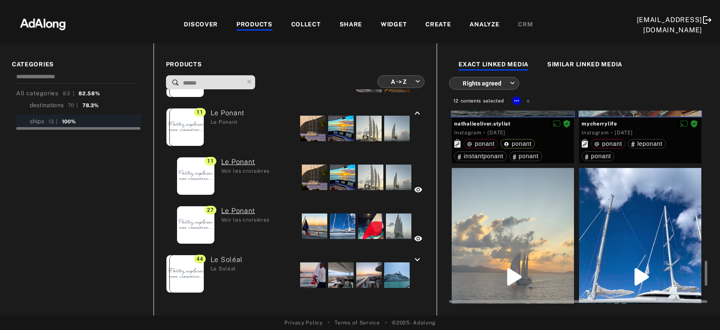
click at [524, 244] on div at bounding box center [513, 276] width 122 height 217
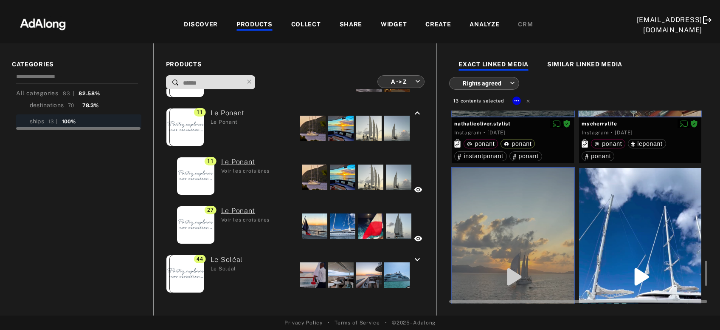
click at [603, 231] on div at bounding box center [640, 276] width 122 height 217
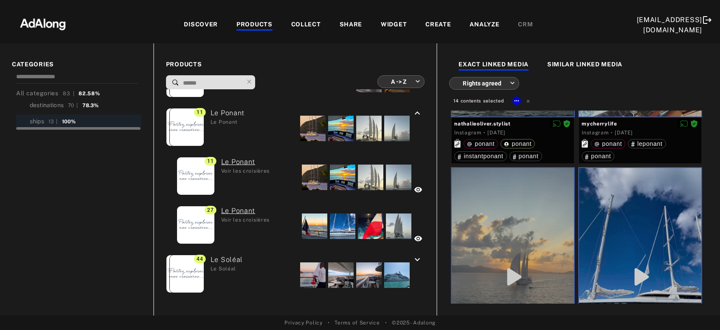
scroll to position [1277, 0]
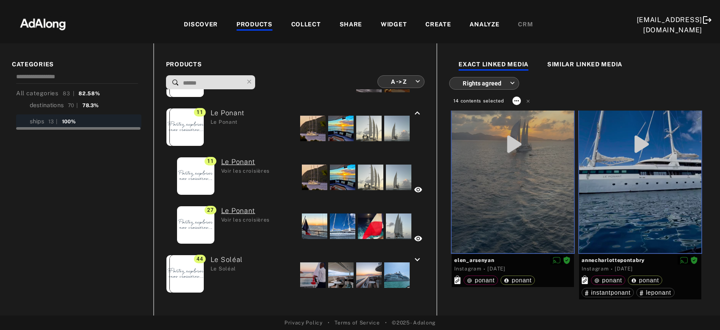
click at [517, 102] on icon at bounding box center [516, 100] width 7 height 7
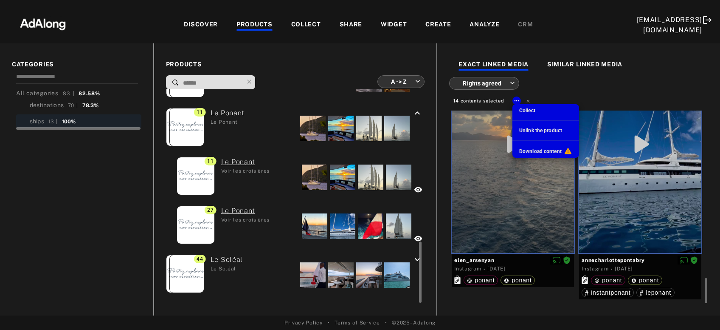
click at [526, 111] on span "Collect" at bounding box center [527, 110] width 16 height 6
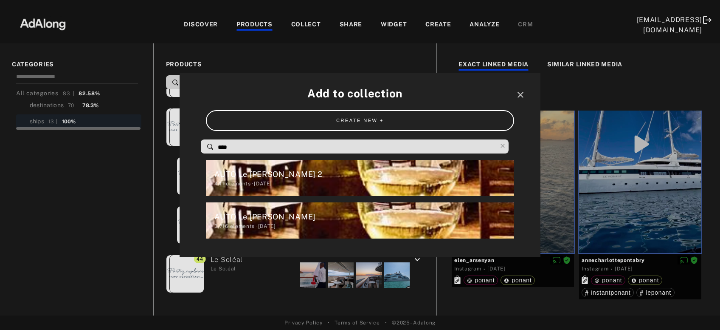
drag, startPoint x: 217, startPoint y: 149, endPoint x: 210, endPoint y: 147, distance: 8.2
click at [217, 147] on input "****" at bounding box center [357, 146] width 280 height 11
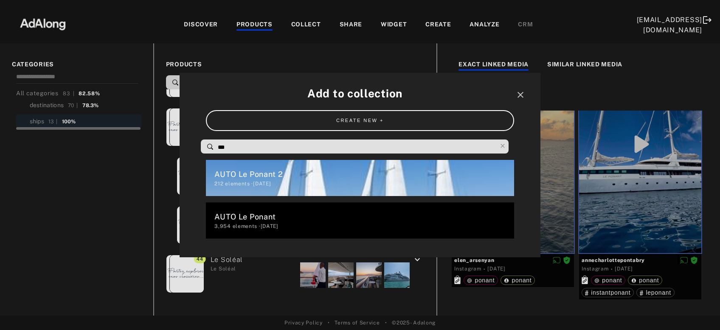
click at [271, 175] on div "AUTO Le Ponant 2" at bounding box center [363, 173] width 299 height 11
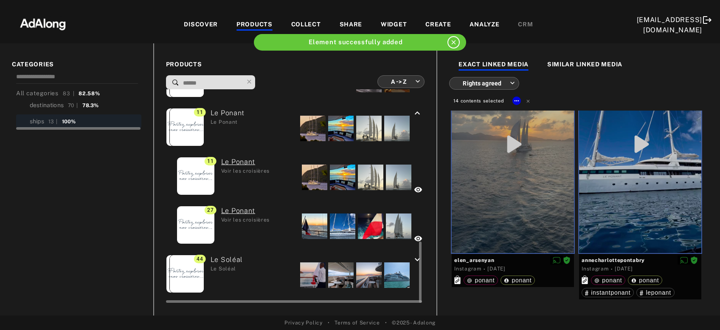
click at [309, 274] on div at bounding box center [312, 274] width 25 height 25
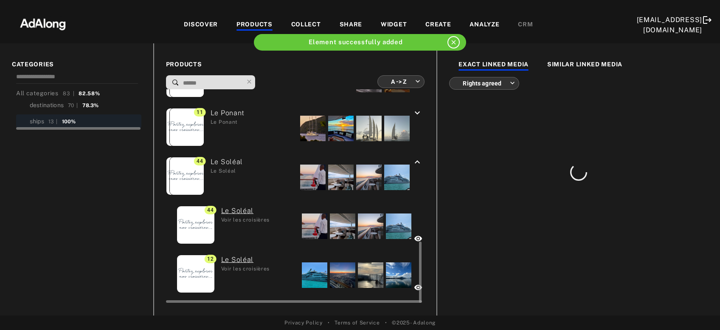
scroll to position [0, 0]
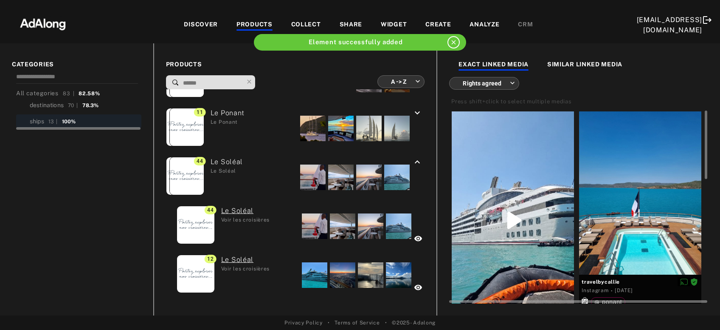
click at [502, 156] on div at bounding box center [513, 219] width 122 height 217
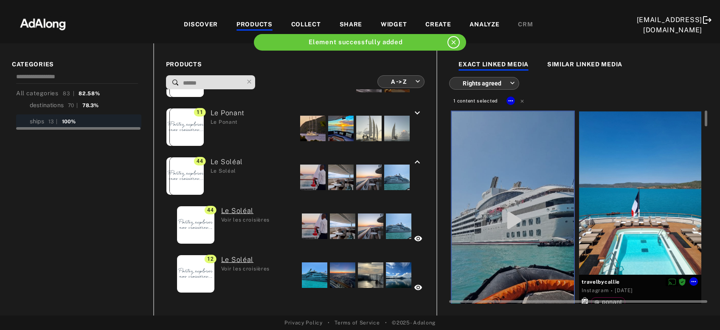
click at [629, 160] on div at bounding box center [640, 192] width 122 height 163
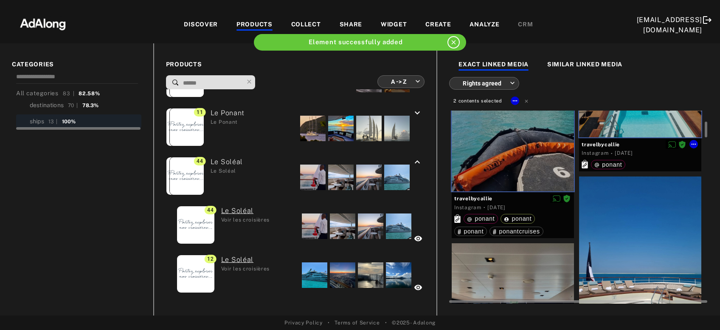
scroll to position [228, 0]
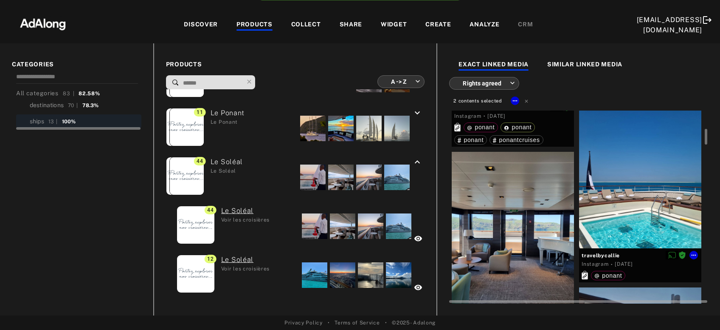
click at [629, 166] on div at bounding box center [640, 166] width 122 height 163
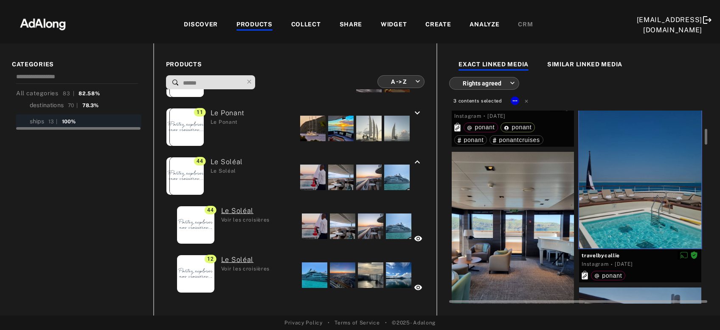
click at [556, 194] on div at bounding box center [513, 233] width 122 height 163
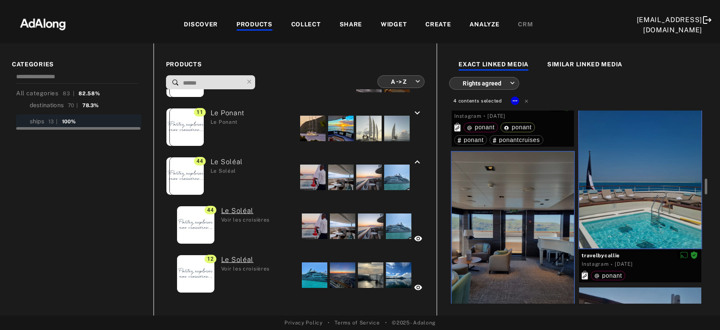
scroll to position [366, 0]
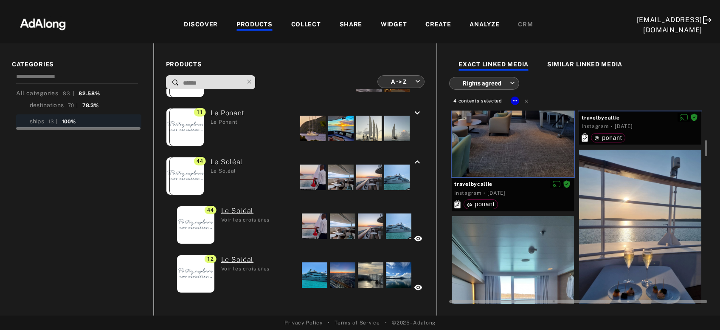
click at [612, 201] on div at bounding box center [640, 230] width 122 height 163
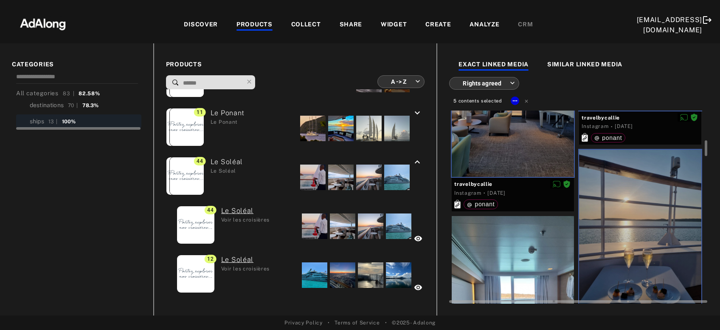
click at [537, 254] on div at bounding box center [513, 297] width 122 height 163
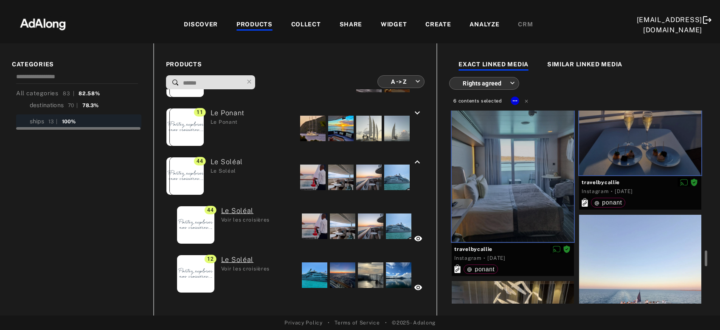
scroll to position [640, 0]
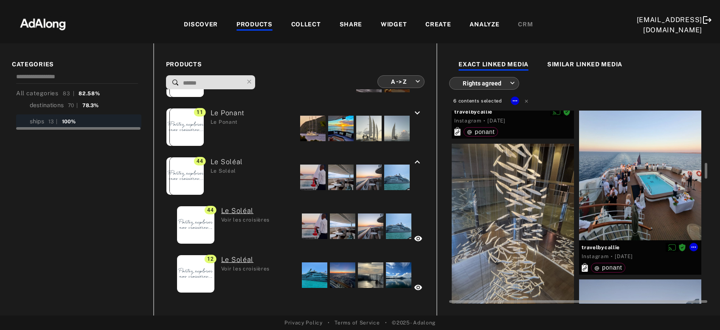
click at [619, 195] on div at bounding box center [640, 158] width 122 height 163
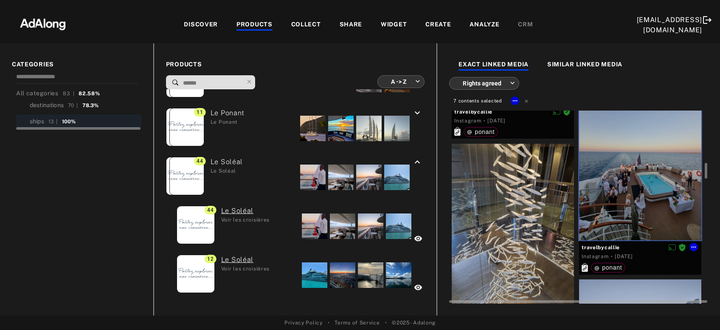
click at [516, 225] on div at bounding box center [513, 225] width 122 height 163
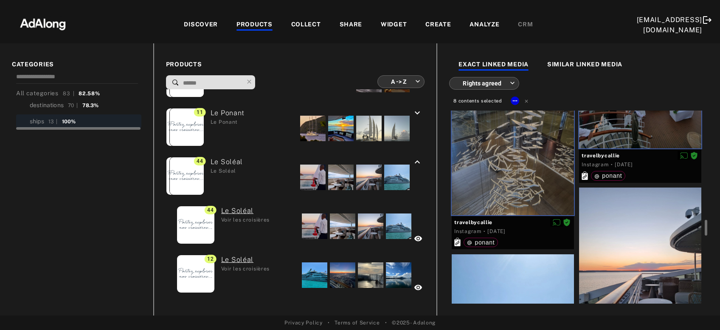
scroll to position [823, 0]
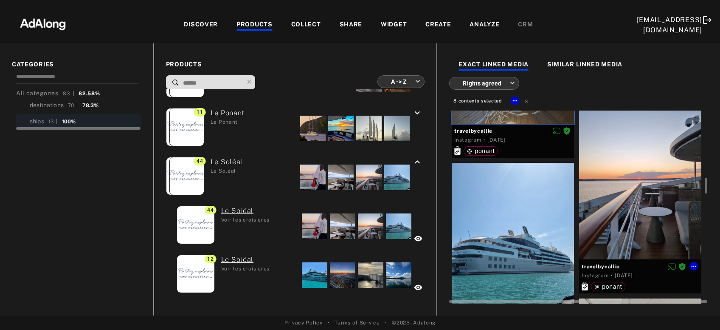
click at [621, 203] on div at bounding box center [640, 177] width 122 height 163
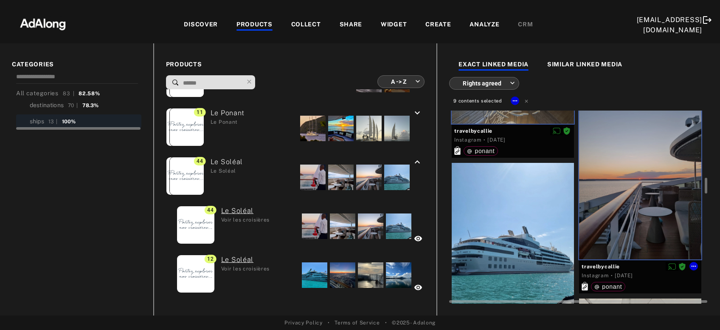
click at [503, 238] on div at bounding box center [513, 244] width 122 height 163
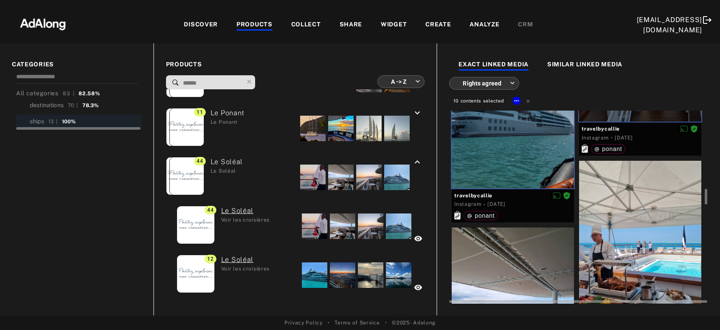
scroll to position [1052, 0]
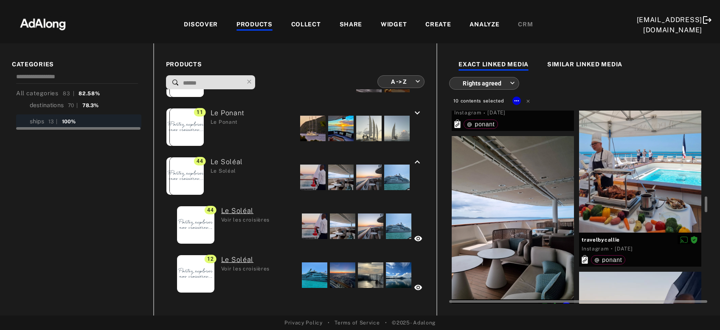
click at [514, 233] on div at bounding box center [513, 217] width 122 height 163
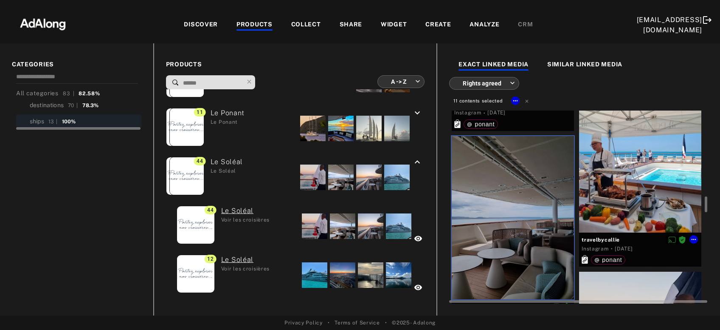
click at [621, 195] on div at bounding box center [640, 150] width 122 height 163
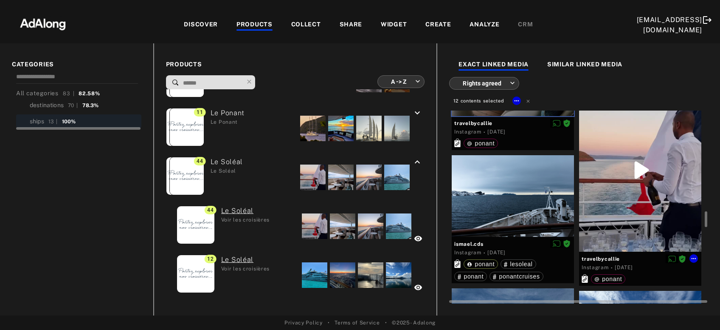
click at [621, 195] on div at bounding box center [640, 169] width 122 height 163
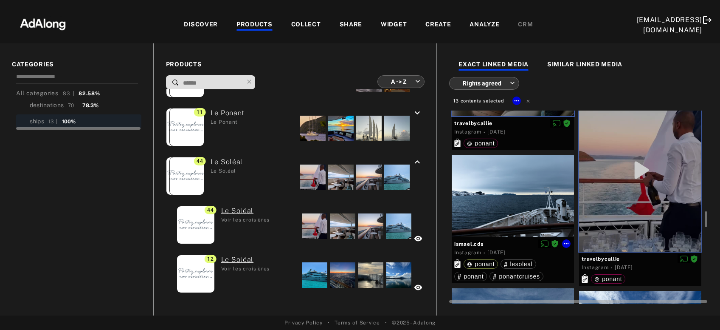
click at [544, 194] on div at bounding box center [513, 196] width 122 height 82
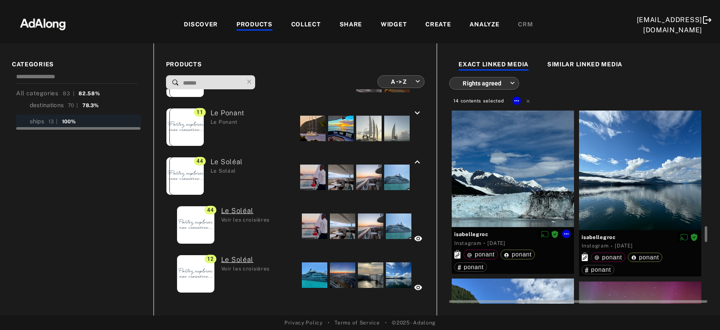
click at [535, 191] on div at bounding box center [513, 166] width 122 height 122
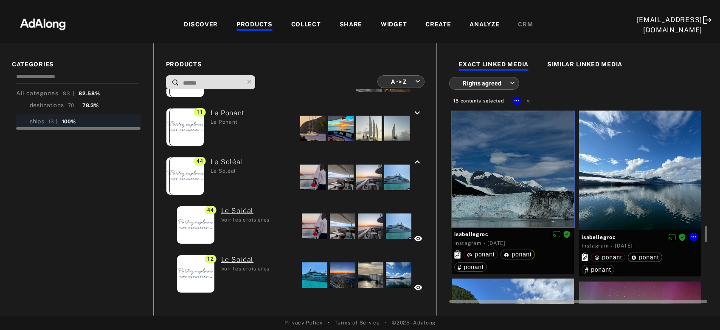
click at [620, 186] on div at bounding box center [640, 168] width 122 height 122
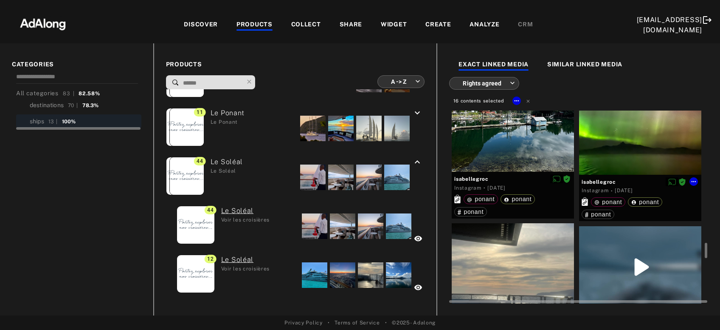
drag, startPoint x: 611, startPoint y: 162, endPoint x: 532, endPoint y: 148, distance: 79.8
click at [609, 161] on div at bounding box center [640, 113] width 122 height 122
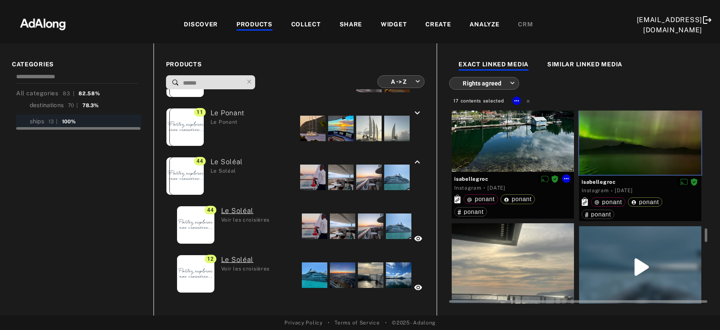
click at [532, 148] on div at bounding box center [513, 110] width 122 height 122
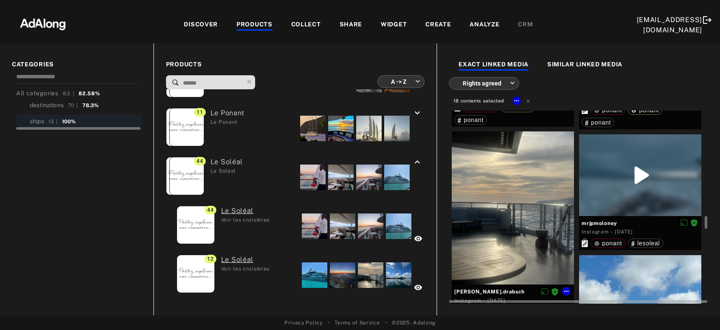
click at [524, 182] on div at bounding box center [513, 207] width 122 height 153
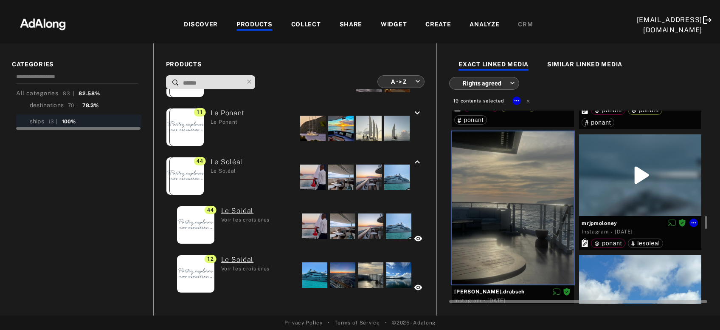
click at [602, 183] on div at bounding box center [640, 175] width 122 height 82
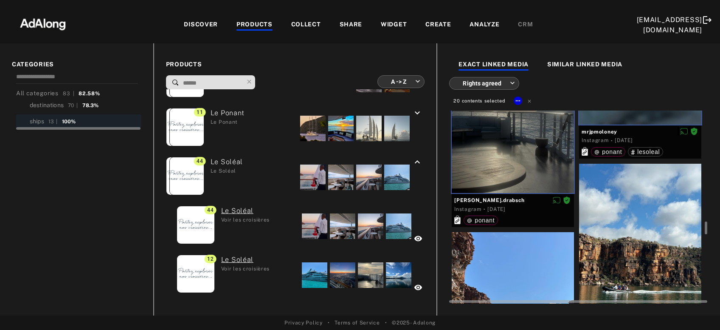
click at [610, 207] on div at bounding box center [640, 240] width 122 height 153
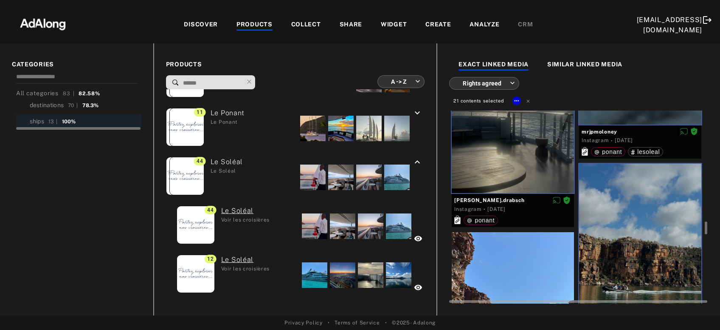
click at [545, 256] on div at bounding box center [513, 308] width 122 height 153
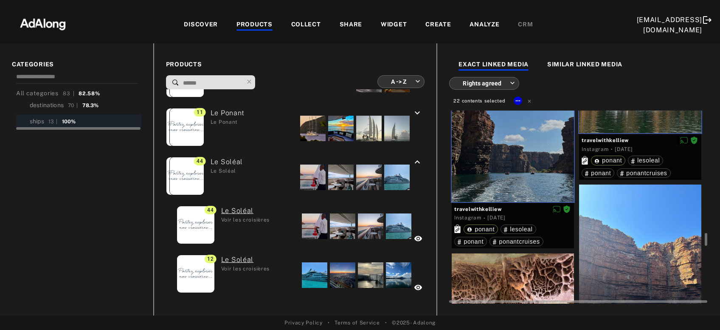
click at [602, 230] on div at bounding box center [640, 260] width 122 height 153
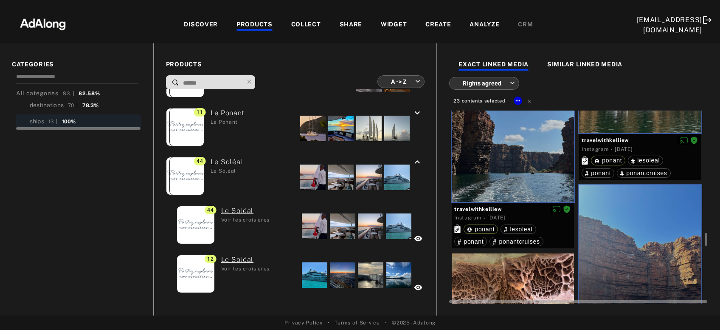
click at [533, 273] on div at bounding box center [513, 329] width 122 height 153
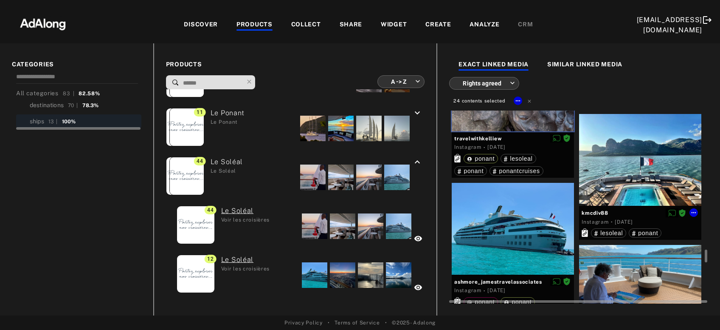
click at [616, 179] on div at bounding box center [640, 160] width 122 height 92
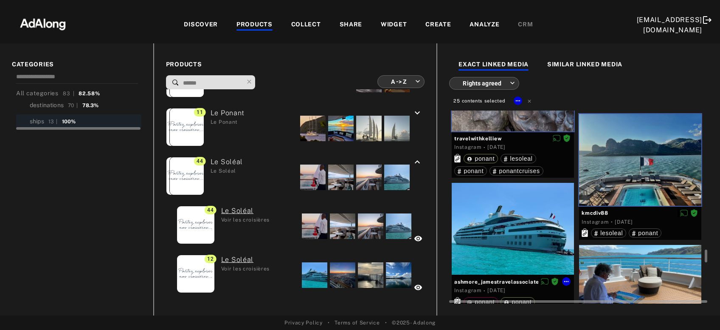
click at [536, 234] on div at bounding box center [513, 229] width 122 height 92
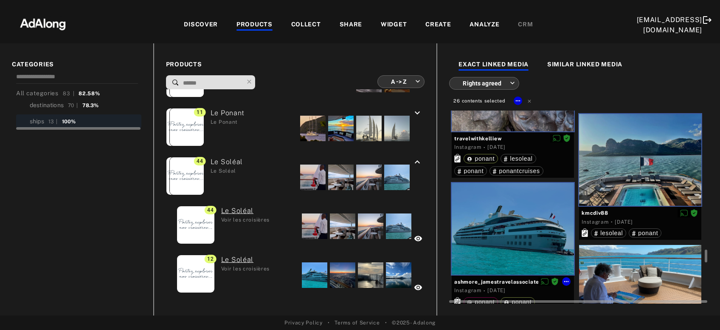
click at [620, 262] on div at bounding box center [640, 277] width 122 height 64
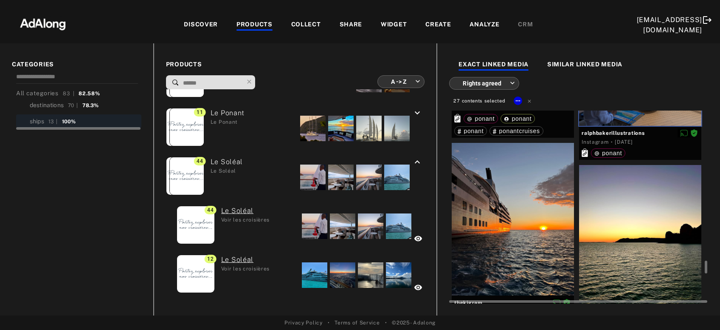
click at [541, 207] on div at bounding box center [513, 219] width 122 height 153
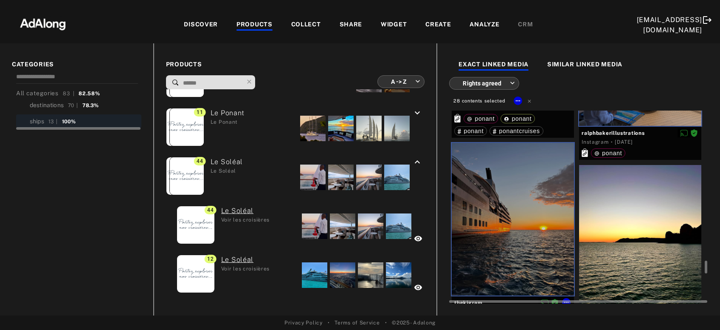
click at [607, 224] on div at bounding box center [640, 241] width 122 height 153
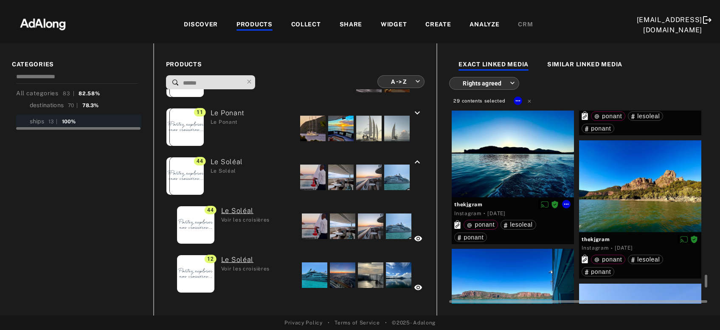
drag, startPoint x: 542, startPoint y: 169, endPoint x: 616, endPoint y: 169, distance: 73.9
click at [544, 169] on div at bounding box center [513, 151] width 122 height 92
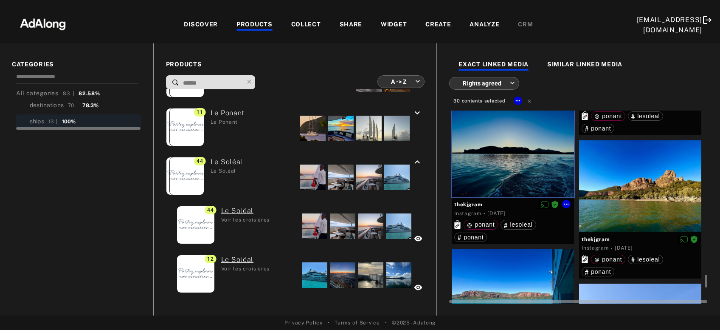
click at [638, 181] on div at bounding box center [640, 186] width 122 height 92
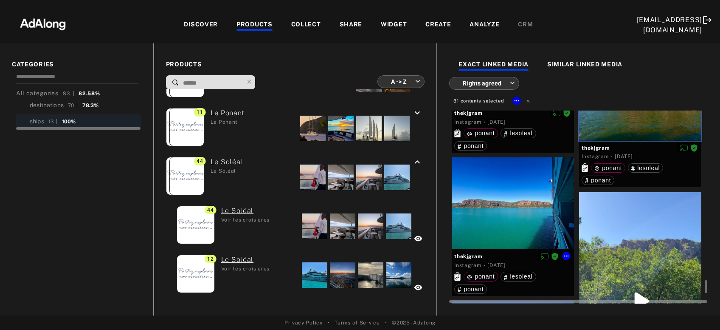
click at [541, 211] on div at bounding box center [513, 203] width 122 height 92
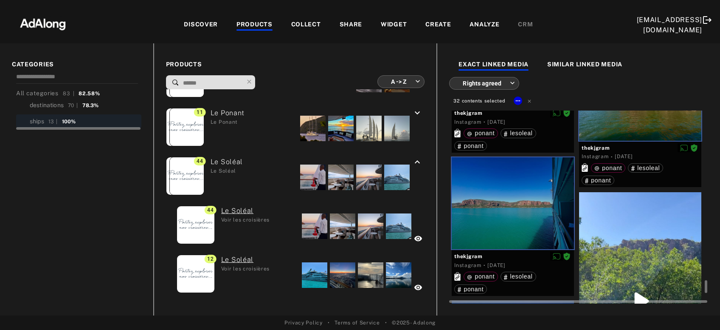
click at [605, 242] on div at bounding box center [640, 300] width 122 height 217
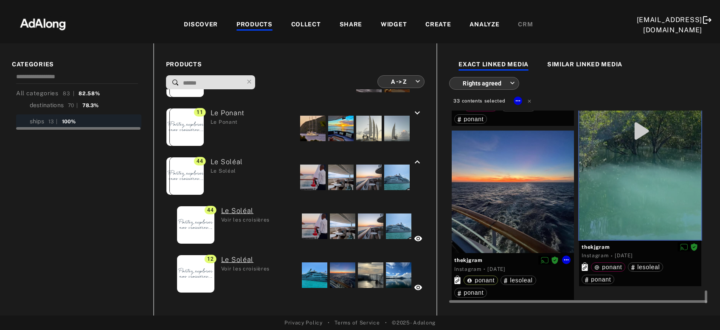
click at [535, 196] on div at bounding box center [513, 191] width 122 height 122
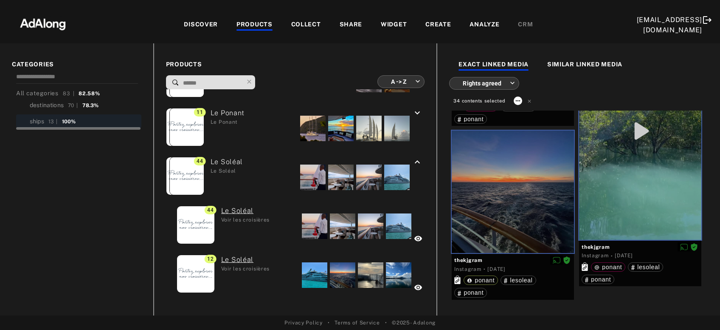
click at [519, 99] on icon at bounding box center [518, 100] width 7 height 7
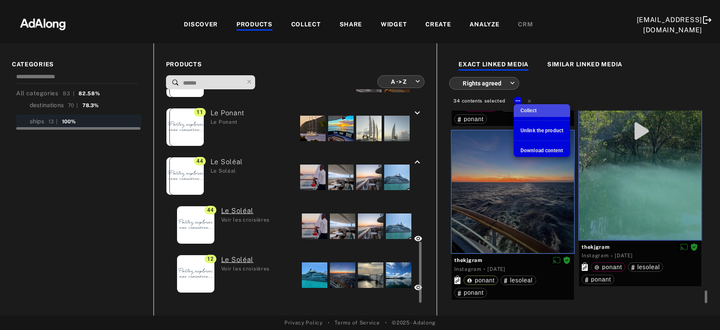
click at [522, 109] on span "Collect" at bounding box center [529, 110] width 16 height 6
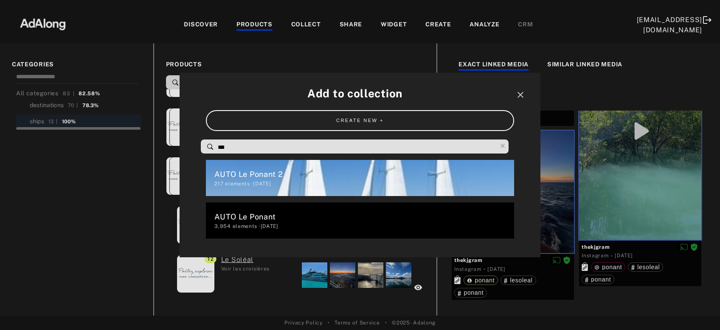
drag, startPoint x: 248, startPoint y: 146, endPoint x: 198, endPoint y: 150, distance: 50.3
click at [217, 150] on input "***" at bounding box center [357, 146] width 280 height 11
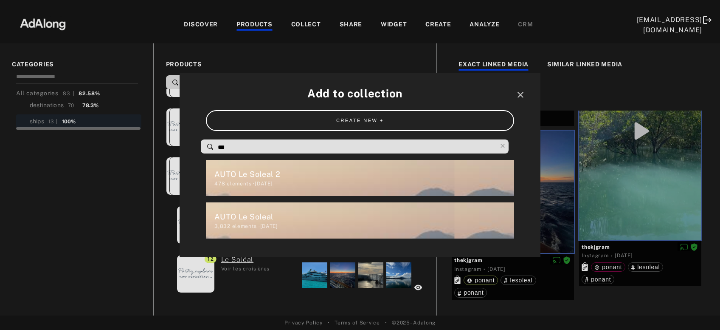
type input "***"
click at [281, 182] on div "478 elements · [DATE]" at bounding box center [363, 184] width 299 height 8
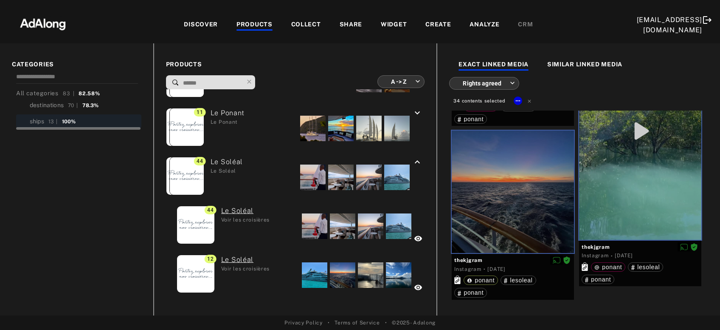
click at [295, 23] on div "COLLECT" at bounding box center [306, 25] width 30 height 10
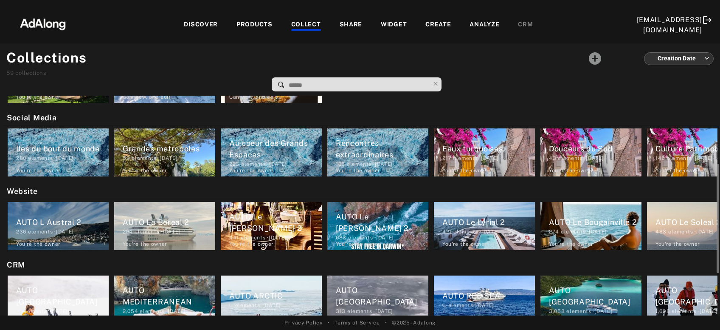
scroll to position [183, 0]
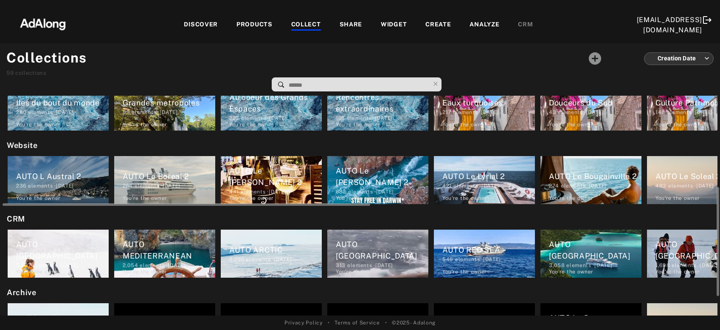
click at [65, 181] on div "AUTO L Austral 2" at bounding box center [62, 175] width 93 height 11
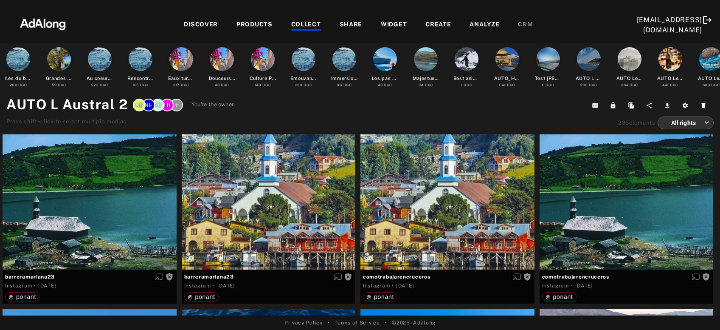
click at [683, 124] on body "Add to collection close CREATE NEW + *** AUTO Le Soleal 2 483 elements · [DATE]…" at bounding box center [360, 165] width 720 height 330
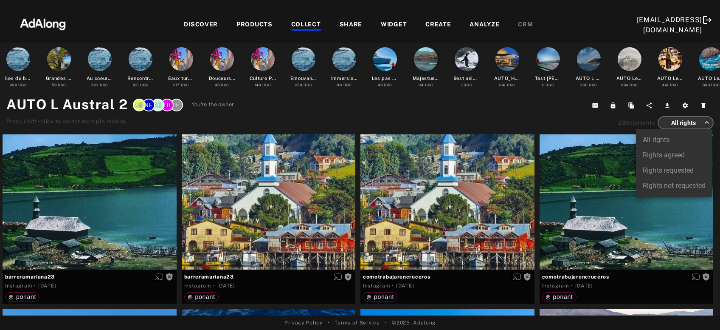
click at [678, 153] on li "Rights agreed" at bounding box center [674, 154] width 76 height 15
type input "******"
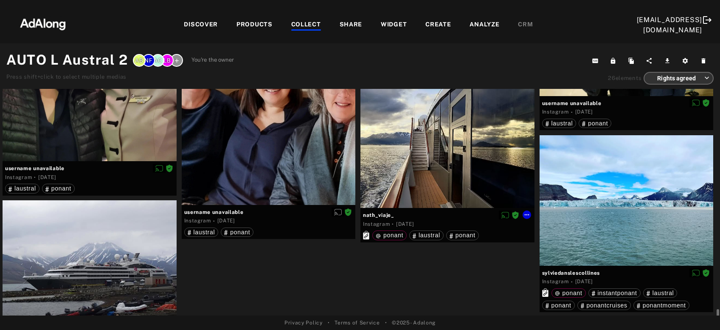
scroll to position [1257, 0]
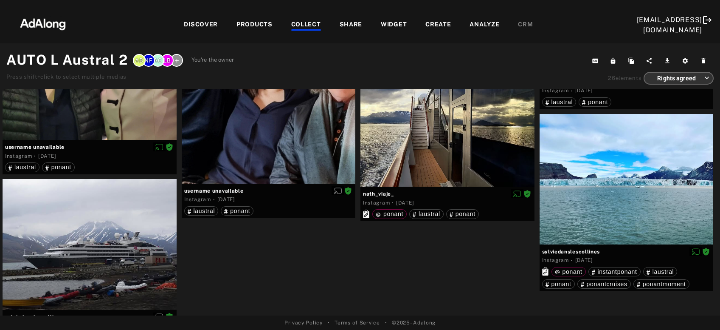
click at [300, 29] on div at bounding box center [306, 29] width 30 height 1
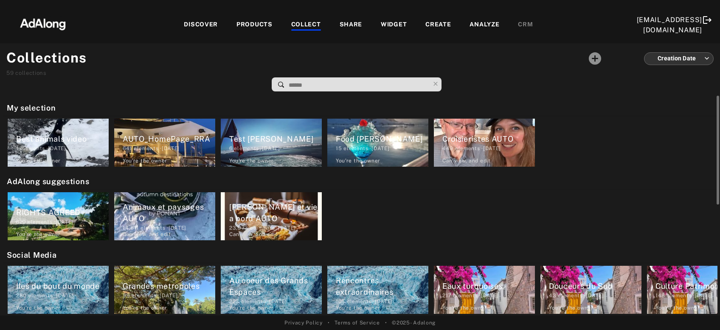
scroll to position [91, 0]
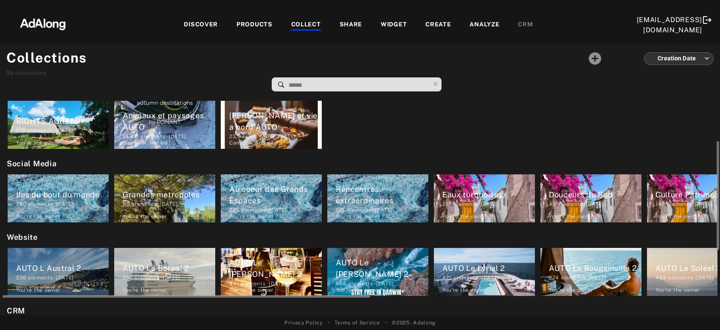
click at [182, 265] on div "AUTO Le Boreal 2" at bounding box center [169, 267] width 93 height 11
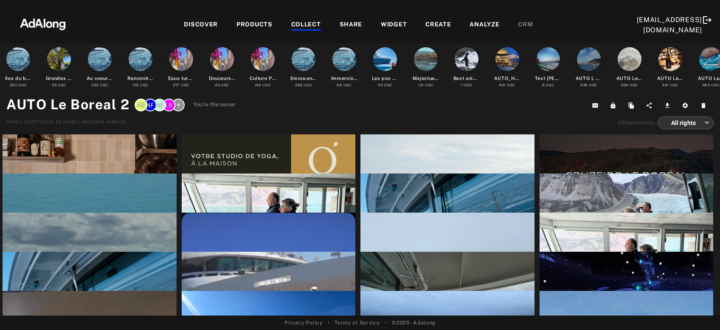
click at [699, 121] on body "Add to collection close CREATE NEW + *** AUTO Le Soleal 2 483 elements · [DATE]…" at bounding box center [360, 165] width 720 height 330
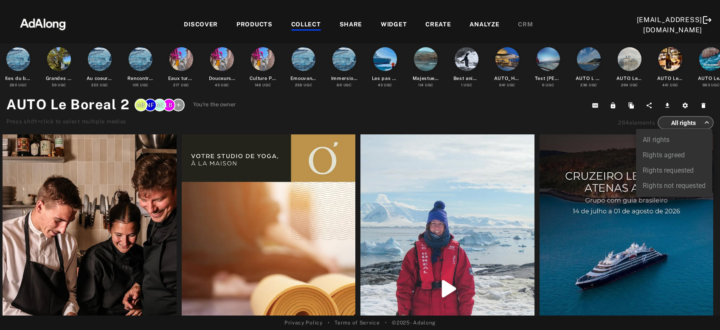
click at [671, 153] on li "Rights agreed" at bounding box center [674, 154] width 76 height 15
type input "******"
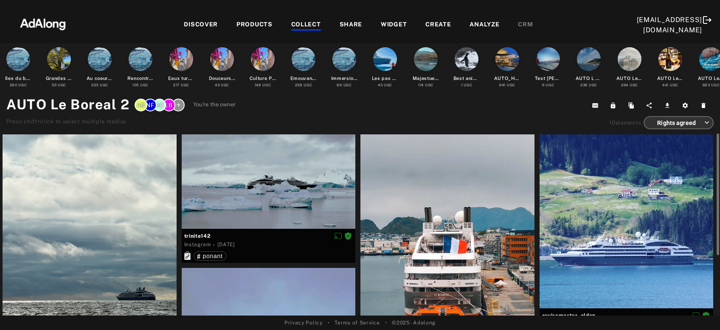
scroll to position [45, 0]
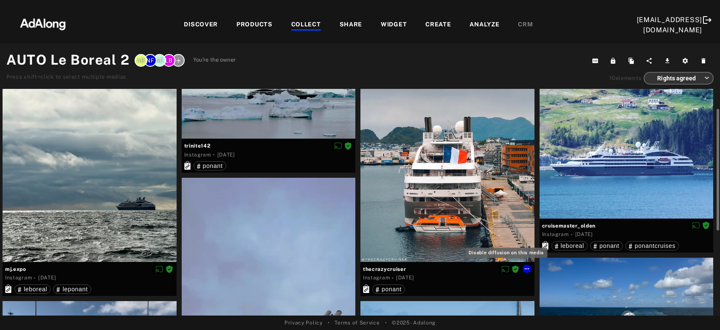
click at [508, 266] on icon "Disable diffusion on this media" at bounding box center [506, 269] width 8 height 8
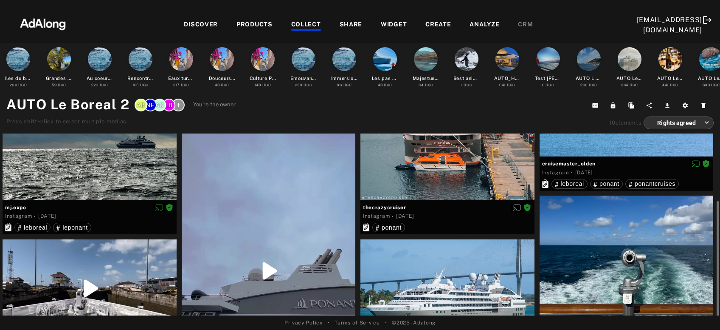
scroll to position [335, 0]
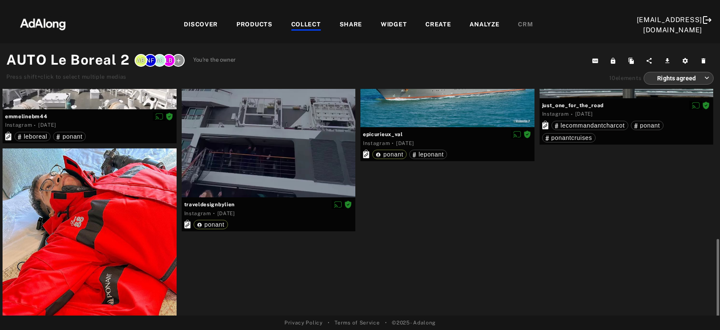
click at [137, 252] on div at bounding box center [90, 235] width 174 height 174
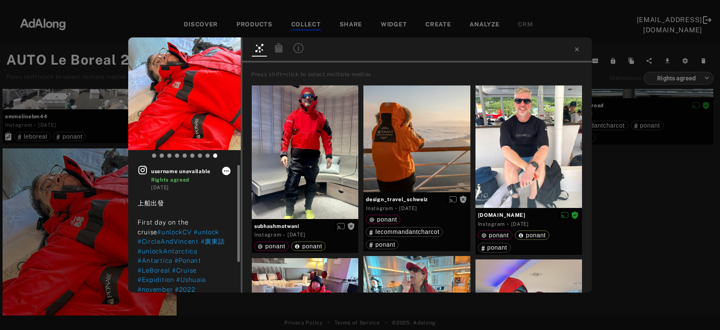
click at [228, 173] on icon at bounding box center [226, 170] width 7 height 7
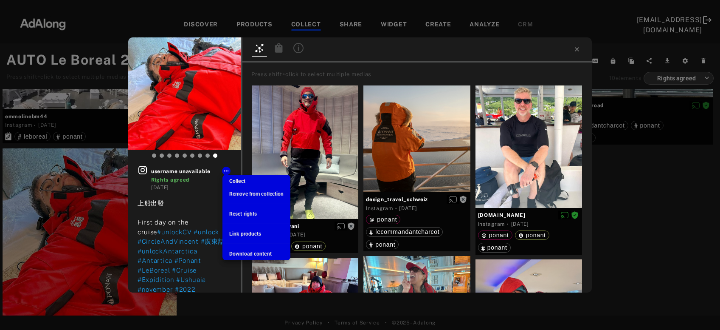
click at [650, 202] on div at bounding box center [360, 165] width 720 height 330
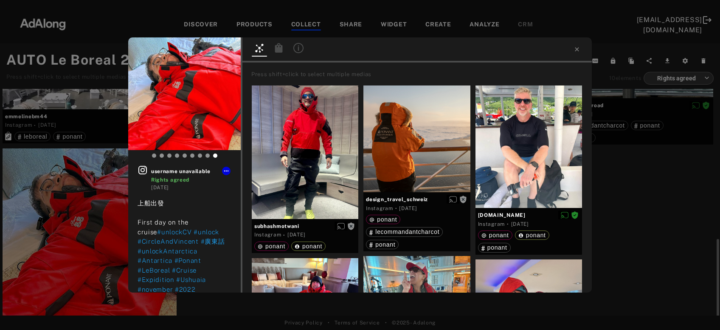
click at [647, 200] on div "username unavailable Rights agreed [DATE] 上船出發 First day on the cruise #unlockC…" at bounding box center [360, 165] width 720 height 330
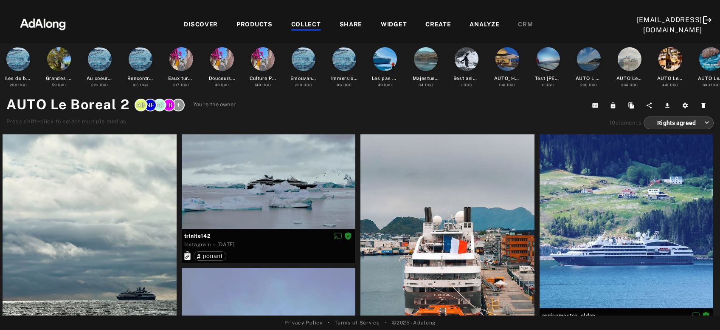
click at [306, 23] on div "COLLECT" at bounding box center [306, 25] width 30 height 10
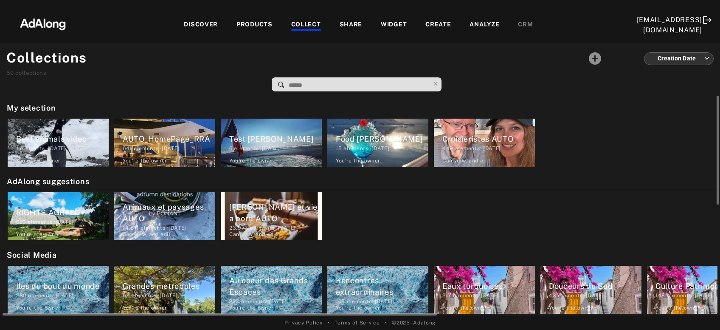
scroll to position [91, 0]
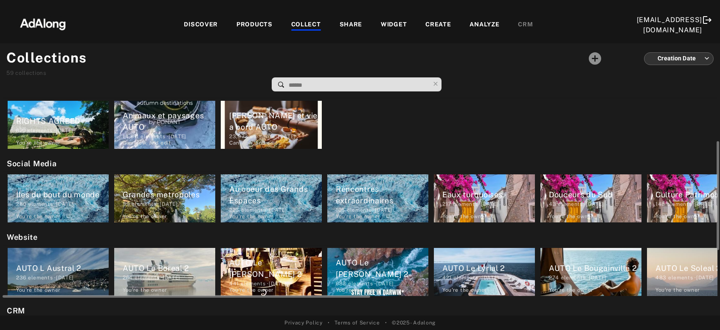
click at [270, 278] on div "AUTO Le [PERSON_NAME] 2" at bounding box center [275, 268] width 93 height 23
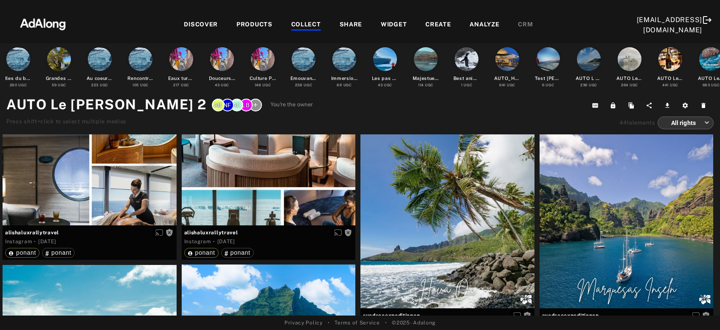
click at [699, 120] on body "Add to collection close CREATE NEW + *** AUTO Le Soleal 2 483 elements · [DATE]…" at bounding box center [360, 165] width 720 height 330
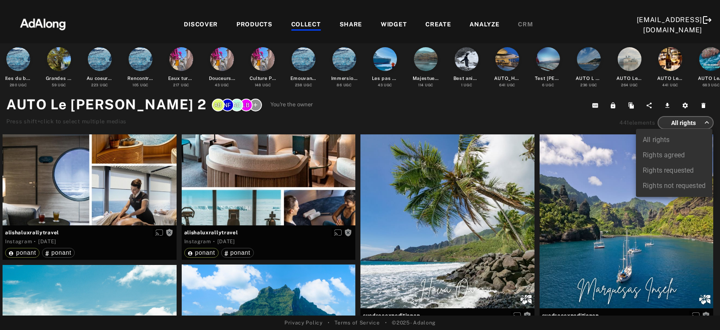
click at [674, 155] on li "Rights agreed" at bounding box center [674, 154] width 76 height 15
type input "******"
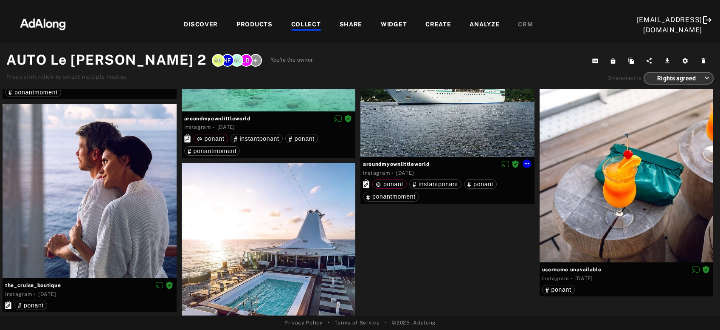
scroll to position [1479, 0]
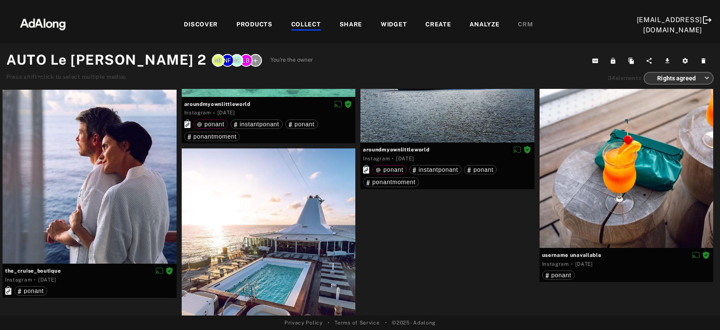
click at [307, 24] on div "COLLECT" at bounding box center [306, 25] width 30 height 10
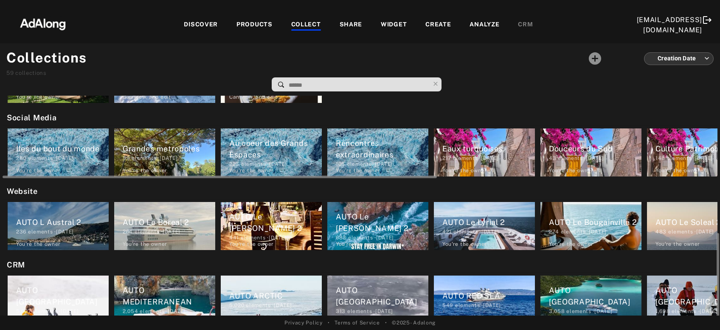
scroll to position [183, 0]
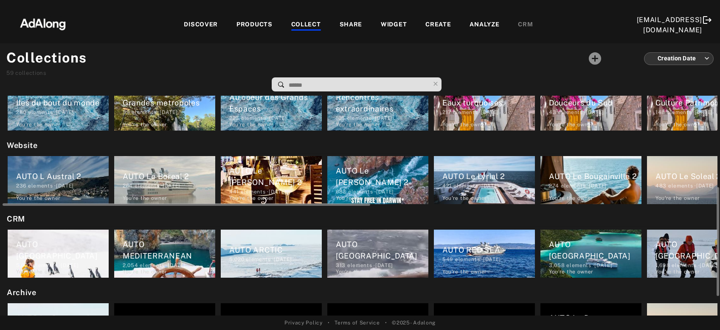
click at [381, 185] on div "AUTO Le [PERSON_NAME] 2" at bounding box center [382, 176] width 93 height 23
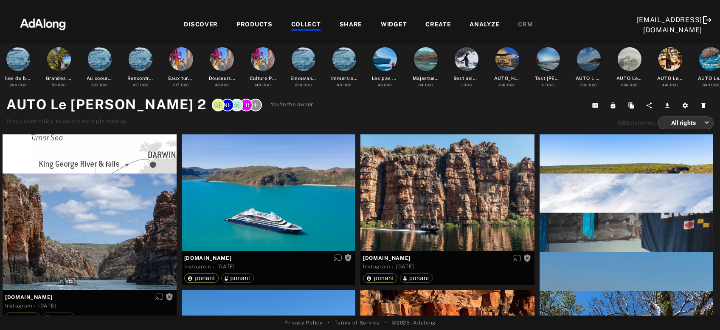
click at [693, 124] on body "Add to collection close CREATE NEW + *** AUTO Le Soleal 2 483 elements · [DATE]…" at bounding box center [360, 165] width 720 height 330
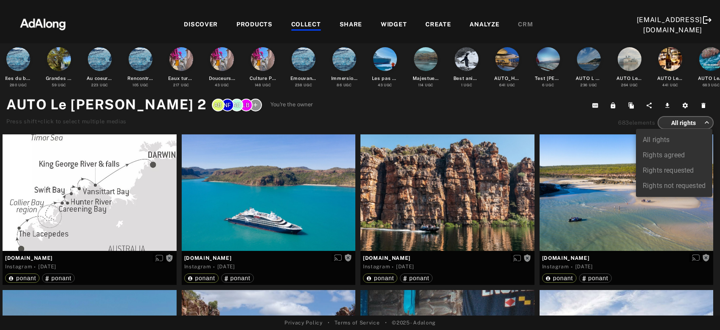
click at [672, 153] on li "Rights agreed" at bounding box center [674, 154] width 76 height 15
type input "******"
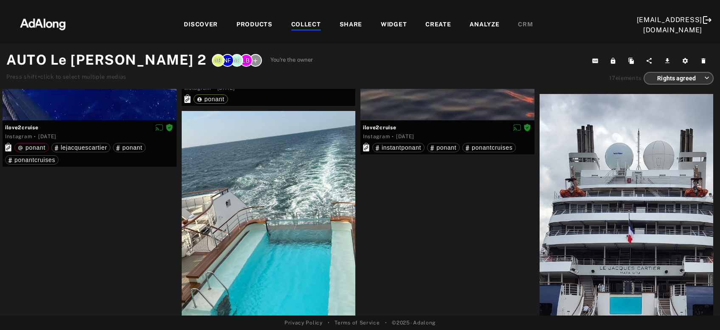
scroll to position [1042, 0]
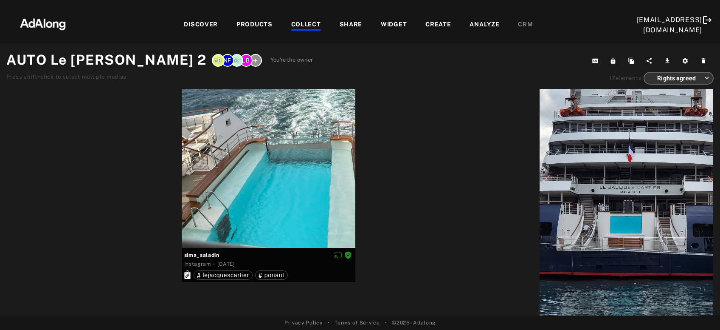
click at [304, 28] on div "COLLECT" at bounding box center [306, 25] width 30 height 10
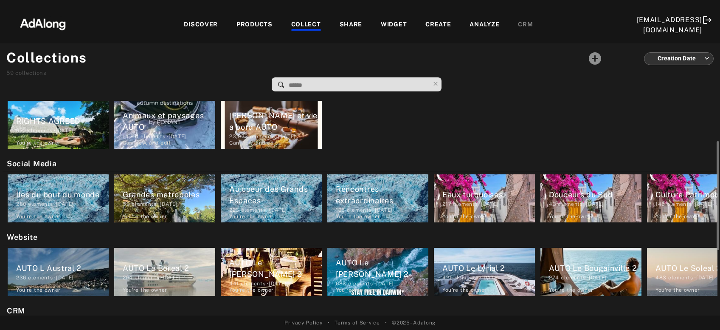
scroll to position [137, 0]
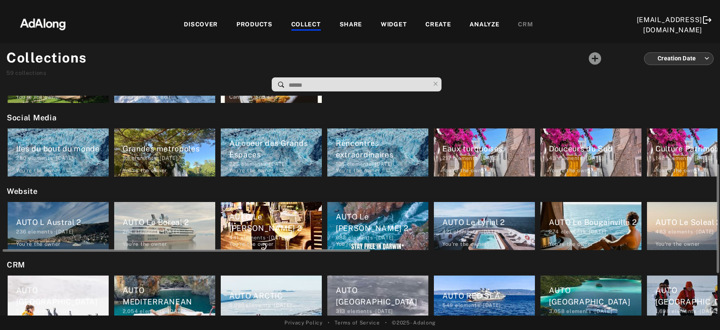
click at [474, 224] on div "AUTO Le Lyrial 2" at bounding box center [489, 221] width 93 height 11
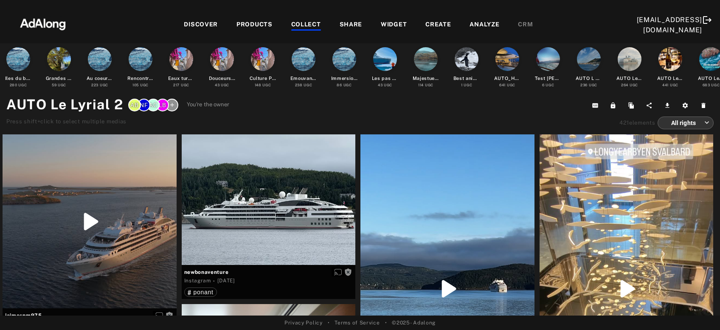
click at [676, 124] on body "Add to collection close CREATE NEW + *** AUTO Le Soleal 2 483 elements · [DATE]…" at bounding box center [360, 165] width 720 height 330
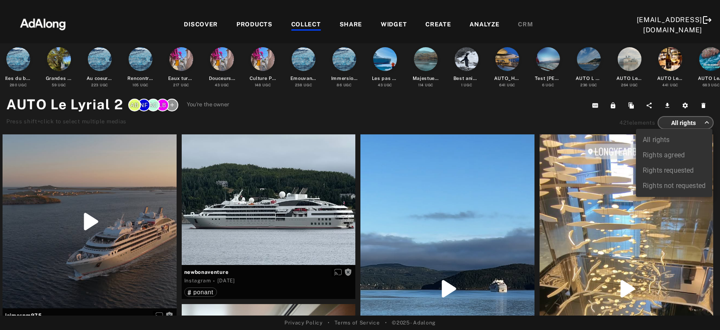
click at [673, 153] on li "Rights agreed" at bounding box center [674, 154] width 76 height 15
type input "******"
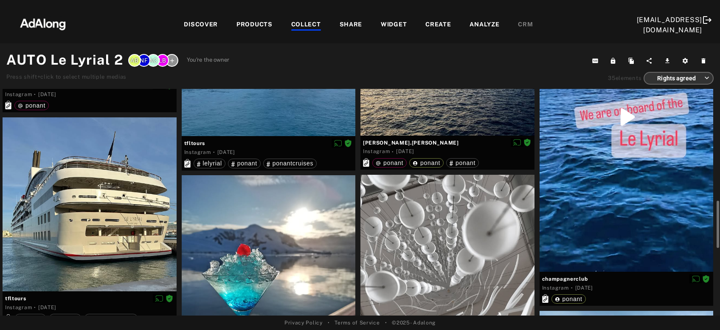
scroll to position [686, 0]
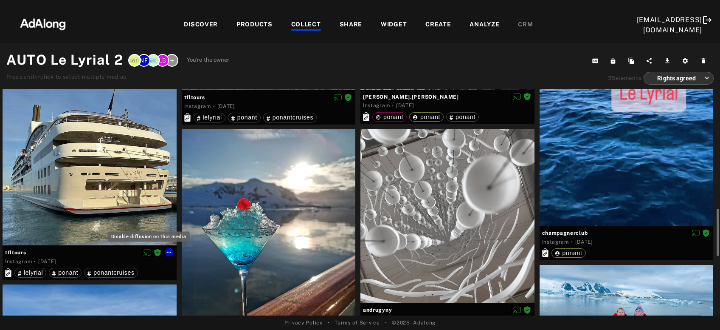
click at [147, 254] on icon "Disable diffusion on this media" at bounding box center [148, 252] width 8 height 6
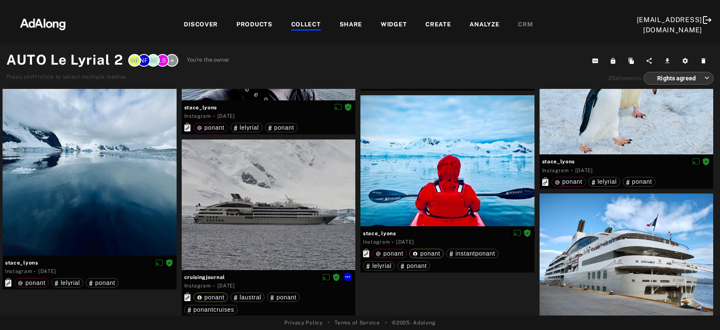
scroll to position [1283, 0]
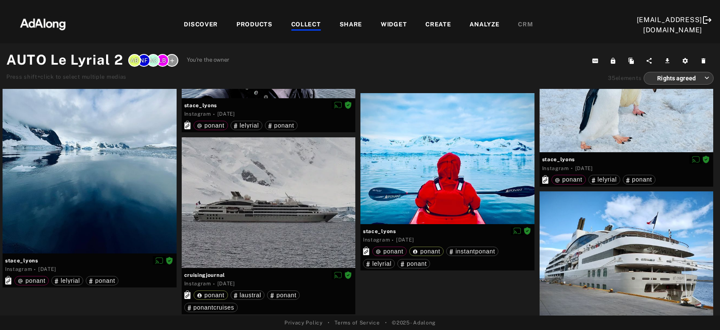
click at [307, 25] on div "COLLECT" at bounding box center [306, 25] width 30 height 10
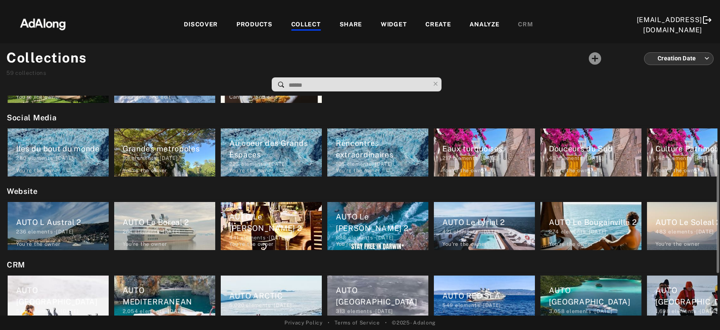
scroll to position [183, 0]
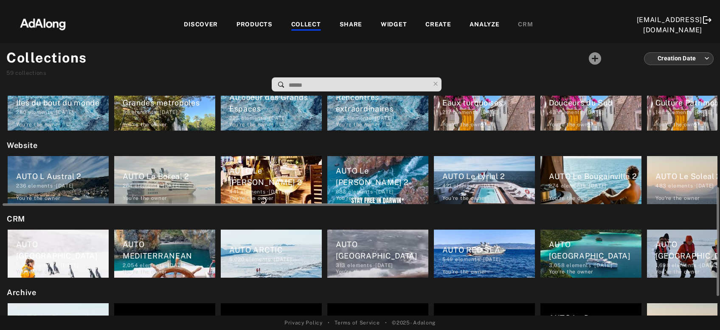
click at [606, 181] on div "AUTO Le Bougainville 2" at bounding box center [595, 175] width 93 height 11
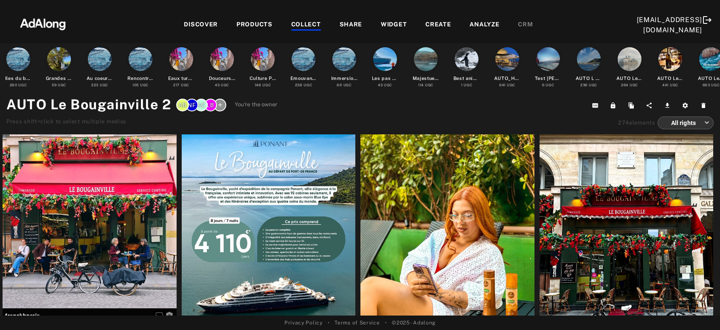
click at [691, 124] on body "Add to collection close CREATE NEW + *** AUTO Le Soleal 2 483 elements · [DATE]…" at bounding box center [360, 165] width 720 height 330
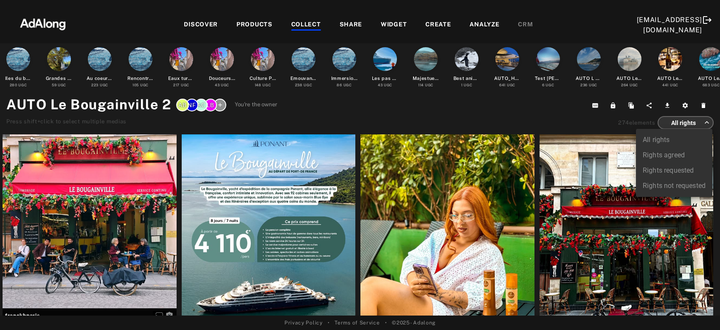
click at [649, 158] on li "Rights agreed" at bounding box center [674, 154] width 76 height 15
type input "******"
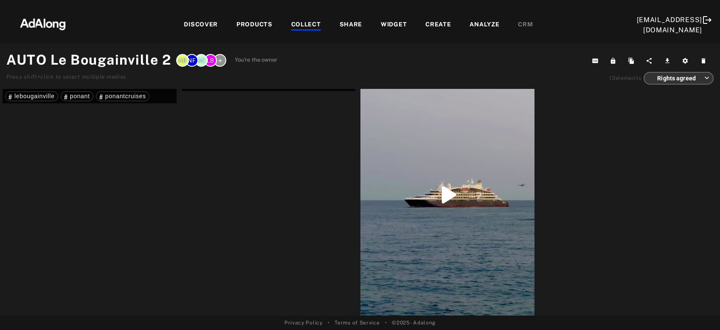
scroll to position [759, 0]
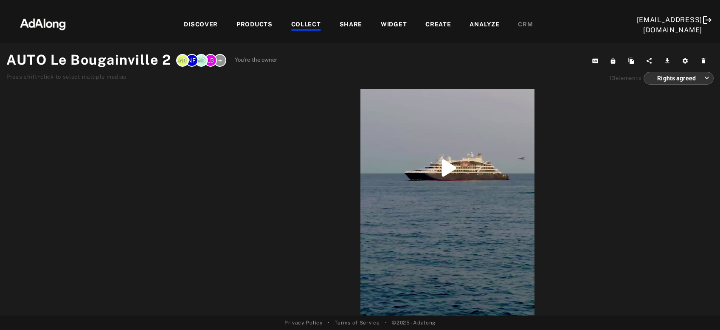
click at [313, 24] on div "COLLECT" at bounding box center [306, 25] width 30 height 10
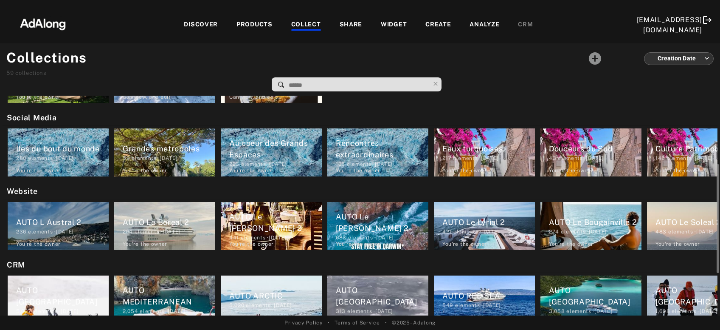
scroll to position [0, 675]
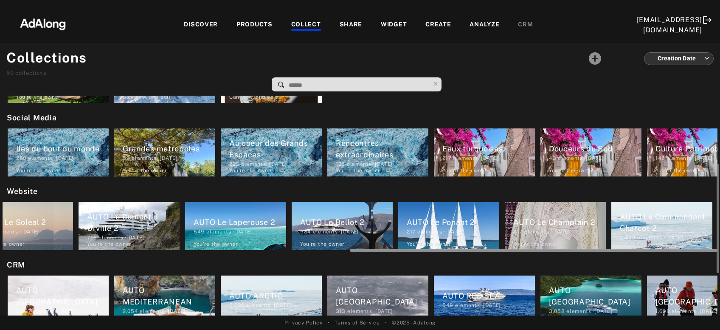
drag, startPoint x: 360, startPoint y: 248, endPoint x: 367, endPoint y: 248, distance: 6.8
click at [367, 248] on div at bounding box center [360, 249] width 715 height 6
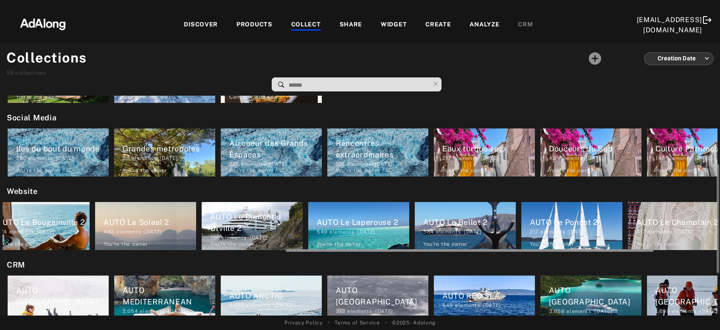
scroll to position [0, 551]
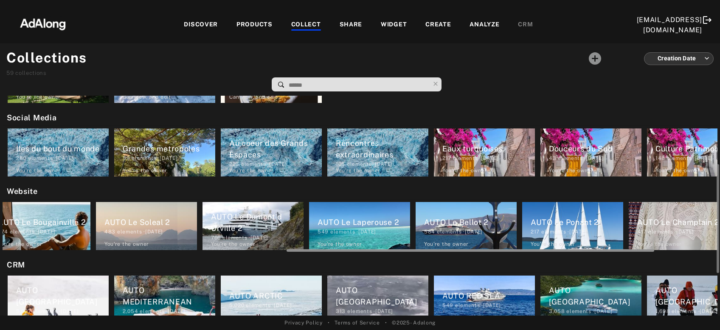
drag, startPoint x: 367, startPoint y: 249, endPoint x: 304, endPoint y: 260, distance: 64.7
click at [304, 260] on div "My selection Best animals video 1 elements · [DATE] You're the owner delete AUT…" at bounding box center [360, 206] width 720 height 220
click at [153, 230] on div "483 elements · [DATE]" at bounding box center [150, 232] width 93 height 8
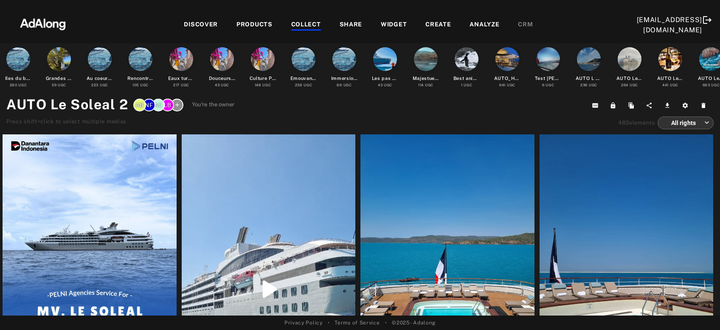
click at [694, 121] on body "Add to collection close CREATE NEW + *** AUTO Le Soleal 2 483 elements · [DATE]…" at bounding box center [360, 165] width 720 height 330
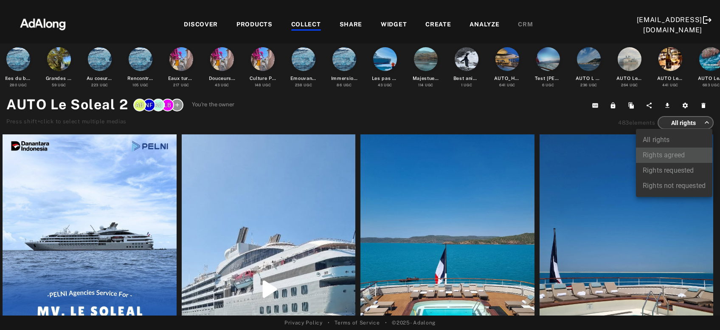
click at [665, 153] on li "Rights agreed" at bounding box center [674, 154] width 76 height 15
type input "******"
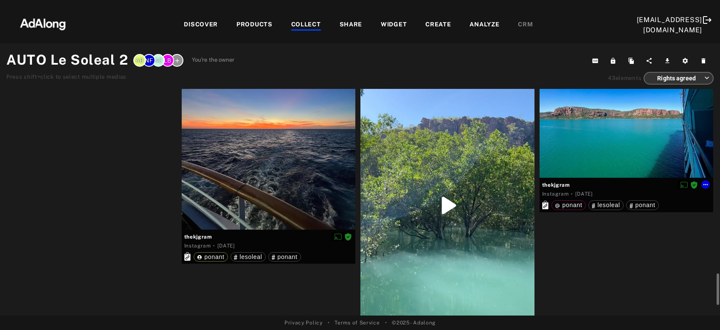
scroll to position [2051, 0]
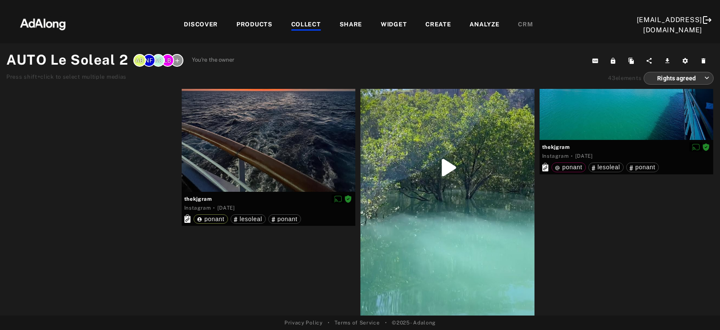
click at [304, 26] on div "COLLECT" at bounding box center [306, 25] width 30 height 10
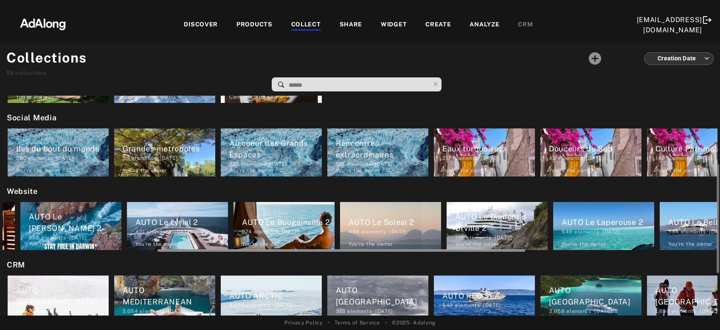
scroll to position [0, 331]
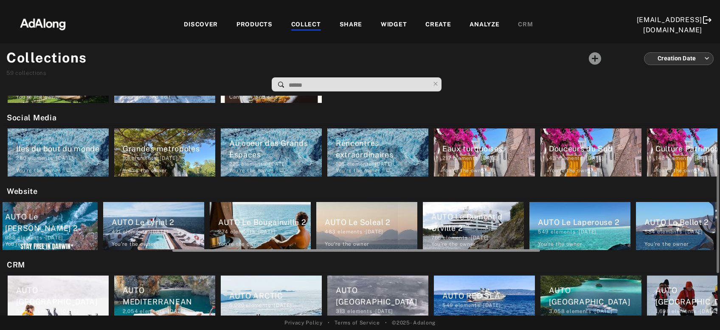
drag, startPoint x: 346, startPoint y: 249, endPoint x: 516, endPoint y: 250, distance: 170.3
click at [516, 250] on div at bounding box center [356, 250] width 368 height 3
click at [465, 228] on div "AUTO Le Dumont d Urville 2" at bounding box center [477, 222] width 93 height 23
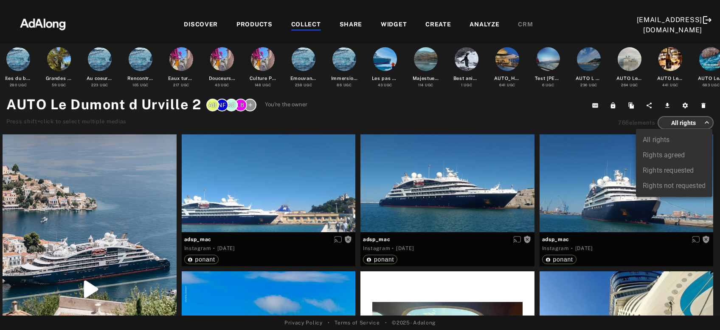
click at [679, 125] on body "Add to collection close CREATE NEW + *** AUTO Le Soleal 2 483 elements · [DATE]…" at bounding box center [360, 165] width 720 height 330
click at [682, 154] on li "Rights agreed" at bounding box center [674, 154] width 76 height 15
type input "******"
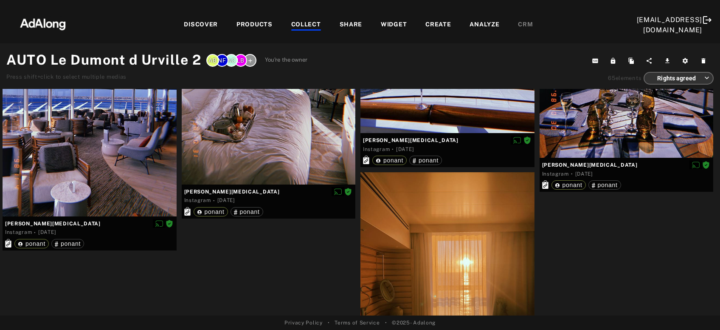
scroll to position [3363, 0]
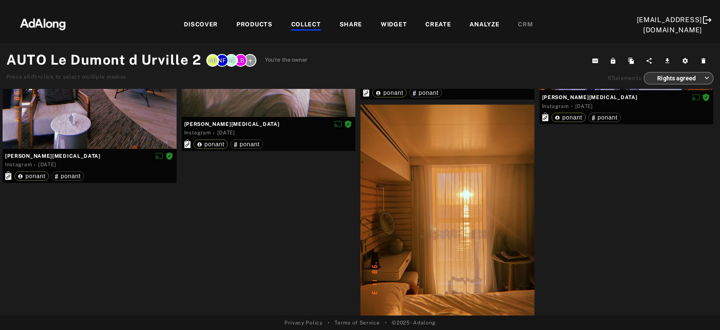
click at [302, 24] on div "COLLECT" at bounding box center [306, 25] width 30 height 10
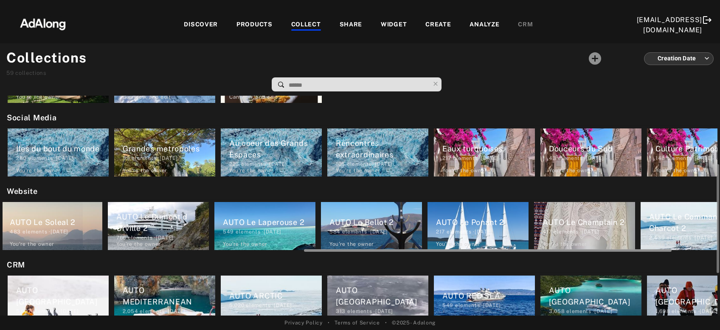
scroll to position [0, 675]
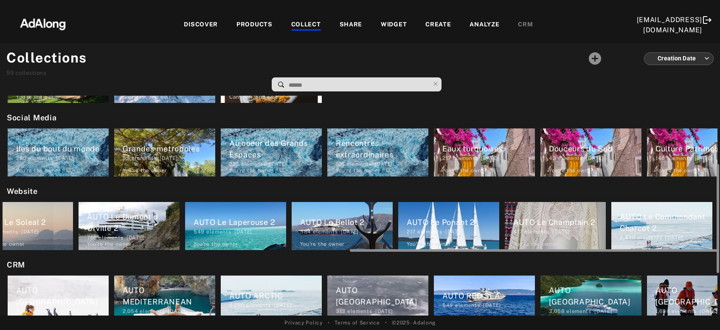
drag, startPoint x: 351, startPoint y: 250, endPoint x: 720, endPoint y: 241, distance: 369.2
click at [713, 245] on div "AUTO L Austral 2 236 elements · [DATE] You're the owner delete AUTO Le Boreal 2…" at bounding box center [360, 225] width 715 height 53
click at [252, 229] on div "549 elements · [DATE]" at bounding box center [240, 232] width 93 height 8
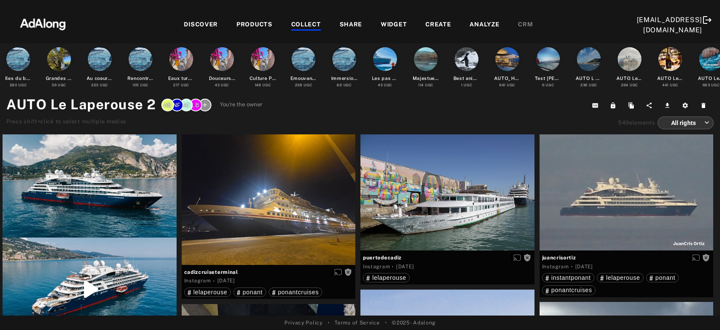
click at [680, 125] on body "Add to collection close CREATE NEW + *** AUTO Le Soleal 2 483 elements · [DATE]…" at bounding box center [360, 165] width 720 height 330
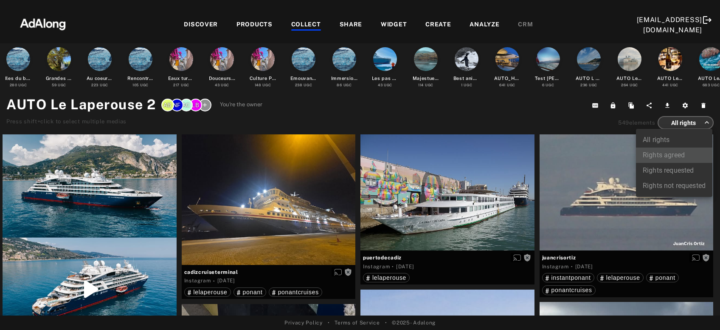
click at [676, 155] on li "Rights agreed" at bounding box center [674, 154] width 76 height 15
type input "******"
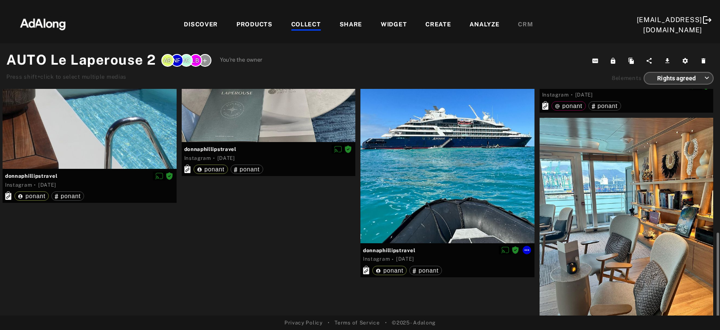
scroll to position [333, 0]
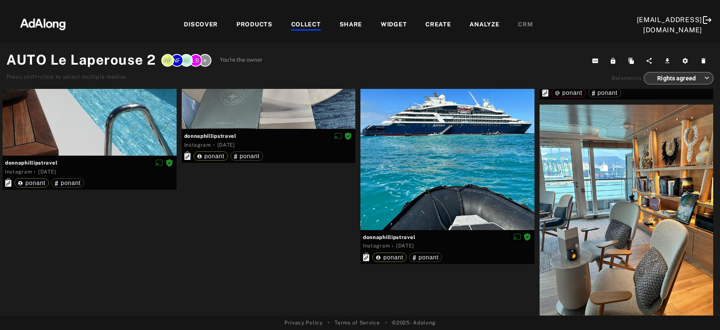
click at [311, 24] on div "COLLECT" at bounding box center [306, 25] width 30 height 10
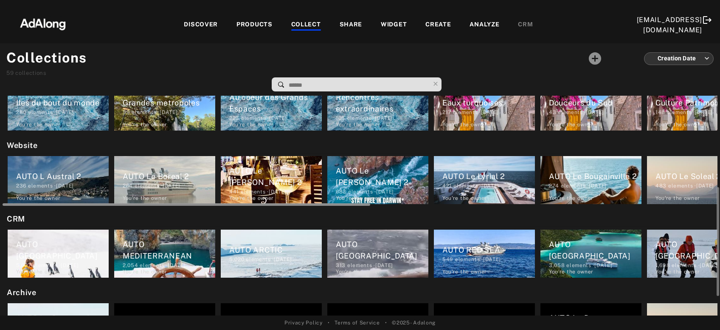
scroll to position [0, 675]
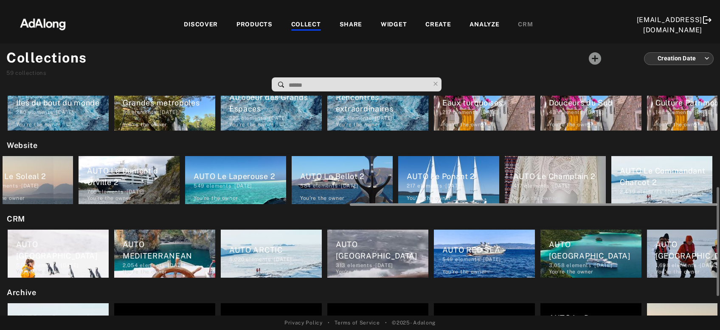
drag, startPoint x: 350, startPoint y: 203, endPoint x: 411, endPoint y: 202, distance: 60.7
click at [411, 202] on div at bounding box center [360, 203] width 715 height 6
click at [340, 184] on div "584 elements · [DATE]" at bounding box center [346, 186] width 93 height 8
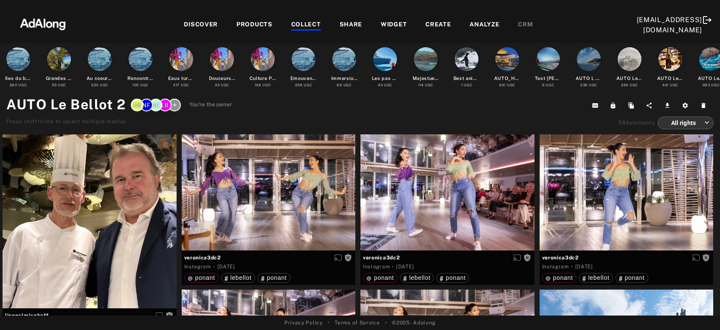
click at [676, 124] on body "Add to collection close CREATE NEW + *** AUTO Le Soleal 2 483 elements · [DATE]…" at bounding box center [360, 165] width 720 height 330
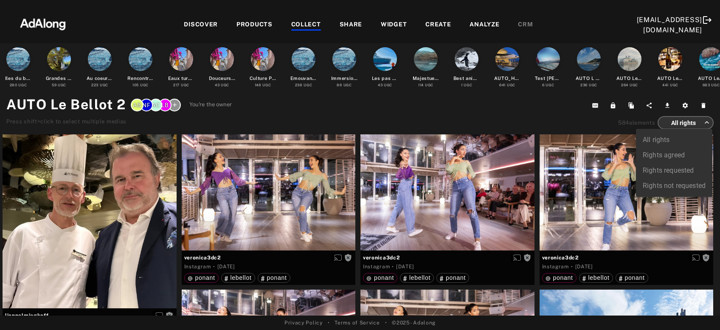
click at [674, 153] on li "Rights agreed" at bounding box center [674, 154] width 76 height 15
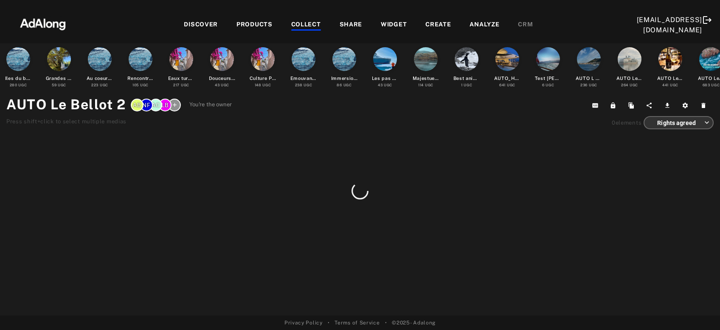
type input "******"
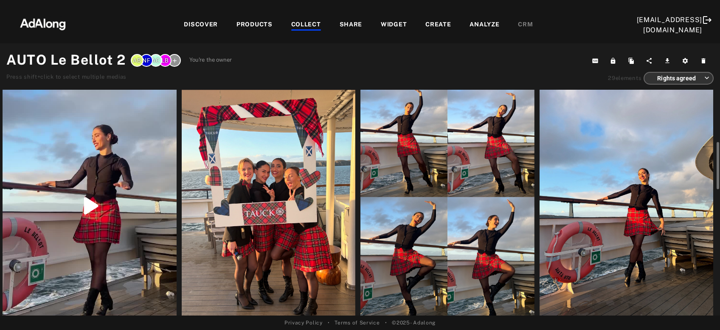
scroll to position [91, 0]
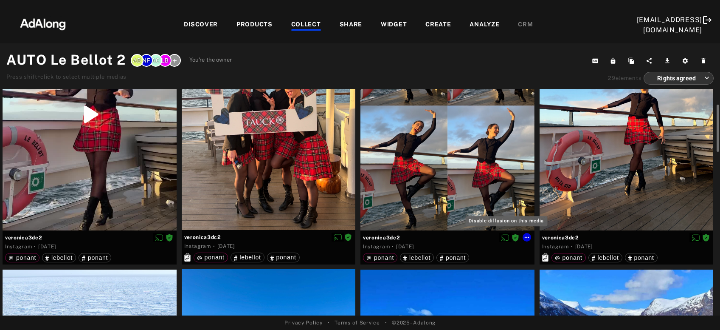
click at [508, 237] on icon "Disable diffusion on this media" at bounding box center [506, 238] width 8 height 8
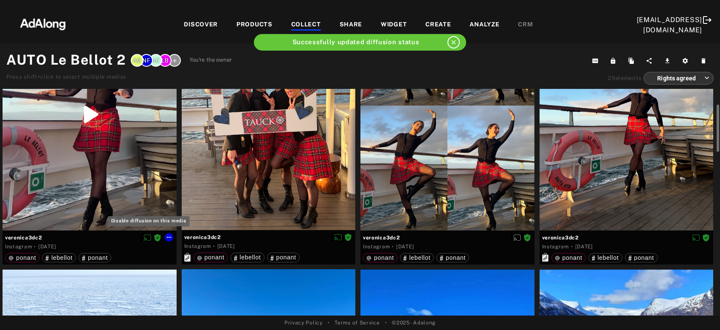
click at [147, 237] on icon "Disable diffusion on this media" at bounding box center [148, 238] width 8 height 8
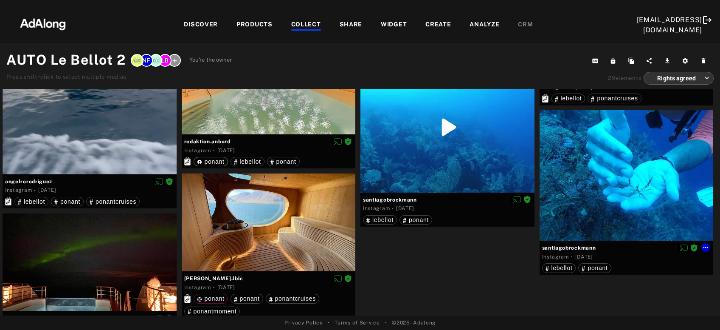
scroll to position [1374, 0]
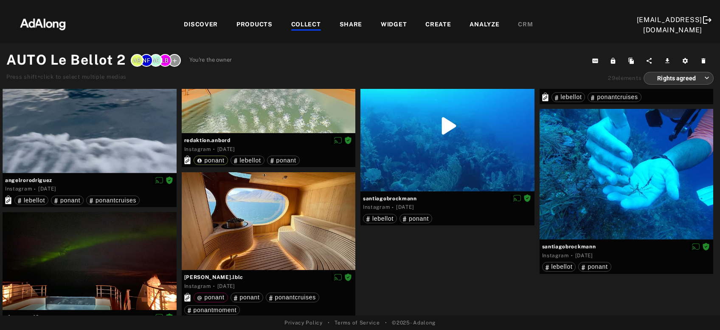
click at [310, 26] on div "COLLECT" at bounding box center [306, 25] width 30 height 10
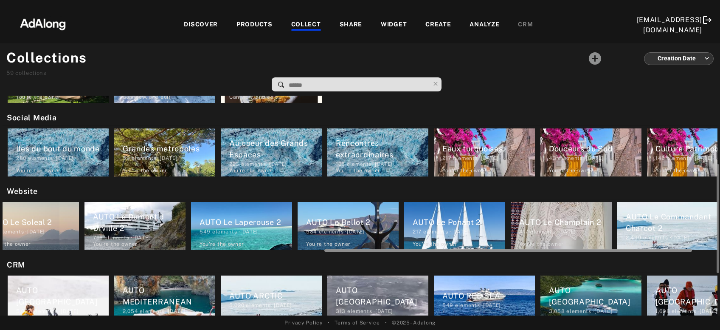
scroll to position [0, 675]
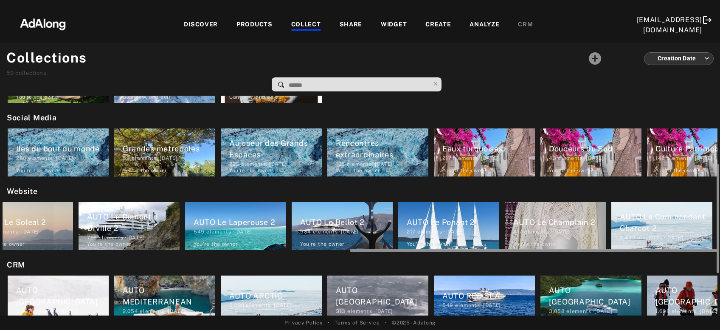
drag, startPoint x: 358, startPoint y: 250, endPoint x: 720, endPoint y: 243, distance: 361.5
click at [720, 243] on div "My selection Best animals video 1 elements · [DATE] You're the owner delete AUT…" at bounding box center [360, 206] width 720 height 220
click at [462, 217] on div "AUTO Le Ponant 2" at bounding box center [453, 221] width 93 height 11
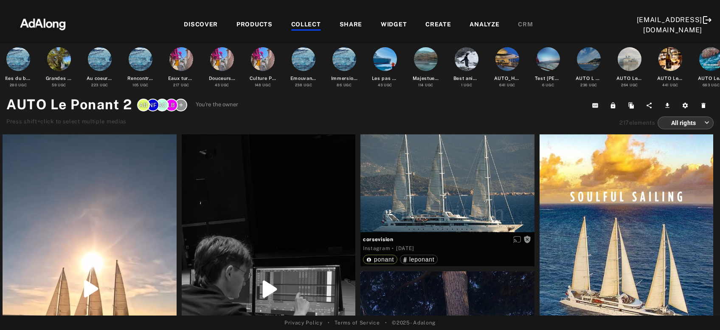
click at [684, 125] on body "Add to collection close CREATE NEW + *** AUTO Le Soleal 2 483 elements · [DATE]…" at bounding box center [360, 165] width 720 height 330
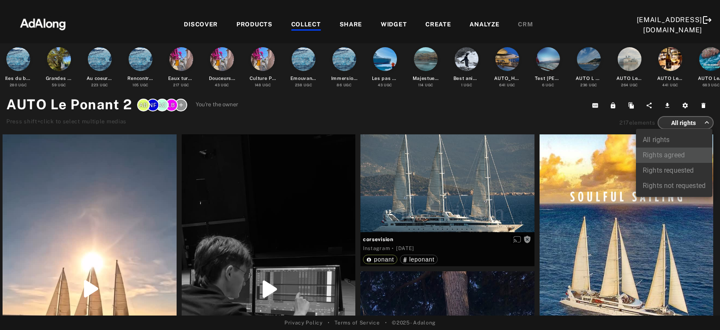
click at [680, 154] on li "Rights agreed" at bounding box center [674, 154] width 76 height 15
type input "******"
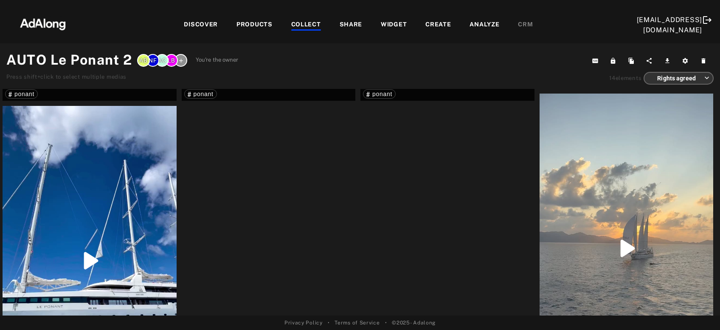
scroll to position [883, 0]
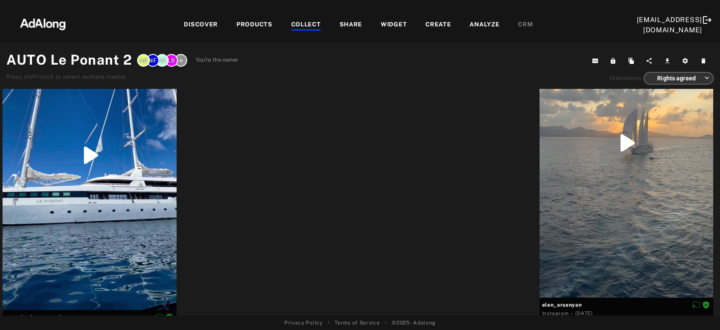
click at [304, 27] on div "COLLECT" at bounding box center [306, 25] width 30 height 10
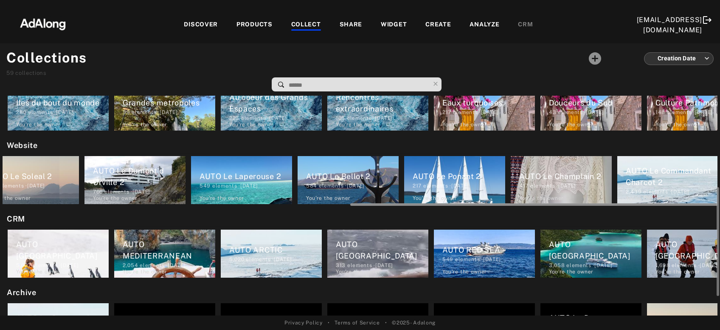
scroll to position [0, 675]
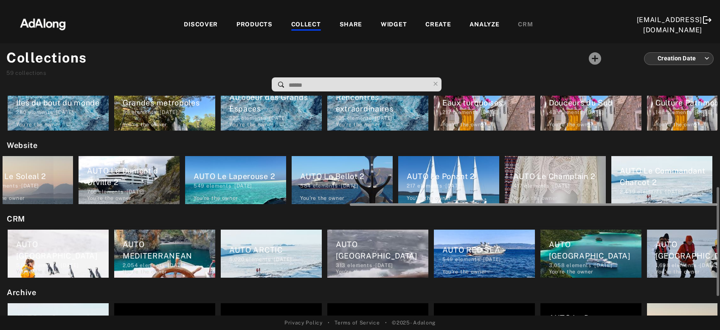
drag, startPoint x: 347, startPoint y: 204, endPoint x: 709, endPoint y: 204, distance: 362.3
click at [709, 204] on div at bounding box center [534, 204] width 368 height 3
click at [558, 182] on div "417 elements · [DATE]" at bounding box center [559, 186] width 93 height 8
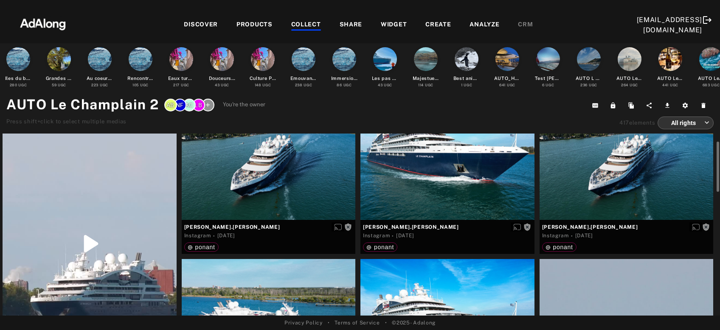
click at [704, 123] on body "Add to collection close CREATE NEW + *** AUTO Le Soleal 2 483 elements · [DATE]…" at bounding box center [360, 165] width 720 height 330
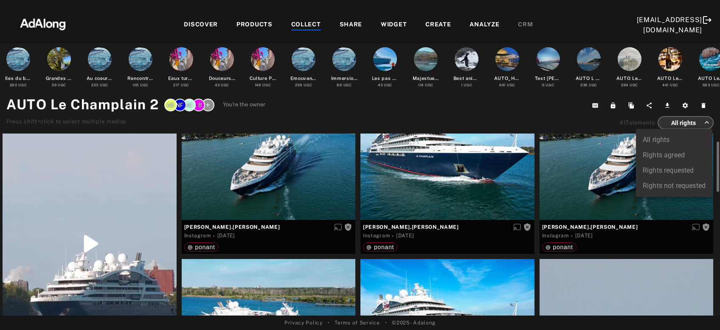
scroll to position [45, 0]
click at [668, 153] on li "Rights agreed" at bounding box center [674, 154] width 76 height 15
type input "******"
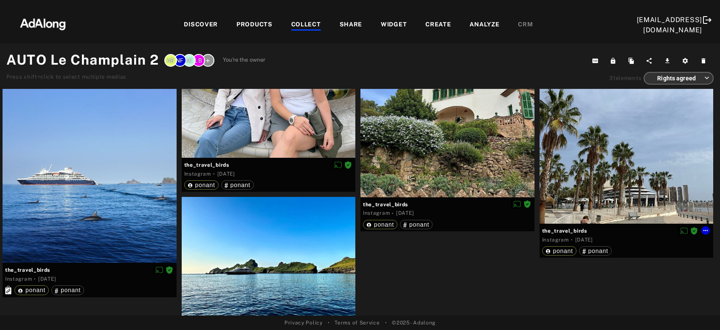
scroll to position [1332, 0]
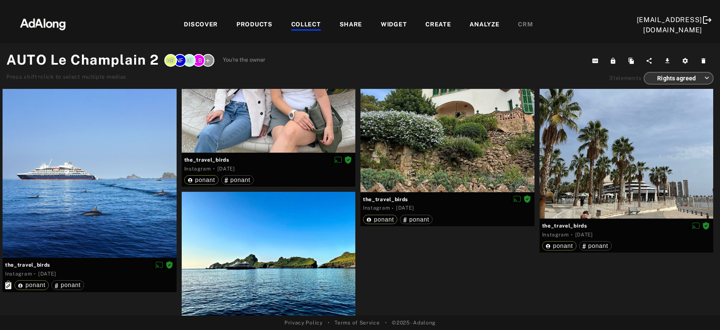
click at [313, 24] on div "COLLECT" at bounding box center [306, 25] width 30 height 10
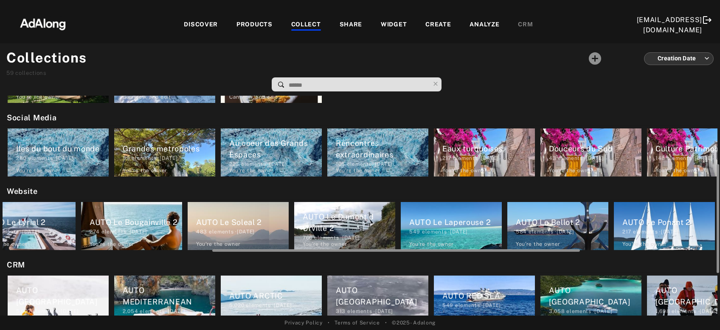
scroll to position [0, 675]
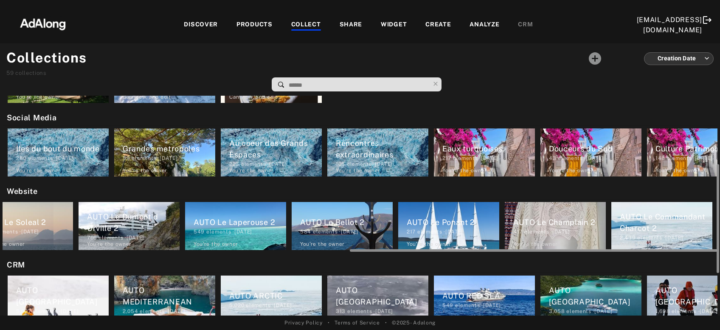
drag, startPoint x: 358, startPoint y: 249, endPoint x: 720, endPoint y: 248, distance: 361.8
click at [720, 248] on div "My selection Best animals video 1 elements · [DATE] You're the owner delete AUT…" at bounding box center [360, 206] width 720 height 220
click at [663, 231] on div "AUTO Le Commandant Charcot 2" at bounding box center [666, 222] width 93 height 23
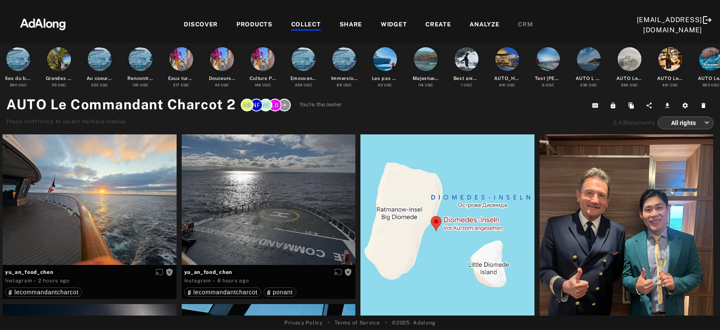
click at [684, 124] on body "Add to collection close CREATE NEW + *** AUTO Le Soleal 2 483 elements · [DATE]…" at bounding box center [360, 165] width 720 height 330
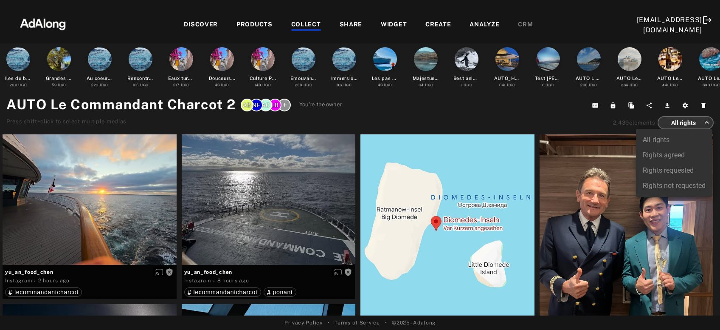
click at [670, 155] on li "Rights agreed" at bounding box center [674, 154] width 76 height 15
type input "******"
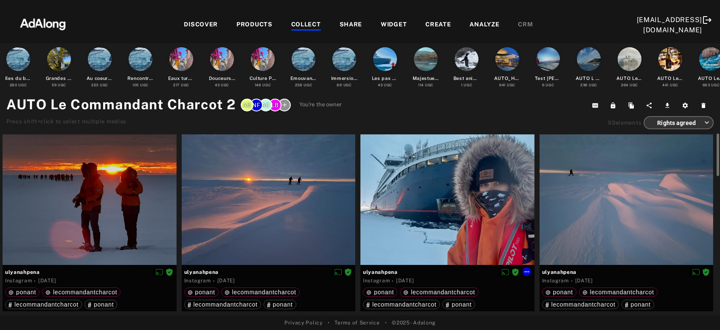
click at [439, 216] on div at bounding box center [448, 199] width 174 height 130
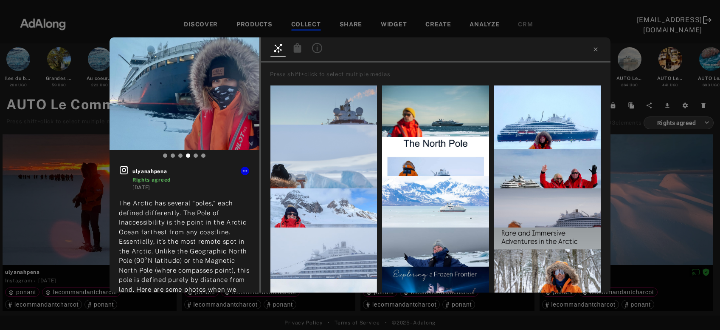
click at [298, 50] on icon at bounding box center [298, 47] width 8 height 9
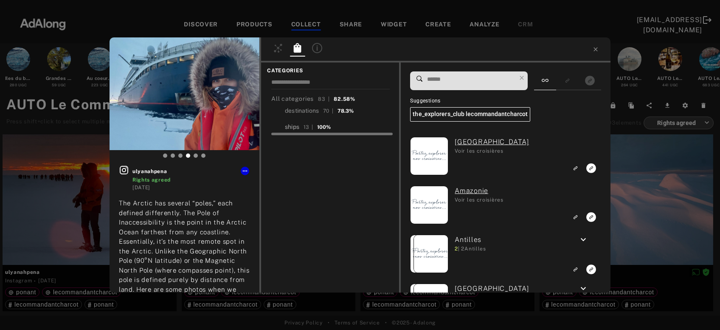
click at [291, 124] on div "ships" at bounding box center [292, 126] width 14 height 9
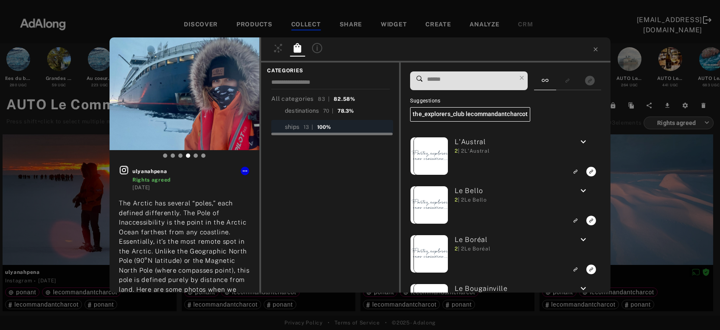
click at [465, 73] on input at bounding box center [471, 78] width 90 height 11
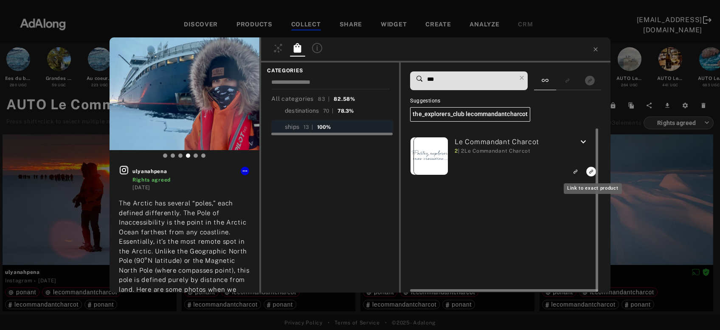
type input "***"
click at [590, 173] on rect "Link to exact product" at bounding box center [591, 171] width 11 height 11
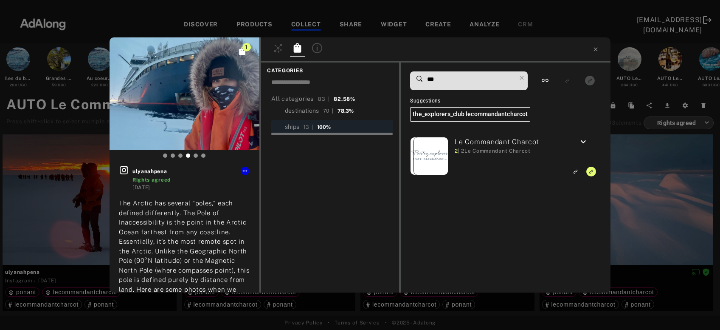
click at [642, 182] on div "1 ulyanahpena Rights agreed [DATE] The Arctic has several “poles,” each defined…" at bounding box center [360, 165] width 720 height 330
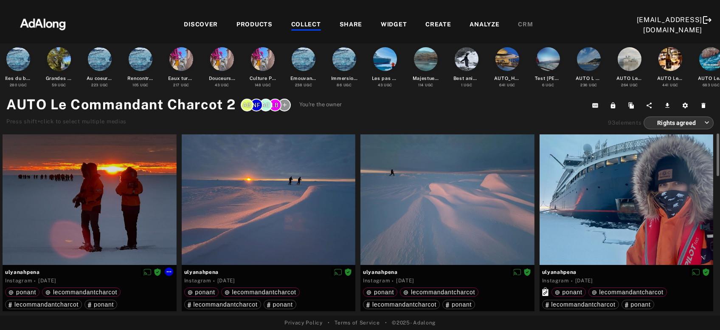
click at [140, 185] on div at bounding box center [90, 199] width 174 height 130
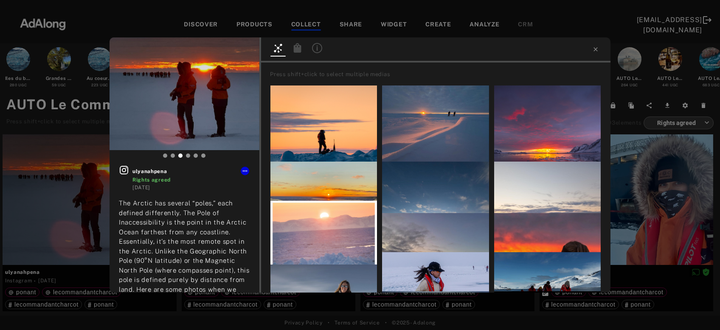
click at [299, 50] on icon at bounding box center [298, 47] width 8 height 9
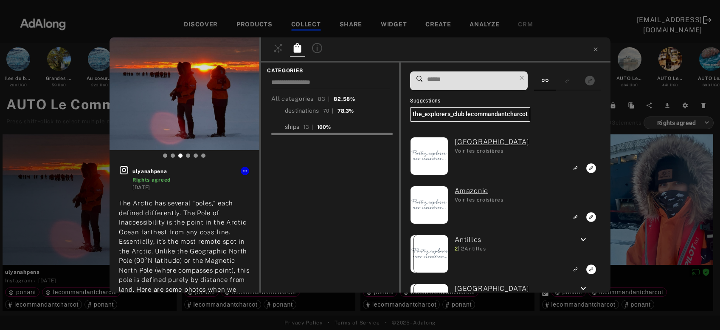
click at [288, 127] on div "ships" at bounding box center [292, 126] width 14 height 9
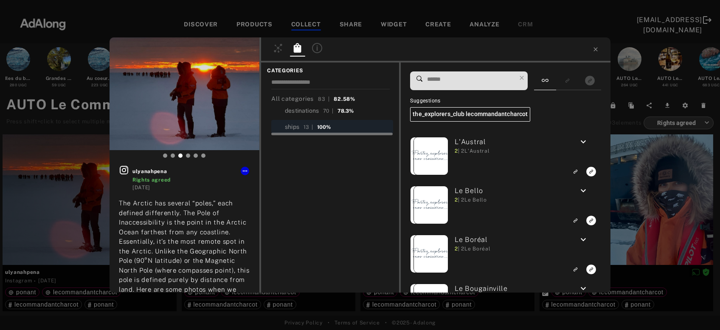
click at [448, 81] on input at bounding box center [471, 78] width 90 height 11
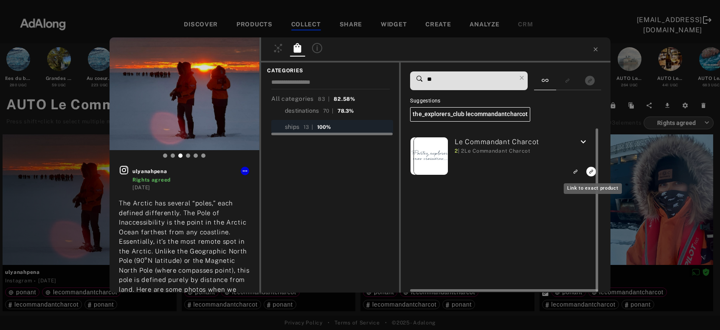
type input "**"
click at [588, 169] on icon "Link to exact product" at bounding box center [592, 171] width 10 height 10
click at [628, 182] on div "1 ulyanahpena Rights agreed [DATE] The Arctic has several “poles,” each defined…" at bounding box center [360, 165] width 720 height 330
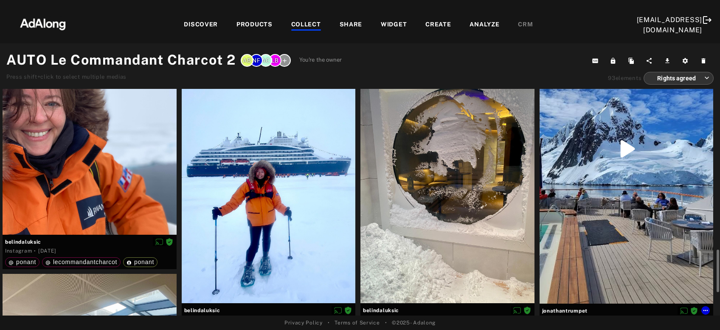
scroll to position [732, 0]
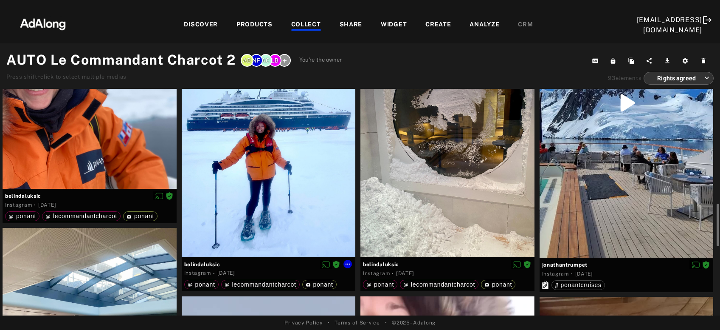
click at [289, 182] on div at bounding box center [269, 147] width 174 height 217
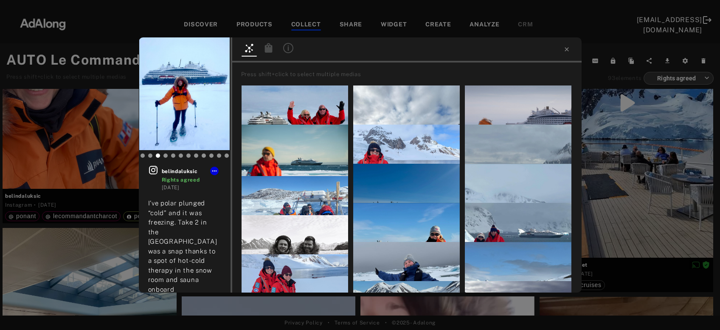
click at [268, 51] on icon at bounding box center [269, 47] width 8 height 9
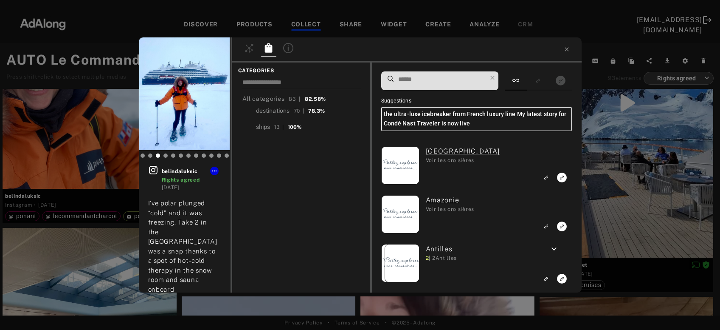
click at [441, 75] on input at bounding box center [443, 78] width 90 height 11
type input "**"
click at [262, 127] on div "ships" at bounding box center [263, 126] width 14 height 9
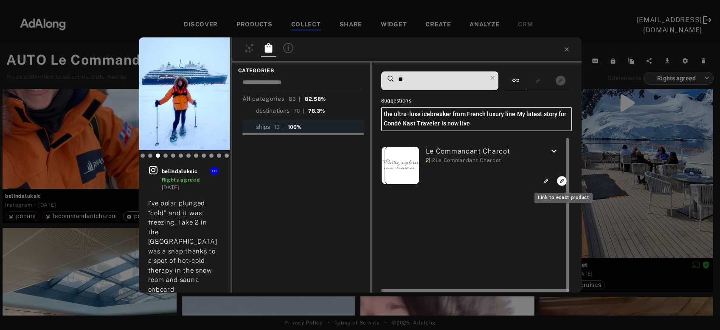
click at [561, 180] on icon "Link to exact product" at bounding box center [563, 181] width 10 height 10
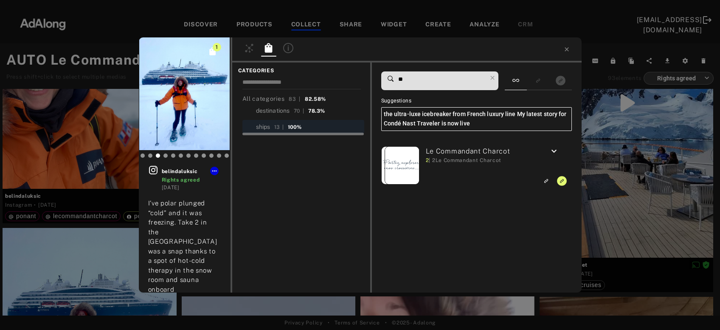
click at [643, 198] on div "1 belindaluksic Rights agreed [DATE] I’ve polar plunged “cold” and it was freez…" at bounding box center [360, 165] width 720 height 330
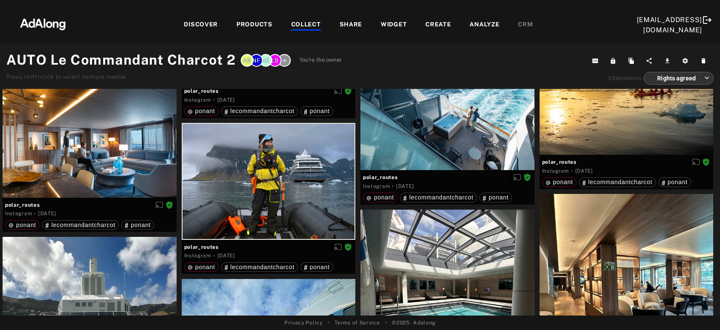
scroll to position [5165, 0]
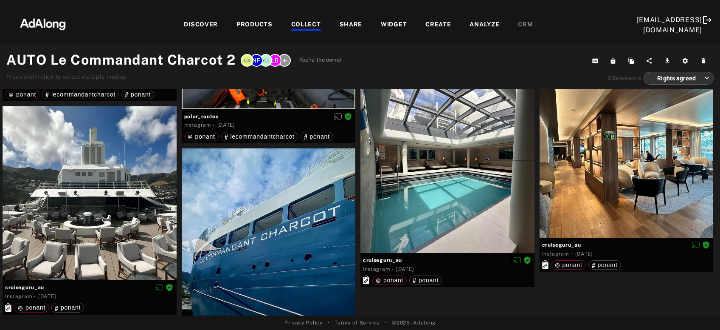
click at [309, 27] on div "COLLECT" at bounding box center [306, 25] width 30 height 10
